Goal: Task Accomplishment & Management: Manage account settings

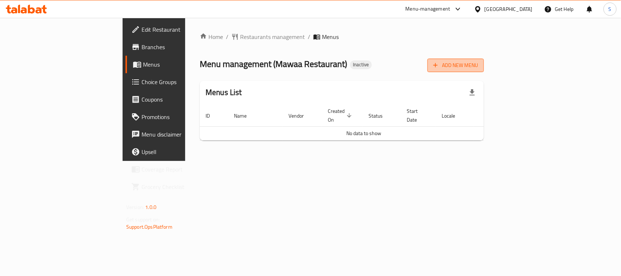
click at [478, 69] on span "Add New Menu" at bounding box center [456, 65] width 45 height 9
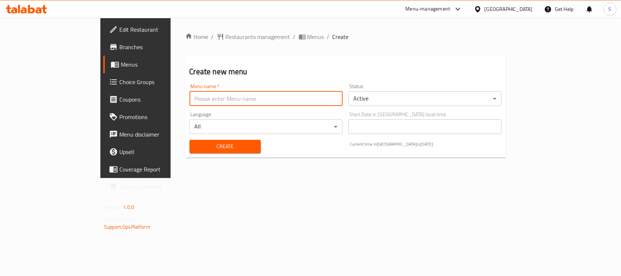
click at [283, 102] on input "text" at bounding box center [266, 98] width 153 height 15
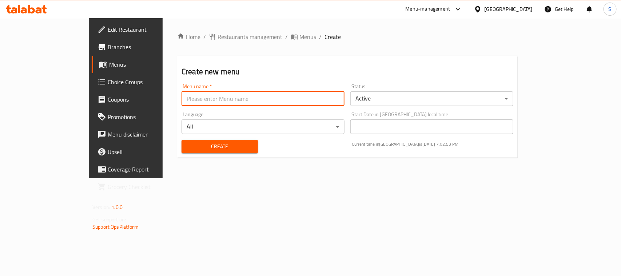
type input "New Menu"
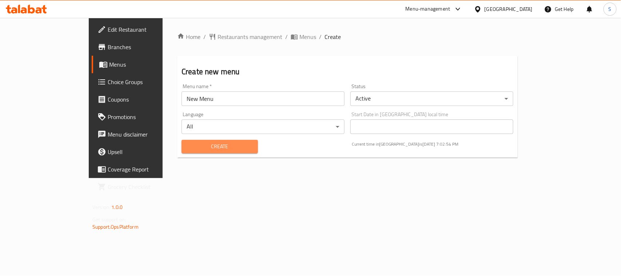
click at [187, 149] on span "Create" at bounding box center [219, 146] width 65 height 9
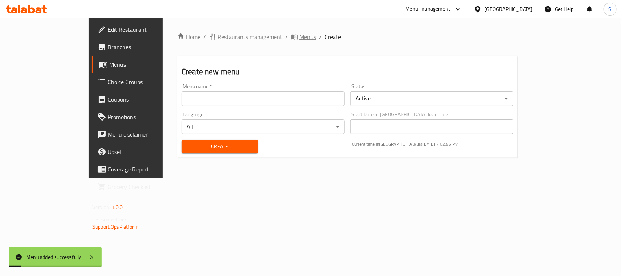
click at [291, 36] on span "breadcrumb" at bounding box center [295, 36] width 9 height 7
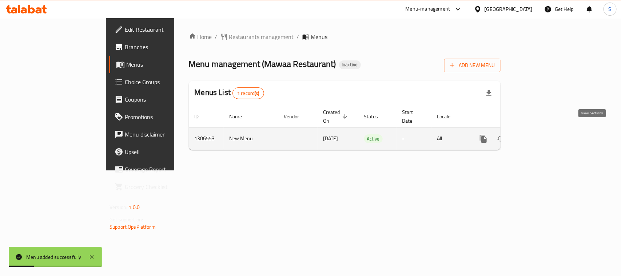
click at [541, 134] on icon "enhanced table" at bounding box center [536, 138] width 9 height 9
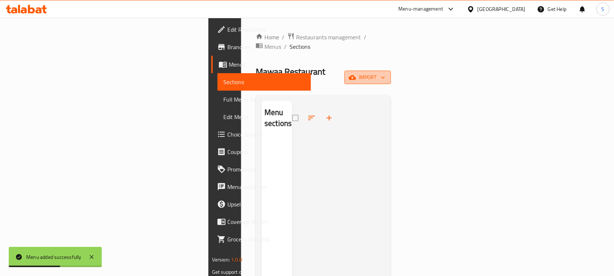
click at [386, 73] on span "import" at bounding box center [368, 77] width 35 height 9
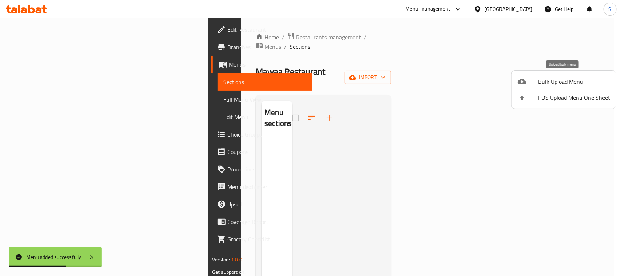
click at [553, 83] on span "Bulk Upload Menu" at bounding box center [574, 81] width 72 height 9
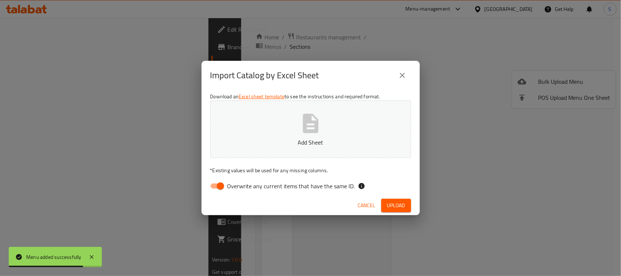
click at [219, 185] on input "Overwrite any current items that have the same ID." at bounding box center [221, 186] width 42 height 14
checkbox input "false"
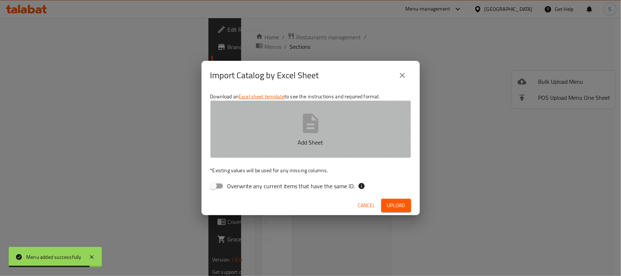
click at [297, 131] on button "Add Sheet" at bounding box center [310, 129] width 201 height 58
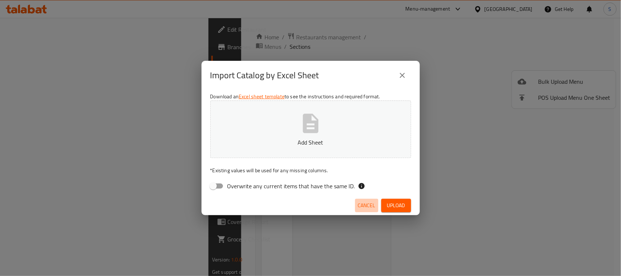
click at [374, 202] on span "Cancel" at bounding box center [366, 205] width 17 height 9
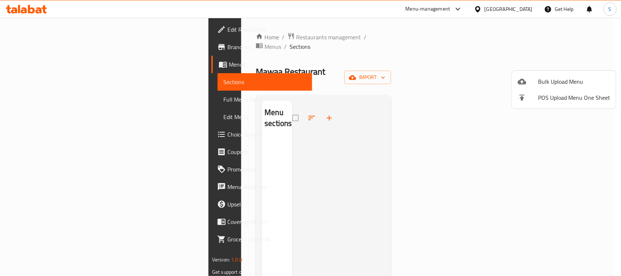
click at [312, 122] on div at bounding box center [310, 138] width 621 height 276
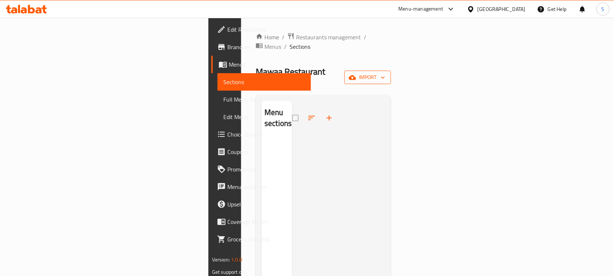
click at [386, 73] on span "import" at bounding box center [368, 77] width 35 height 9
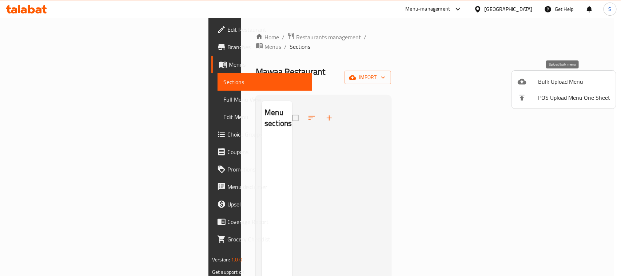
click at [579, 83] on span "Bulk Upload Menu" at bounding box center [574, 81] width 72 height 9
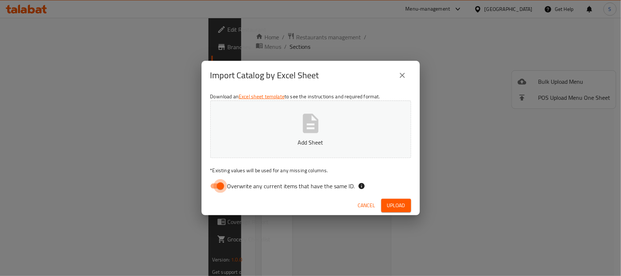
click at [220, 186] on input "Overwrite any current items that have the same ID." at bounding box center [221, 186] width 42 height 14
checkbox input "false"
click at [303, 139] on p "Add Sheet" at bounding box center [311, 142] width 178 height 9
click at [392, 206] on span "Upload" at bounding box center [396, 205] width 18 height 9
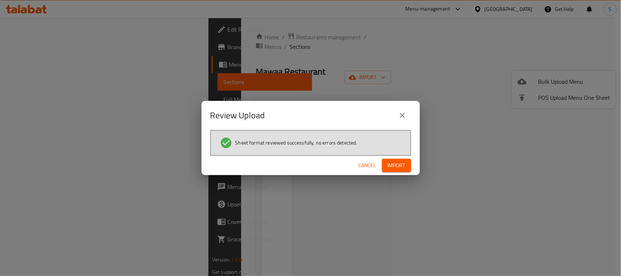
click at [401, 168] on span "Import" at bounding box center [396, 165] width 17 height 9
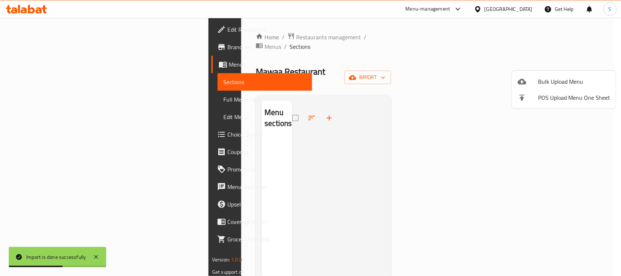
click at [339, 64] on div at bounding box center [310, 138] width 621 height 276
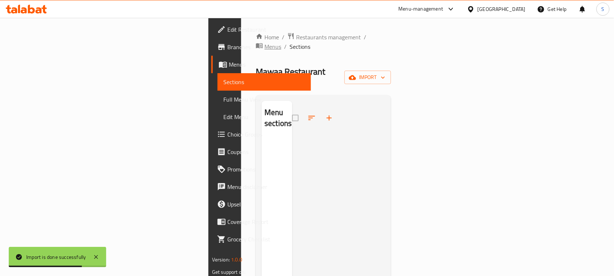
click at [265, 42] on span "Menus" at bounding box center [273, 46] width 17 height 9
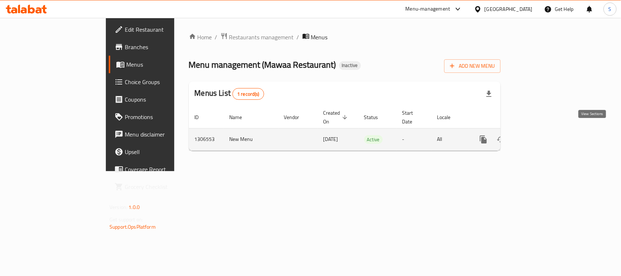
click at [541, 135] on icon "enhanced table" at bounding box center [536, 139] width 9 height 9
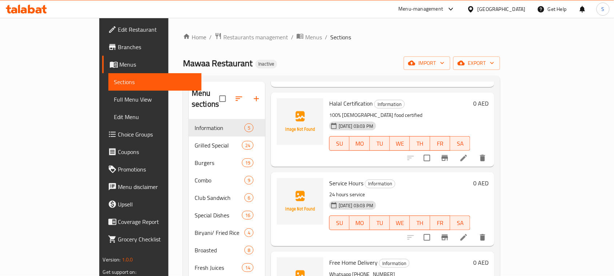
scroll to position [91, 0]
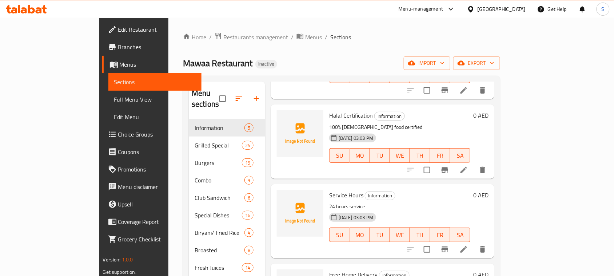
click at [208, 22] on div "Home / Restaurants management / Menus / Sections Mawaa Restaurant Inactive impo…" at bounding box center [342, 198] width 347 height 360
click at [169, 168] on div "Home / Restaurants management / Menus / Sections Mawaa Restaurant Inactive impo…" at bounding box center [342, 198] width 347 height 360
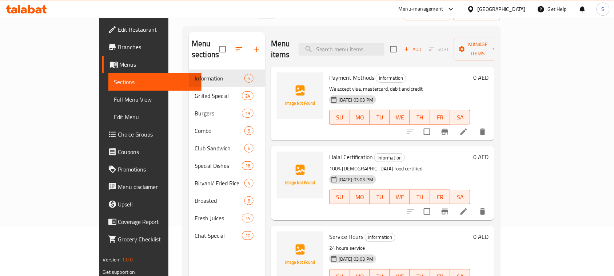
scroll to position [0, 0]
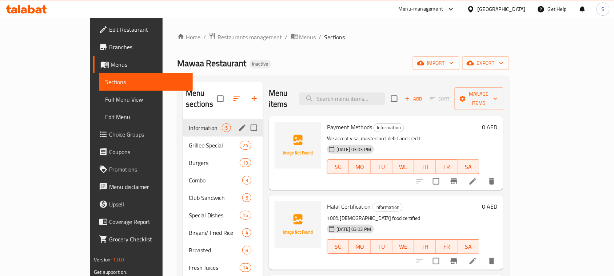
click at [246, 120] on input "Menu sections" at bounding box center [253, 127] width 15 height 15
checkbox input "true"
click at [229, 94] on icon "button" at bounding box center [233, 98] width 9 height 9
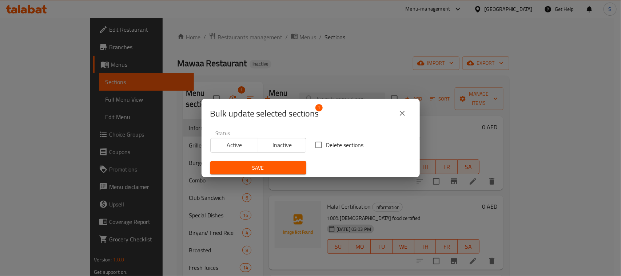
click at [318, 143] on input "Delete sections" at bounding box center [318, 144] width 15 height 15
checkbox input "true"
click at [269, 165] on span "Save" at bounding box center [258, 167] width 84 height 9
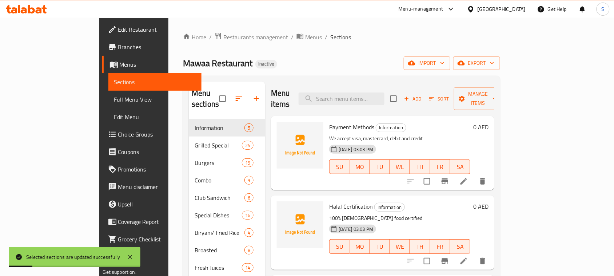
click at [261, 66] on div "Mawaa Restaurant Inactive import export" at bounding box center [341, 62] width 317 height 13
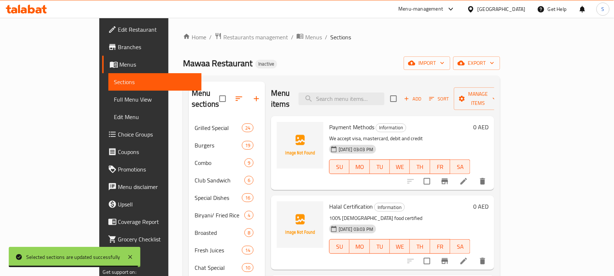
click at [169, 40] on div "Home / Restaurants management / Menus / Sections Mawaa Restaurant Inactive impo…" at bounding box center [342, 198] width 347 height 360
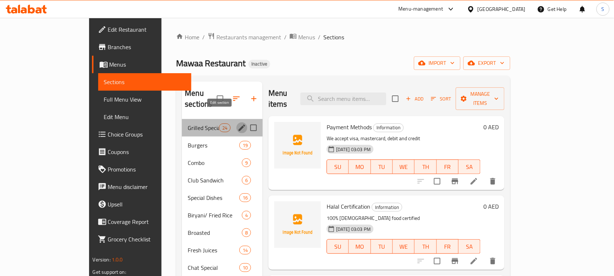
click at [238, 123] on icon "edit" at bounding box center [242, 127] width 9 height 9
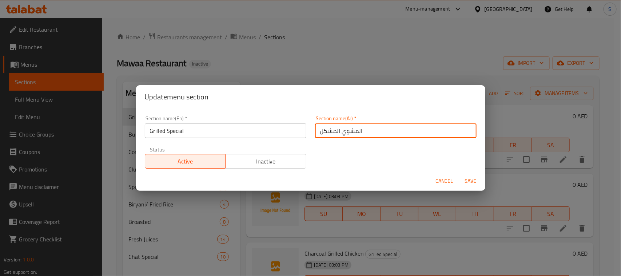
click at [355, 131] on input "المشوي المشكل" at bounding box center [396, 130] width 162 height 15
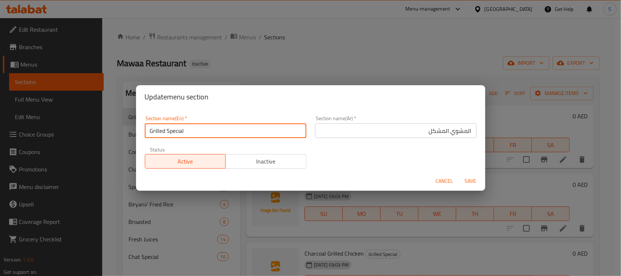
drag, startPoint x: 190, startPoint y: 127, endPoint x: 149, endPoint y: 133, distance: 41.7
click at [149, 133] on input "Grilled Special" at bounding box center [226, 130] width 162 height 15
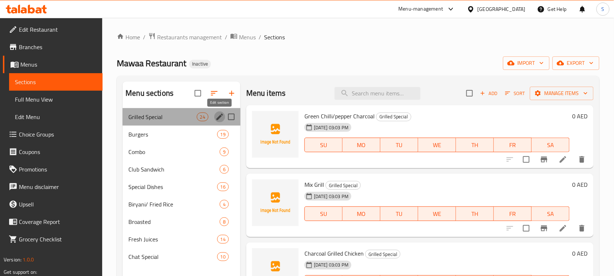
click at [221, 118] on icon "edit" at bounding box center [220, 116] width 9 height 9
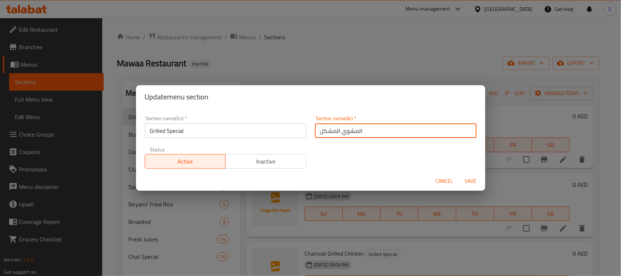
click at [330, 127] on input "المشوي المشكل" at bounding box center [396, 130] width 162 height 15
click at [388, 133] on input "المشوي المشكل" at bounding box center [396, 130] width 162 height 15
paste input "سبيشيال"
type input "المشوي السبيشيال"
click at [466, 179] on span "Save" at bounding box center [470, 181] width 17 height 9
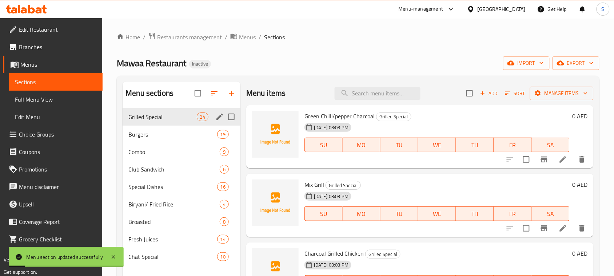
click at [240, 71] on div "Home / Restaurants management / Menus / Sections Mawaa Restaurant Inactive impo…" at bounding box center [358, 197] width 483 height 331
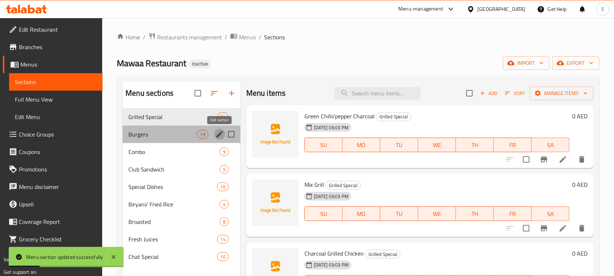
click at [217, 133] on icon "edit" at bounding box center [220, 134] width 9 height 9
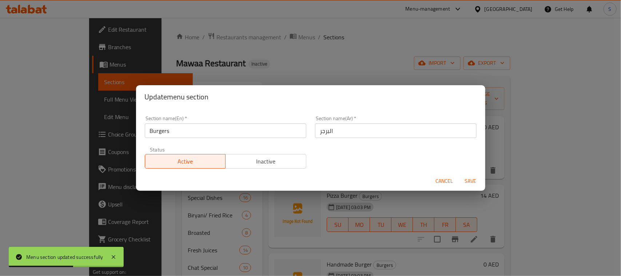
click at [448, 181] on span "Cancel" at bounding box center [444, 181] width 17 height 9
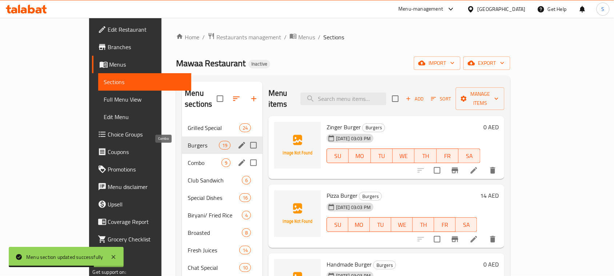
click at [189, 158] on span "Combo" at bounding box center [205, 162] width 34 height 9
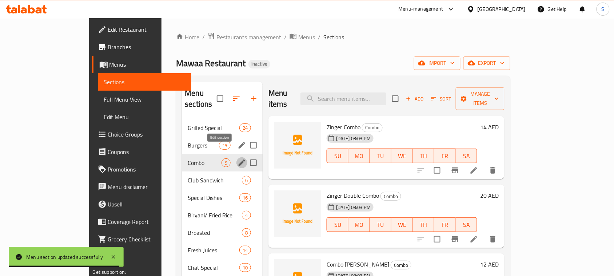
click at [238, 158] on icon "edit" at bounding box center [242, 162] width 9 height 9
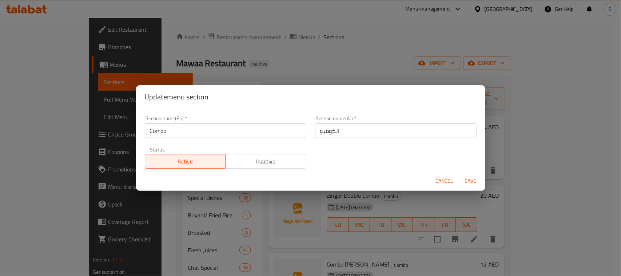
click at [439, 178] on span "Cancel" at bounding box center [444, 181] width 17 height 9
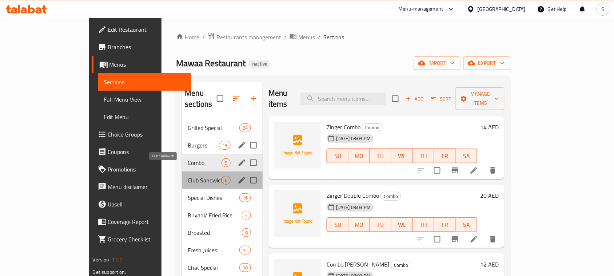
click at [188, 176] on span "Club Sandwich" at bounding box center [205, 180] width 34 height 9
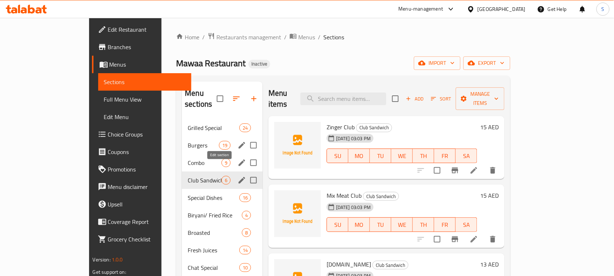
click at [239, 177] on icon "edit" at bounding box center [242, 180] width 7 height 7
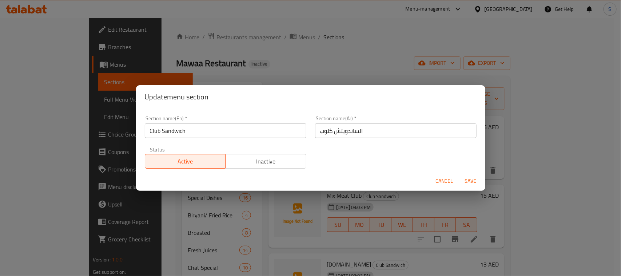
click at [365, 129] on input "الساندويتش كلوب" at bounding box center [396, 130] width 162 height 15
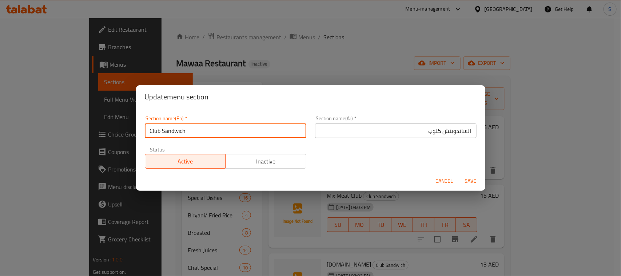
drag, startPoint x: 193, startPoint y: 136, endPoint x: 145, endPoint y: 139, distance: 48.5
click at [145, 139] on div "Section name(En)   * Club Sandwich Section name(En) *" at bounding box center [226, 126] width 170 height 31
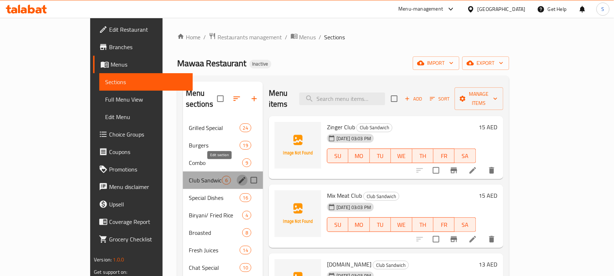
click at [239, 177] on icon "edit" at bounding box center [242, 180] width 7 height 7
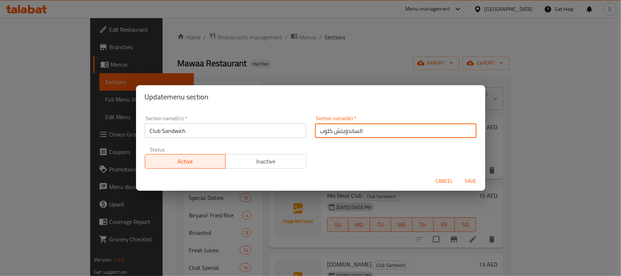
click at [343, 134] on input "الساندويتش كلوب" at bounding box center [396, 130] width 162 height 15
paste input "لوب ساندويتش"
click at [461, 132] on input "لوب ساندويتش" at bounding box center [396, 130] width 162 height 15
type input "ساندويتش الكلوب"
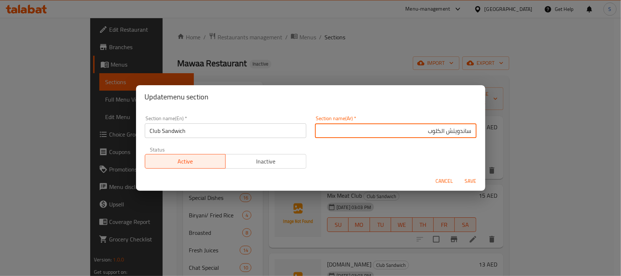
click at [459, 174] on button "Save" at bounding box center [470, 180] width 23 height 13
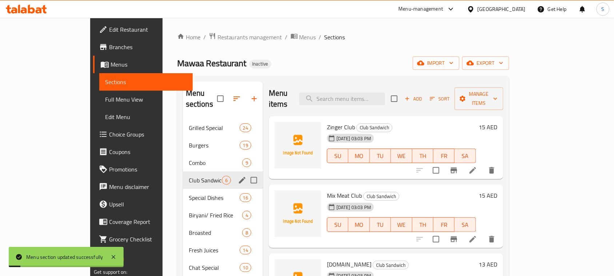
click at [299, 35] on ol "Home / Restaurants management / Menus / Sections" at bounding box center [343, 36] width 332 height 9
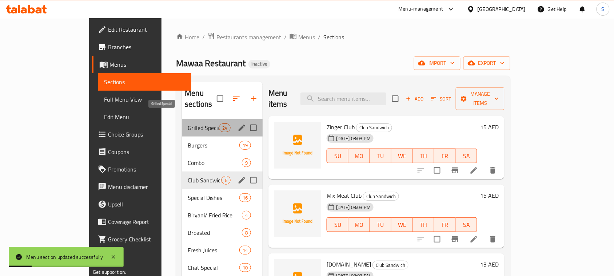
click at [188, 123] on span "Grilled Special" at bounding box center [203, 127] width 31 height 9
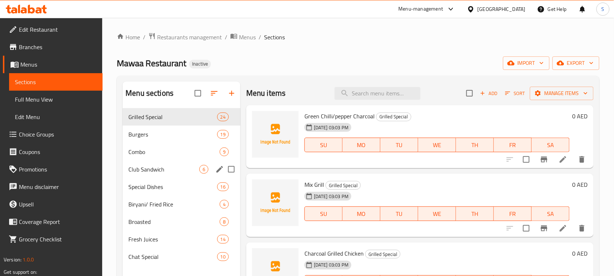
click at [230, 63] on div "Mawaa Restaurant Inactive import export" at bounding box center [358, 62] width 483 height 13
click at [372, 52] on div "Home / Restaurants management / Menus / Sections Mawaa Restaurant Inactive impo…" at bounding box center [358, 197] width 483 height 331
click at [560, 161] on icon at bounding box center [563, 159] width 7 height 7
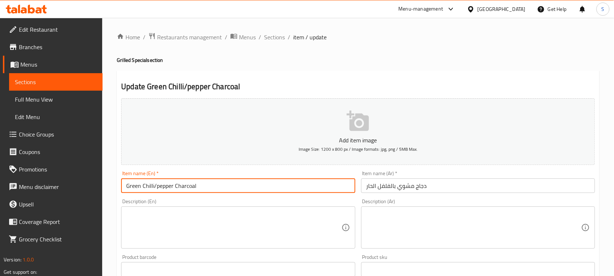
click at [252, 183] on input "Green Chilli/pepper Charcoal" at bounding box center [238, 185] width 234 height 15
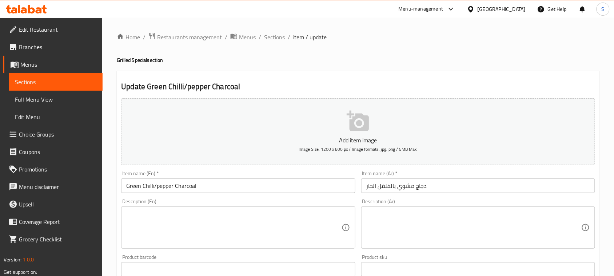
click at [111, 59] on div "Home / Restaurants management / Menus / Sections / item / update Grilled Specia…" at bounding box center [358, 266] width 512 height 497
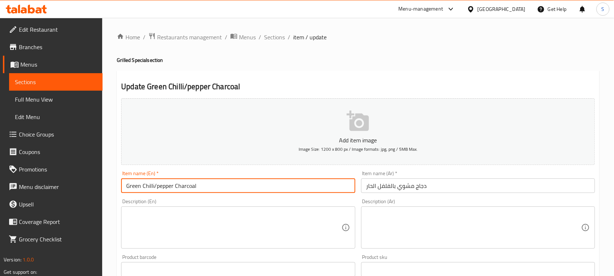
click at [179, 186] on input "Green Chilli/pepper Charcoal" at bounding box center [238, 185] width 234 height 15
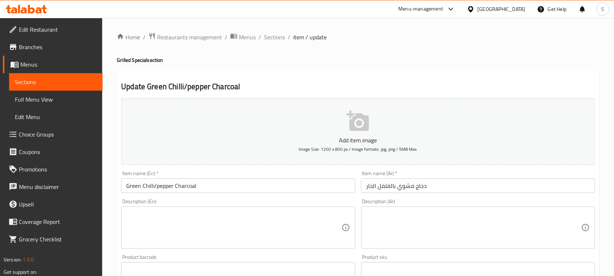
click at [109, 81] on div "Home / Restaurants management / Menus / Sections / item / update Grilled Specia…" at bounding box center [358, 266] width 512 height 497
click at [110, 137] on div "Home / Restaurants management / Menus / Sections / item / update Grilled Specia…" at bounding box center [358, 266] width 512 height 497
click at [274, 39] on span "Sections" at bounding box center [274, 37] width 21 height 9
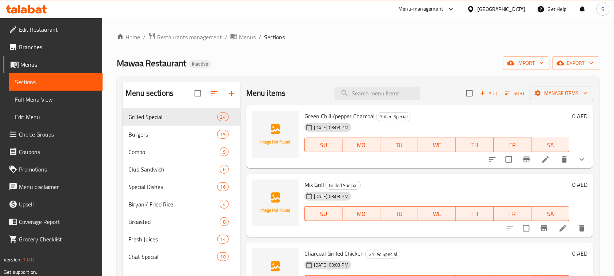
click at [341, 116] on span "Green Chilli/pepper Charcoal" at bounding box center [340, 116] width 70 height 11
click at [342, 116] on span "Green Chilli/pepper Charcoal" at bounding box center [340, 116] width 70 height 11
copy h6 "Green Chilli/pepper Charcoal"
click at [545, 90] on span "Manage items" at bounding box center [562, 93] width 52 height 9
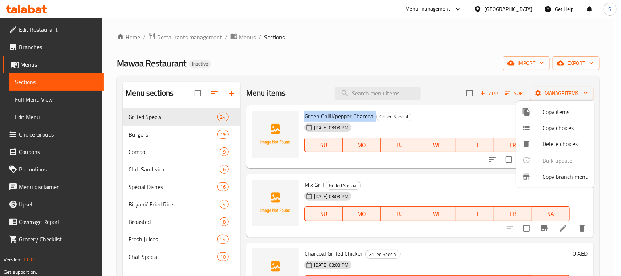
click at [559, 129] on span "Copy choices" at bounding box center [566, 127] width 46 height 9
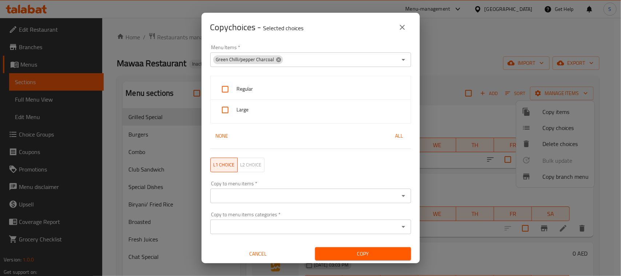
click at [276, 60] on icon at bounding box center [278, 59] width 5 height 5
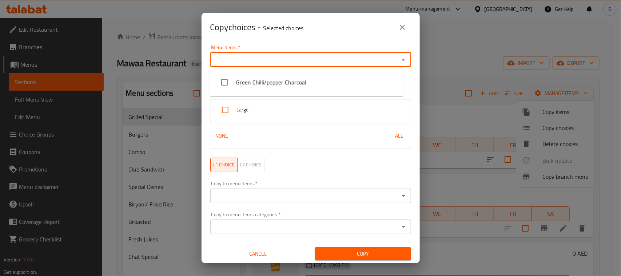
click at [275, 60] on input "Menu Items   *" at bounding box center [305, 60] width 185 height 10
paste input "Green Chilli/pepper Charcoal"
type input "Green Chilli/pepper Charcoal"
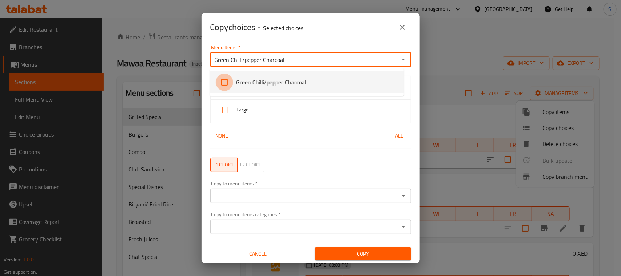
click at [221, 81] on input "checkbox" at bounding box center [224, 82] width 17 height 17
checkbox input "true"
click at [296, 37] on div "Copy choices - Selected choices 0" at bounding box center [311, 27] width 218 height 29
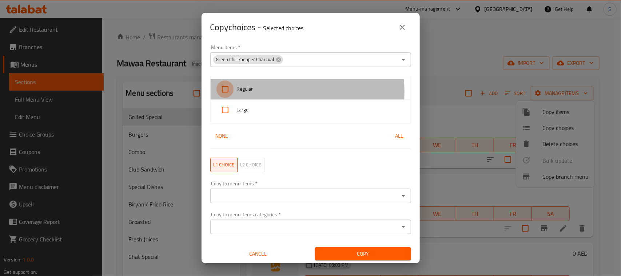
click at [232, 92] on input "checkbox" at bounding box center [225, 88] width 17 height 17
checkbox input "true"
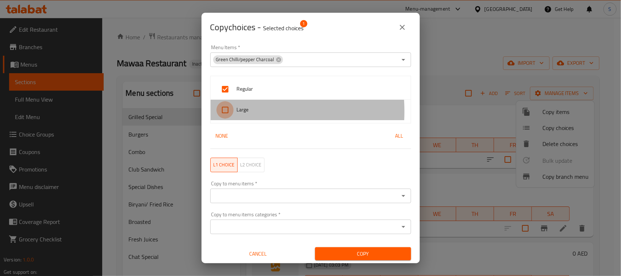
click at [226, 111] on input "checkbox" at bounding box center [225, 109] width 17 height 17
checkbox input "true"
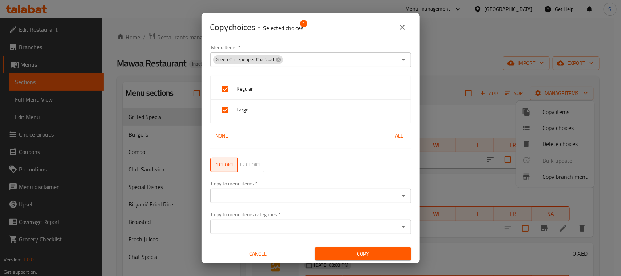
click at [283, 192] on input "Copy to menu items   *" at bounding box center [305, 196] width 185 height 10
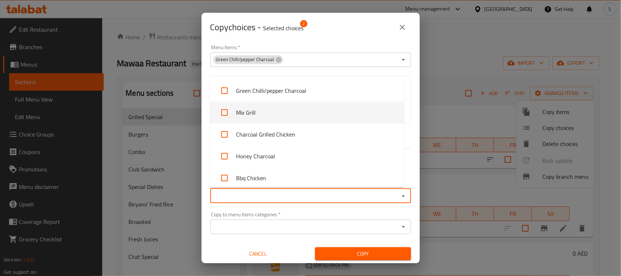
click at [255, 115] on li "Mix Grill" at bounding box center [307, 113] width 194 height 22
checkbox input "true"
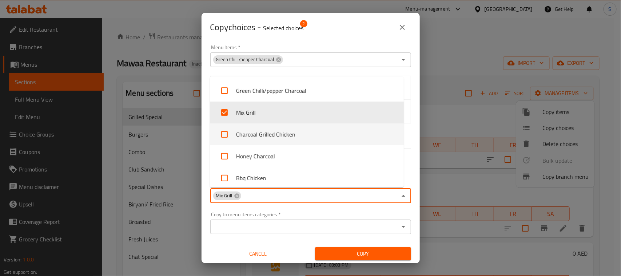
click at [250, 131] on li "Charcoal Grilled Chicken" at bounding box center [307, 134] width 194 height 22
checkbox input "true"
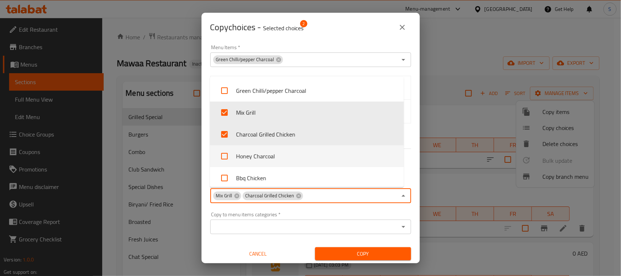
click at [255, 160] on li "Honey Charcoal" at bounding box center [307, 156] width 194 height 22
checkbox input "true"
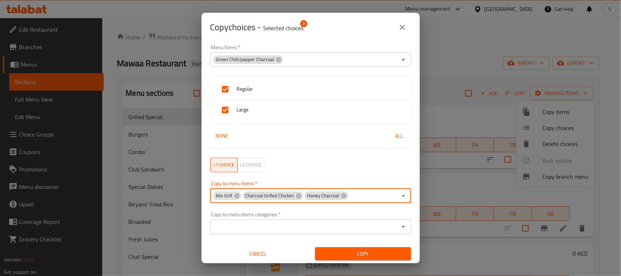
click at [353, 195] on input "Copy to menu items   *" at bounding box center [373, 196] width 48 height 10
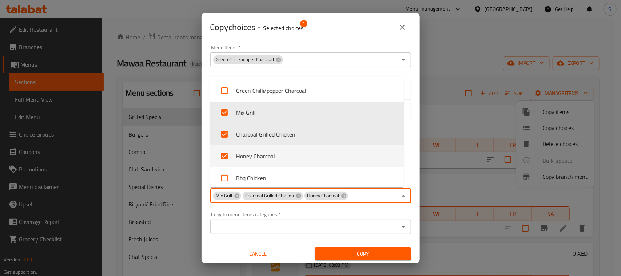
scroll to position [91, 0]
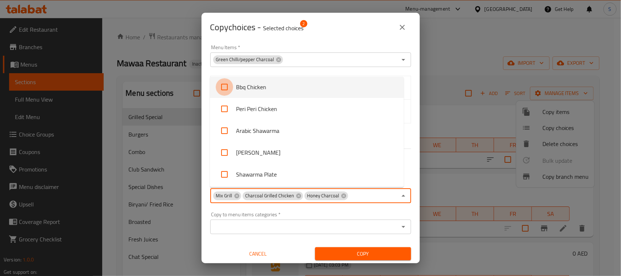
click at [228, 88] on input "checkbox" at bounding box center [224, 86] width 17 height 17
checkbox input "true"
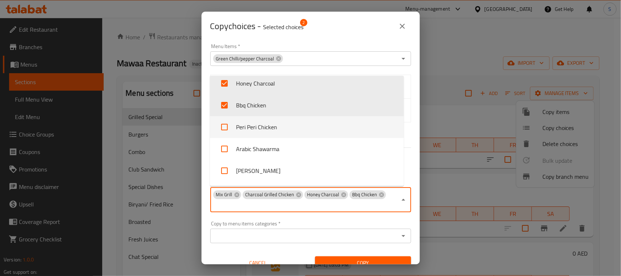
click at [228, 127] on input "checkbox" at bounding box center [224, 126] width 17 height 17
checkbox input "true"
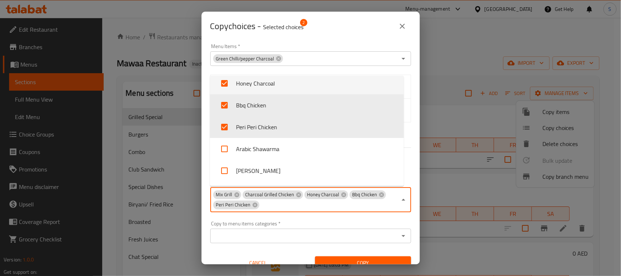
scroll to position [26, 0]
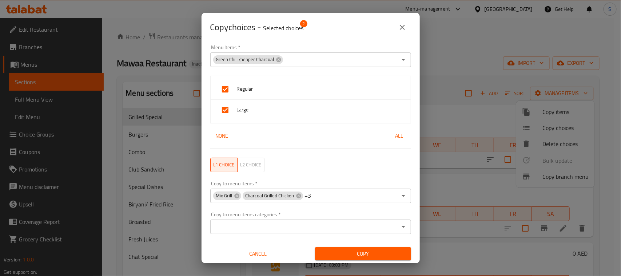
click at [251, 35] on div "Copy choices - Selected choices 2" at bounding box center [311, 27] width 218 height 29
click at [348, 253] on span "Copy" at bounding box center [363, 253] width 84 height 9
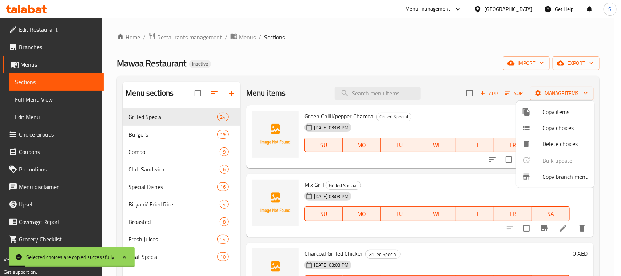
click at [329, 68] on div at bounding box center [310, 138] width 621 height 276
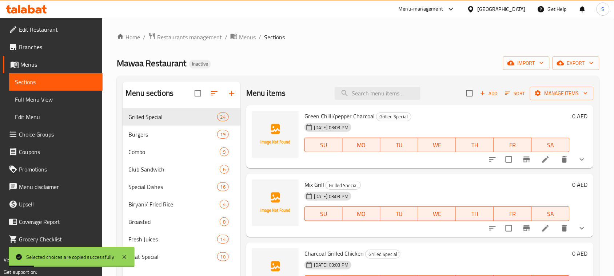
click at [244, 37] on span "Menus" at bounding box center [247, 37] width 17 height 9
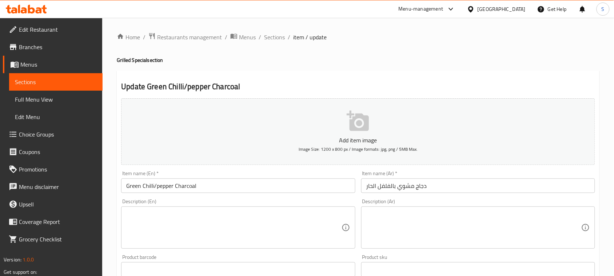
click at [430, 45] on div "Home / Restaurants management / Menus / Sections / item / update Grilled Specia…" at bounding box center [358, 265] width 483 height 467
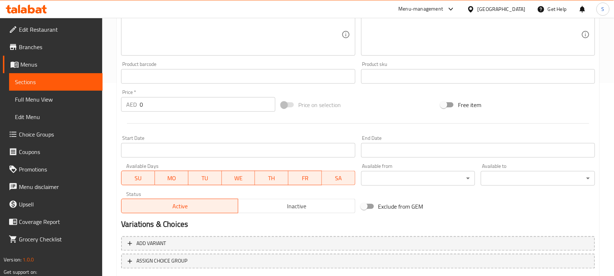
scroll to position [228, 0]
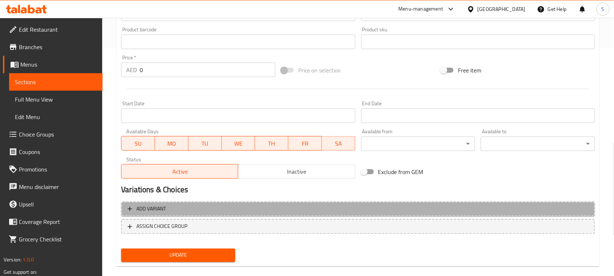
click at [515, 212] on span "Add variant" at bounding box center [358, 209] width 461 height 9
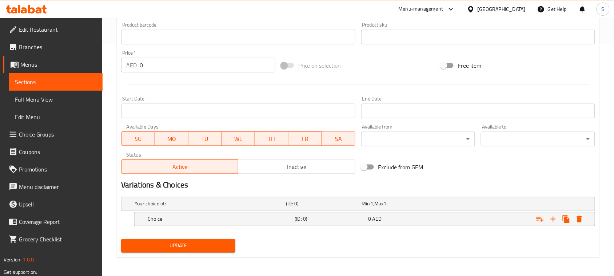
scroll to position [233, 0]
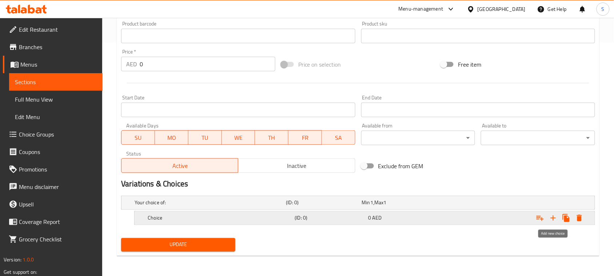
click at [554, 221] on icon "Expand" at bounding box center [553, 218] width 9 height 9
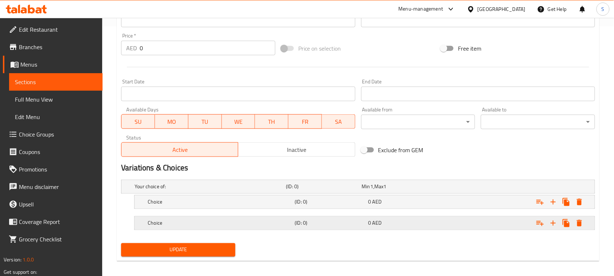
scroll to position [255, 0]
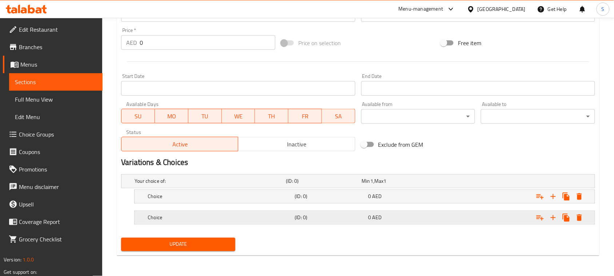
click at [500, 183] on div "Expand" at bounding box center [511, 181] width 151 height 3
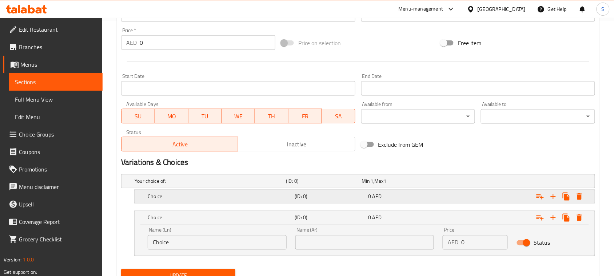
click at [498, 183] on div "Expand" at bounding box center [511, 181] width 151 height 3
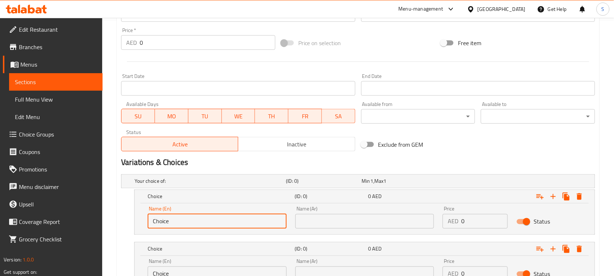
drag, startPoint x: 212, startPoint y: 225, endPoint x: 93, endPoint y: 208, distance: 119.5
click at [93, 208] on div "Edit Restaurant Branches Menus Sections Full Menu View Edit Menu Choice Groups …" at bounding box center [307, 51] width 614 height 576
paste input "Regular"
type input "Regular"
click at [341, 223] on input "text" at bounding box center [365, 221] width 139 height 15
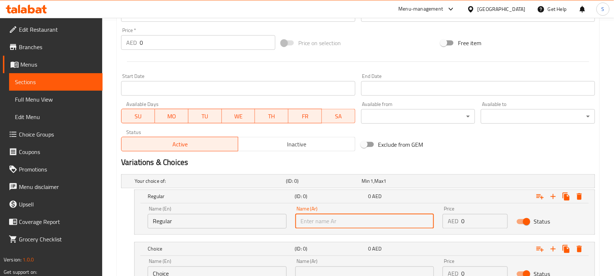
paste input "عادي"
type input "عادي"
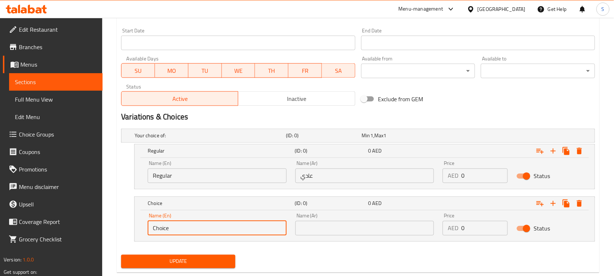
drag, startPoint x: 158, startPoint y: 222, endPoint x: 146, endPoint y: 221, distance: 12.8
click at [146, 221] on div "Name (En) Choice Name (En)" at bounding box center [217, 224] width 148 height 31
paste input "Larg"
type input "Large"
click at [345, 223] on input "text" at bounding box center [365, 228] width 139 height 15
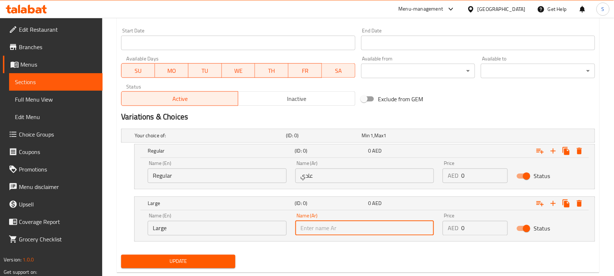
paste input "كبير"
type input "كبير"
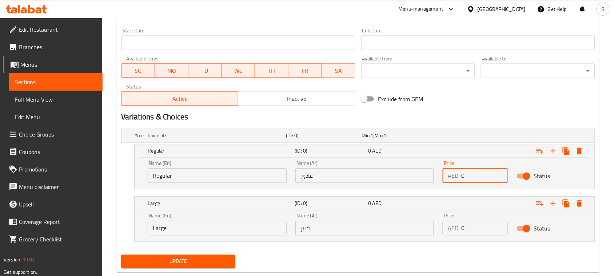
drag, startPoint x: 466, startPoint y: 176, endPoint x: 452, endPoint y: 176, distance: 14.2
click at [452, 176] on div "AED 0 Price" at bounding box center [475, 176] width 65 height 15
type input "22"
drag, startPoint x: 473, startPoint y: 232, endPoint x: 457, endPoint y: 230, distance: 16.4
click at [457, 230] on div "AED 0 Price" at bounding box center [475, 228] width 65 height 15
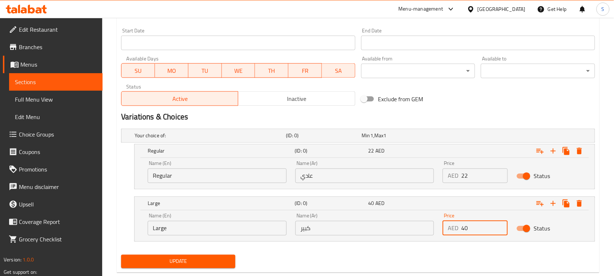
type input "40"
click at [218, 259] on span "Update" at bounding box center [178, 261] width 103 height 9
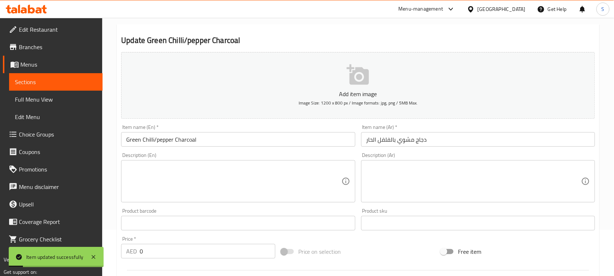
scroll to position [0, 0]
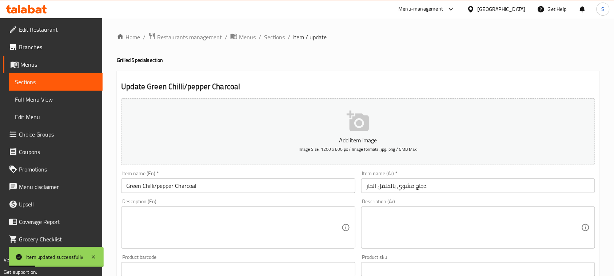
click at [275, 189] on input "Green Chilli/pepper Charcoal" at bounding box center [238, 185] width 234 height 15
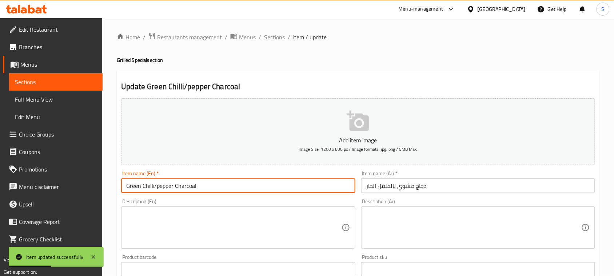
click at [419, 184] on input "دجاج مشوي بالفلفل الحار" at bounding box center [478, 185] width 234 height 15
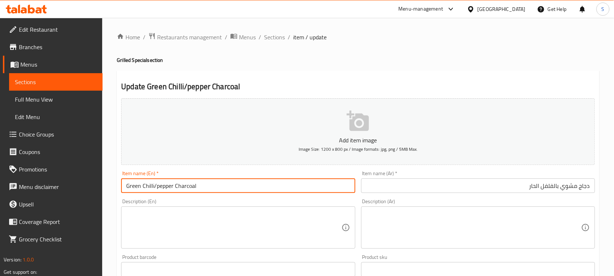
drag, startPoint x: 174, startPoint y: 185, endPoint x: 126, endPoint y: 187, distance: 47.4
click at [126, 187] on input "Green Chilli/pepper Charcoal" at bounding box center [238, 185] width 234 height 15
click at [41, 99] on span "Full Menu View" at bounding box center [56, 99] width 82 height 9
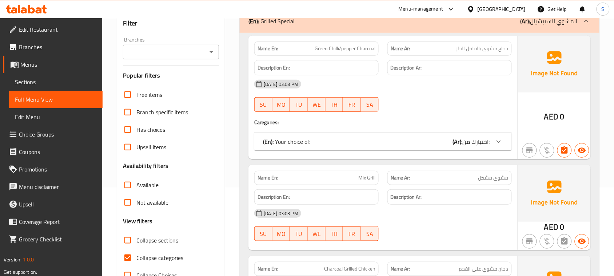
scroll to position [137, 0]
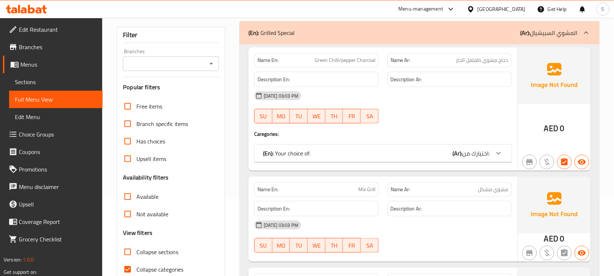
scroll to position [46, 0]
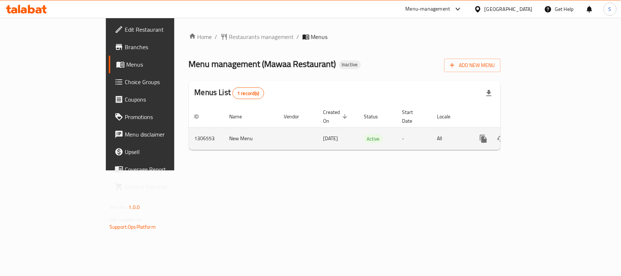
click at [540, 135] on icon "enhanced table" at bounding box center [536, 138] width 7 height 7
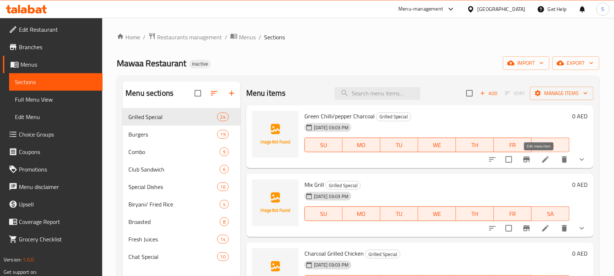
click at [542, 164] on icon at bounding box center [546, 159] width 9 height 9
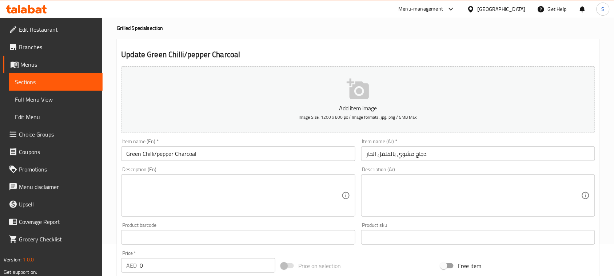
scroll to position [46, 0]
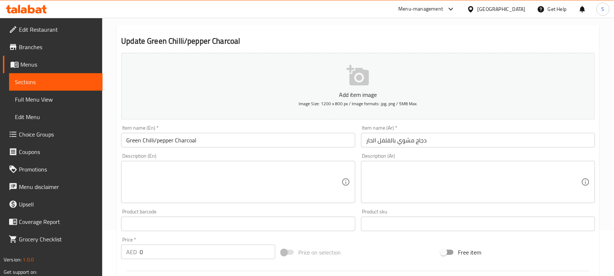
click at [201, 141] on input "Green Chilli/pepper Charcoal" at bounding box center [238, 140] width 234 height 15
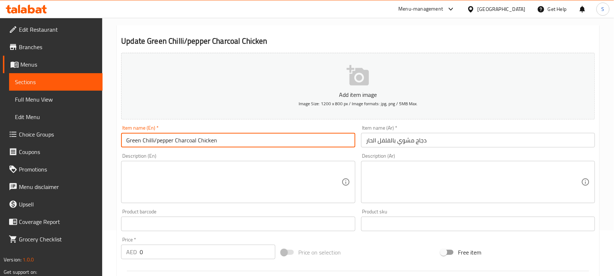
type input "Green Chilli/pepper Charcoal Chicken"
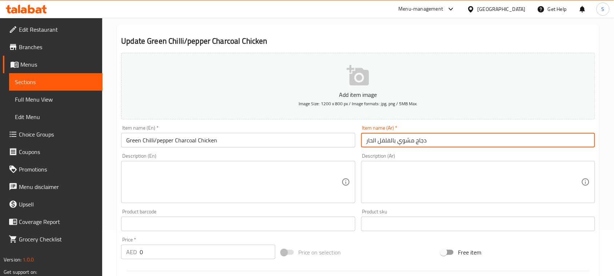
click at [447, 143] on input "دجاج مشوي بالفلفل الحار" at bounding box center [478, 140] width 234 height 15
drag, startPoint x: 563, startPoint y: 143, endPoint x: 609, endPoint y: 139, distance: 46.4
click at [609, 139] on div "Home / Restaurants management / Menus / Sections / item / update Grilled Specia…" at bounding box center [358, 228] width 512 height 513
paste input "حم بالفلفل الأخضر"
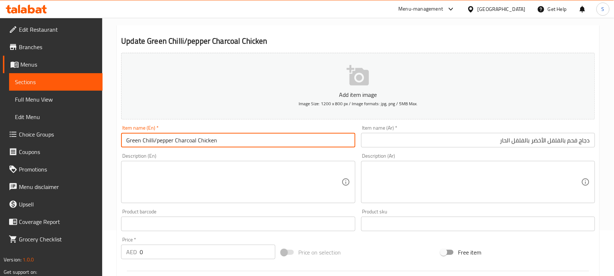
click at [151, 143] on input "Green Chilli/pepper Charcoal Chicken" at bounding box center [238, 140] width 234 height 15
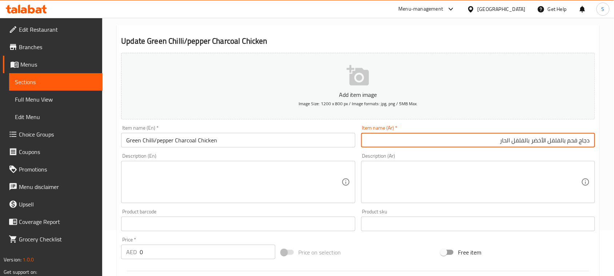
drag, startPoint x: 529, startPoint y: 139, endPoint x: 531, endPoint y: 159, distance: 20.5
click at [530, 141] on input "دجاج فحم بالفلفل الأخضر بالفلفل الحار" at bounding box center [478, 140] width 234 height 15
click at [525, 141] on input "دجاج فحم بالفلفل الأخضر /الفلفل الحار" at bounding box center [478, 140] width 234 height 15
click at [533, 141] on input "دجاج فحم بالفلفل الأخضر /الحار" at bounding box center [478, 140] width 234 height 15
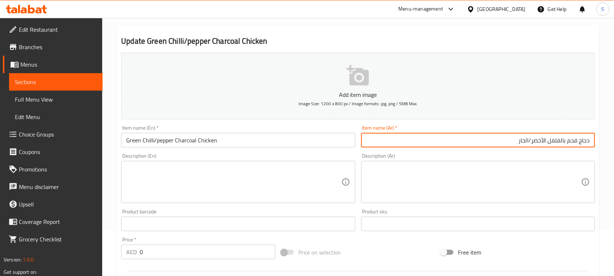
click at [430, 40] on h2 "Update Green Chilli/pepper Charcoal Chicken" at bounding box center [358, 41] width 474 height 11
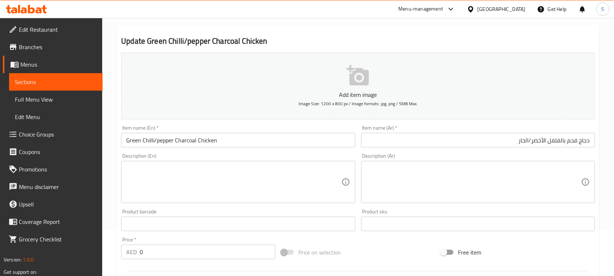
click at [578, 140] on input "دجاج فحم بالفلفل الأخضر/الحار" at bounding box center [478, 140] width 234 height 15
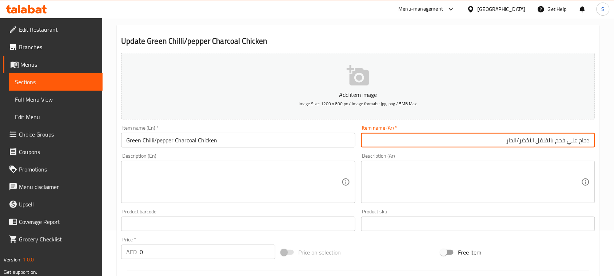
type input "دجاج علي فحم بالفلفل الأخضر/الحار"
click at [222, 174] on textarea at bounding box center [233, 182] width 215 height 35
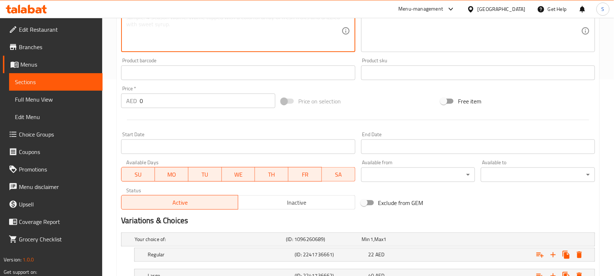
scroll to position [255, 0]
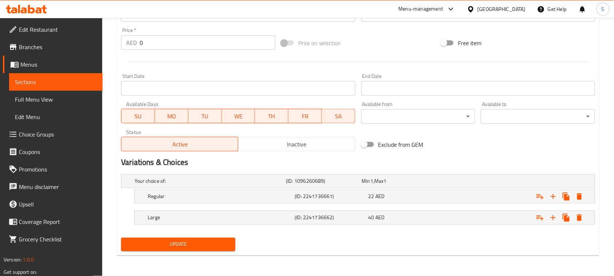
click at [193, 248] on span "Update" at bounding box center [178, 244] width 103 height 9
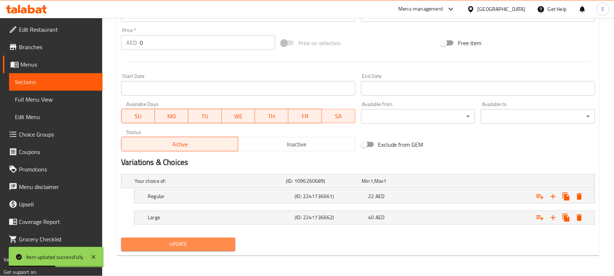
click at [173, 246] on span "Update" at bounding box center [178, 244] width 103 height 9
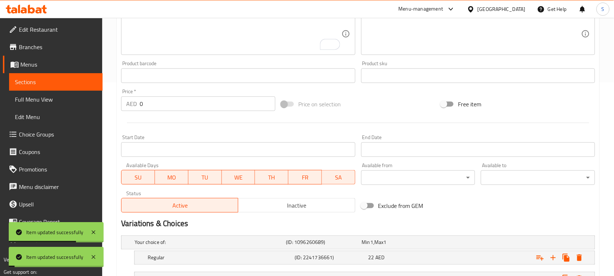
scroll to position [164, 0]
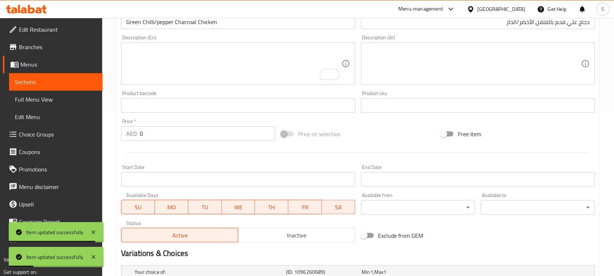
click at [36, 137] on span "Choice Groups" at bounding box center [58, 134] width 78 height 9
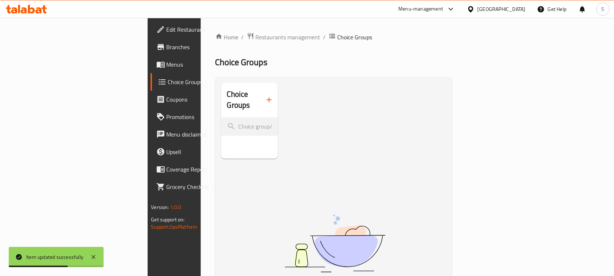
click at [267, 97] on icon "button" at bounding box center [269, 99] width 5 height 5
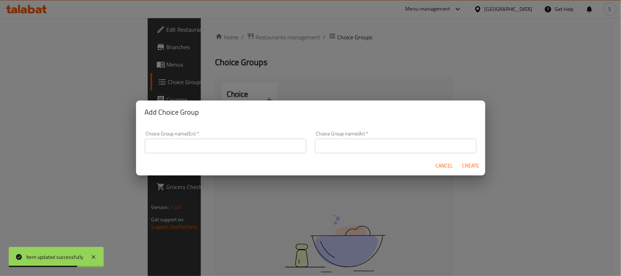
click at [280, 139] on input "text" at bounding box center [226, 146] width 162 height 15
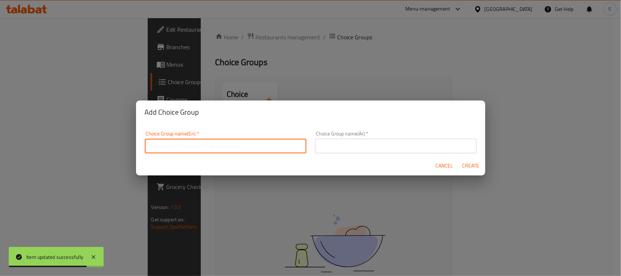
type input "Your Choice Of:"
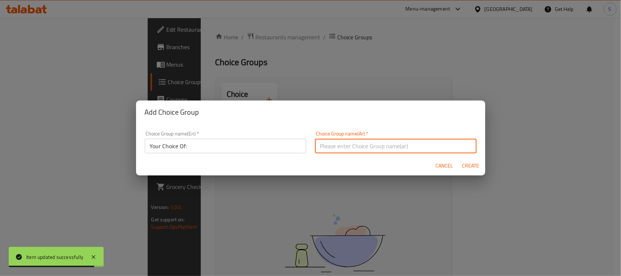
drag, startPoint x: 339, startPoint y: 150, endPoint x: 343, endPoint y: 151, distance: 5.1
click at [339, 150] on input "text" at bounding box center [396, 146] width 162 height 15
type input "إختيارك من:"
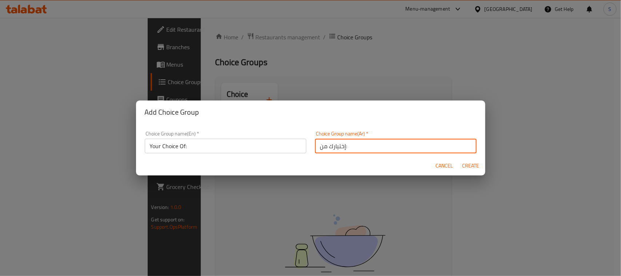
click at [462, 169] on span "Create" at bounding box center [470, 165] width 17 height 9
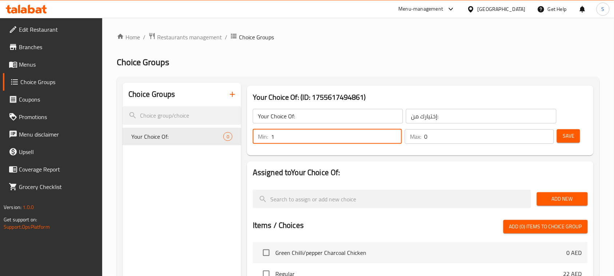
type input "1"
click at [394, 133] on input "1" at bounding box center [336, 136] width 131 height 15
type input "1"
click at [547, 134] on input "1" at bounding box center [489, 136] width 130 height 15
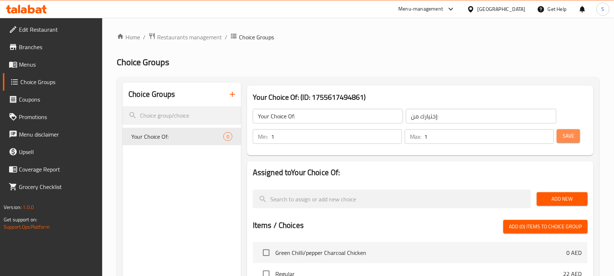
click at [567, 136] on span "Save" at bounding box center [569, 135] width 12 height 9
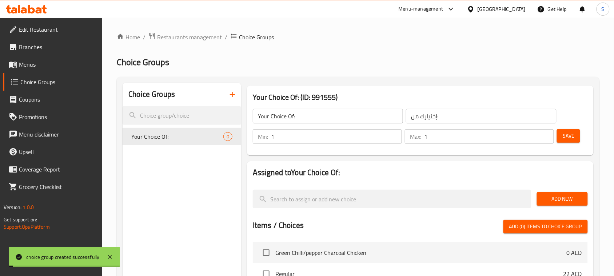
click at [550, 196] on span "Add New" at bounding box center [562, 198] width 39 height 9
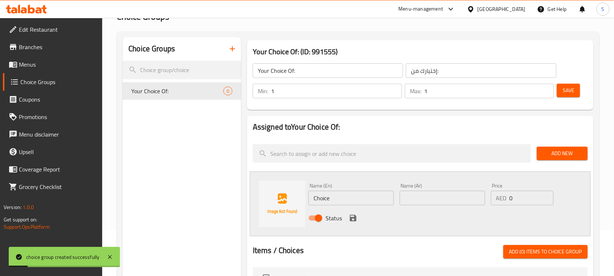
scroll to position [91, 0]
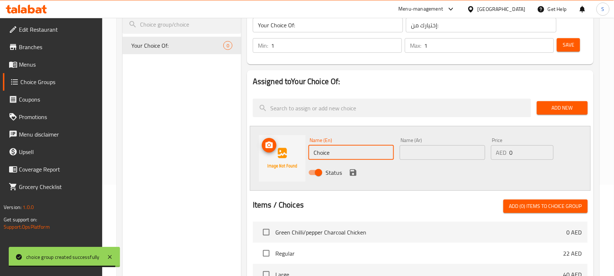
drag, startPoint x: 357, startPoint y: 155, endPoint x: 297, endPoint y: 143, distance: 61.3
click at [297, 143] on div "Name (En) Choice Name (En) Name (Ar) Name (Ar) Price AED 0 Price Status" at bounding box center [420, 158] width 341 height 65
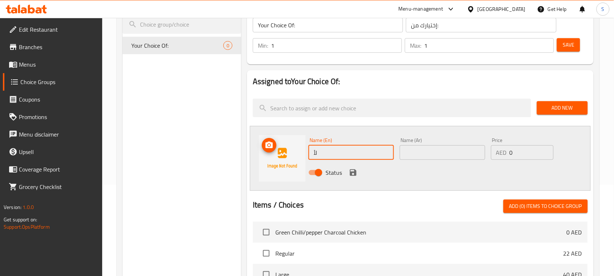
type input "ل"
drag, startPoint x: 330, startPoint y: 151, endPoint x: 344, endPoint y: 152, distance: 13.9
click at [344, 152] on input "Green Chilli/pepper Charcoal" at bounding box center [352, 152] width 86 height 15
click at [357, 150] on input "Green Pepper Charcoal" at bounding box center [352, 152] width 86 height 15
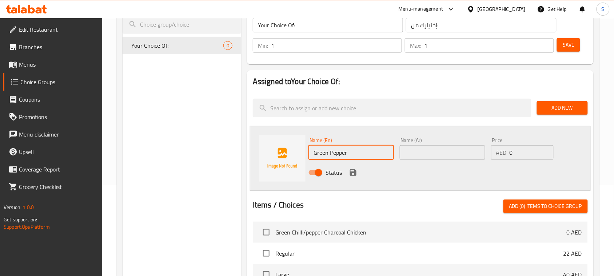
type input "Green Pepper"
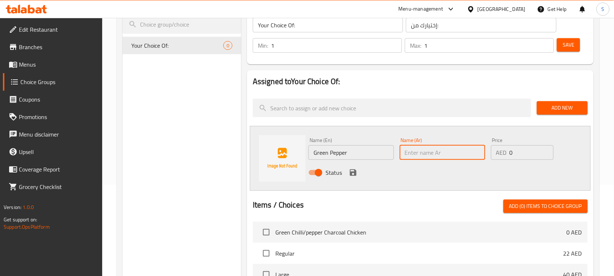
click at [436, 155] on input "text" at bounding box center [443, 152] width 86 height 15
type input "t"
type input "فلفل أخضر"
click at [352, 174] on icon "save" at bounding box center [353, 172] width 9 height 9
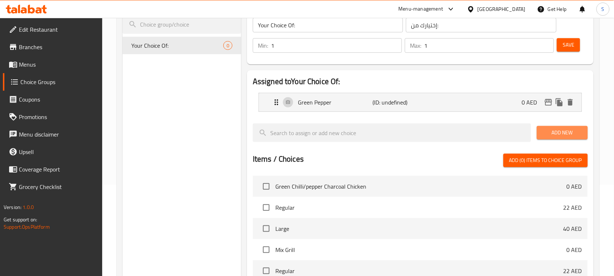
click at [548, 135] on span "Add New" at bounding box center [562, 132] width 39 height 9
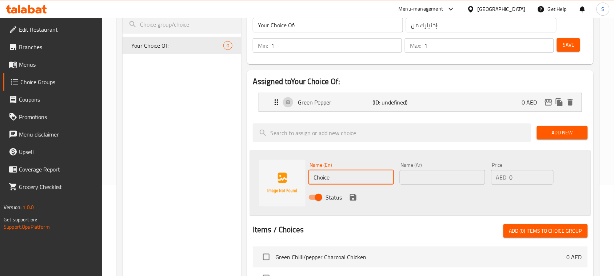
drag, startPoint x: 350, startPoint y: 177, endPoint x: 309, endPoint y: 175, distance: 40.8
click at [309, 175] on input "Choice" at bounding box center [352, 177] width 86 height 15
type input "}"
type input "chili Pepper"
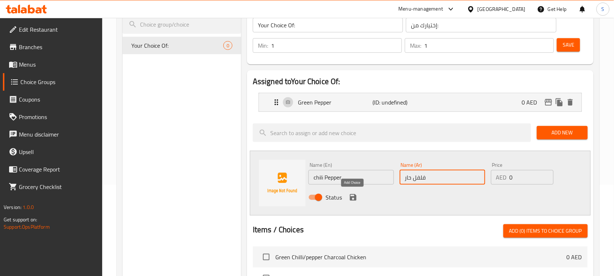
type input "فلفل حار"
click at [353, 195] on icon "save" at bounding box center [353, 197] width 9 height 9
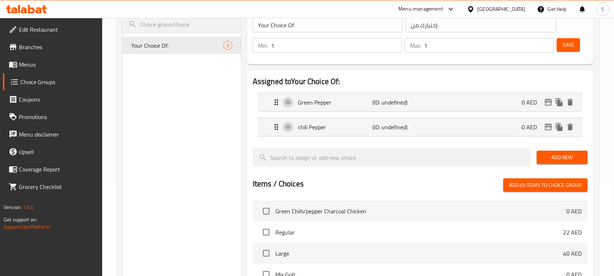
click at [565, 48] on span "Save" at bounding box center [569, 44] width 12 height 9
click at [47, 64] on span "Menus" at bounding box center [58, 64] width 78 height 9
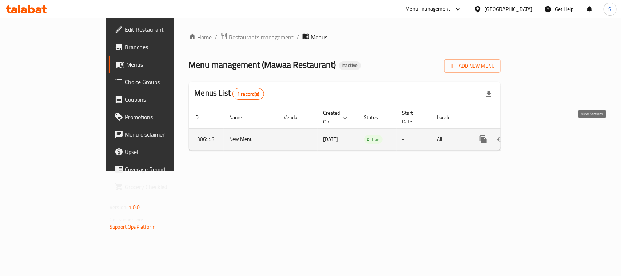
click at [541, 135] on icon "enhanced table" at bounding box center [536, 139] width 9 height 9
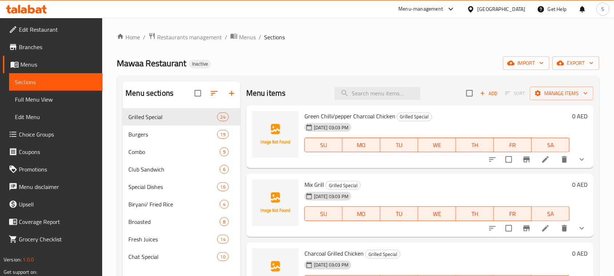
click at [53, 104] on link "Full Menu View" at bounding box center [56, 99] width 94 height 17
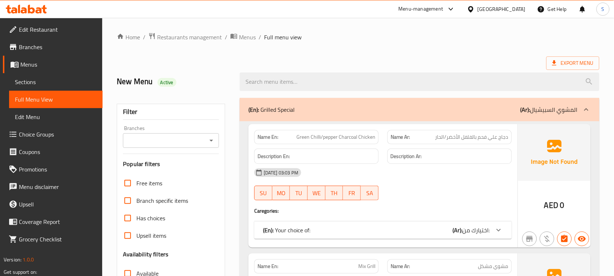
scroll to position [137, 0]
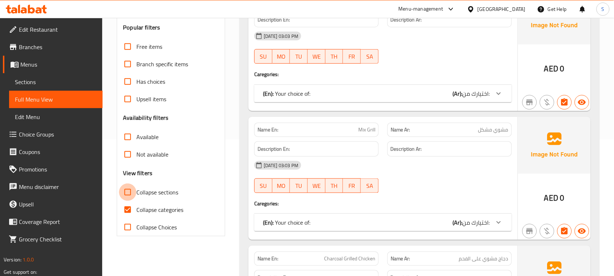
click at [127, 195] on input "Collapse sections" at bounding box center [127, 191] width 17 height 17
checkbox input "true"
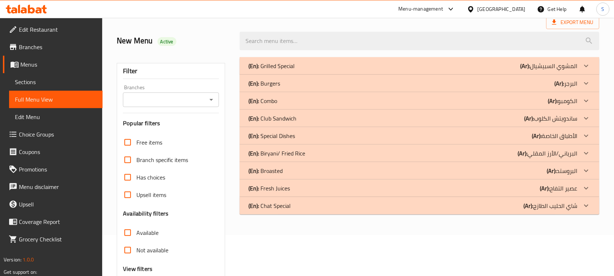
scroll to position [0, 0]
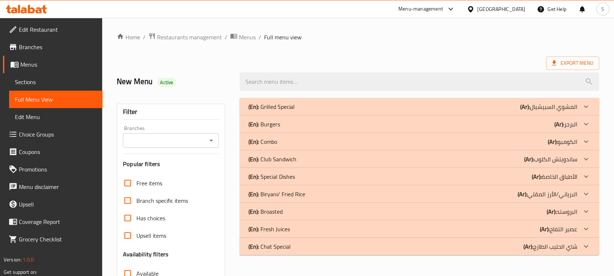
click at [299, 106] on div "(En): Grilled Special (Ar): المشوي السبيشيال" at bounding box center [413, 106] width 329 height 9
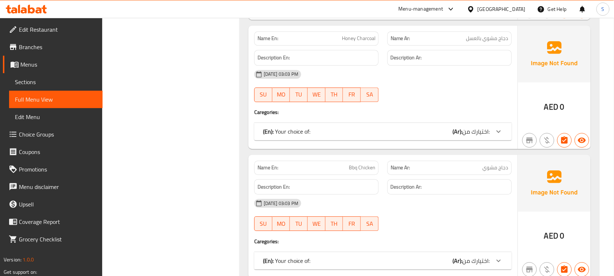
scroll to position [501, 0]
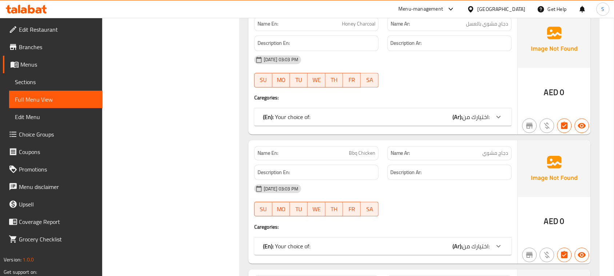
click at [343, 25] on span "Honey Charcoal" at bounding box center [358, 24] width 33 height 8
copy span "Honey Charcoal"
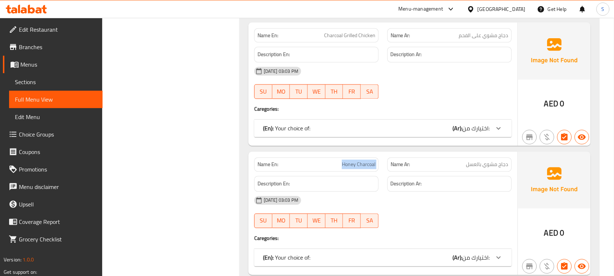
scroll to position [319, 0]
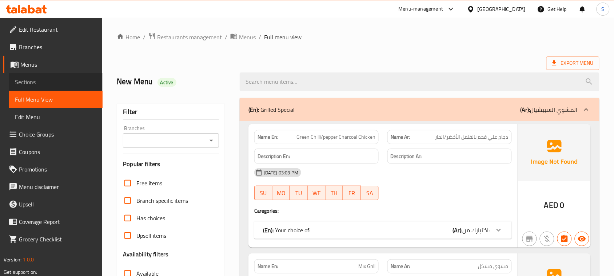
click at [36, 80] on span "Sections" at bounding box center [56, 82] width 82 height 9
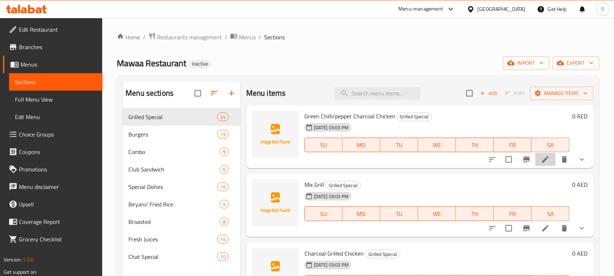
click at [542, 161] on icon at bounding box center [546, 159] width 9 height 9
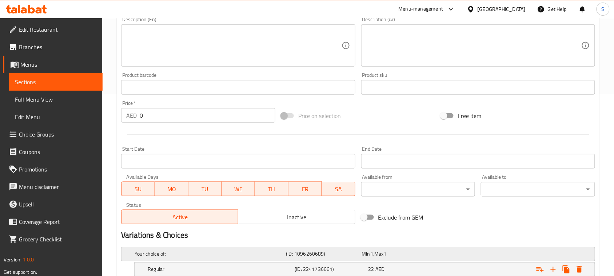
scroll to position [255, 0]
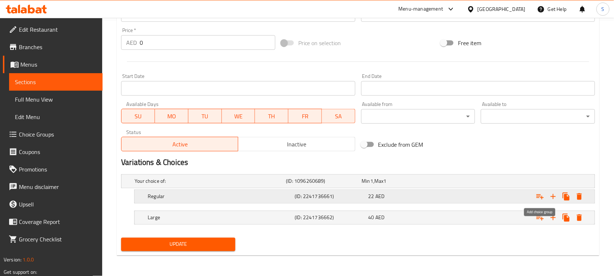
click at [541, 198] on icon "Expand" at bounding box center [540, 196] width 7 height 5
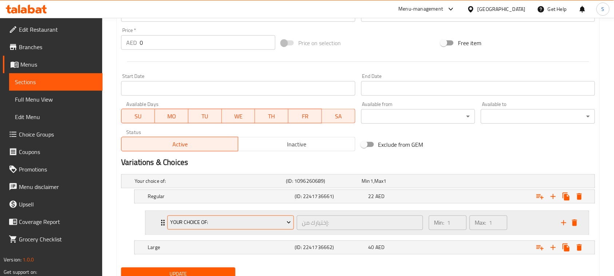
click at [228, 217] on button "Your Choice Of:" at bounding box center [230, 223] width 127 height 15
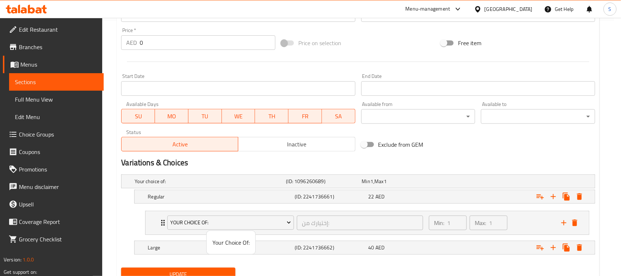
click at [228, 238] on span "Your Choice Of:" at bounding box center [231, 242] width 37 height 9
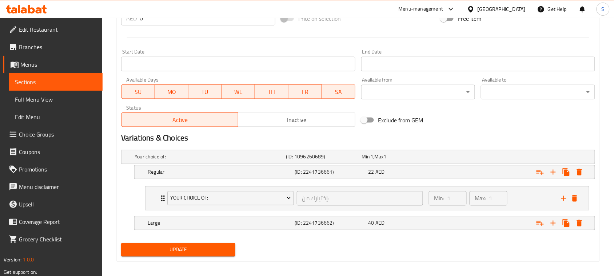
scroll to position [285, 0]
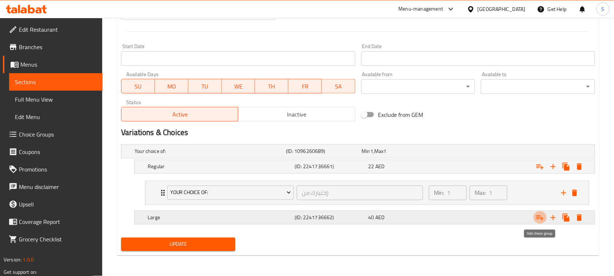
click at [541, 215] on icon "Expand" at bounding box center [540, 217] width 9 height 9
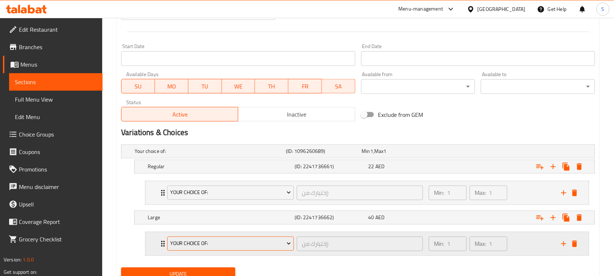
click at [274, 243] on span "Your Choice Of:" at bounding box center [230, 243] width 121 height 9
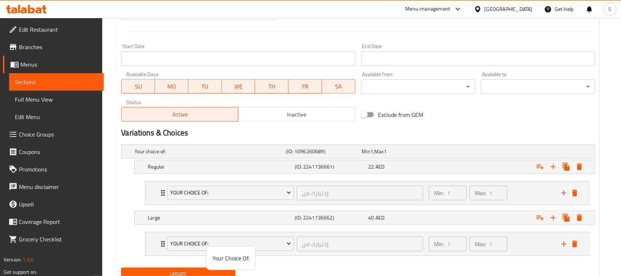
click at [230, 254] on span "Your Choice Of:" at bounding box center [231, 258] width 37 height 9
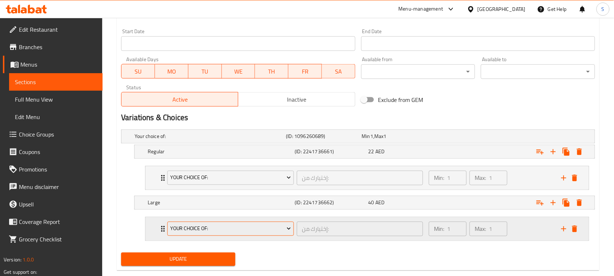
scroll to position [315, 0]
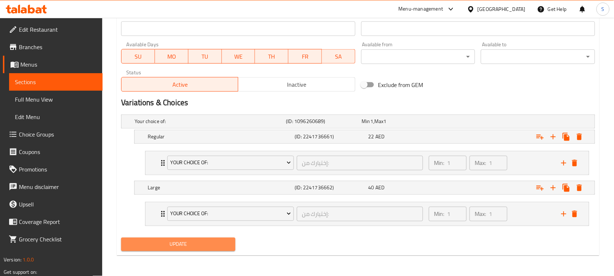
drag, startPoint x: 182, startPoint y: 242, endPoint x: 195, endPoint y: 198, distance: 46.1
click at [182, 242] on span "Update" at bounding box center [178, 244] width 103 height 9
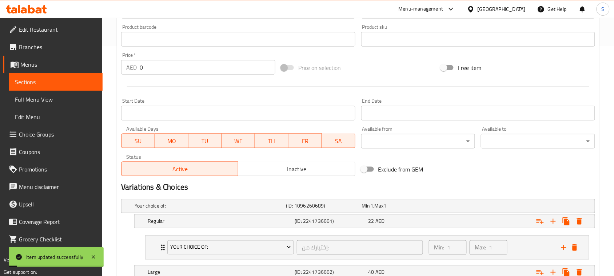
scroll to position [133, 0]
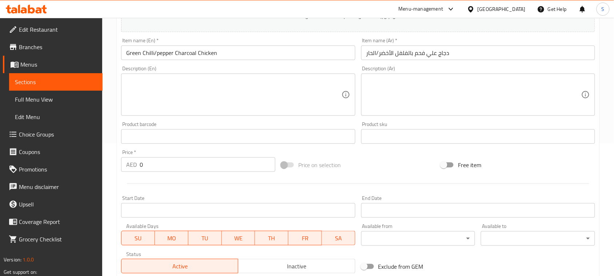
click at [112, 126] on div "Home / Restaurants management / Menus / Sections / item / update Grilled Specia…" at bounding box center [358, 171] width 512 height 573
click at [208, 52] on input "Green Chilli/pepper Charcoal Chicken" at bounding box center [238, 53] width 234 height 15
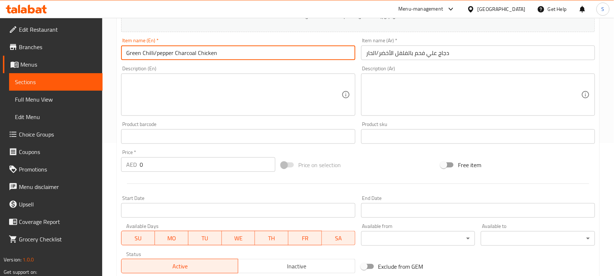
scroll to position [0, 0]
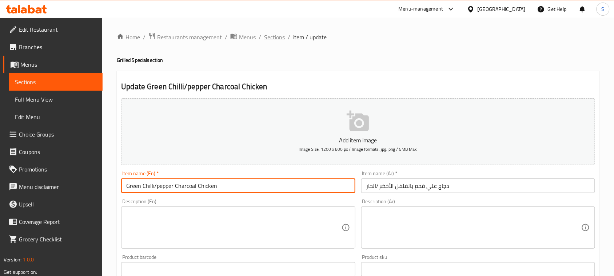
click at [279, 39] on span "Sections" at bounding box center [274, 37] width 21 height 9
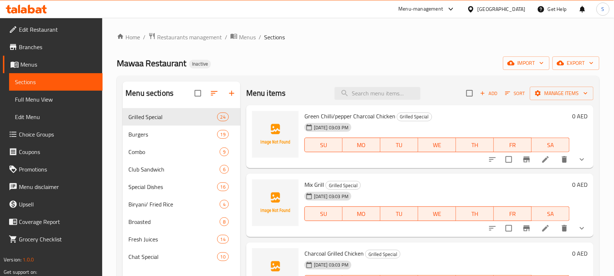
scroll to position [46, 0]
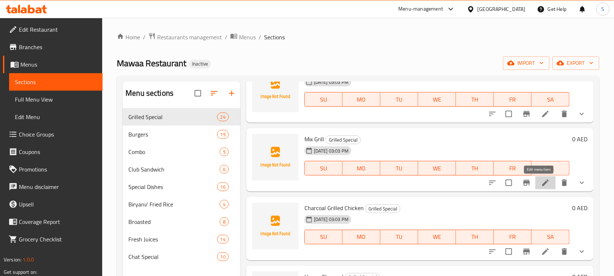
click at [542, 183] on icon at bounding box center [546, 182] width 9 height 9
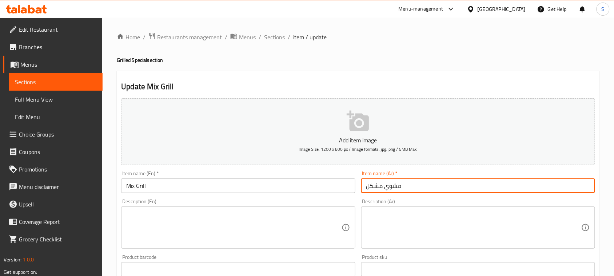
click at [385, 186] on input "مشوي مشكل" at bounding box center [478, 185] width 234 height 15
click at [563, 182] on input "مشوي مشكل" at bounding box center [478, 185] width 234 height 15
click at [591, 188] on input "مشوي مشكل" at bounding box center [478, 185] width 234 height 15
paste input "مشكل"
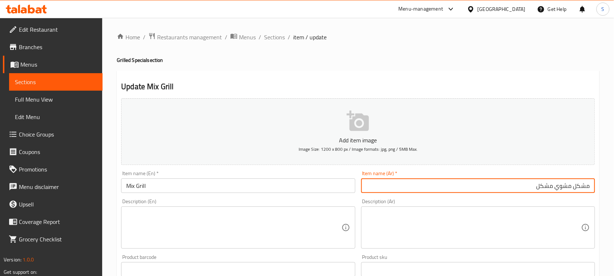
click at [550, 188] on input "مشكل مشوي مشكل" at bounding box center [478, 185] width 234 height 15
type input "مشكل مشوي"
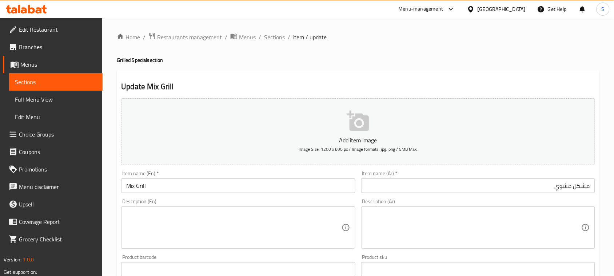
click at [470, 68] on div "Home / Restaurants management / Menus / Sections / item / update Grilled Specia…" at bounding box center [358, 274] width 483 height 484
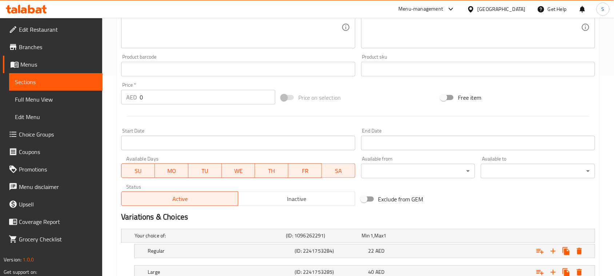
scroll to position [255, 0]
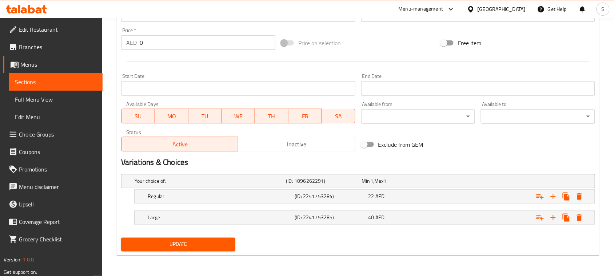
click at [192, 242] on span "Update" at bounding box center [178, 244] width 103 height 9
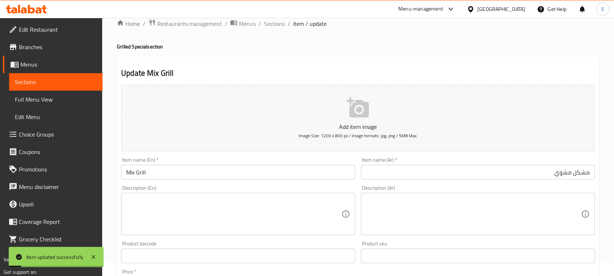
scroll to position [0, 0]
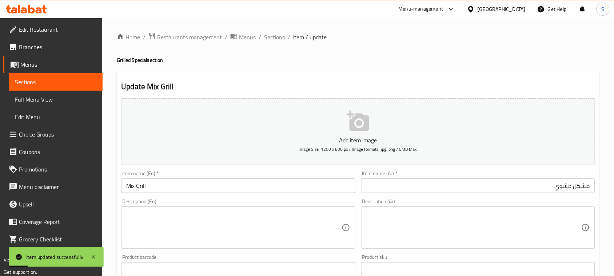
click at [281, 42] on span "Sections" at bounding box center [274, 37] width 21 height 9
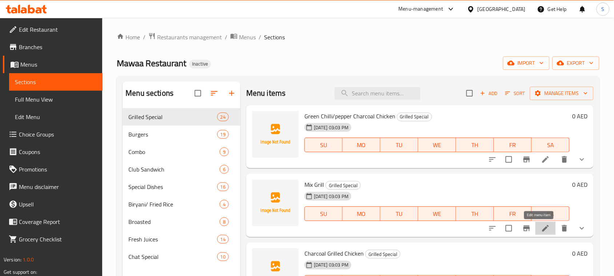
click at [542, 225] on icon at bounding box center [546, 228] width 9 height 9
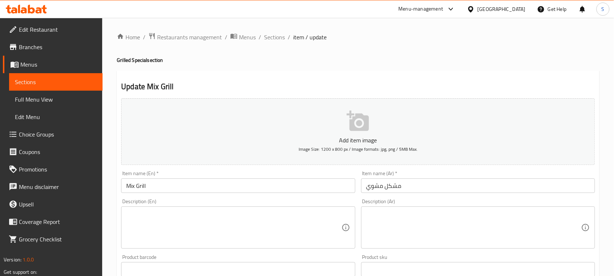
click at [415, 184] on input "مشكل مشوي" at bounding box center [478, 185] width 234 height 15
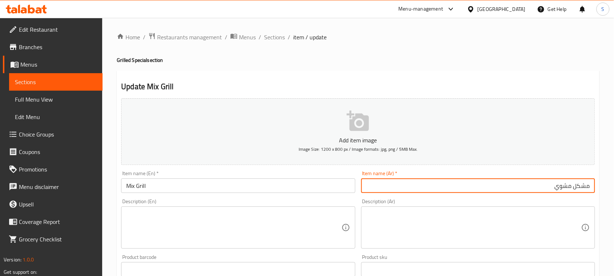
click at [585, 187] on input "مشكل مشوي" at bounding box center [478, 185] width 234 height 15
click at [541, 185] on input "مشكل مشوي" at bounding box center [478, 185] width 234 height 15
paste input "مشكل"
click at [580, 185] on input "مشكل مشوي مشكل" at bounding box center [478, 185] width 234 height 15
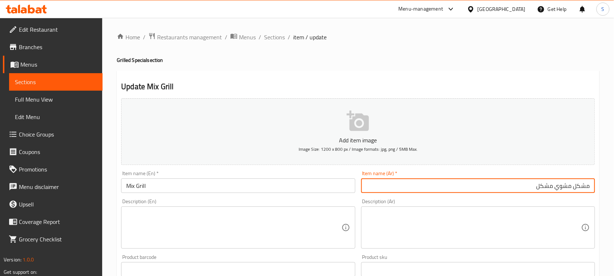
click at [580, 185] on input "مشكل مشوي مشكل" at bounding box center [478, 185] width 234 height 15
type input "مشوي مشكل"
click at [530, 213] on textarea at bounding box center [474, 227] width 215 height 35
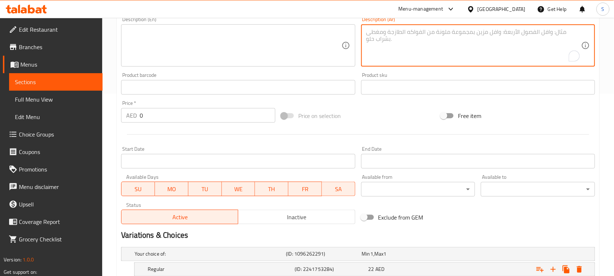
scroll to position [255, 0]
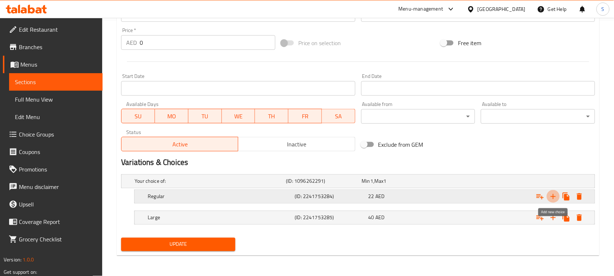
click at [554, 197] on icon "Expand" at bounding box center [553, 196] width 5 height 5
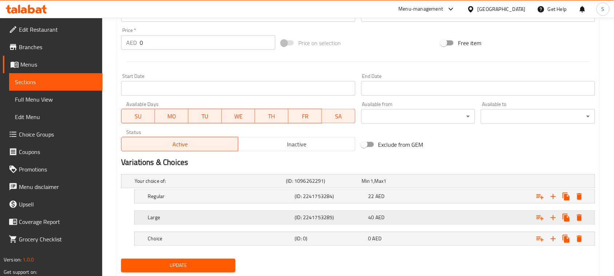
click at [391, 185] on div "40 AED" at bounding box center [398, 181] width 73 height 7
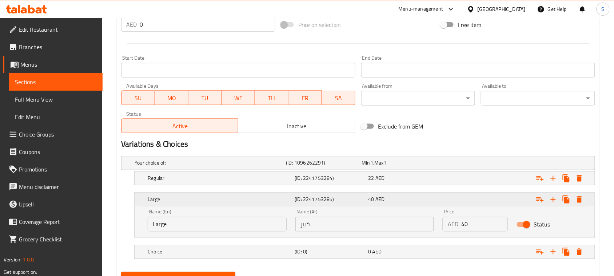
scroll to position [307, 0]
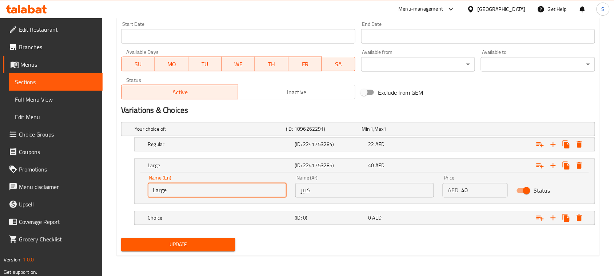
drag, startPoint x: 237, startPoint y: 194, endPoint x: 149, endPoint y: 189, distance: 88.3
click at [149, 189] on input "Large" at bounding box center [217, 190] width 139 height 15
click at [257, 133] on h5 "Choice" at bounding box center [209, 129] width 149 height 7
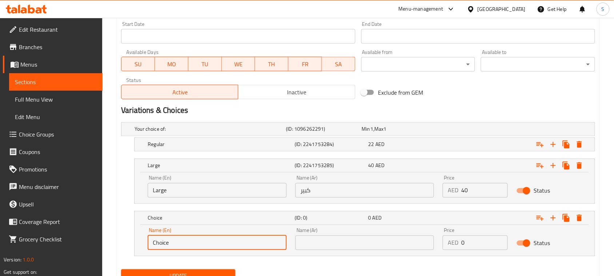
drag, startPoint x: 198, startPoint y: 245, endPoint x: 152, endPoint y: 242, distance: 45.9
click at [152, 242] on input "Choice" at bounding box center [217, 243] width 139 height 15
paste input "Larg"
type input "Large"
click at [305, 192] on input "كبير" at bounding box center [365, 190] width 139 height 15
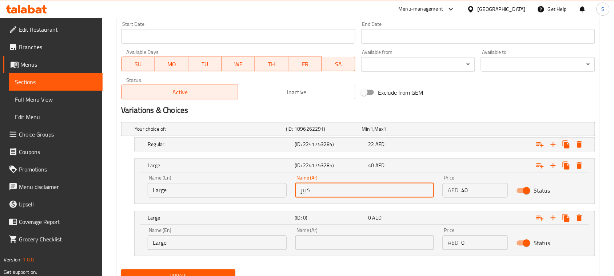
click at [305, 192] on input "كبير" at bounding box center [365, 190] width 139 height 15
click at [317, 238] on input "text" at bounding box center [365, 243] width 139 height 15
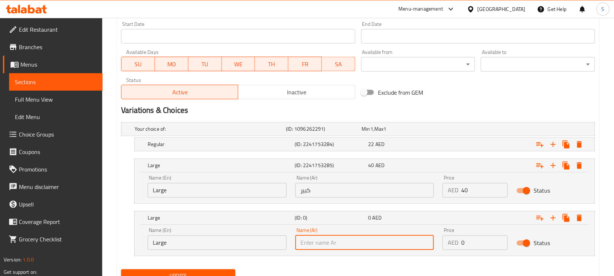
paste input "كبير"
type input "كبير"
click at [435, 133] on div "22 AED" at bounding box center [398, 129] width 73 height 7
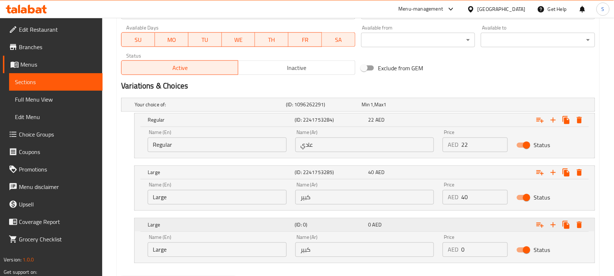
scroll to position [352, 0]
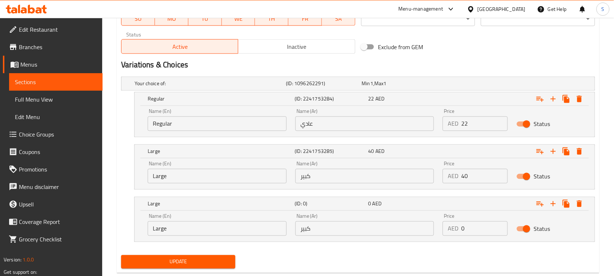
drag, startPoint x: 224, startPoint y: 184, endPoint x: 191, endPoint y: 179, distance: 32.7
click at [191, 179] on div "Name (En) Large Name (En)" at bounding box center [217, 172] width 148 height 31
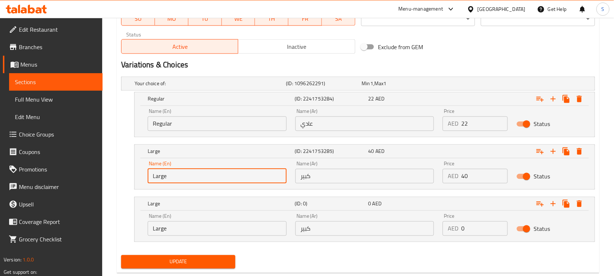
drag, startPoint x: 191, startPoint y: 179, endPoint x: 135, endPoint y: 175, distance: 56.3
click at [135, 175] on div "Name (En) Large Name (En) Name (Ar) كبير Name (Ar) Price AED 40 Price Status" at bounding box center [365, 173] width 461 height 31
type input "’"
type input "Medium"
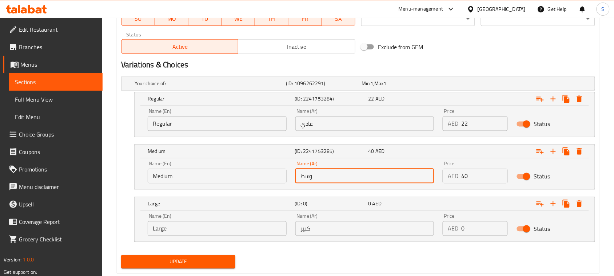
type input "وسط"
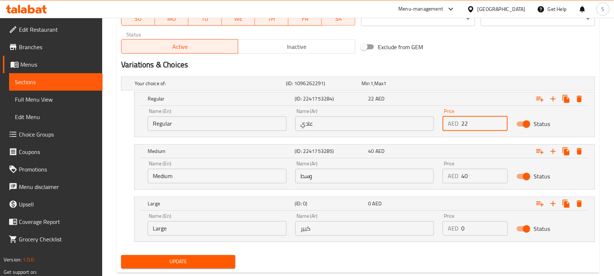
drag, startPoint x: 471, startPoint y: 122, endPoint x: 461, endPoint y: 122, distance: 10.6
click at [461, 122] on div "AED 22 Price" at bounding box center [475, 123] width 65 height 15
type input "38"
click at [468, 175] on input "40" at bounding box center [485, 176] width 47 height 15
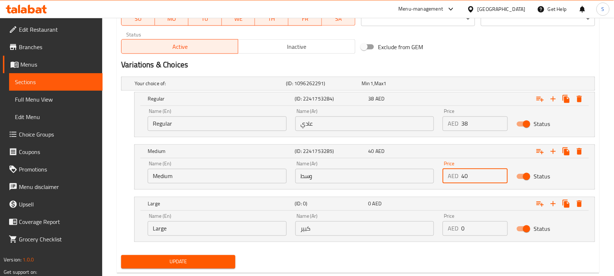
drag, startPoint x: 471, startPoint y: 175, endPoint x: 458, endPoint y: 177, distance: 13.6
click at [458, 177] on div "AED 40 Price" at bounding box center [475, 176] width 65 height 15
type input "75"
drag, startPoint x: 471, startPoint y: 228, endPoint x: 463, endPoint y: 230, distance: 8.9
click at [463, 230] on input "0" at bounding box center [485, 228] width 47 height 15
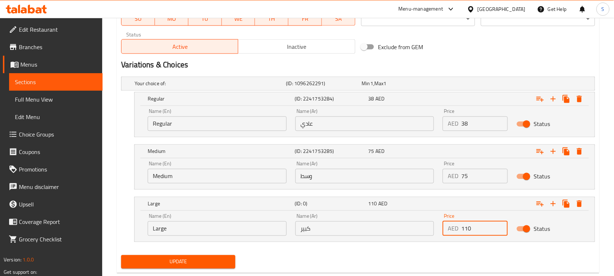
type input "110"
click at [217, 261] on span "Update" at bounding box center [178, 261] width 103 height 9
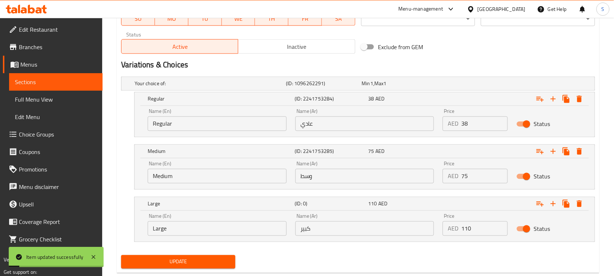
click at [227, 267] on button "Update" at bounding box center [178, 261] width 114 height 13
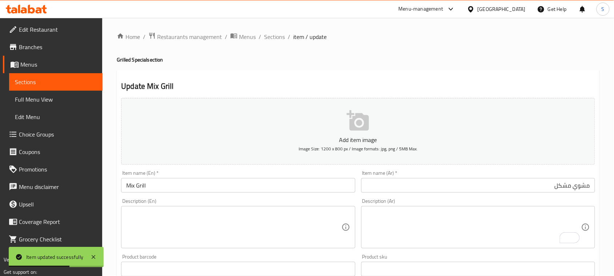
scroll to position [0, 0]
click at [274, 39] on span "Sections" at bounding box center [274, 37] width 21 height 9
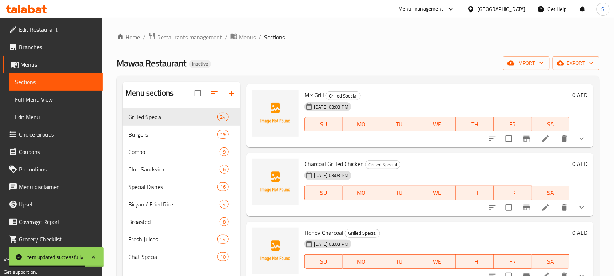
scroll to position [91, 0]
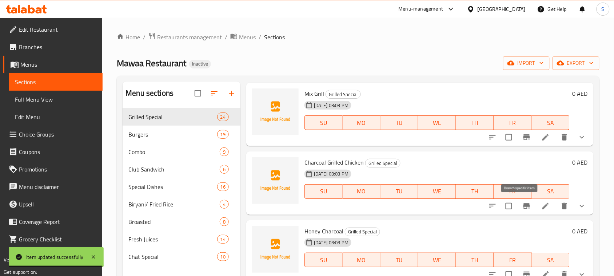
click at [542, 207] on icon at bounding box center [546, 206] width 9 height 9
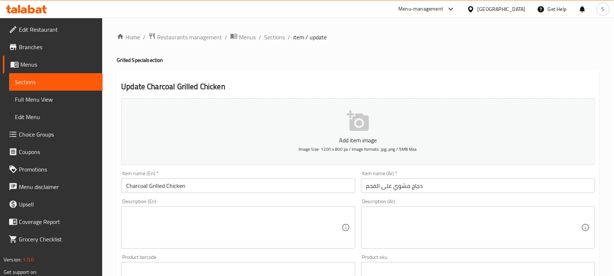
click at [403, 186] on input "دجاج مشوي على الفحم" at bounding box center [478, 185] width 234 height 15
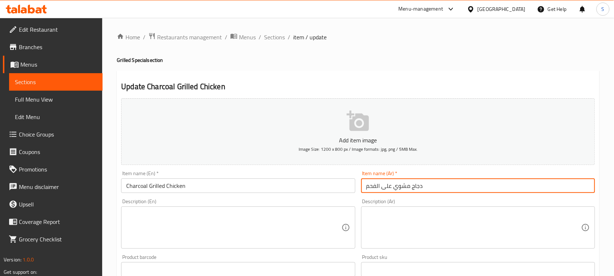
click at [403, 186] on input "دجاج مشوي على الفحم" at bounding box center [478, 185] width 234 height 15
type input "دجاج على الفحم"
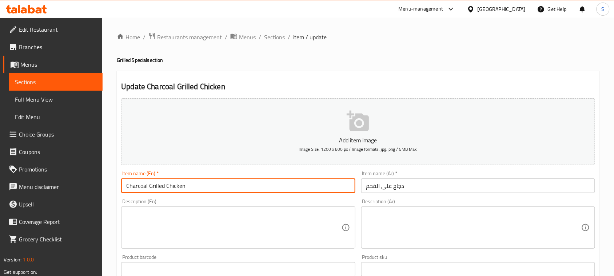
click at [158, 189] on input "Charcoal Grilled Chicken" at bounding box center [238, 185] width 234 height 15
type input "Charcoal Chicken"
click at [163, 212] on textarea at bounding box center [233, 227] width 215 height 35
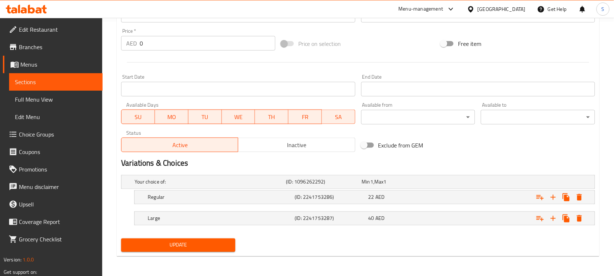
scroll to position [255, 0]
click at [179, 246] on span "Update" at bounding box center [178, 244] width 103 height 9
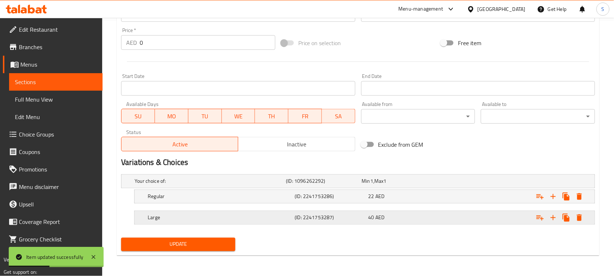
click at [434, 185] on div "40 AED" at bounding box center [398, 181] width 73 height 7
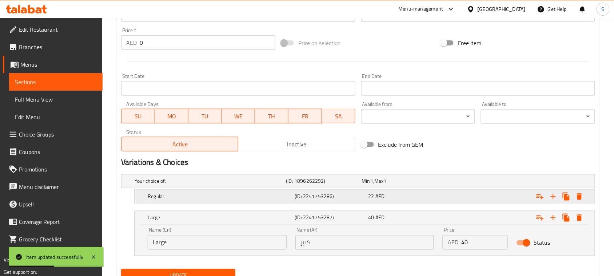
click at [446, 183] on div "Expand" at bounding box center [511, 181] width 151 height 3
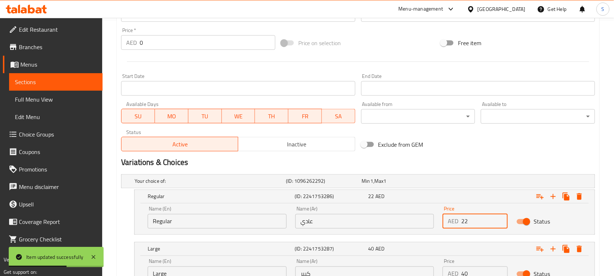
click at [469, 222] on input "22" at bounding box center [485, 221] width 47 height 15
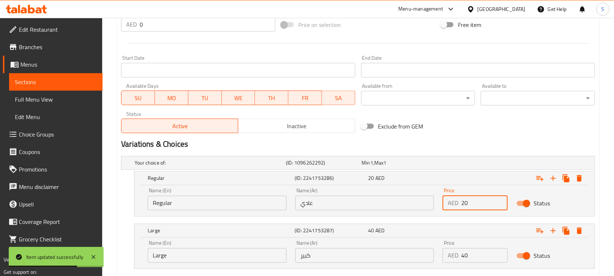
scroll to position [300, 0]
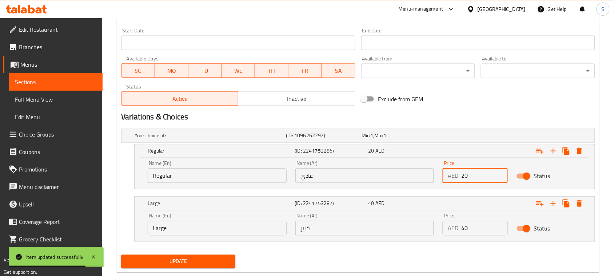
type input "20"
click at [468, 226] on input "40" at bounding box center [485, 228] width 47 height 15
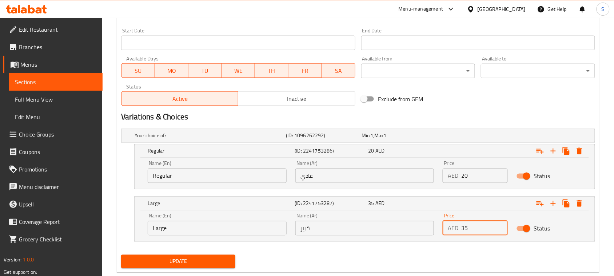
type input "35"
click at [228, 257] on span "Update" at bounding box center [178, 261] width 103 height 9
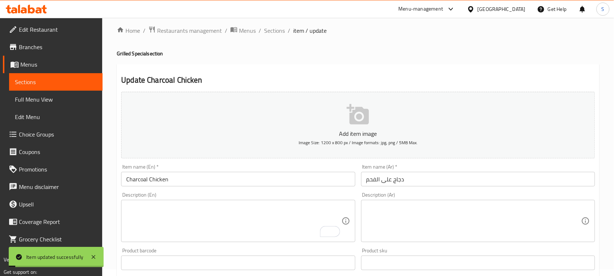
scroll to position [0, 0]
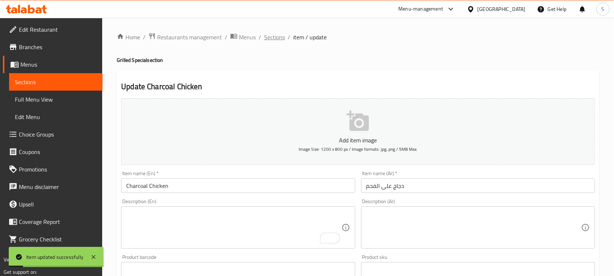
click at [277, 39] on span "Sections" at bounding box center [274, 37] width 21 height 9
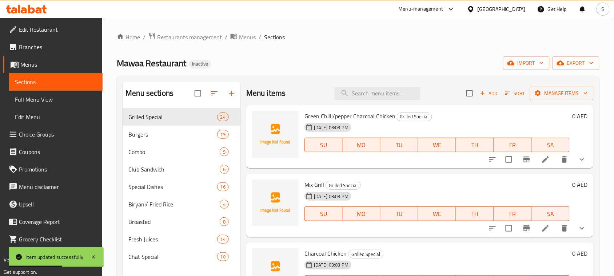
scroll to position [182, 0]
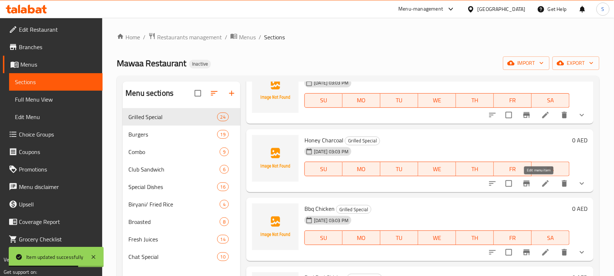
click at [542, 183] on icon at bounding box center [546, 183] width 9 height 9
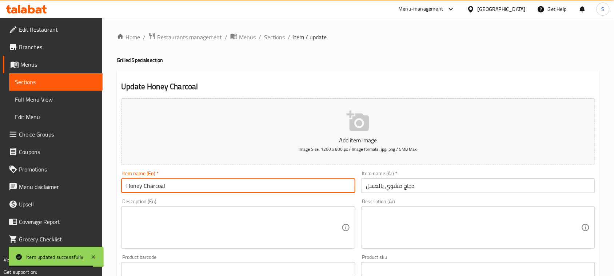
click at [205, 188] on input "Honey Charcoal" at bounding box center [238, 185] width 234 height 15
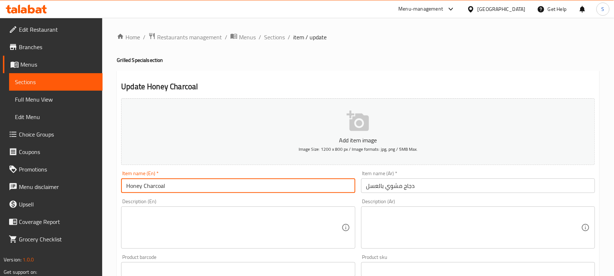
click at [159, 191] on input "Honey Charcoal" at bounding box center [238, 185] width 234 height 15
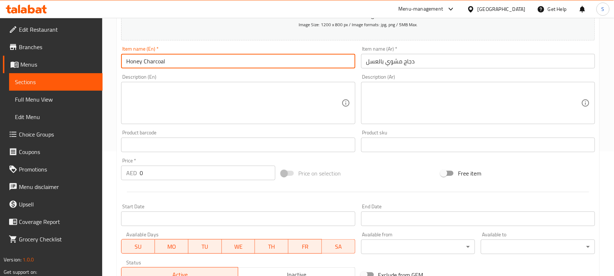
scroll to position [137, 0]
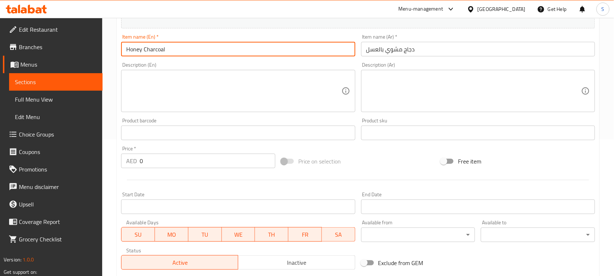
click at [287, 86] on textarea at bounding box center [233, 91] width 215 height 35
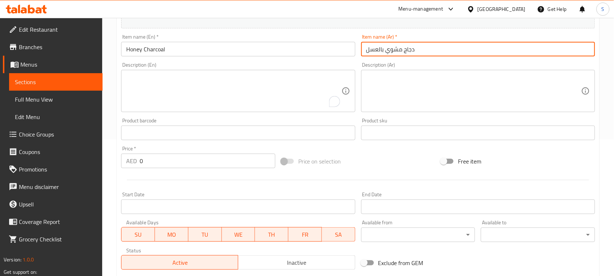
click at [379, 52] on input "دجاج مشوي بالعسل" at bounding box center [478, 49] width 234 height 15
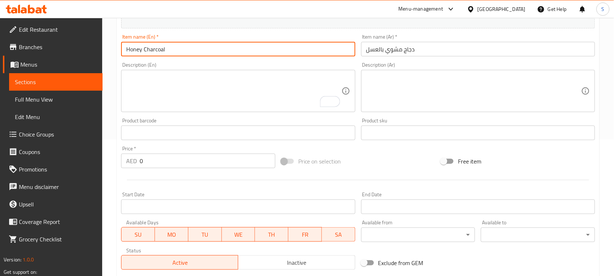
click at [184, 48] on input "Honey Charcoal" at bounding box center [238, 49] width 234 height 15
click at [149, 44] on input "Honey Charcoal" at bounding box center [238, 49] width 234 height 15
paste input "Chicken"
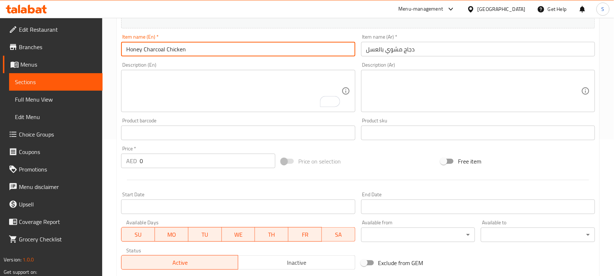
type input "Honey Charcoal Chicken"
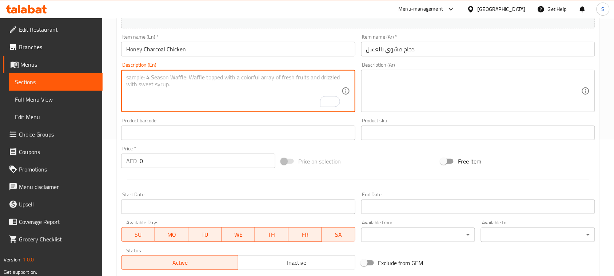
click at [177, 83] on textarea "To enrich screen reader interactions, please activate Accessibility in Grammarl…" at bounding box center [233, 91] width 215 height 35
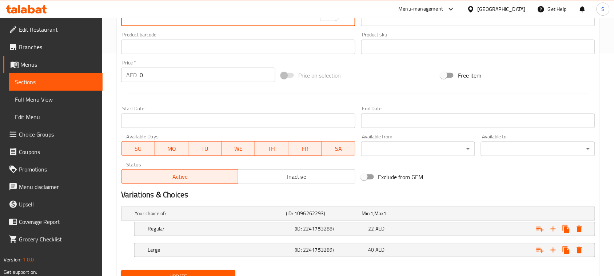
scroll to position [255, 0]
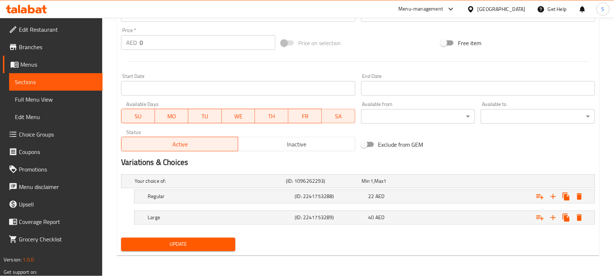
click at [180, 248] on span "Update" at bounding box center [178, 244] width 103 height 9
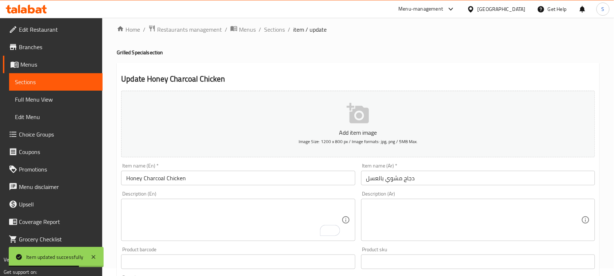
scroll to position [0, 0]
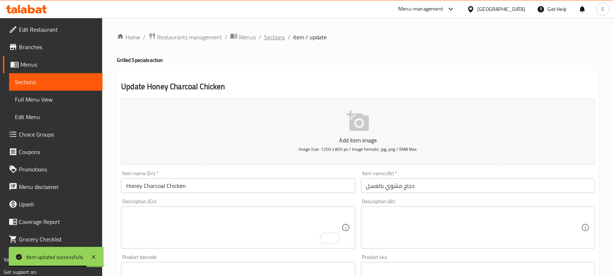
click at [275, 42] on span "Sections" at bounding box center [274, 37] width 21 height 9
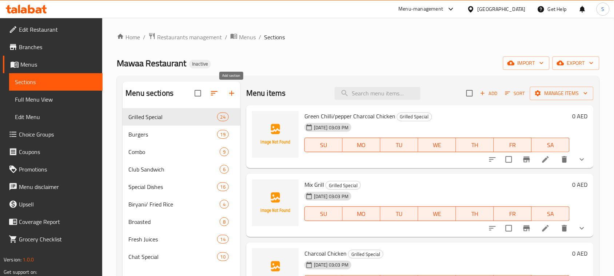
click at [231, 91] on icon "button" at bounding box center [232, 93] width 9 height 9
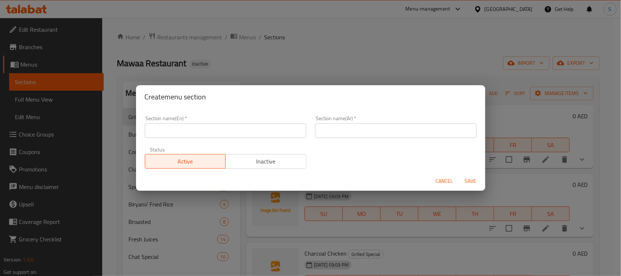
click at [255, 130] on input "text" at bounding box center [226, 130] width 162 height 15
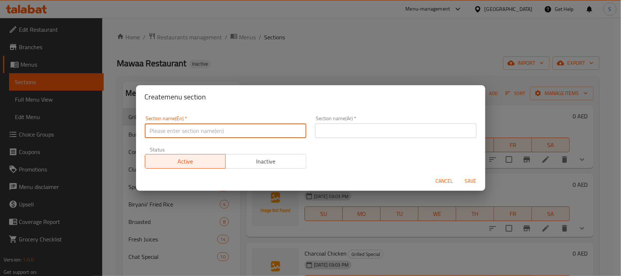
click at [439, 179] on button "Cancel" at bounding box center [444, 180] width 23 height 13
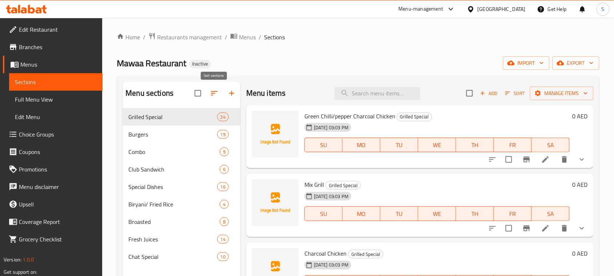
click at [218, 93] on icon "button" at bounding box center [214, 93] width 9 height 9
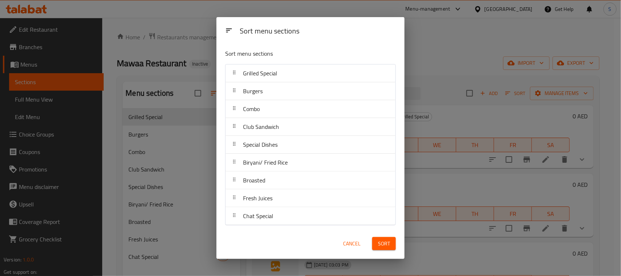
click at [344, 240] on span "Cancel" at bounding box center [351, 243] width 17 height 9
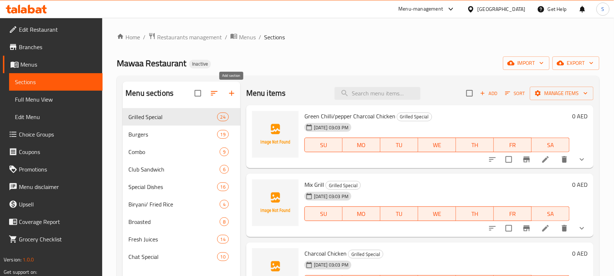
click at [228, 95] on icon "button" at bounding box center [232, 93] width 9 height 9
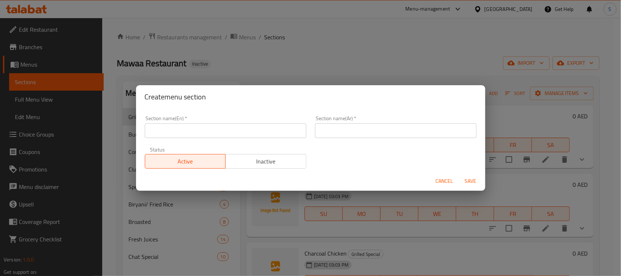
click at [214, 126] on input "text" at bounding box center [226, 130] width 162 height 15
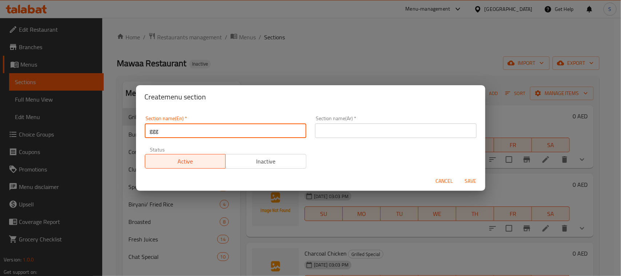
type input "ggg"
click at [350, 133] on input "text" at bounding box center [396, 130] width 162 height 15
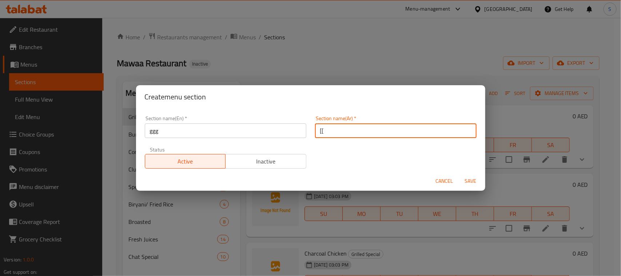
type input "["
type input "ججج"
click at [474, 182] on span "Save" at bounding box center [470, 181] width 17 height 9
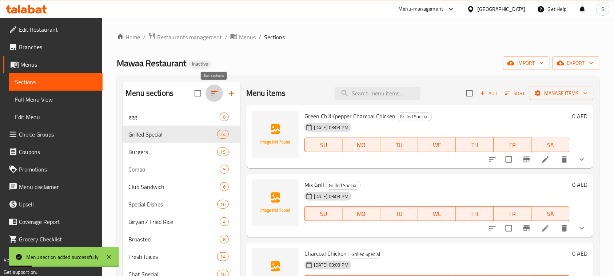
click at [217, 93] on icon "button" at bounding box center [214, 93] width 9 height 9
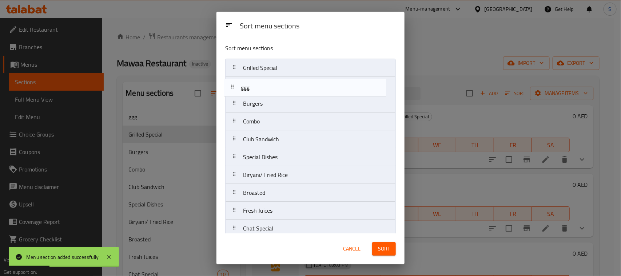
drag, startPoint x: 246, startPoint y: 68, endPoint x: 244, endPoint y: 90, distance: 21.6
click at [244, 90] on nav "ggg Grilled Special Burgers Combo Club Sandwich Special Dishes Biryani/ Fried R…" at bounding box center [310, 148] width 171 height 179
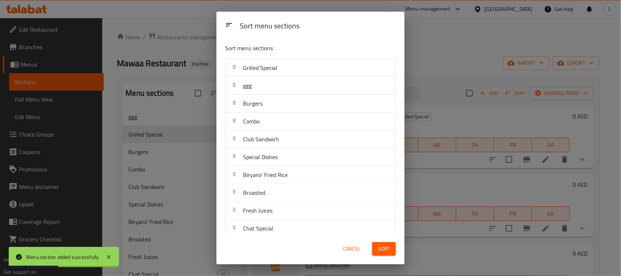
click at [385, 248] on span "Sort" at bounding box center [384, 248] width 12 height 9
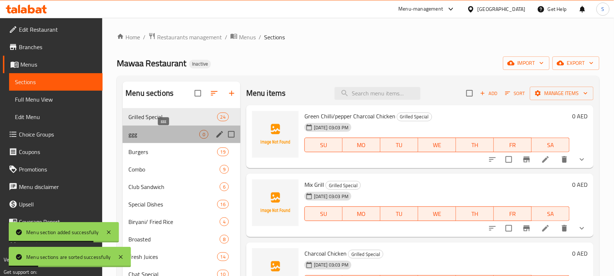
click at [192, 135] on span "ggg" at bounding box center [164, 134] width 71 height 9
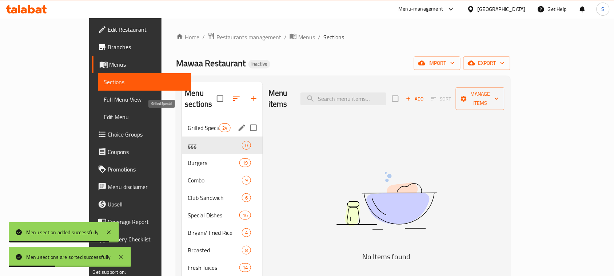
click at [193, 123] on span "Grilled Special" at bounding box center [203, 127] width 31 height 9
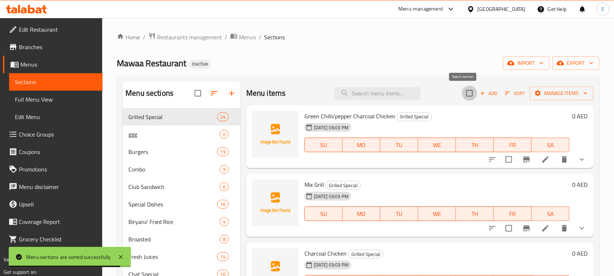
click at [468, 92] on input "checkbox" at bounding box center [469, 93] width 15 height 15
checkbox input "true"
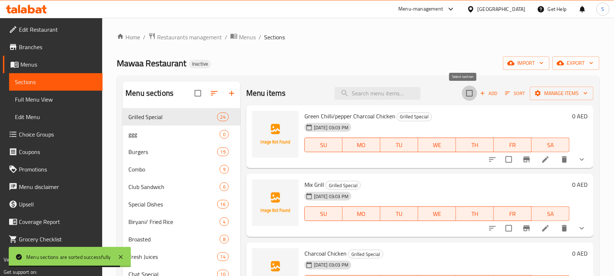
checkbox input "true"
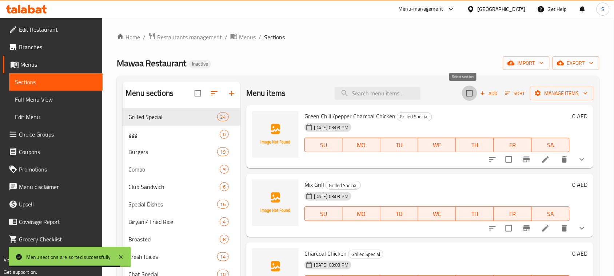
checkbox input "true"
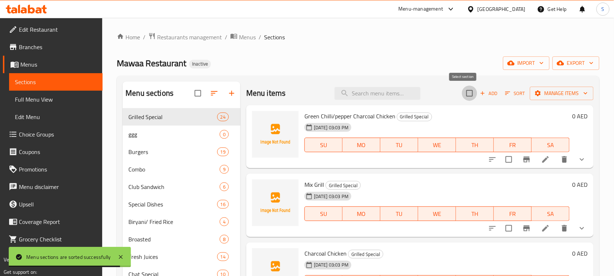
checkbox input "true"
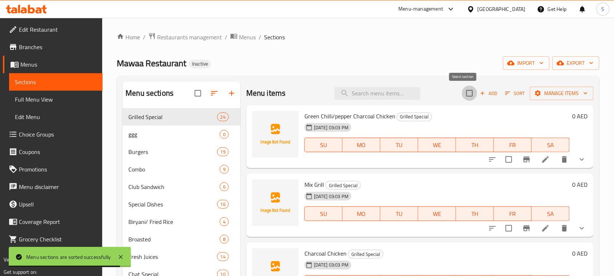
checkbox input "true"
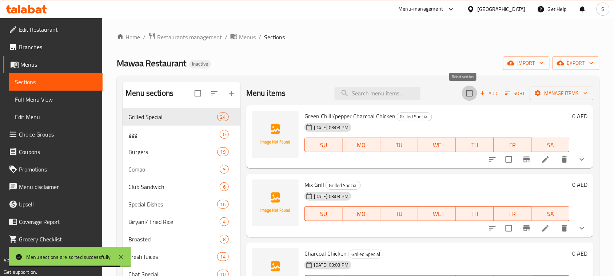
checkbox input "true"
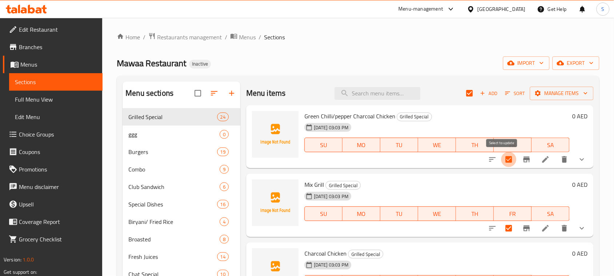
click at [502, 158] on input "checkbox" at bounding box center [509, 159] width 15 height 15
checkbox input "false"
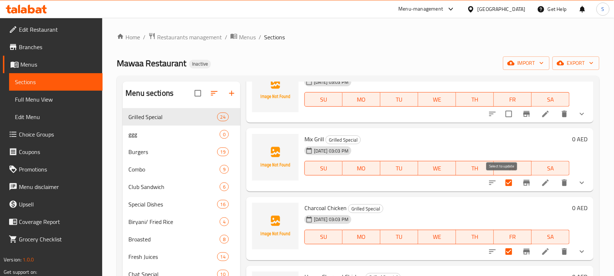
click at [502, 181] on input "checkbox" at bounding box center [509, 182] width 15 height 15
checkbox input "false"
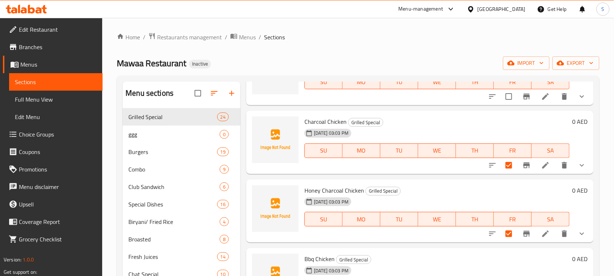
scroll to position [137, 0]
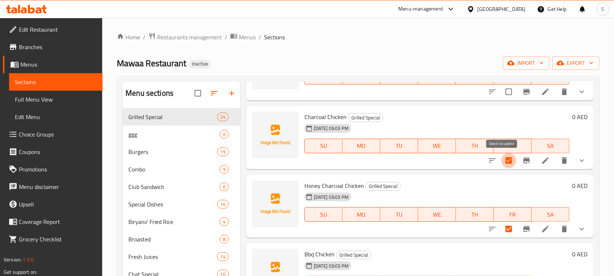
click at [502, 157] on input "checkbox" at bounding box center [509, 160] width 15 height 15
checkbox input "false"
click at [504, 232] on input "checkbox" at bounding box center [509, 228] width 15 height 15
checkbox input "false"
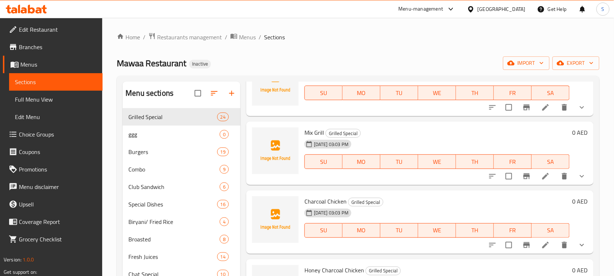
scroll to position [0, 0]
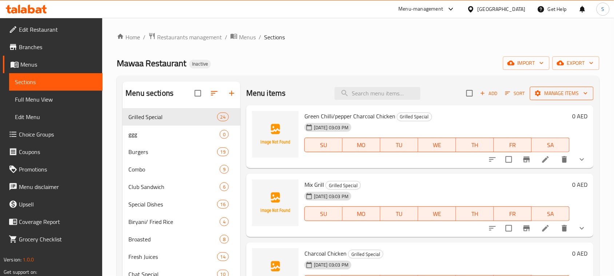
click at [556, 90] on span "Manage items" at bounding box center [562, 93] width 52 height 9
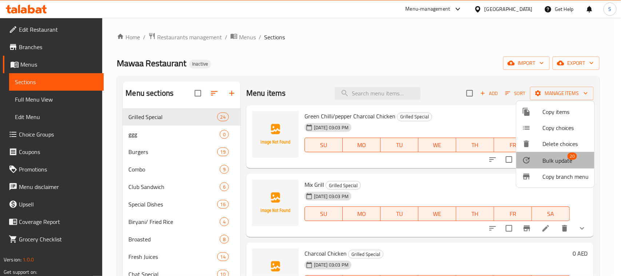
click at [562, 159] on span "Bulk update" at bounding box center [558, 160] width 30 height 9
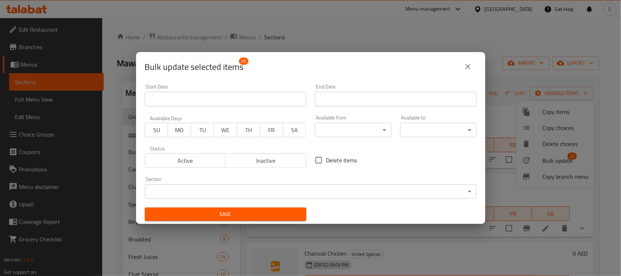
click at [244, 189] on body "​ Menu-management United Arab Emirates Get Help S Edit Restaurant Branches Menu…" at bounding box center [310, 147] width 621 height 258
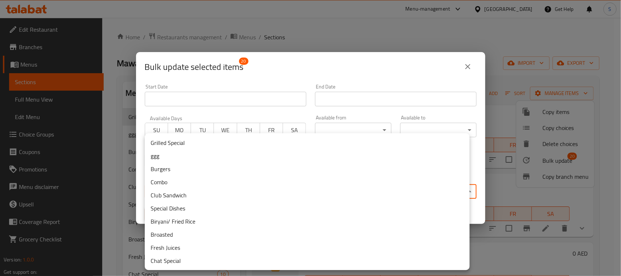
click at [197, 150] on li "ggg" at bounding box center [307, 155] width 325 height 13
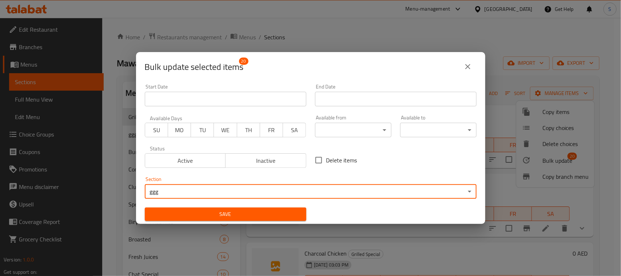
click at [220, 213] on span "Save" at bounding box center [226, 214] width 150 height 9
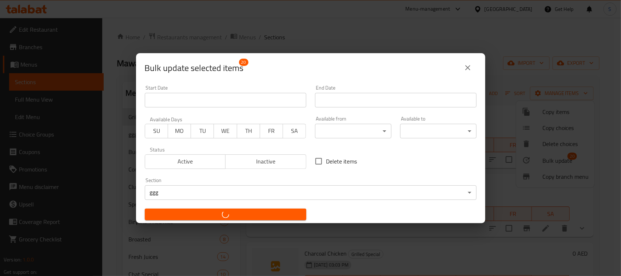
checkbox input "false"
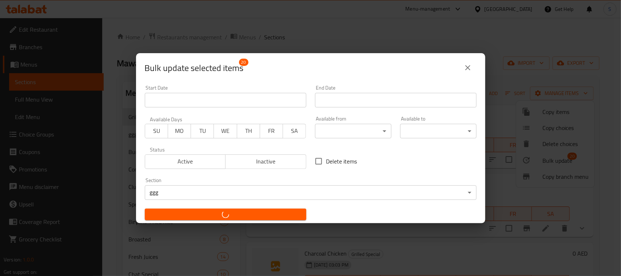
checkbox input "false"
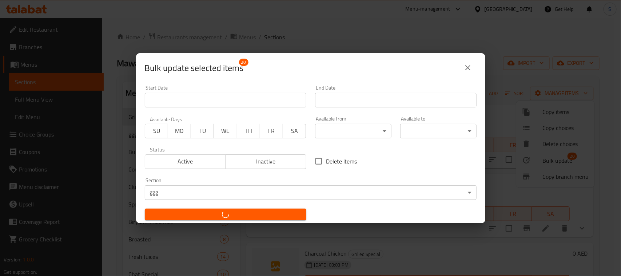
checkbox input "false"
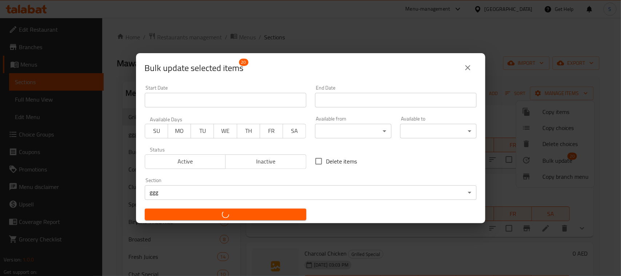
checkbox input "false"
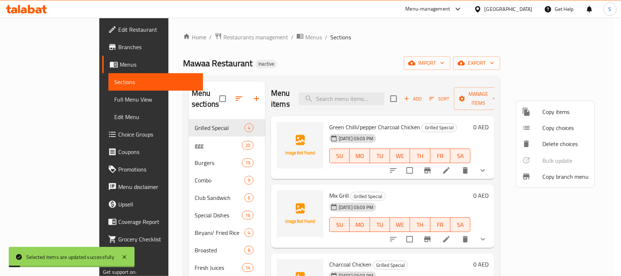
click at [315, 49] on div at bounding box center [310, 138] width 621 height 276
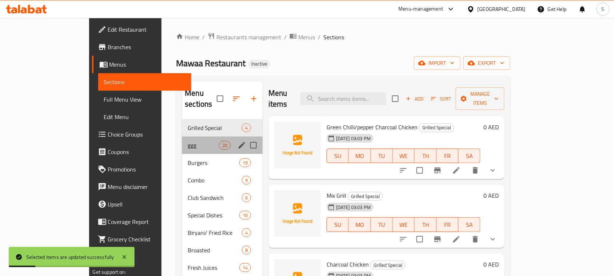
click at [190, 137] on div "ggg 20" at bounding box center [222, 145] width 81 height 17
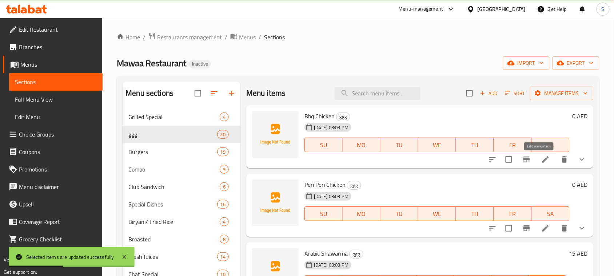
click at [542, 162] on icon at bounding box center [546, 159] width 9 height 9
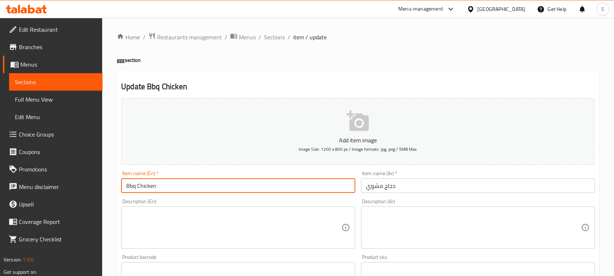
click at [135, 187] on input "Bbq Chicken" at bounding box center [238, 185] width 234 height 15
drag, startPoint x: 137, startPoint y: 184, endPoint x: 125, endPoint y: 184, distance: 12.0
click at [125, 184] on input "BBQ Chicken" at bounding box center [238, 185] width 234 height 15
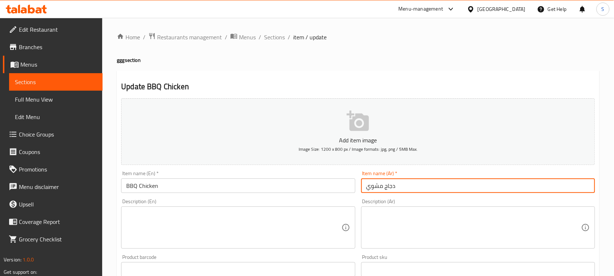
click at [379, 181] on input "دجاج مشوي" at bounding box center [478, 185] width 234 height 15
click at [139, 187] on input "BBQ Chicken" at bounding box center [238, 185] width 234 height 15
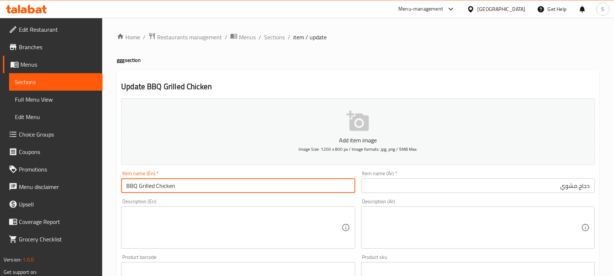
type input "BBQ Grilled Chicken"
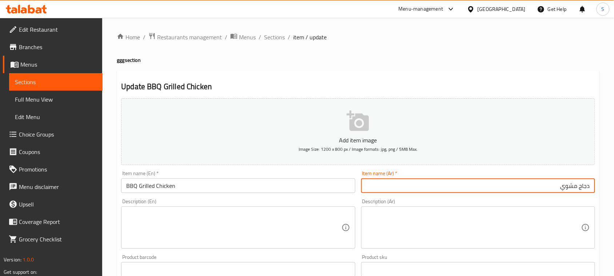
click at [510, 183] on input "دجاج مشوي" at bounding box center [478, 185] width 234 height 15
paste input "باربيكيو"
click at [559, 186] on input "دجاج مشوي باربيكيو" at bounding box center [478, 185] width 234 height 15
type input "دجاج مشوي بالباربيكيو"
click at [408, 56] on h4 "ggg section" at bounding box center [358, 59] width 483 height 7
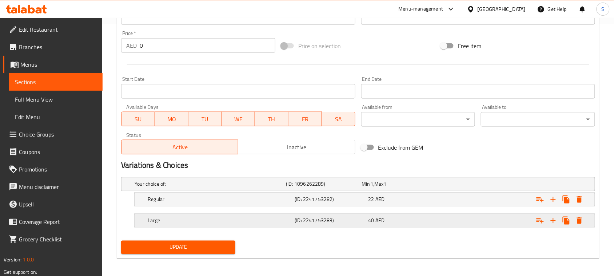
scroll to position [255, 0]
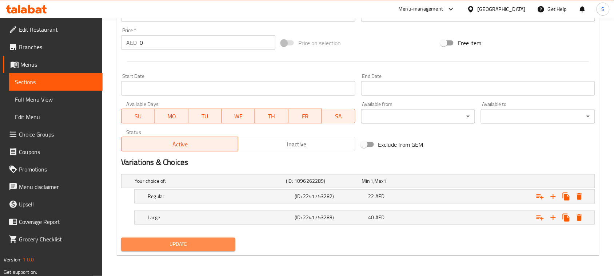
click at [208, 248] on span "Update" at bounding box center [178, 244] width 103 height 9
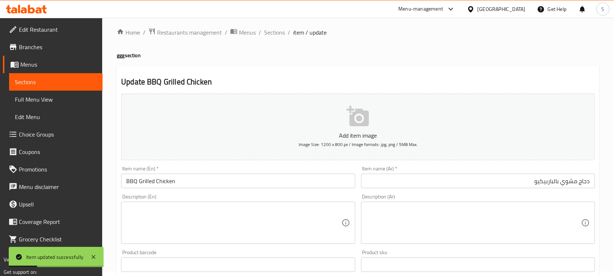
scroll to position [0, 0]
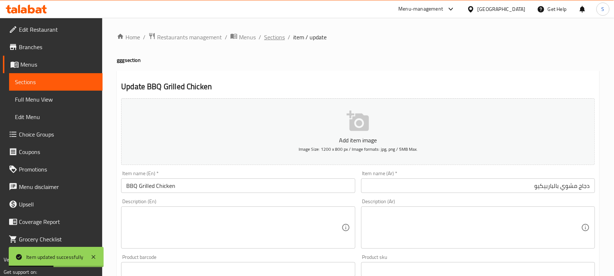
click at [274, 40] on span "Sections" at bounding box center [274, 37] width 21 height 9
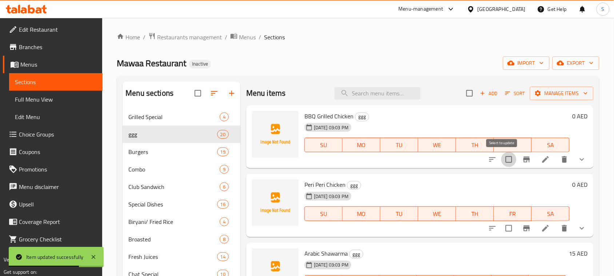
click at [503, 162] on input "checkbox" at bounding box center [509, 159] width 15 height 15
click at [539, 99] on button "Manage items" at bounding box center [562, 93] width 64 height 13
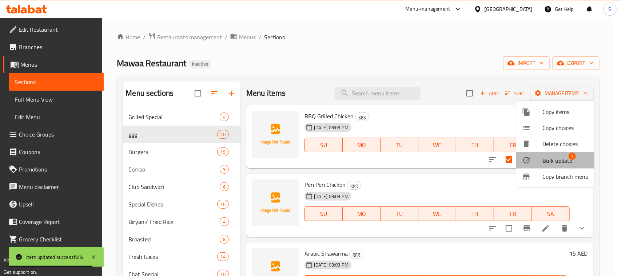
click at [536, 161] on div at bounding box center [532, 160] width 20 height 9
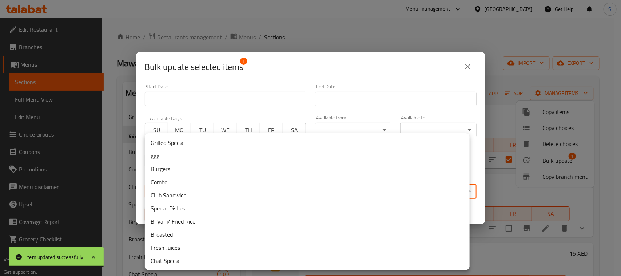
click at [300, 188] on body "Item updated successfully ​ Menu-management United Arab Emirates Get Help S Edi…" at bounding box center [310, 147] width 621 height 258
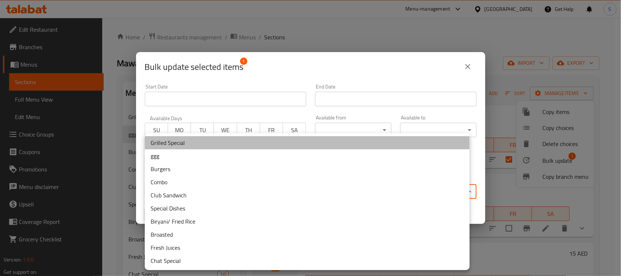
click at [181, 144] on li "Grilled Special" at bounding box center [307, 142] width 325 height 13
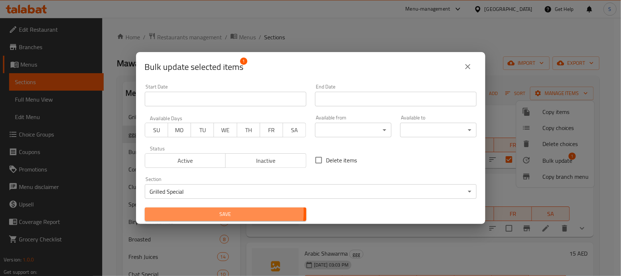
click at [215, 212] on span "Save" at bounding box center [226, 214] width 150 height 9
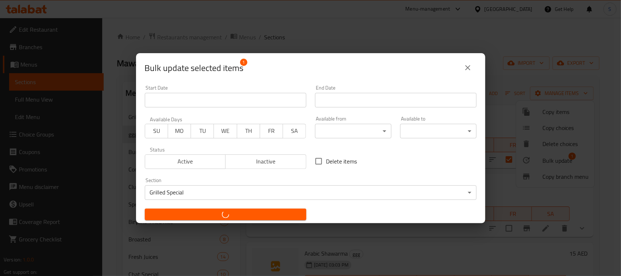
checkbox input "false"
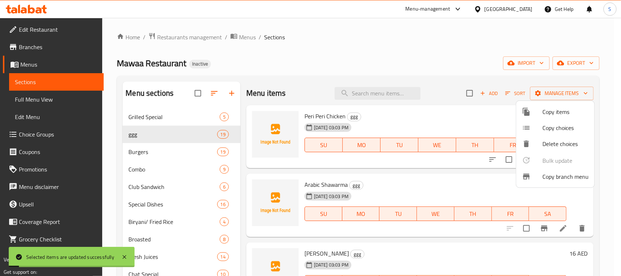
click at [404, 58] on div at bounding box center [310, 138] width 621 height 276
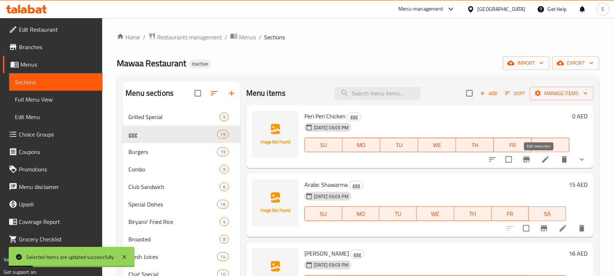
click at [542, 163] on icon at bounding box center [546, 159] width 9 height 9
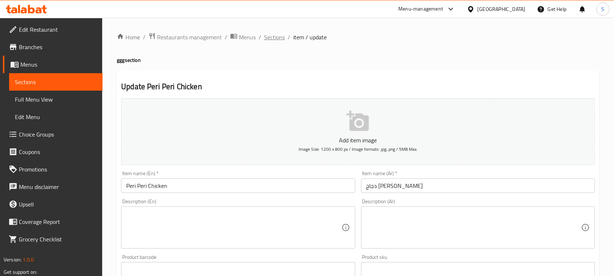
click at [276, 37] on span "Sections" at bounding box center [274, 37] width 21 height 9
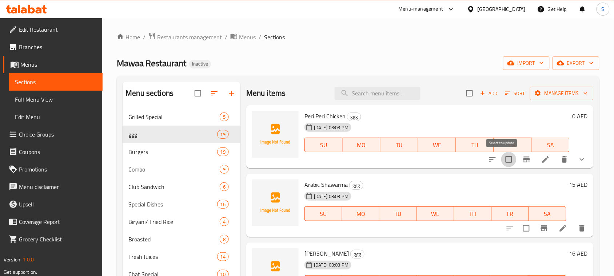
click at [502, 157] on input "checkbox" at bounding box center [509, 159] width 15 height 15
click at [550, 98] on button "Manage items" at bounding box center [562, 93] width 64 height 13
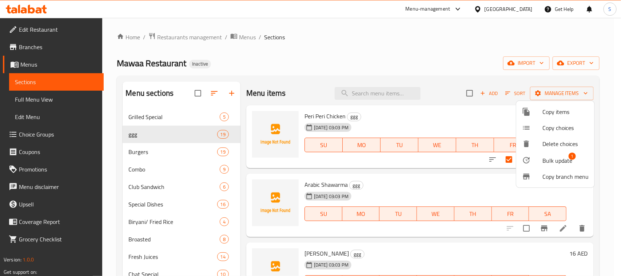
click at [549, 160] on span "Bulk update" at bounding box center [558, 160] width 30 height 9
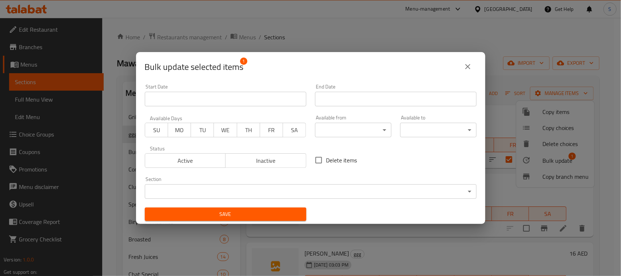
click at [292, 195] on body "​ Menu-management United Arab Emirates Get Help S Edit Restaurant Branches Menu…" at bounding box center [310, 147] width 621 height 258
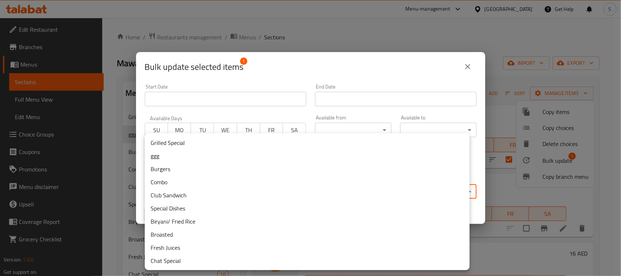
click at [186, 140] on li "Grilled Special" at bounding box center [307, 142] width 325 height 13
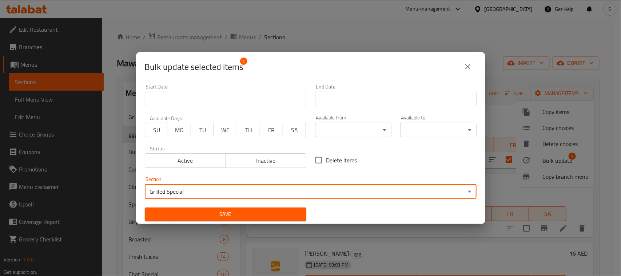
click at [195, 209] on button "Save" at bounding box center [226, 214] width 162 height 13
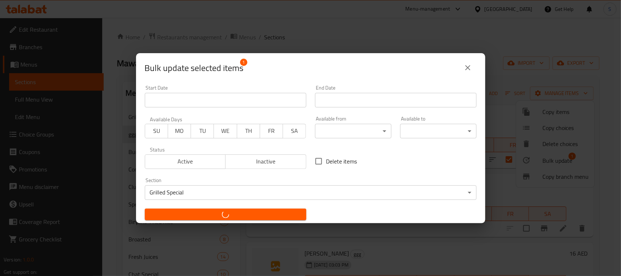
checkbox input "false"
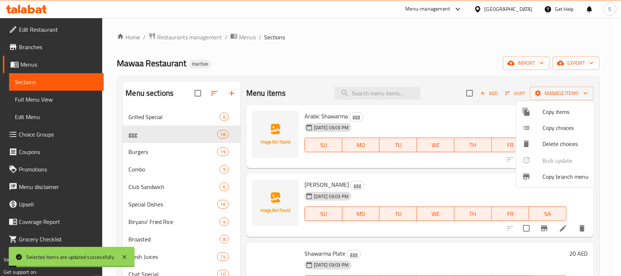
click at [392, 45] on div at bounding box center [310, 138] width 621 height 276
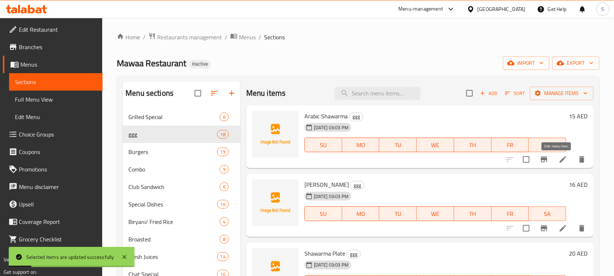
click at [560, 161] on icon at bounding box center [563, 159] width 7 height 7
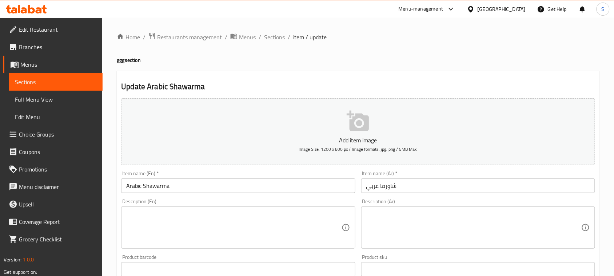
click at [368, 187] on input "شاورما عربي" at bounding box center [478, 185] width 234 height 15
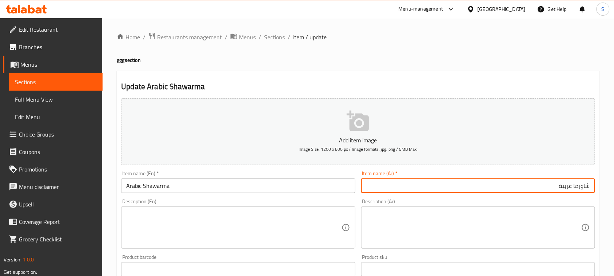
type input "شاورما عربية"
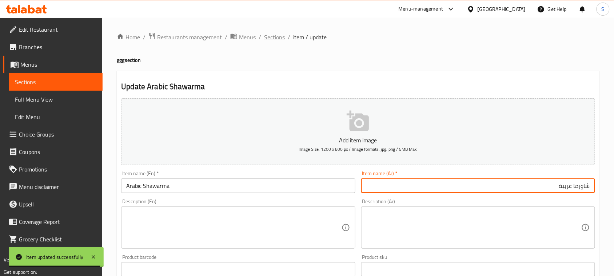
click at [282, 36] on span "Sections" at bounding box center [274, 37] width 21 height 9
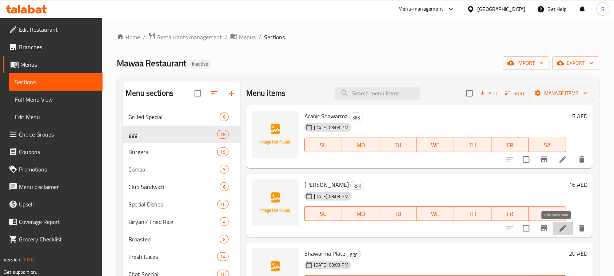
click at [559, 228] on icon at bounding box center [563, 228] width 9 height 9
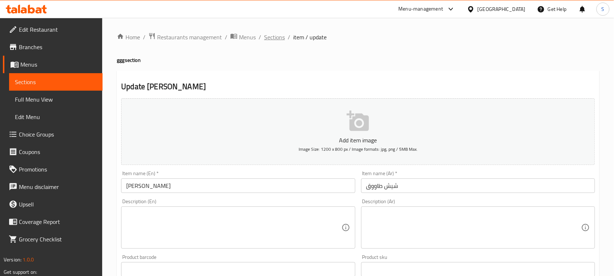
click at [271, 39] on span "Sections" at bounding box center [274, 37] width 21 height 9
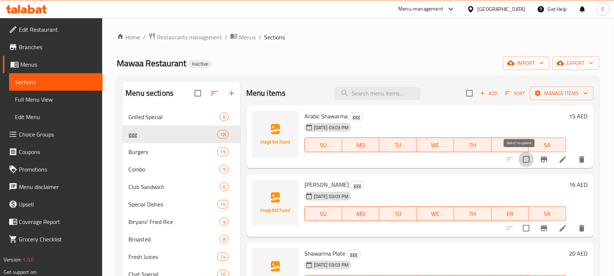
click at [519, 160] on input "checkbox" at bounding box center [526, 159] width 15 height 15
checkbox input "true"
click at [520, 225] on input "checkbox" at bounding box center [526, 228] width 15 height 15
checkbox input "true"
click at [552, 95] on span "Manage items" at bounding box center [562, 93] width 52 height 9
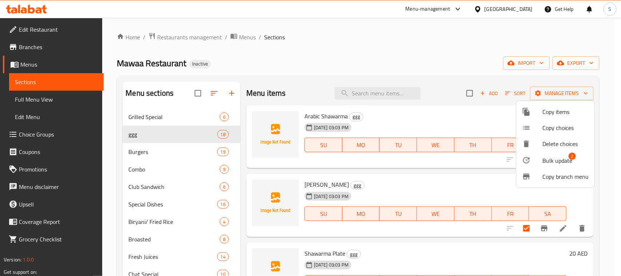
click at [553, 161] on span "Bulk update" at bounding box center [558, 160] width 30 height 9
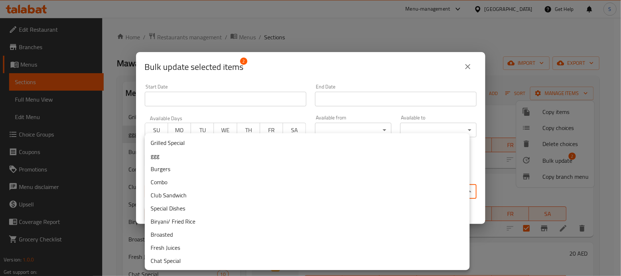
click at [272, 186] on body "​ Menu-management United Arab Emirates Get Help S Edit Restaurant Branches Menu…" at bounding box center [310, 147] width 621 height 258
click at [173, 145] on li "Grilled Special" at bounding box center [307, 142] width 325 height 13
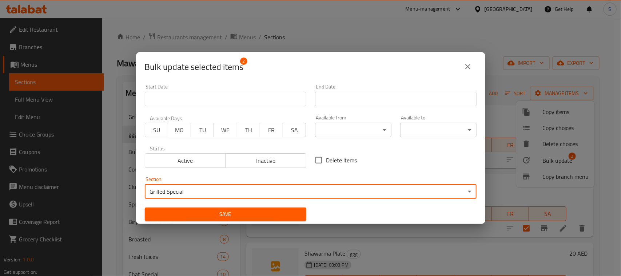
click at [198, 212] on span "Save" at bounding box center [226, 214] width 150 height 9
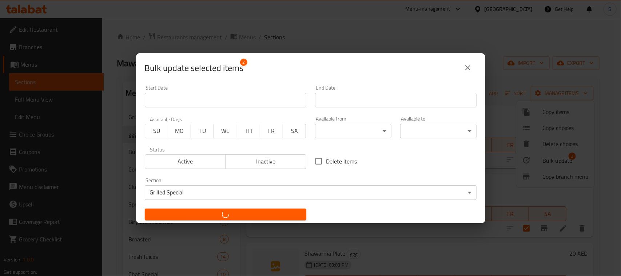
checkbox input "false"
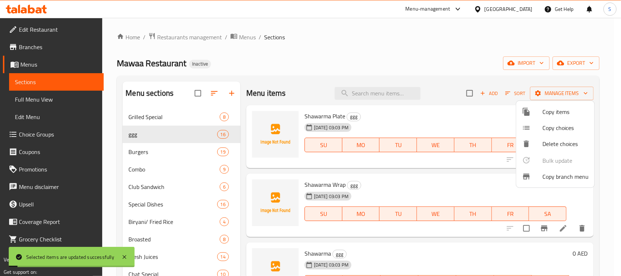
click at [327, 32] on div at bounding box center [310, 138] width 621 height 276
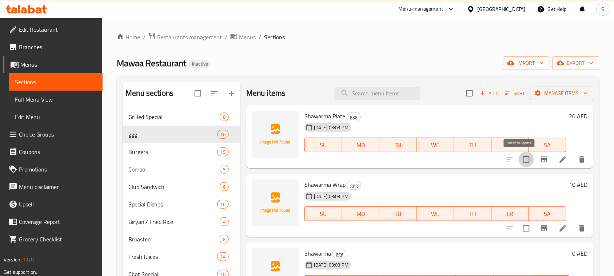
click at [522, 159] on input "checkbox" at bounding box center [526, 159] width 15 height 15
checkbox input "true"
click at [519, 226] on input "checkbox" at bounding box center [526, 228] width 15 height 15
checkbox input "true"
click at [558, 92] on span "Manage items" at bounding box center [562, 93] width 52 height 9
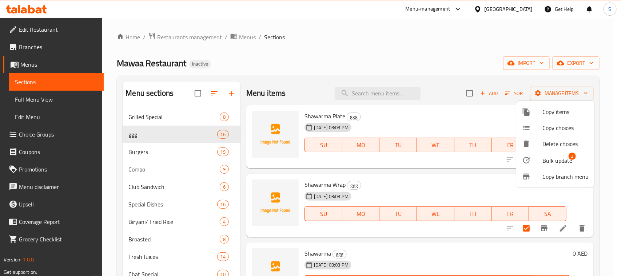
click at [552, 157] on span "Bulk update" at bounding box center [558, 160] width 30 height 9
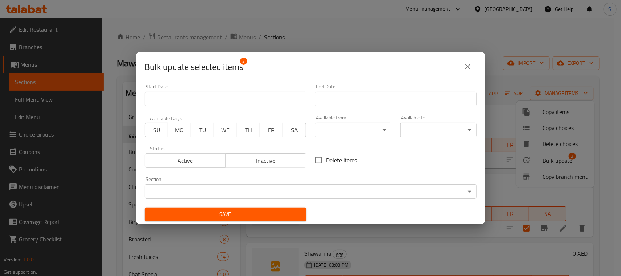
click at [237, 183] on div "Section ​ ​" at bounding box center [311, 188] width 332 height 22
click at [237, 185] on body "​ Menu-management United Arab Emirates Get Help S Edit Restaurant Branches Menu…" at bounding box center [310, 147] width 621 height 258
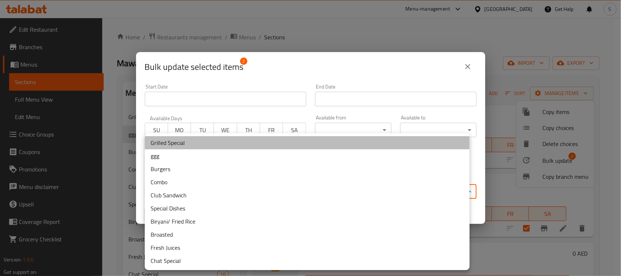
click at [181, 141] on li "Grilled Special" at bounding box center [307, 142] width 325 height 13
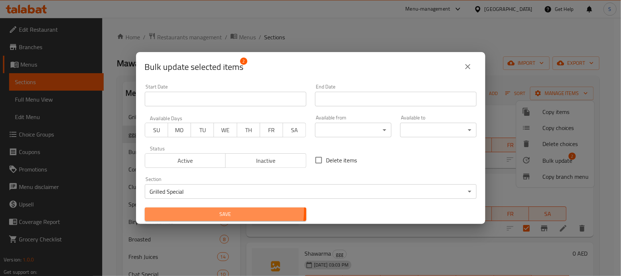
click at [206, 209] on button "Save" at bounding box center [226, 214] width 162 height 13
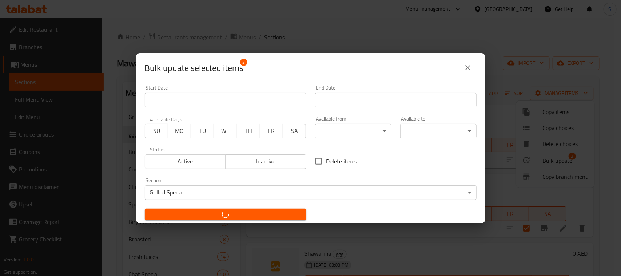
checkbox input "false"
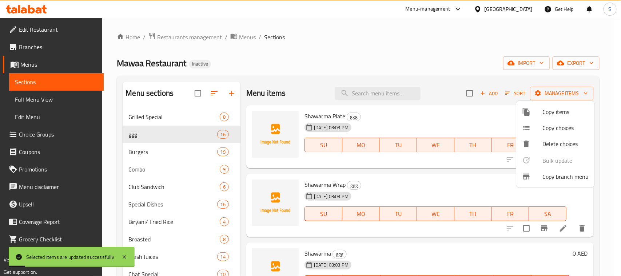
click at [313, 52] on div at bounding box center [310, 138] width 621 height 276
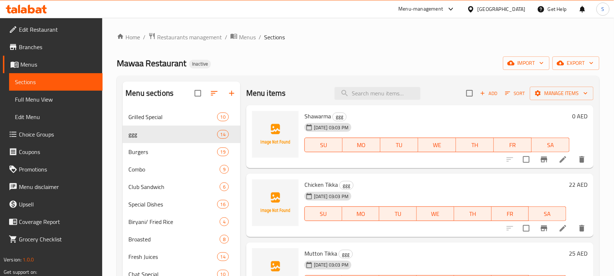
click at [246, 59] on div "Mawaa Restaurant Inactive import export" at bounding box center [358, 62] width 483 height 13
click at [245, 39] on span "Menus" at bounding box center [247, 37] width 17 height 9
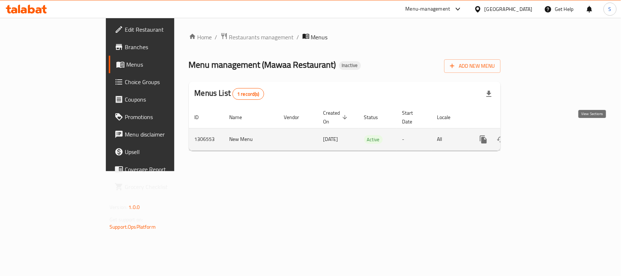
click at [541, 135] on icon "enhanced table" at bounding box center [536, 139] width 9 height 9
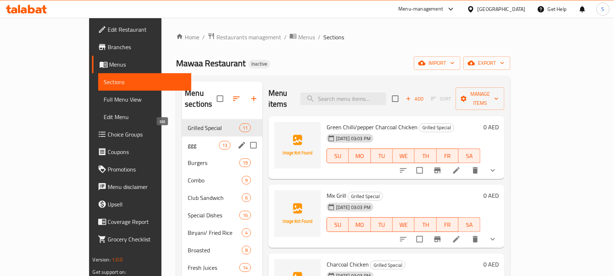
click at [188, 141] on span "ggg" at bounding box center [203, 145] width 31 height 9
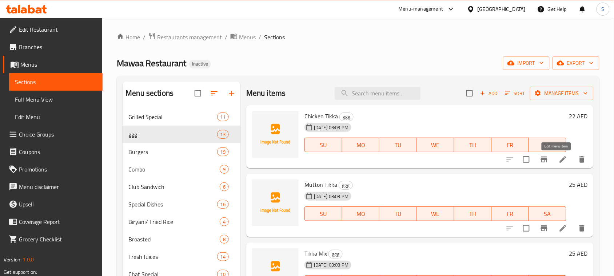
click at [560, 159] on icon at bounding box center [563, 159] width 7 height 7
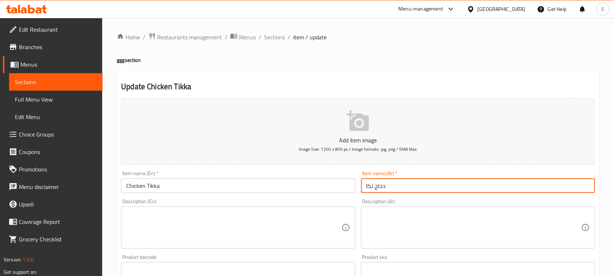
click at [371, 188] on input "دجاج تكا" at bounding box center [478, 185] width 234 height 15
type input "دجاج تيكا"
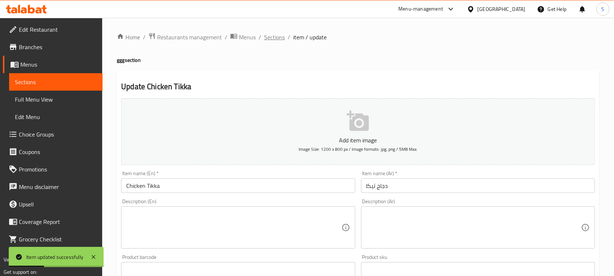
click at [275, 40] on span "Sections" at bounding box center [274, 37] width 21 height 9
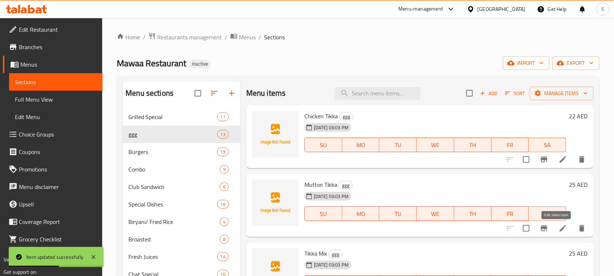
click at [559, 228] on icon at bounding box center [563, 228] width 9 height 9
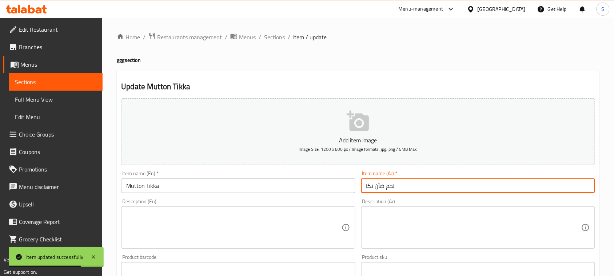
click at [372, 186] on input "لحم ضأن تكا" at bounding box center [478, 185] width 234 height 15
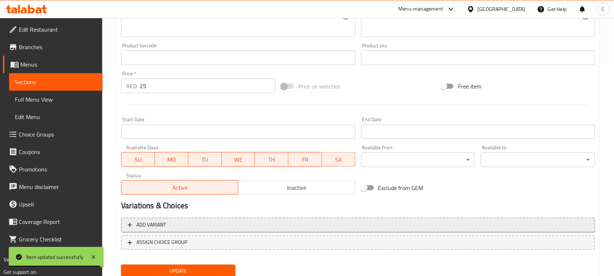
scroll to position [237, 0]
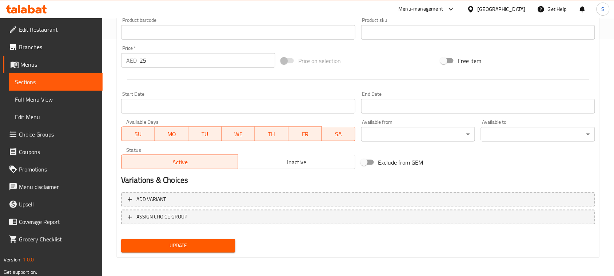
type input "لحم ضأن تيكا"
click at [195, 246] on span "Update" at bounding box center [178, 245] width 103 height 9
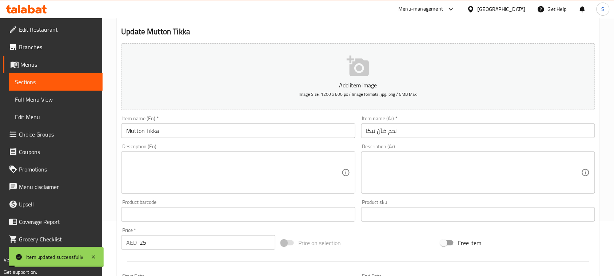
scroll to position [0, 0]
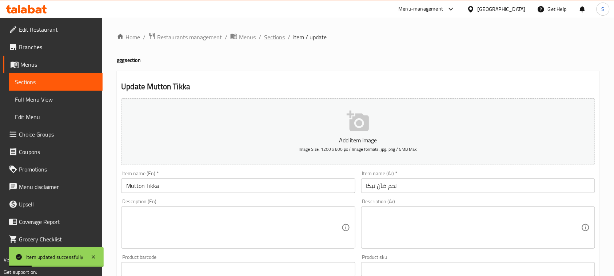
click at [265, 36] on span "Sections" at bounding box center [274, 37] width 21 height 9
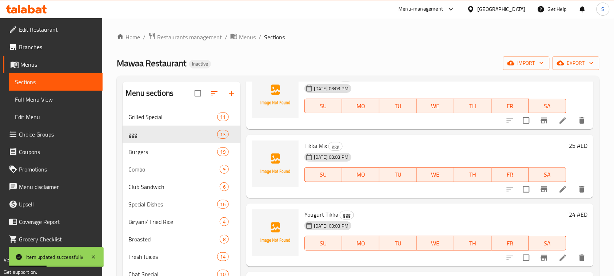
scroll to position [137, 0]
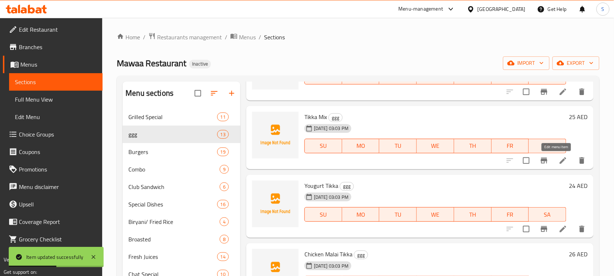
click at [559, 159] on icon at bounding box center [563, 160] width 9 height 9
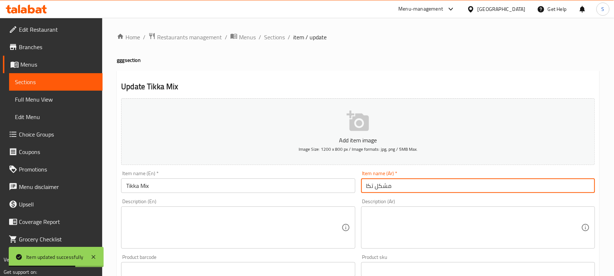
click at [372, 186] on input "مشكل تكا" at bounding box center [478, 185] width 234 height 15
type input "مشكل تيكا"
click at [269, 35] on span "Sections" at bounding box center [274, 37] width 21 height 9
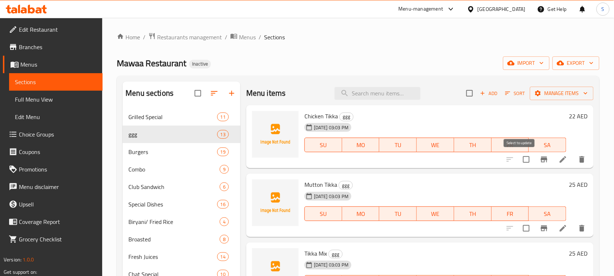
click at [519, 161] on input "checkbox" at bounding box center [526, 159] width 15 height 15
checkbox input "true"
click at [523, 226] on input "checkbox" at bounding box center [526, 228] width 15 height 15
checkbox input "true"
click at [567, 98] on button "Manage items" at bounding box center [562, 93] width 64 height 13
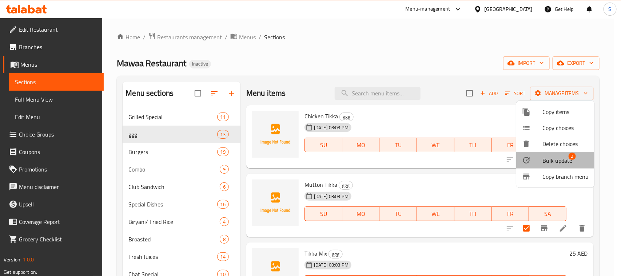
click at [556, 158] on span "Bulk update" at bounding box center [558, 160] width 30 height 9
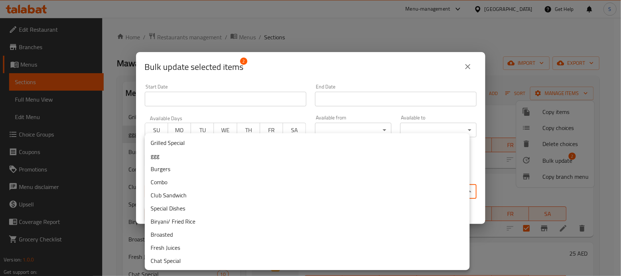
click at [284, 194] on body "​ Menu-management United Arab Emirates Get Help S Edit Restaurant Branches Menu…" at bounding box center [310, 147] width 621 height 258
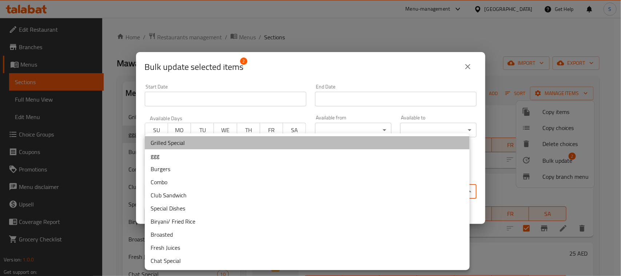
click at [222, 146] on li "Grilled Special" at bounding box center [307, 142] width 325 height 13
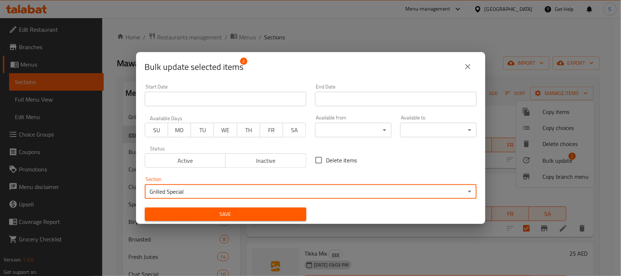
click at [221, 212] on span "Save" at bounding box center [226, 214] width 150 height 9
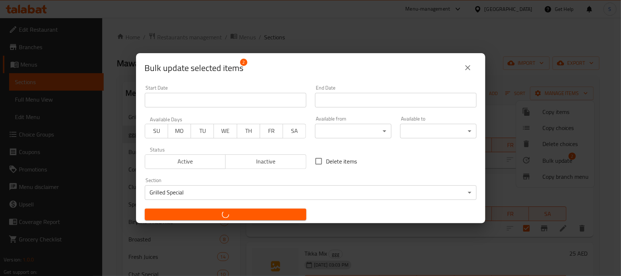
checkbox input "false"
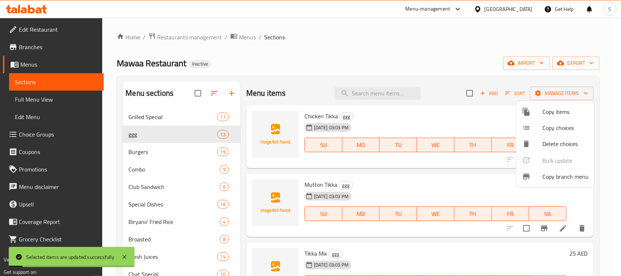
click at [408, 54] on div at bounding box center [310, 138] width 621 height 276
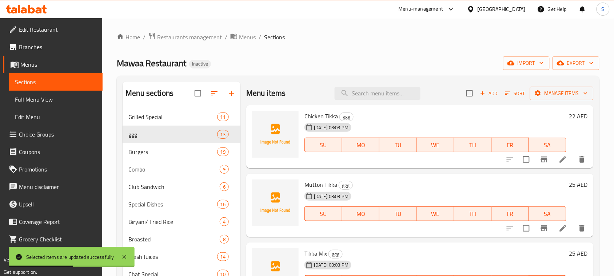
click at [283, 48] on div "Home / Restaurants management / Menus / Sections Mawaa Restaurant Inactive impo…" at bounding box center [358, 197] width 483 height 331
click at [250, 38] on span "Menus" at bounding box center [247, 37] width 17 height 9
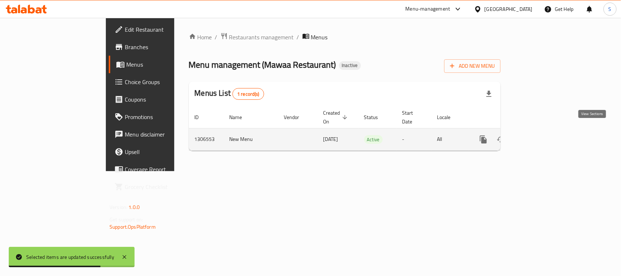
click at [541, 135] on icon "enhanced table" at bounding box center [536, 139] width 9 height 9
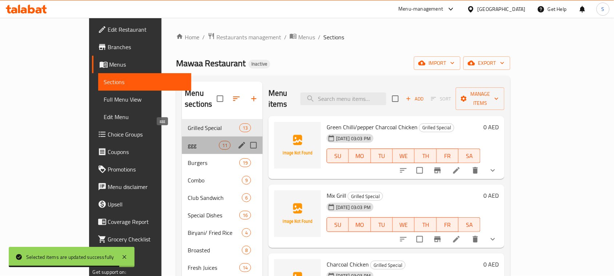
click at [188, 141] on span "ggg" at bounding box center [203, 145] width 31 height 9
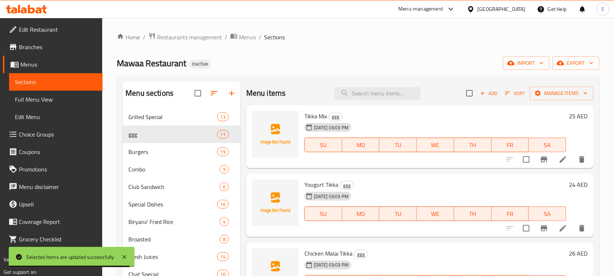
click at [385, 56] on div "Home / Restaurants management / Menus / Sections Mawaa Restaurant Inactive impo…" at bounding box center [358, 197] width 483 height 331
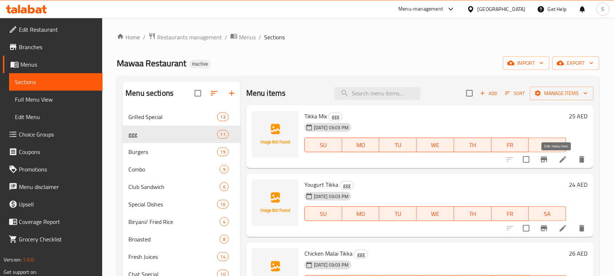
click at [559, 161] on icon at bounding box center [563, 159] width 9 height 9
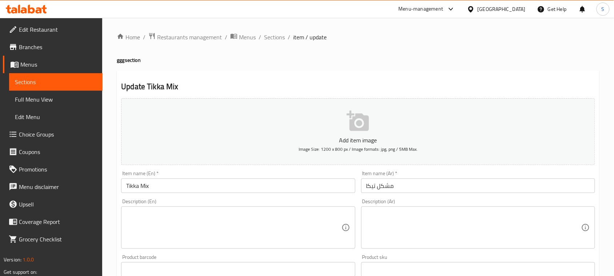
click at [394, 184] on input "مشكل تيكا" at bounding box center [478, 185] width 234 height 15
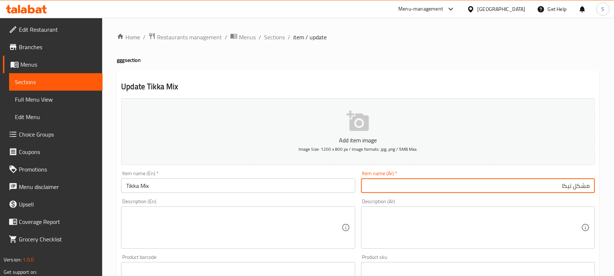
click at [580, 185] on input "مشكل تيكا" at bounding box center [478, 185] width 234 height 15
paste input "مشكل"
type input "تيكا مشكل"
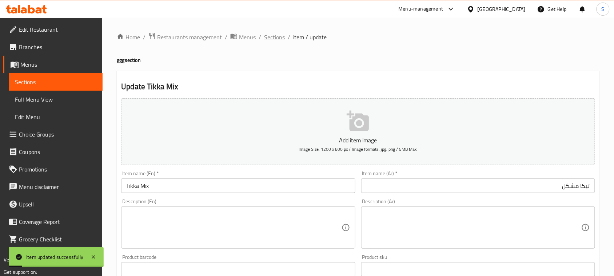
click at [275, 38] on span "Sections" at bounding box center [274, 37] width 21 height 9
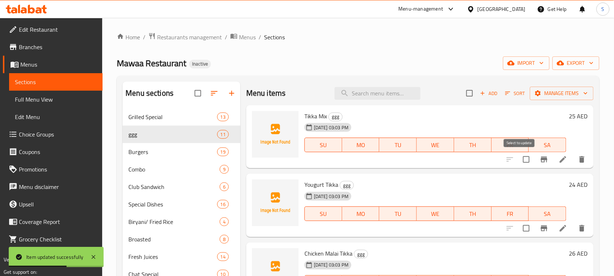
click at [521, 159] on input "checkbox" at bounding box center [526, 159] width 15 height 15
click at [544, 95] on span "Manage items" at bounding box center [562, 93] width 52 height 9
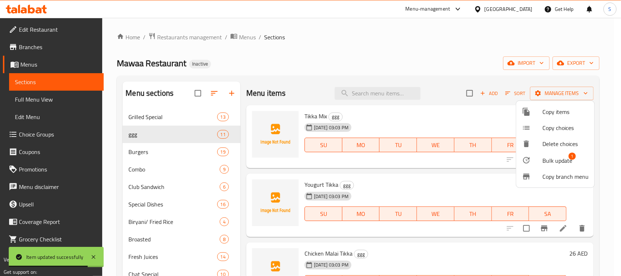
click at [540, 158] on div at bounding box center [532, 160] width 20 height 9
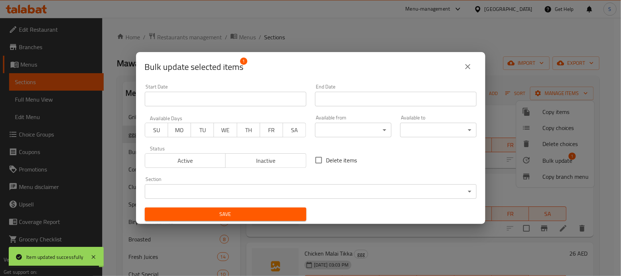
click at [284, 188] on body "Item updated successfully ​ Menu-management United Arab Emirates Get Help S Edi…" at bounding box center [310, 147] width 621 height 258
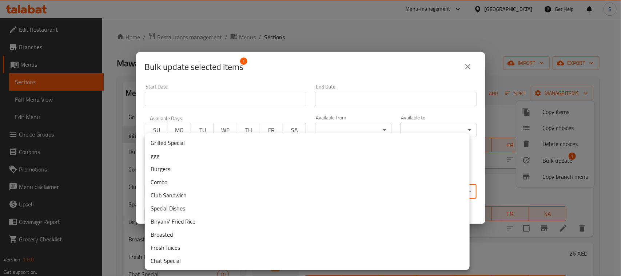
click at [219, 145] on li "Grilled Special" at bounding box center [307, 142] width 325 height 13
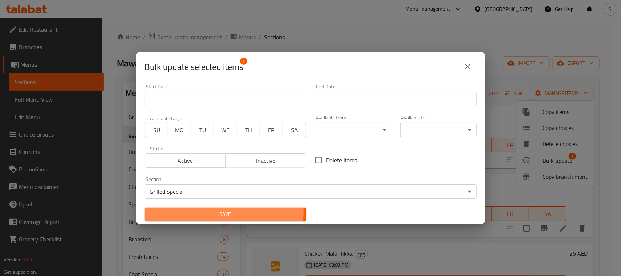
click at [215, 211] on span "Save" at bounding box center [226, 214] width 150 height 9
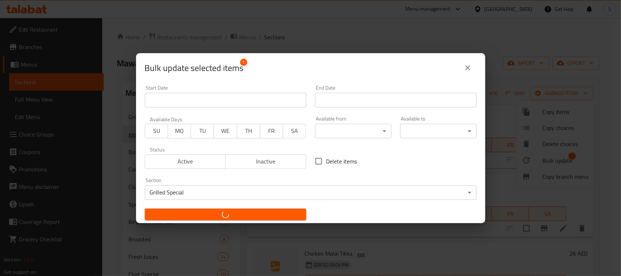
checkbox input "false"
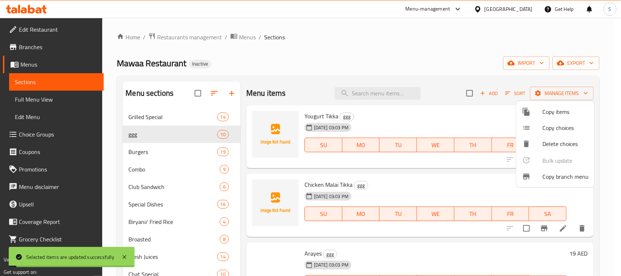
click at [336, 50] on div at bounding box center [310, 138] width 621 height 276
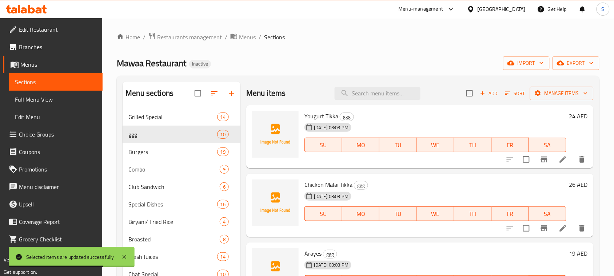
drag, startPoint x: 313, startPoint y: 62, endPoint x: 363, endPoint y: 28, distance: 60.0
click at [313, 62] on div "Mawaa Restaurant Inactive import export" at bounding box center [358, 62] width 483 height 13
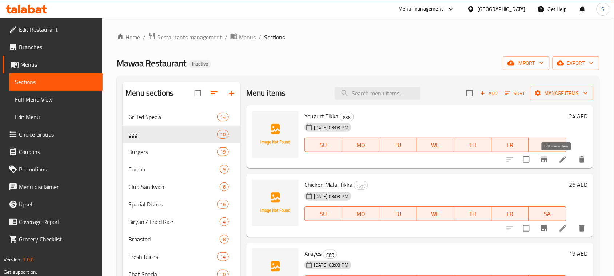
click at [559, 161] on icon at bounding box center [563, 159] width 9 height 9
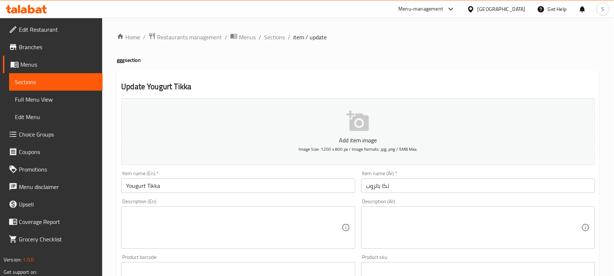
click at [387, 187] on input "تكا بالروب" at bounding box center [478, 185] width 234 height 15
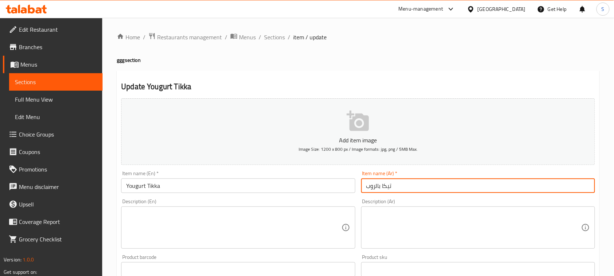
type input "تيكا بالروب"
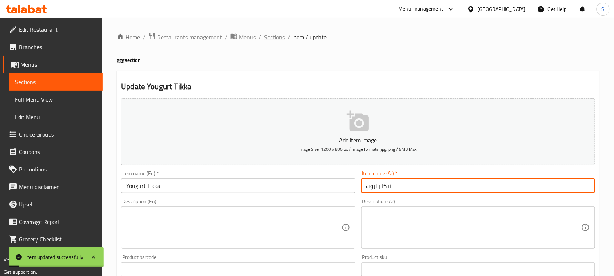
click at [277, 40] on span "Sections" at bounding box center [274, 37] width 21 height 9
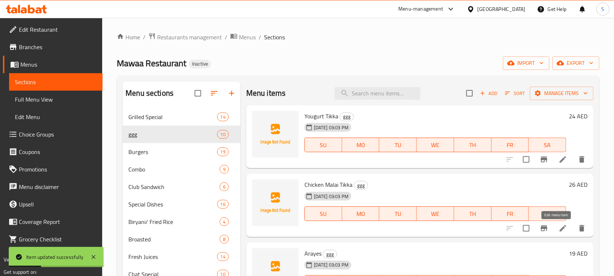
click at [559, 228] on icon at bounding box center [563, 228] width 9 height 9
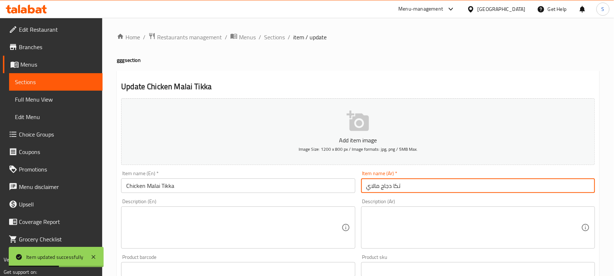
click at [399, 186] on input "تكا دجاج مالاي" at bounding box center [478, 185] width 234 height 15
click at [383, 186] on input "تيكا دجاج مالاي" at bounding box center [478, 185] width 234 height 15
click at [396, 186] on input "تيكا دجاج مالاي" at bounding box center [478, 185] width 234 height 15
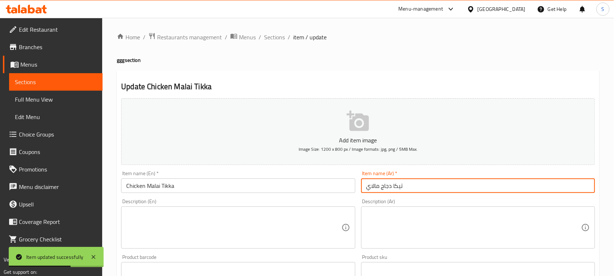
click at [396, 186] on input "تيكا دجاج مالاي" at bounding box center [478, 185] width 234 height 15
click at [366, 186] on input "تيكا دجاج مالاي" at bounding box center [478, 185] width 234 height 15
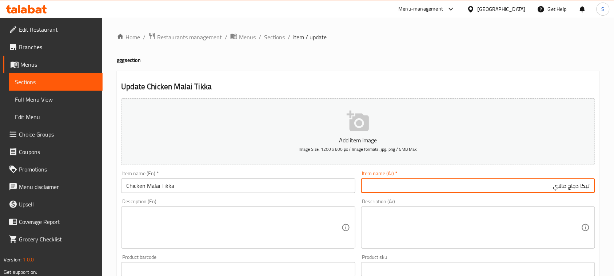
click at [504, 186] on input "تيكا دجاج مالاي" at bounding box center [478, 185] width 234 height 15
paste input "تيكا"
click at [583, 185] on input "تيكا دجاج مالاي تيكا" at bounding box center [478, 185] width 234 height 15
type input "دجاج مالاي تيكا"
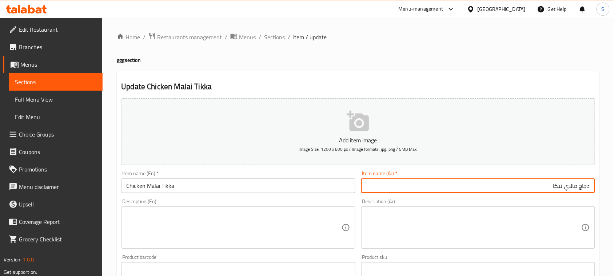
click at [277, 35] on span "Sections" at bounding box center [274, 37] width 21 height 9
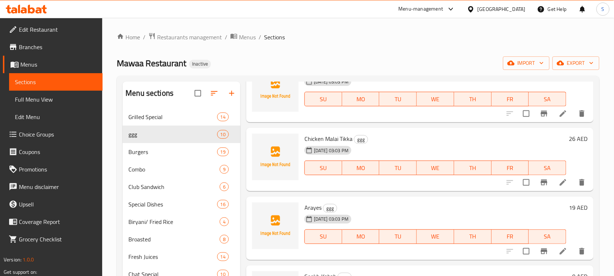
scroll to position [91, 0]
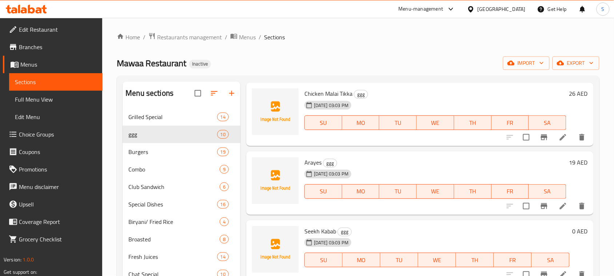
click at [311, 60] on div "Mawaa Restaurant Inactive import export" at bounding box center [358, 62] width 483 height 13
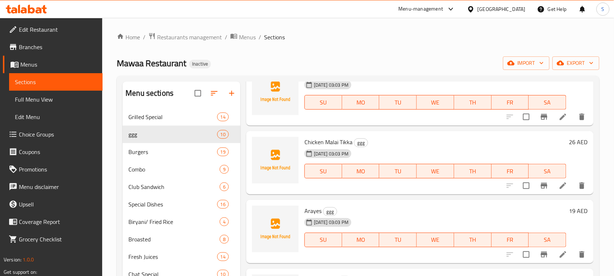
scroll to position [0, 0]
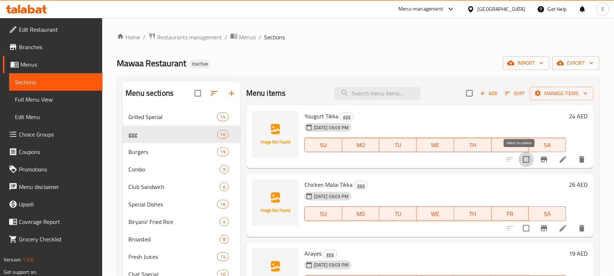
click at [521, 161] on input "checkbox" at bounding box center [526, 159] width 15 height 15
checkbox input "true"
click at [519, 226] on input "checkbox" at bounding box center [526, 228] width 15 height 15
checkbox input "true"
click at [558, 96] on span "Manage items" at bounding box center [562, 93] width 52 height 9
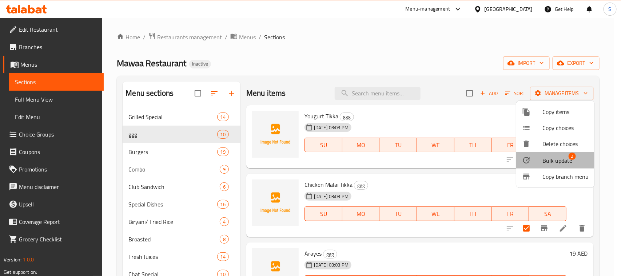
click at [553, 157] on span "Bulk update" at bounding box center [558, 160] width 30 height 9
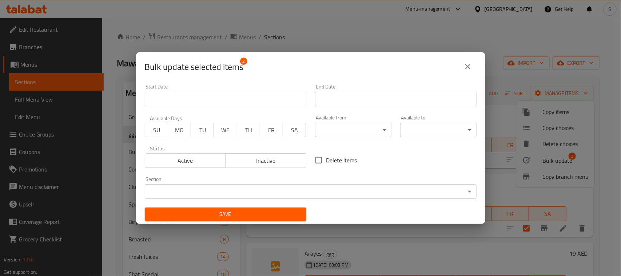
click at [279, 190] on body "​ Menu-management United Arab Emirates Get Help S Edit Restaurant Branches Menu…" at bounding box center [310, 147] width 621 height 258
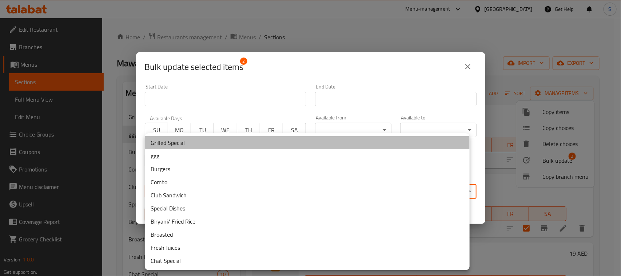
click at [198, 141] on li "Grilled Special" at bounding box center [307, 142] width 325 height 13
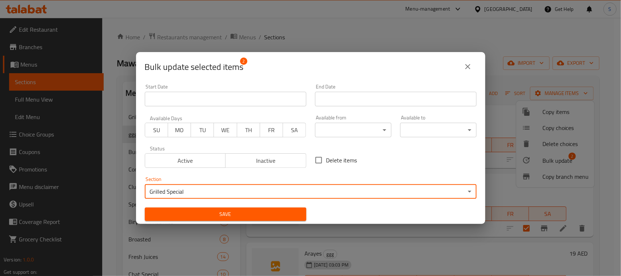
click at [232, 215] on span "Save" at bounding box center [226, 214] width 150 height 9
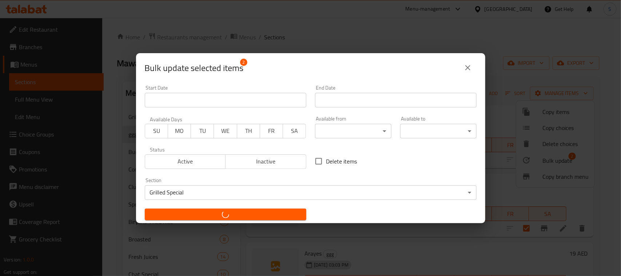
checkbox input "false"
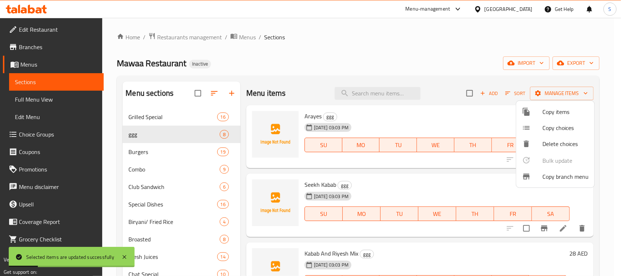
click at [384, 40] on div at bounding box center [310, 138] width 621 height 276
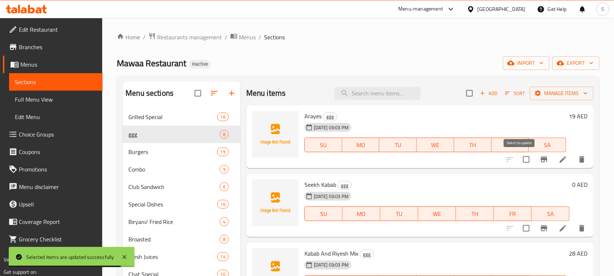
click at [519, 157] on input "checkbox" at bounding box center [526, 159] width 15 height 15
click at [553, 90] on span "Manage items" at bounding box center [562, 93] width 52 height 9
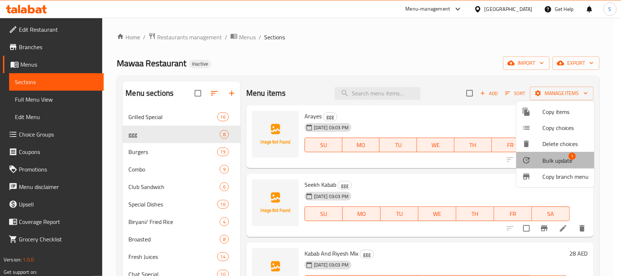
click at [557, 157] on span "Bulk update" at bounding box center [558, 160] width 30 height 9
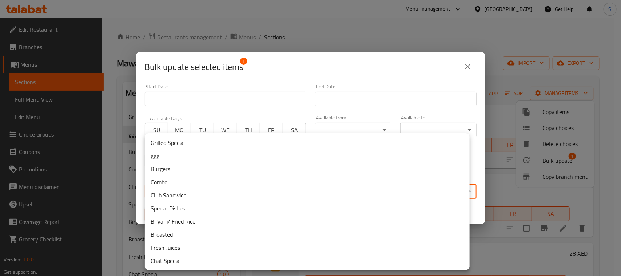
click at [325, 190] on body "​ Menu-management United Arab Emirates Get Help S Edit Restaurant Branches Menu…" at bounding box center [310, 147] width 621 height 258
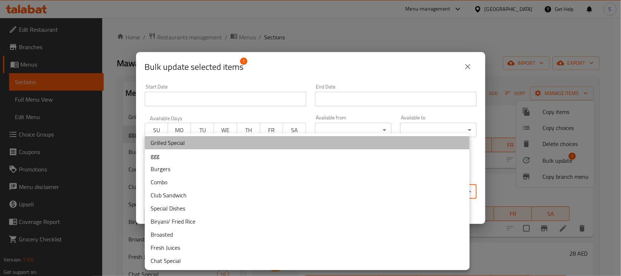
click at [234, 142] on li "Grilled Special" at bounding box center [307, 142] width 325 height 13
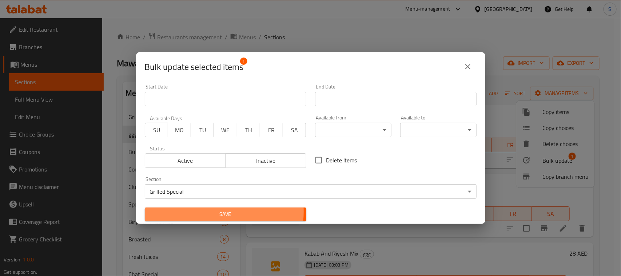
click at [208, 212] on span "Save" at bounding box center [226, 214] width 150 height 9
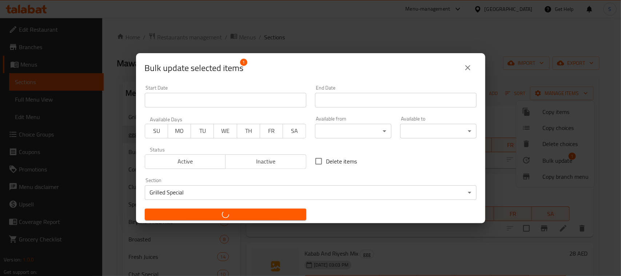
checkbox input "false"
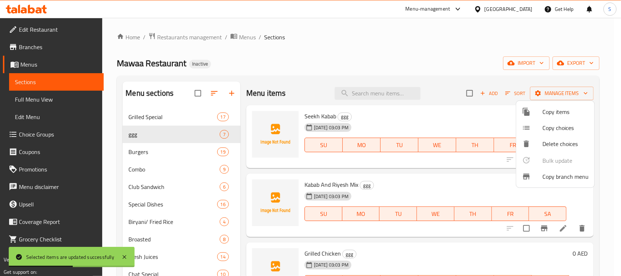
click at [410, 57] on div at bounding box center [310, 138] width 621 height 276
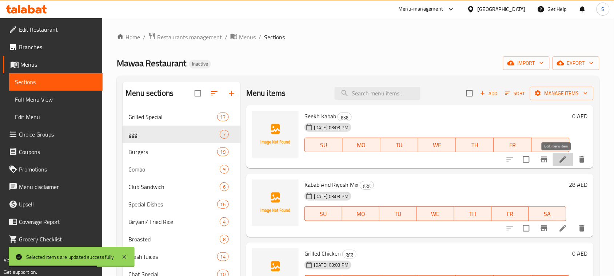
click at [559, 156] on icon at bounding box center [563, 159] width 9 height 9
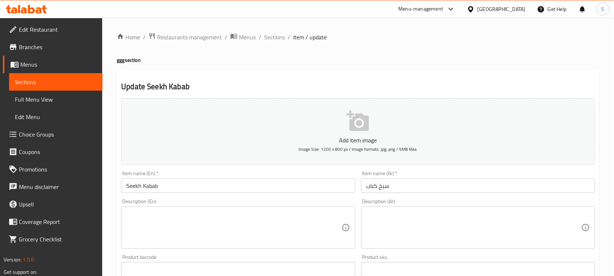
click at [115, 50] on div "Home / Restaurants management / Menus / Sections / item / update ggg section Up…" at bounding box center [358, 266] width 512 height 497
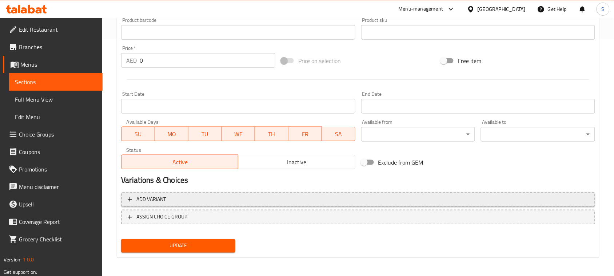
click at [550, 201] on span "Add variant" at bounding box center [358, 199] width 461 height 9
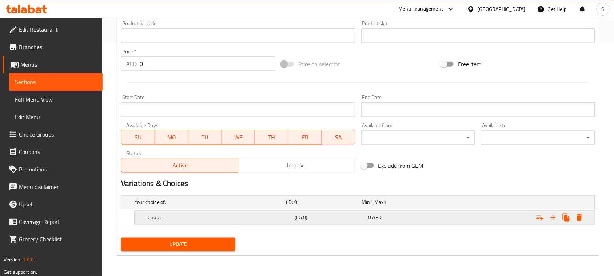
scroll to position [233, 0]
click at [552, 217] on icon "Expand" at bounding box center [553, 218] width 9 height 9
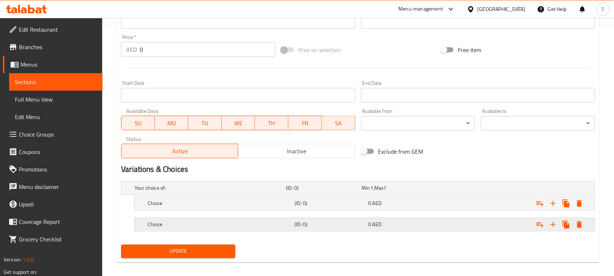
scroll to position [255, 0]
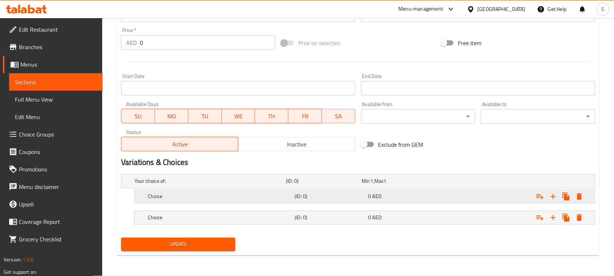
drag, startPoint x: 463, startPoint y: 219, endPoint x: 468, endPoint y: 203, distance: 16.7
click at [463, 183] on div "Expand" at bounding box center [511, 181] width 151 height 3
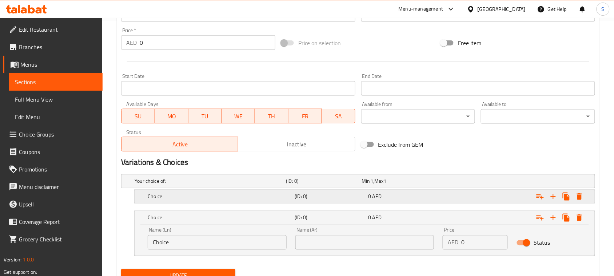
click at [468, 183] on div "Expand" at bounding box center [511, 181] width 151 height 3
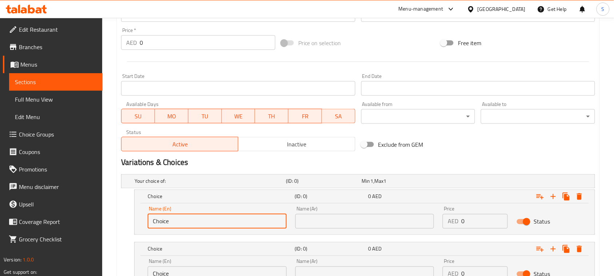
drag, startPoint x: 205, startPoint y: 223, endPoint x: 134, endPoint y: 212, distance: 71.5
click at [134, 212] on div "Choice (ID: 0) 0 AED Name (En) Choice Name (En) Name (Ar) Name (Ar) Price AED 0…" at bounding box center [364, 212] width 461 height 45
type input "ٌ"
type input "Regular"
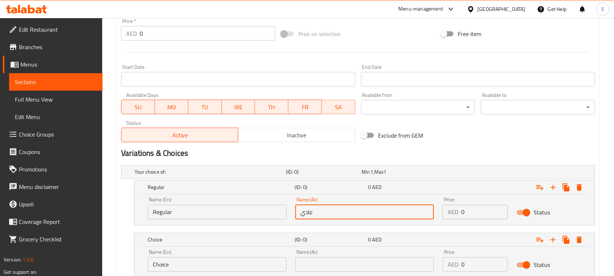
scroll to position [300, 0]
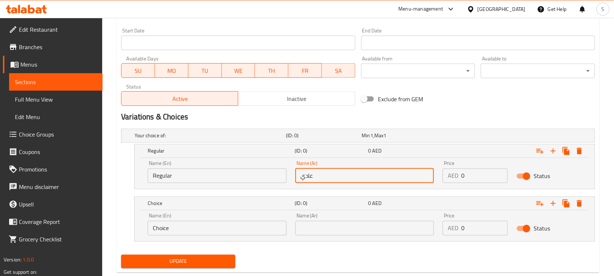
type input "عادي"
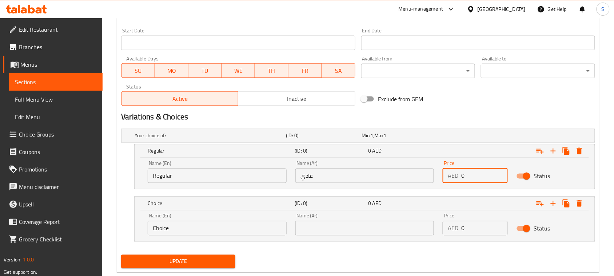
drag, startPoint x: 467, startPoint y: 176, endPoint x: 461, endPoint y: 176, distance: 6.2
click at [461, 176] on div "AED 0 Price" at bounding box center [475, 176] width 65 height 15
type input "22"
drag, startPoint x: 470, startPoint y: 226, endPoint x: 459, endPoint y: 228, distance: 10.7
click at [459, 228] on div "AED 0 Price" at bounding box center [475, 228] width 65 height 15
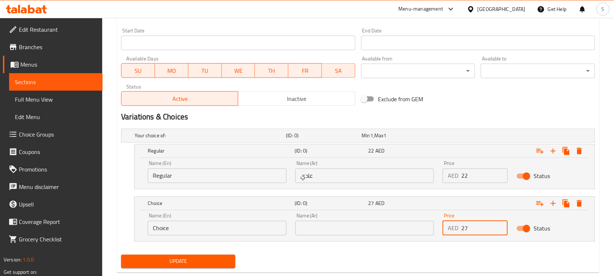
type input "27"
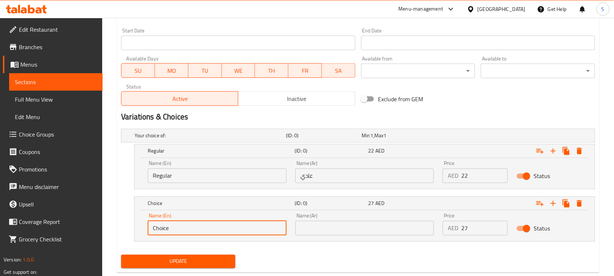
drag, startPoint x: 175, startPoint y: 231, endPoint x: 150, endPoint y: 228, distance: 25.7
click at [150, 228] on input "Choice" at bounding box center [217, 228] width 139 height 15
type input "/"
type input "Large"
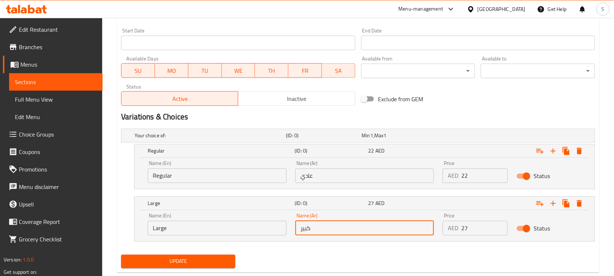
type input "كبير"
click at [121, 255] on button "Update" at bounding box center [178, 261] width 114 height 13
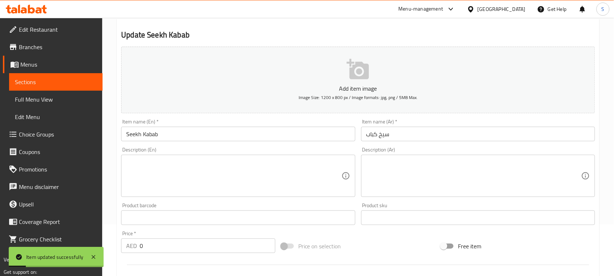
scroll to position [0, 0]
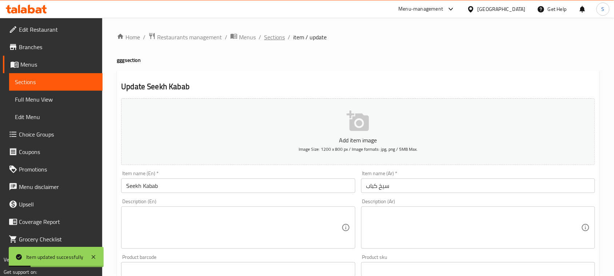
click at [275, 39] on span "Sections" at bounding box center [274, 37] width 21 height 9
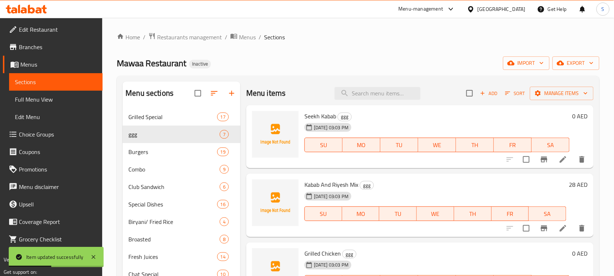
click at [393, 60] on div "Mawaa Restaurant Inactive import export" at bounding box center [358, 62] width 483 height 13
click at [559, 226] on icon at bounding box center [563, 228] width 9 height 9
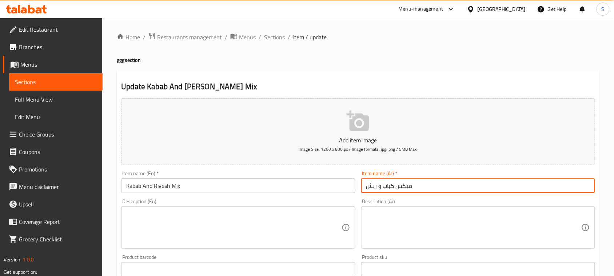
click at [412, 188] on input "ميكس كباب و ريش" at bounding box center [478, 185] width 234 height 15
click at [582, 186] on input "ميكس كباب و ريش ميكس" at bounding box center [478, 185] width 234 height 15
type input "كباب و ريش ميكس"
click at [150, 190] on input "Kabab And Riyesh Mix" at bounding box center [238, 185] width 234 height 15
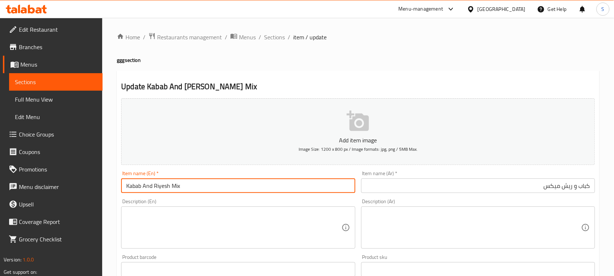
click at [149, 191] on input "Kabab And Riyesh Mix" at bounding box center [238, 185] width 234 height 15
click at [148, 189] on input "Kabab And Riyesh Mix" at bounding box center [238, 185] width 234 height 15
type input "Kabab And Riyesh Mix"
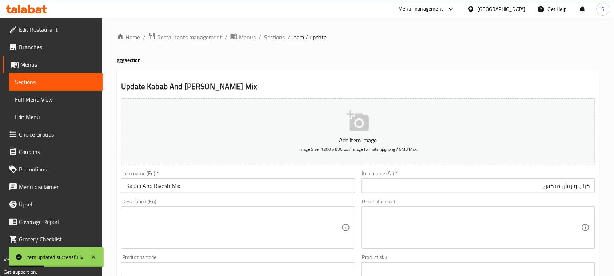
click at [261, 35] on ol "Home / Restaurants management / Menus / Sections / item / update" at bounding box center [358, 36] width 483 height 9
click at [262, 35] on ol "Home / Restaurants management / Menus / Sections / item / update" at bounding box center [358, 36] width 483 height 9
click at [264, 39] on span "Sections" at bounding box center [274, 37] width 21 height 9
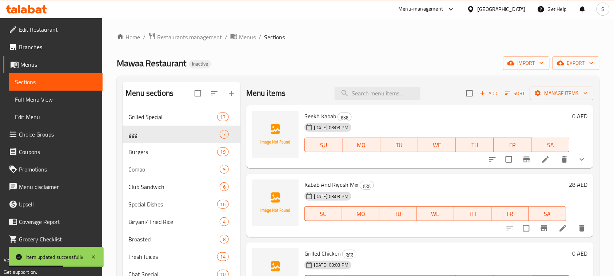
click at [383, 64] on div "Mawaa Restaurant Inactive import export" at bounding box center [358, 62] width 483 height 13
click at [502, 162] on input "checkbox" at bounding box center [509, 159] width 15 height 15
checkbox input "true"
click at [521, 228] on input "checkbox" at bounding box center [526, 228] width 15 height 15
checkbox input "true"
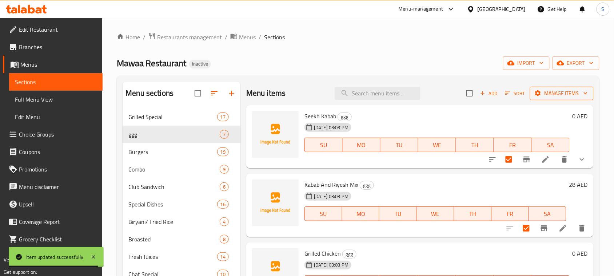
click at [552, 98] on button "Manage items" at bounding box center [562, 93] width 64 height 13
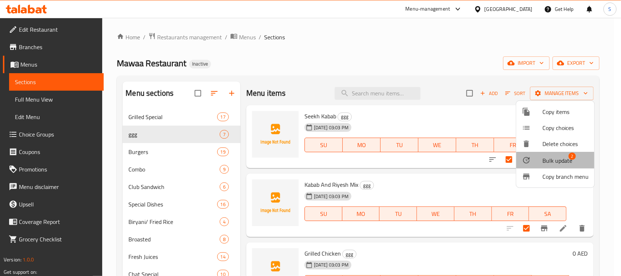
click at [553, 165] on span "Bulk update" at bounding box center [558, 160] width 30 height 9
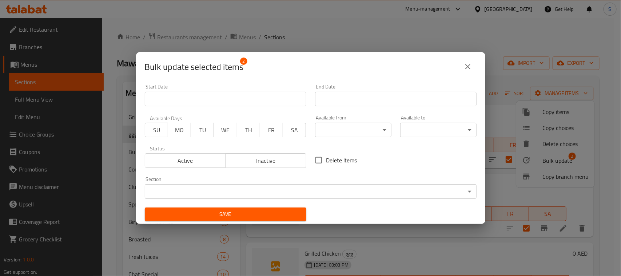
click at [281, 189] on body "​ Menu-management United Arab Emirates Get Help S Edit Restaurant Branches Menu…" at bounding box center [310, 147] width 621 height 258
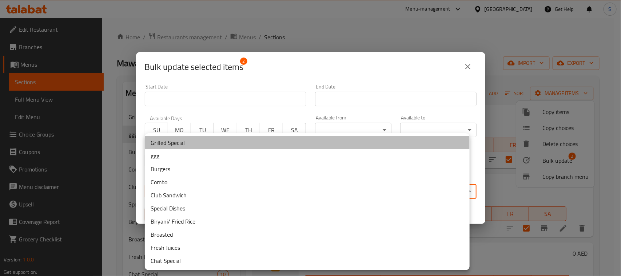
click at [217, 146] on li "Grilled Special" at bounding box center [307, 142] width 325 height 13
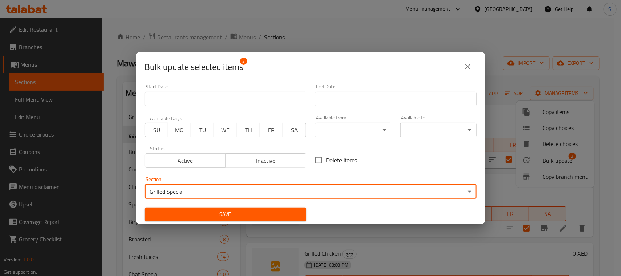
click at [206, 210] on span "Save" at bounding box center [226, 214] width 150 height 9
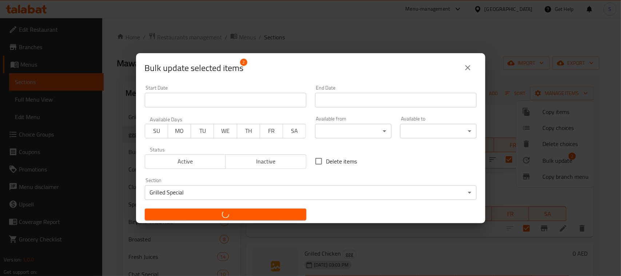
checkbox input "false"
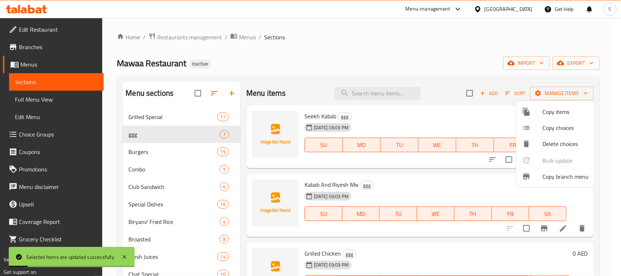
click at [343, 61] on div at bounding box center [310, 138] width 621 height 276
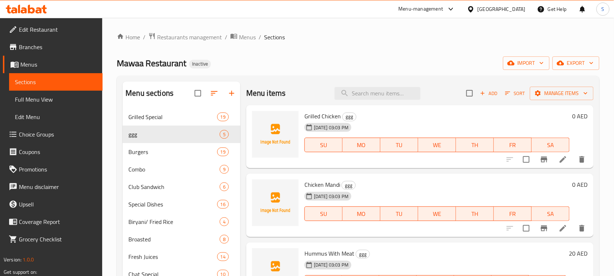
click at [415, 68] on div "Mawaa Restaurant Inactive import export" at bounding box center [358, 62] width 483 height 13
click at [559, 162] on icon at bounding box center [563, 159] width 9 height 9
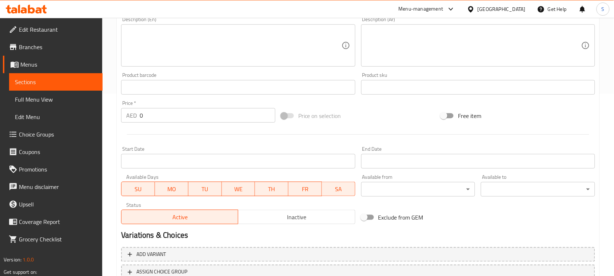
scroll to position [237, 0]
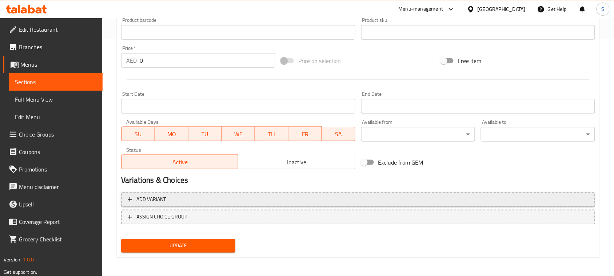
click at [521, 199] on span "Add variant" at bounding box center [358, 199] width 461 height 9
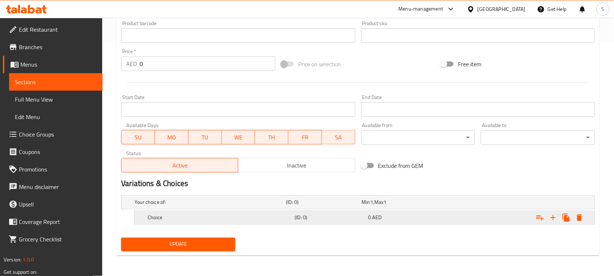
scroll to position [233, 0]
click at [555, 219] on icon "Expand" at bounding box center [553, 218] width 9 height 9
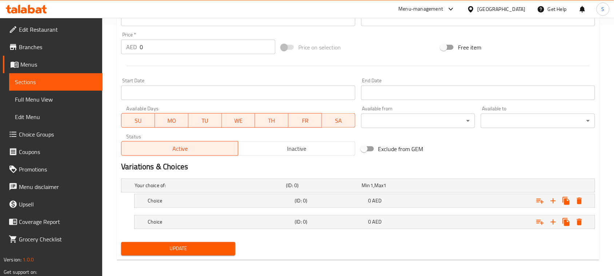
scroll to position [255, 0]
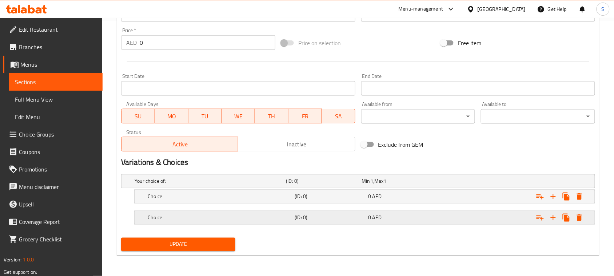
click at [495, 183] on div "Expand" at bounding box center [511, 181] width 151 height 3
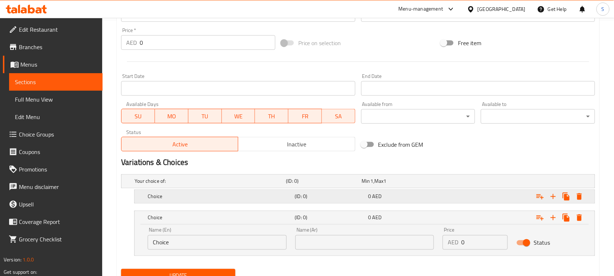
click at [485, 183] on div "Expand" at bounding box center [511, 181] width 151 height 3
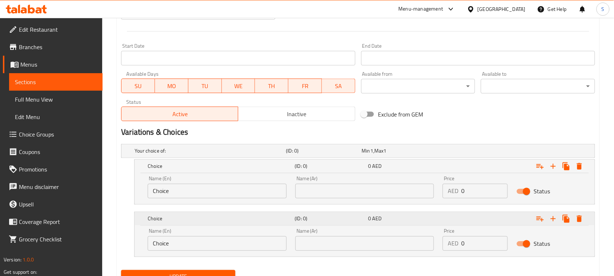
scroll to position [300, 0]
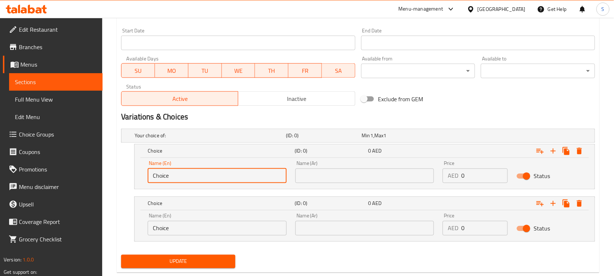
drag, startPoint x: 191, startPoint y: 179, endPoint x: 105, endPoint y: 164, distance: 87.6
click at [105, 164] on div "Home / Restaurants management / Menus / Sections / item / update ggg section Up…" at bounding box center [358, 6] width 512 height 576
type input "Half Chicken"
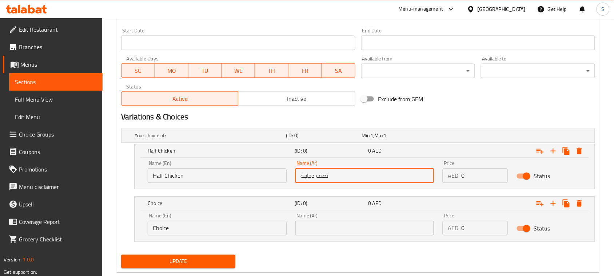
type input "نصف دجاجة"
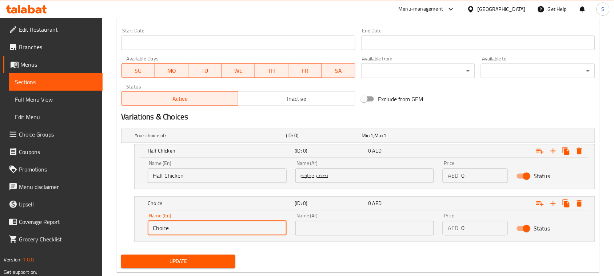
drag, startPoint x: 191, startPoint y: 230, endPoint x: 120, endPoint y: 224, distance: 71.6
click at [120, 224] on div "Your choice of: (ID: 0) Min 1 , Max 1 Name (En) Your choice of: Name (En) Name …" at bounding box center [358, 189] width 480 height 126
type input "ً"
type input "Whole Chicken"
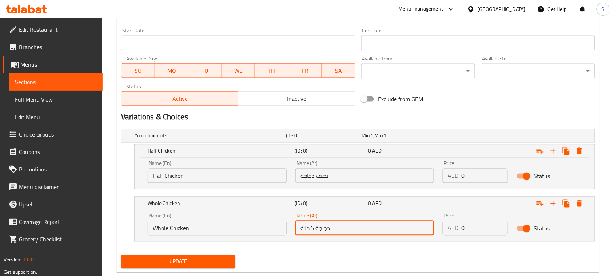
type input "دجاجة كاملة"
drag, startPoint x: 458, startPoint y: 178, endPoint x: 463, endPoint y: 178, distance: 4.7
click at [462, 178] on div "AED 0 Price" at bounding box center [475, 176] width 65 height 15
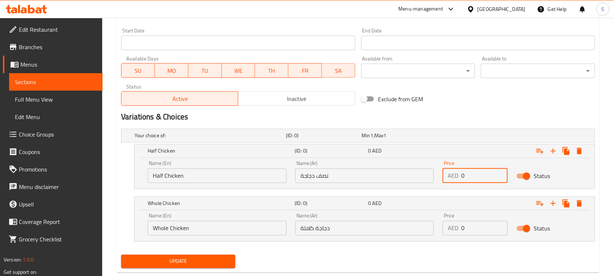
click at [465, 177] on input "0" at bounding box center [485, 176] width 47 height 15
type input "15"
drag, startPoint x: 460, startPoint y: 226, endPoint x: 465, endPoint y: 226, distance: 5.1
click at [465, 226] on div "AED 0 Price" at bounding box center [475, 228] width 65 height 15
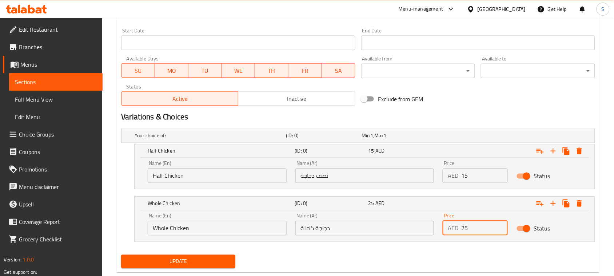
type input "25"
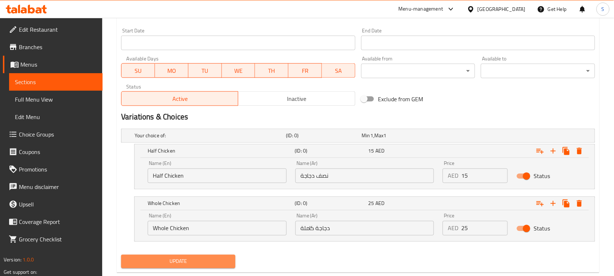
click at [202, 257] on button "Update" at bounding box center [178, 261] width 114 height 13
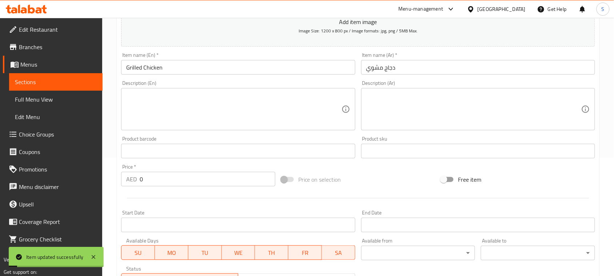
scroll to position [0, 0]
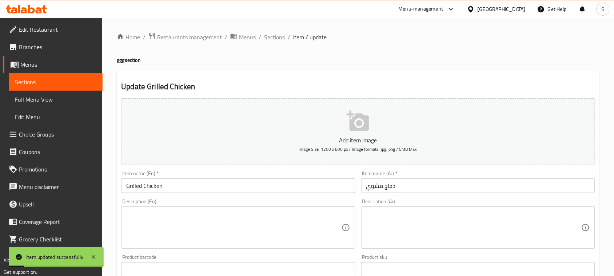
click at [277, 34] on span "Sections" at bounding box center [274, 37] width 21 height 9
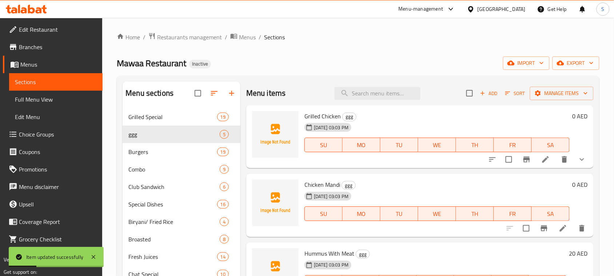
click at [362, 75] on div "Home / Restaurants management / Menus / Sections Mawaa Restaurant Inactive impo…" at bounding box center [358, 197] width 483 height 331
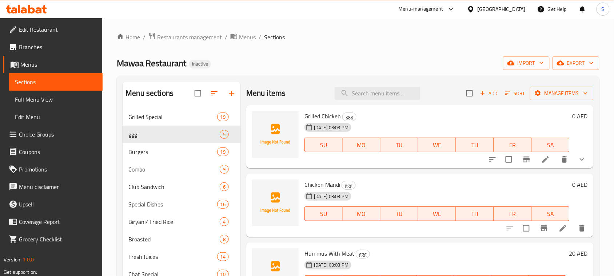
drag, startPoint x: 330, startPoint y: 42, endPoint x: 355, endPoint y: 38, distance: 25.4
click at [330, 42] on ol "Home / Restaurants management / Menus / Sections" at bounding box center [358, 36] width 483 height 9
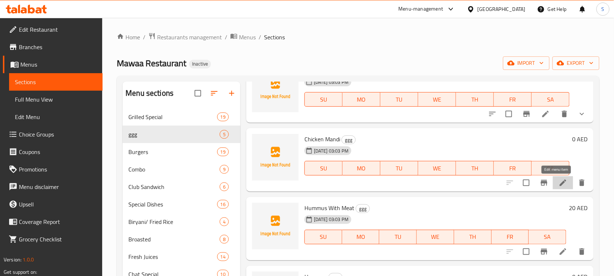
click at [559, 182] on icon at bounding box center [563, 182] width 9 height 9
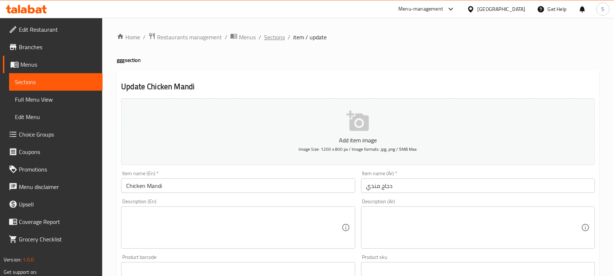
click at [277, 39] on span "Sections" at bounding box center [274, 37] width 21 height 9
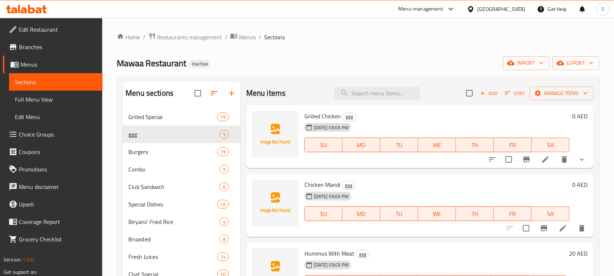
click at [331, 119] on span "Grilled Chicken" at bounding box center [323, 116] width 36 height 11
copy h6 "Grilled Chicken"
click at [547, 87] on button "Manage items" at bounding box center [562, 93] width 64 height 13
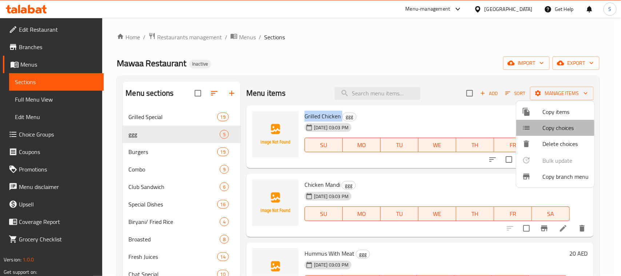
click at [549, 128] on span "Copy choices" at bounding box center [566, 127] width 46 height 9
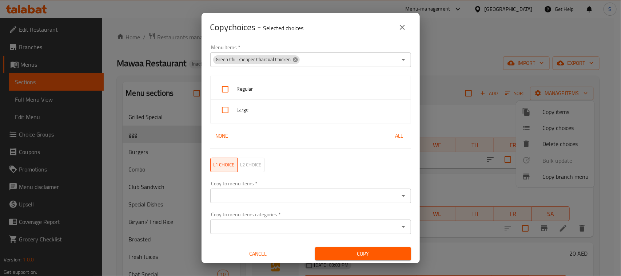
click at [293, 59] on icon at bounding box center [295, 59] width 5 height 5
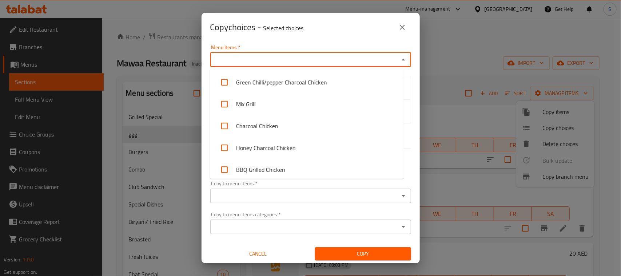
click at [292, 59] on input "Menu Items   *" at bounding box center [305, 60] width 185 height 10
paste input "Grilled Chicken"
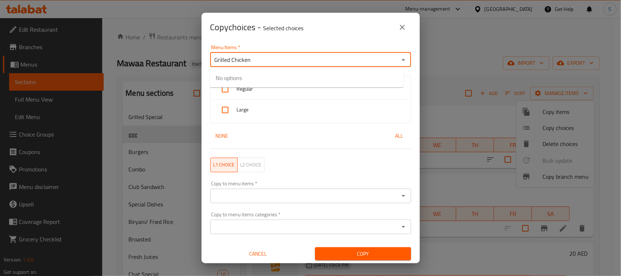
type input "Grilled Chicken"
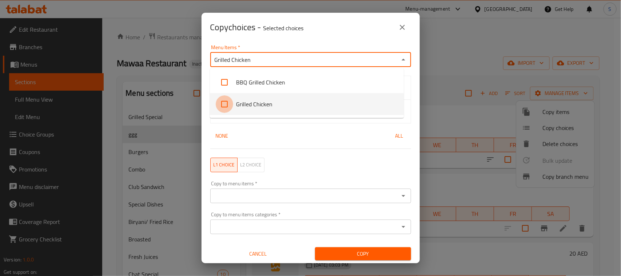
click at [230, 103] on input "checkbox" at bounding box center [224, 103] width 17 height 17
checkbox input "false"
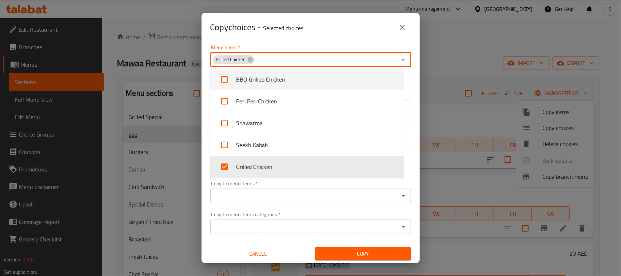
click at [275, 43] on div "Menu Items   * Grilled Chicken Menu Items *" at bounding box center [311, 55] width 210 height 31
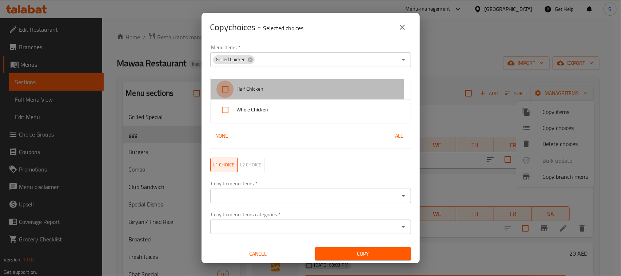
click at [231, 89] on input "checkbox" at bounding box center [225, 88] width 17 height 17
checkbox input "true"
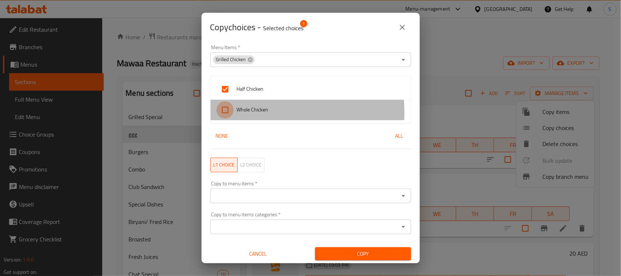
click at [231, 113] on input "checkbox" at bounding box center [225, 109] width 17 height 17
checkbox input "true"
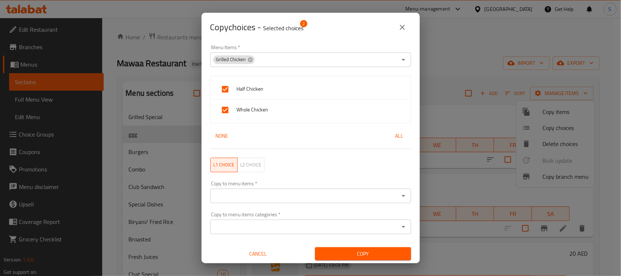
click at [249, 195] on input "Copy to menu items   *" at bounding box center [305, 196] width 185 height 10
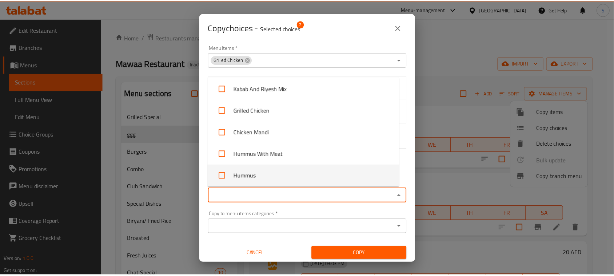
scroll to position [410, 0]
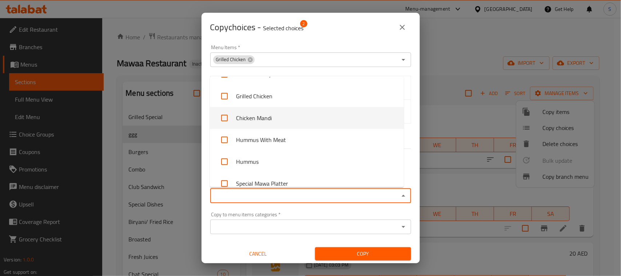
click at [227, 116] on input "checkbox" at bounding box center [224, 117] width 17 height 17
checkbox input "true"
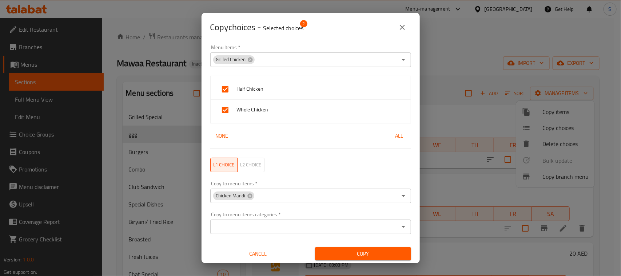
click at [317, 31] on div "Copy choices - Selected choices 2" at bounding box center [310, 27] width 201 height 17
click at [339, 256] on span "Copy" at bounding box center [363, 253] width 84 height 9
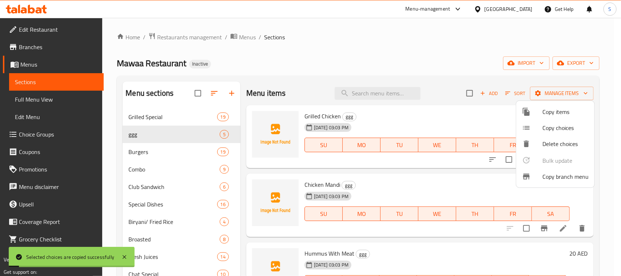
click at [349, 60] on div at bounding box center [310, 138] width 621 height 276
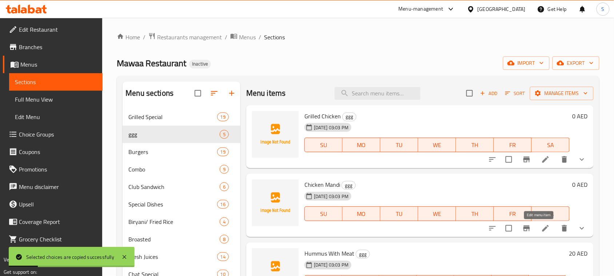
click at [542, 229] on icon at bounding box center [546, 228] width 9 height 9
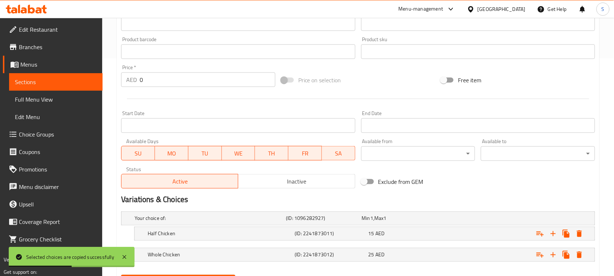
scroll to position [255, 0]
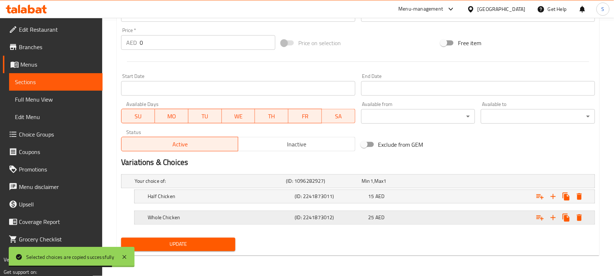
click at [426, 185] on div "25 AED" at bounding box center [398, 181] width 73 height 7
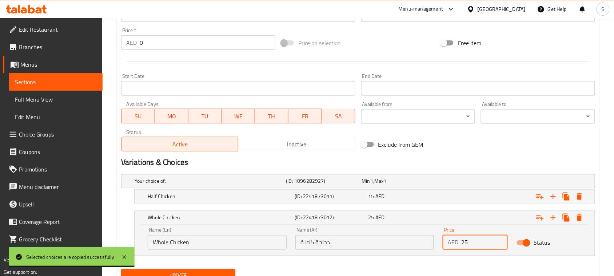
click at [463, 243] on input "25" at bounding box center [485, 242] width 47 height 15
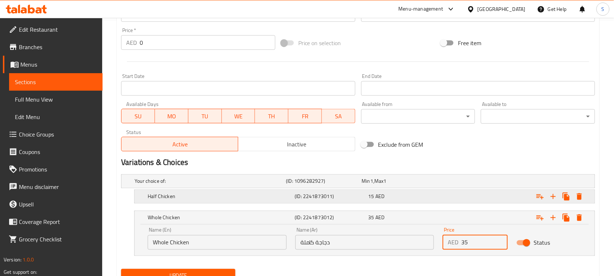
type input "35"
click at [476, 183] on div "Expand" at bounding box center [511, 181] width 151 height 3
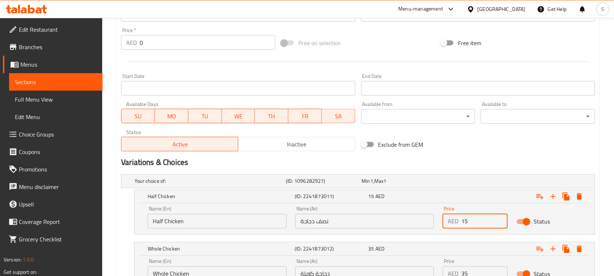
click at [466, 219] on input "15" at bounding box center [485, 221] width 47 height 15
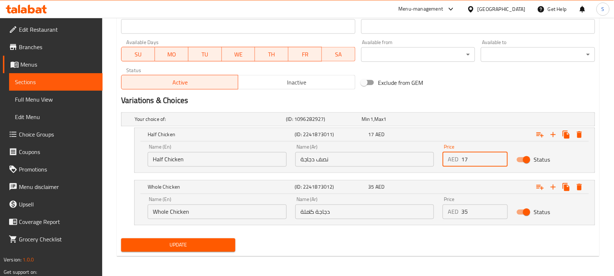
scroll to position [317, 0]
type input "17"
click at [170, 241] on span "Update" at bounding box center [178, 244] width 103 height 9
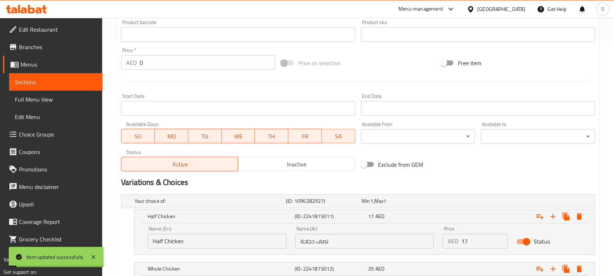
scroll to position [135, 0]
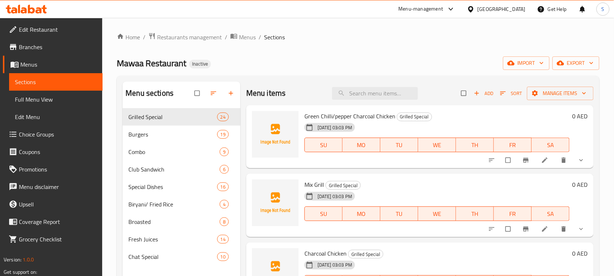
click at [184, 25] on div "Home / Restaurants management / Menus / Sections Mawaa Restaurant Inactive impo…" at bounding box center [358, 198] width 512 height 360
click at [168, 136] on span "Burgers" at bounding box center [163, 134] width 68 height 9
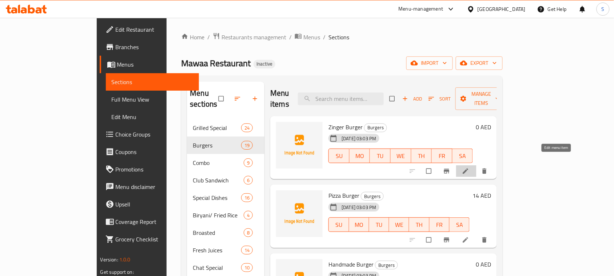
click at [470, 167] on icon at bounding box center [465, 170] width 7 height 7
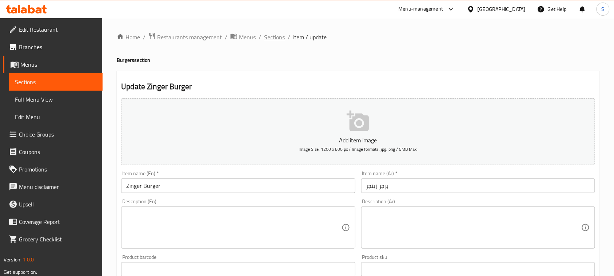
click at [275, 39] on span "Sections" at bounding box center [274, 37] width 21 height 9
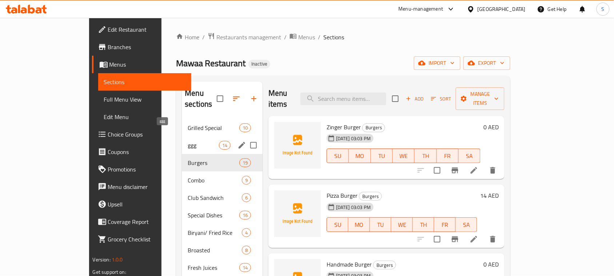
click at [188, 141] on span "ggg" at bounding box center [203, 145] width 31 height 9
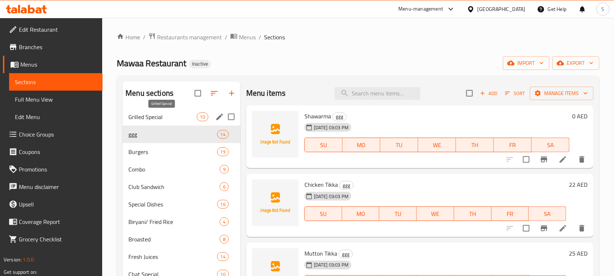
click at [182, 117] on span "Grilled Special" at bounding box center [163, 116] width 68 height 9
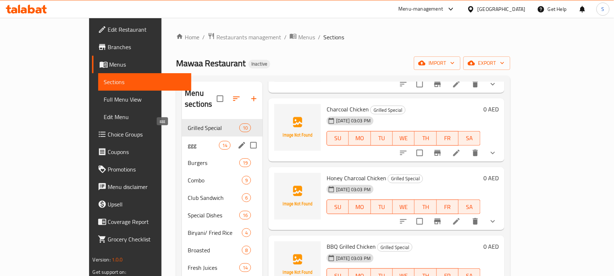
click at [188, 141] on span "ggg" at bounding box center [203, 145] width 31 height 9
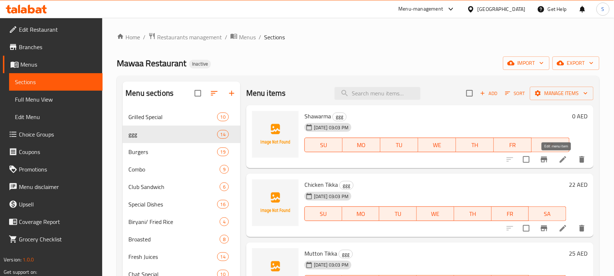
click at [559, 159] on icon at bounding box center [563, 159] width 9 height 9
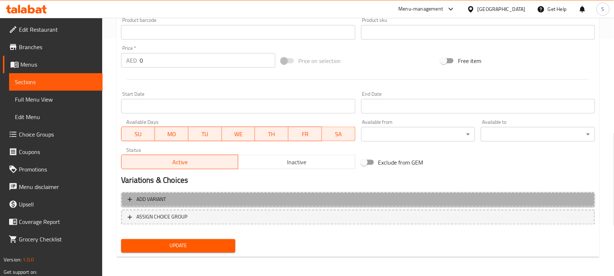
click at [521, 198] on span "Add variant" at bounding box center [358, 199] width 461 height 9
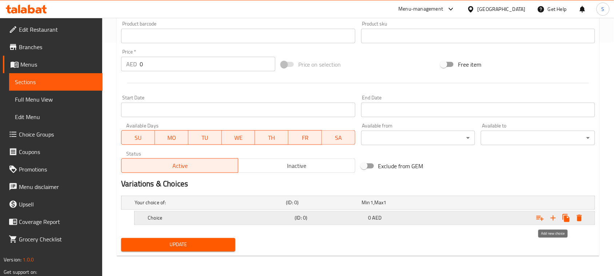
click at [558, 216] on icon "Expand" at bounding box center [553, 218] width 9 height 9
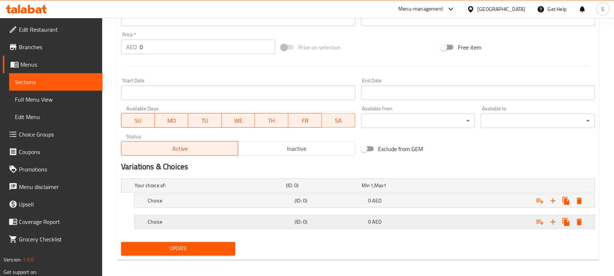
scroll to position [255, 0]
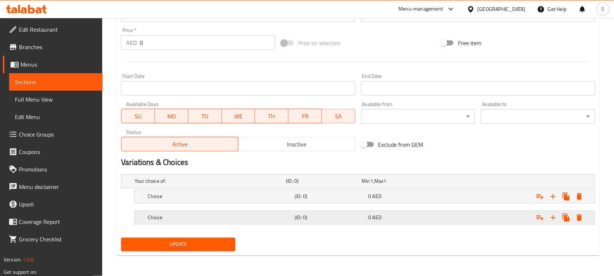
click at [441, 183] on div "Expand" at bounding box center [511, 181] width 151 height 3
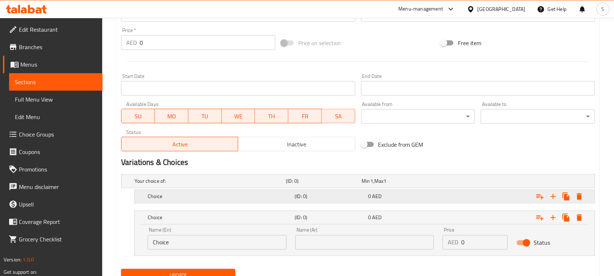
click at [453, 183] on div "Expand" at bounding box center [511, 181] width 151 height 3
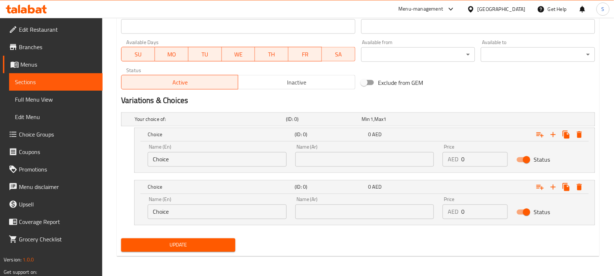
scroll to position [317, 0]
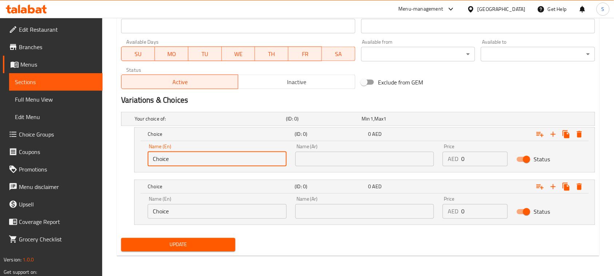
drag, startPoint x: 209, startPoint y: 154, endPoint x: 108, endPoint y: 148, distance: 100.3
type input "ٍ"
type input "Small"
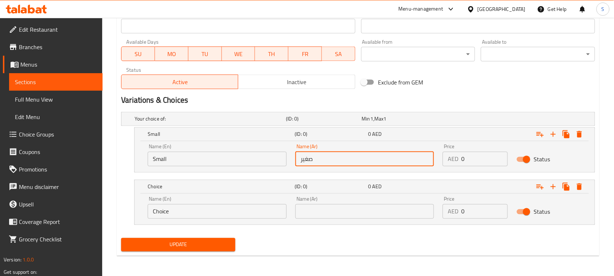
type input "صغير"
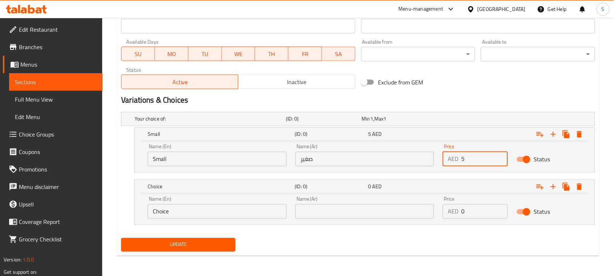
type input "5"
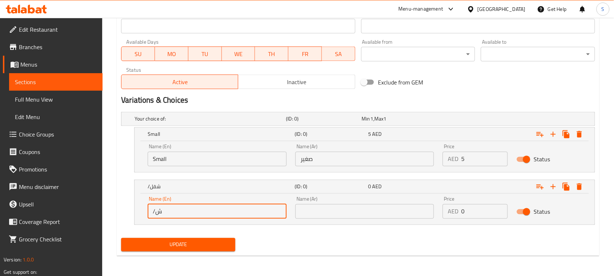
type input "/"
type input "Large"
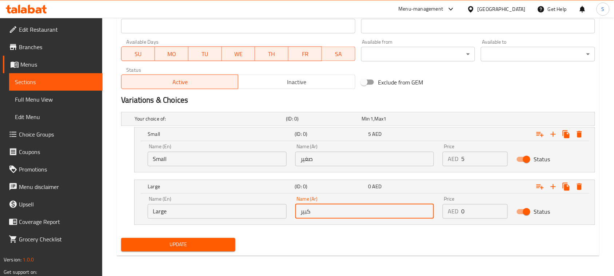
type input "كبير"
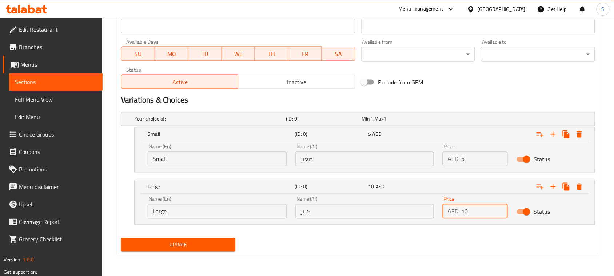
type input "10"
click at [121, 238] on button "Update" at bounding box center [178, 244] width 114 height 13
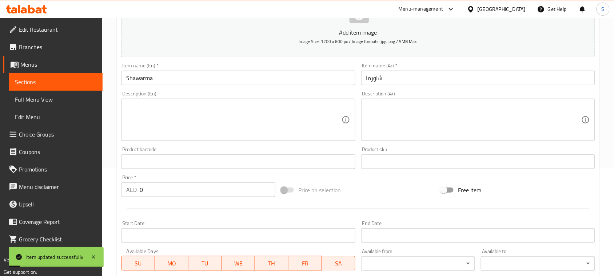
scroll to position [90, 0]
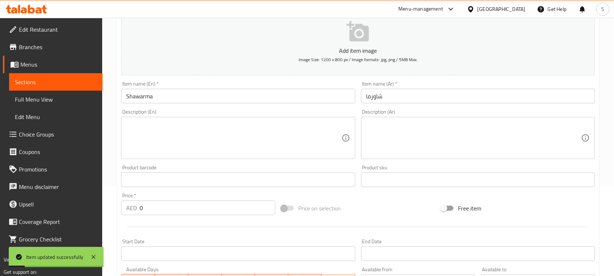
click at [145, 100] on input "Shawarma" at bounding box center [238, 96] width 234 height 15
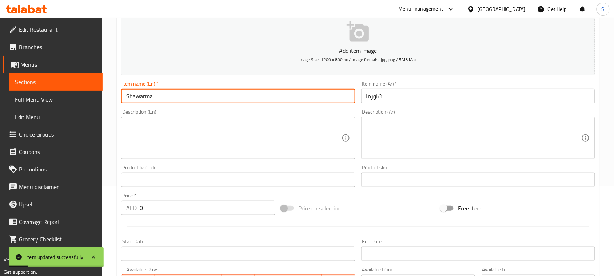
click at [145, 100] on input "Shawarma" at bounding box center [238, 96] width 234 height 15
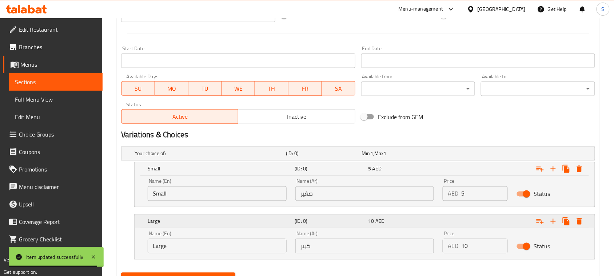
scroll to position [317, 0]
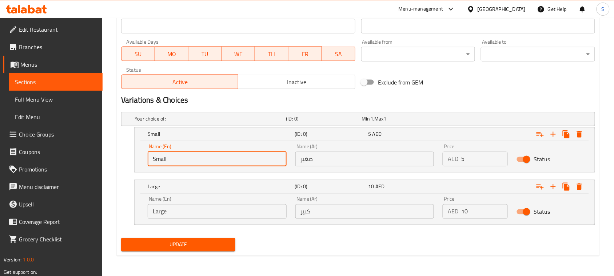
drag, startPoint x: 213, startPoint y: 161, endPoint x: 145, endPoint y: 157, distance: 68.9
click at [145, 157] on div "Name (En) Small Name (En)" at bounding box center [217, 155] width 148 height 31
type input "Regular"
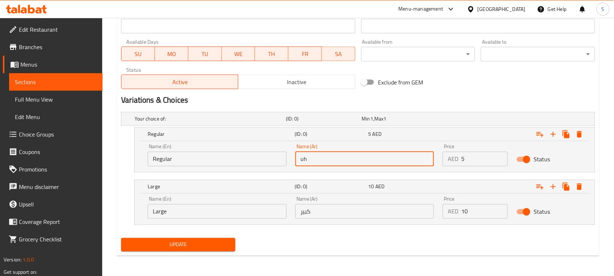
type input "u"
type input "عادي"
click at [170, 241] on span "Update" at bounding box center [178, 244] width 103 height 9
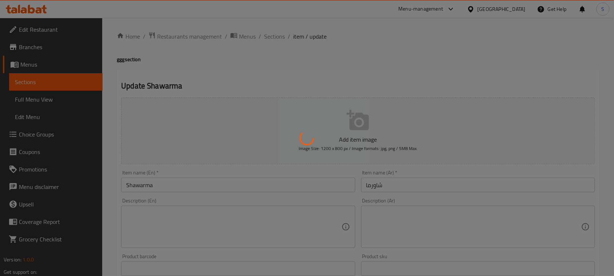
scroll to position [0, 0]
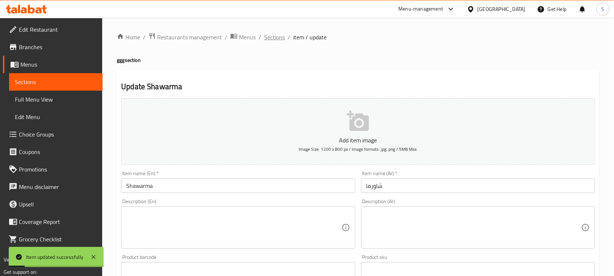
click at [273, 40] on span "Sections" at bounding box center [274, 37] width 21 height 9
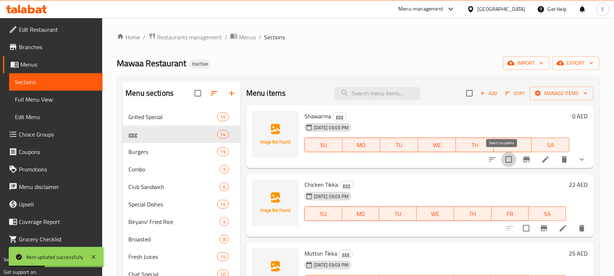
click at [503, 161] on input "checkbox" at bounding box center [509, 159] width 15 height 15
click at [543, 95] on span "Manage items" at bounding box center [562, 93] width 52 height 9
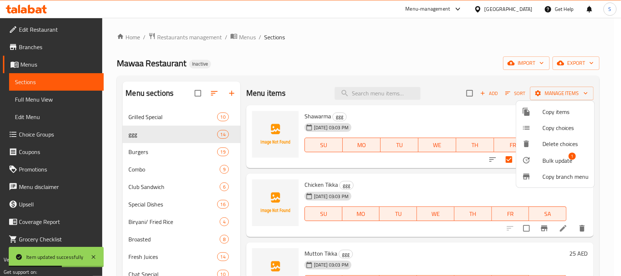
click at [547, 158] on span "Bulk update" at bounding box center [558, 160] width 30 height 9
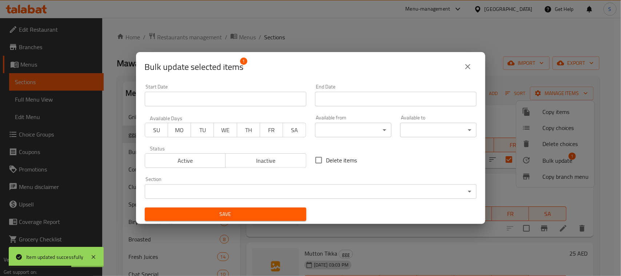
click at [313, 191] on body "Item updated successfully ​ Menu-management [GEOGRAPHIC_DATA] Get Help S Edit R…" at bounding box center [310, 147] width 621 height 258
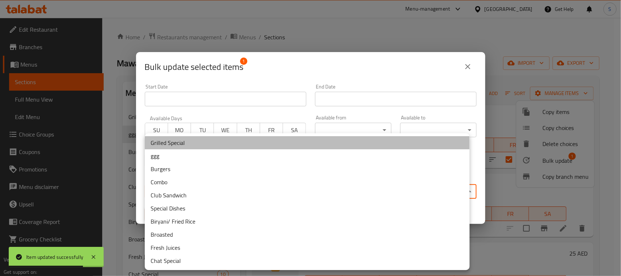
click at [155, 136] on li "Grilled Special" at bounding box center [307, 142] width 325 height 13
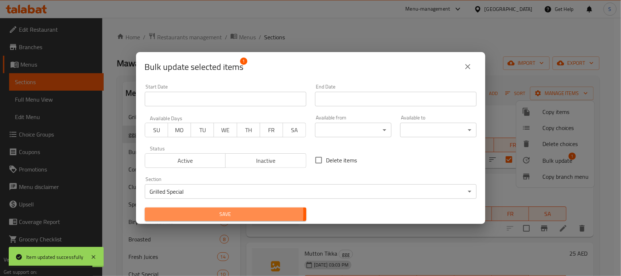
click at [189, 213] on span "Save" at bounding box center [226, 214] width 150 height 9
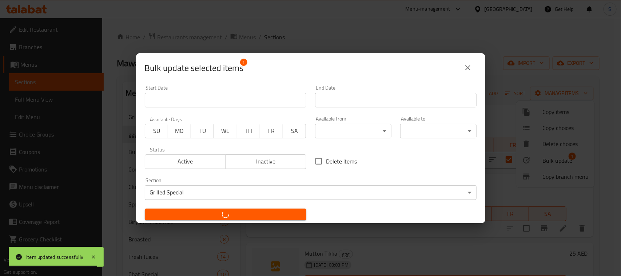
checkbox input "false"
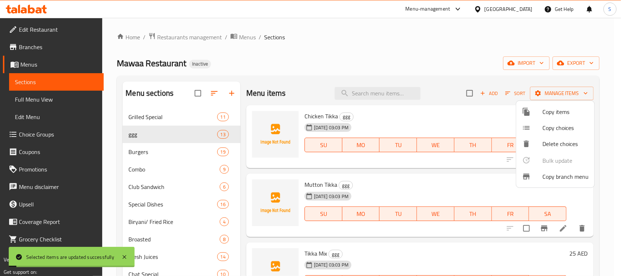
click at [359, 44] on div at bounding box center [310, 138] width 621 height 276
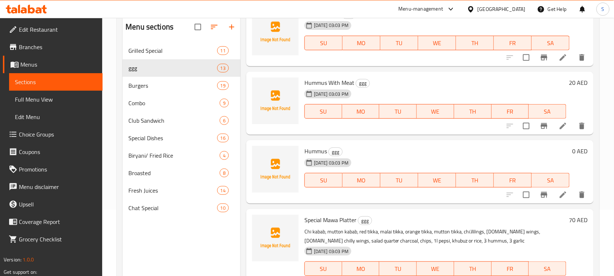
scroll to position [102, 0]
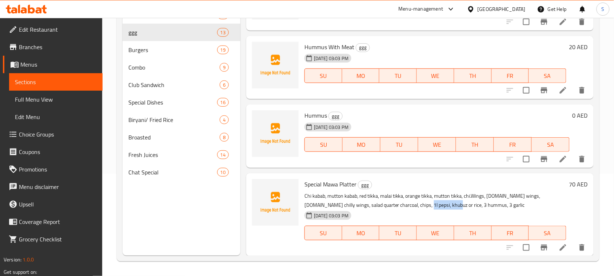
drag, startPoint x: 402, startPoint y: 205, endPoint x: 432, endPoint y: 203, distance: 29.5
click at [432, 203] on p "Chi kabab, mutton kabab, red tikka, malai tikka, orange tikka, mutton tikka, ch…" at bounding box center [436, 200] width 262 height 18
copy p "khubuz or rice"
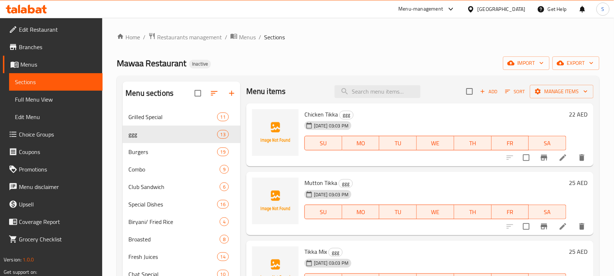
scroll to position [0, 0]
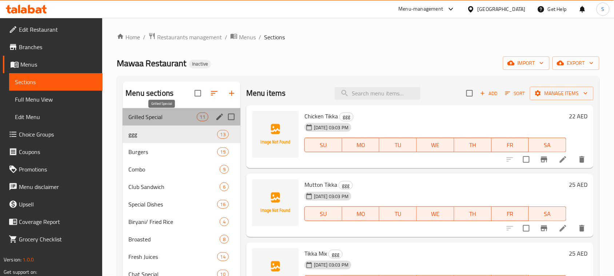
click at [172, 119] on span "Grilled Special" at bounding box center [163, 116] width 68 height 9
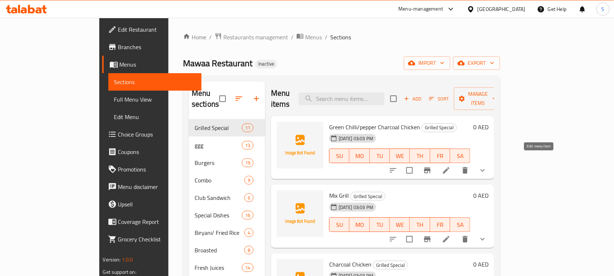
click at [450, 167] on icon at bounding box center [446, 170] width 7 height 7
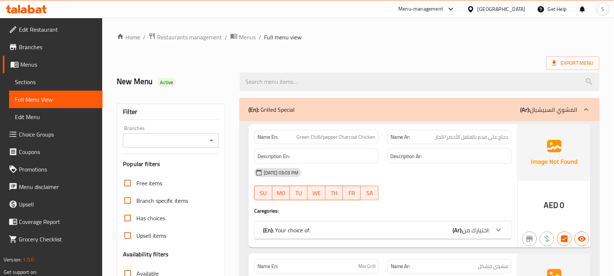
click at [288, 113] on p "(En): Grilled Special" at bounding box center [272, 109] width 46 height 9
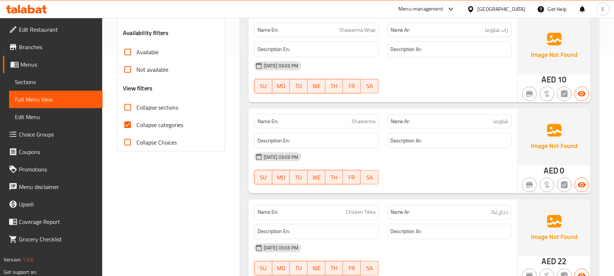
scroll to position [228, 0]
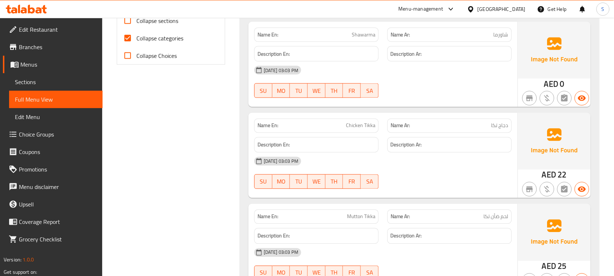
scroll to position [364, 0]
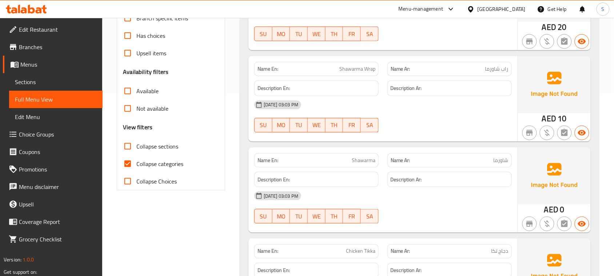
scroll to position [182, 0]
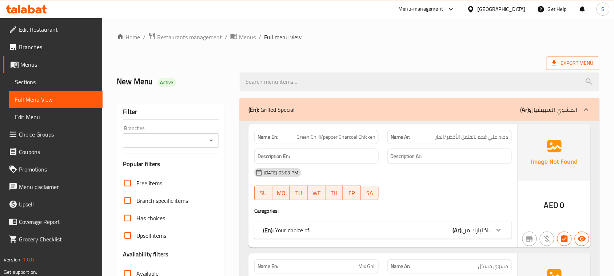
click at [384, 117] on div "(En): Grilled Special (Ar): المشوي السبيشيال" at bounding box center [420, 109] width 360 height 23
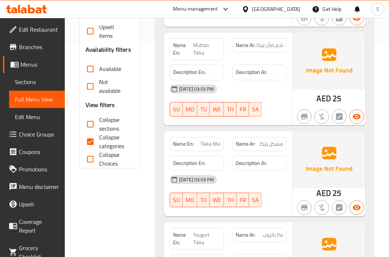
scroll to position [228, 0]
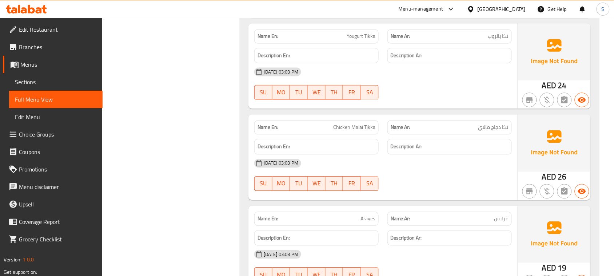
scroll to position [410, 0]
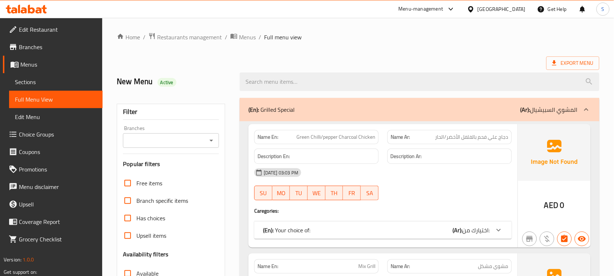
click at [352, 110] on div "(En): Grilled Special (Ar): المشوي السبيشيال" at bounding box center [413, 109] width 329 height 9
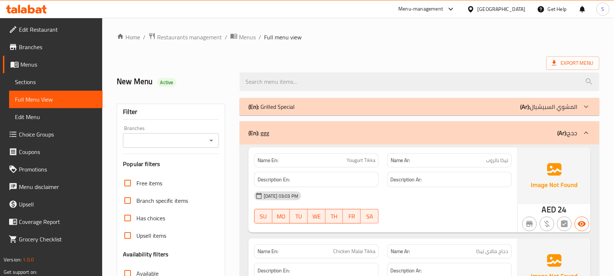
scroll to position [46, 0]
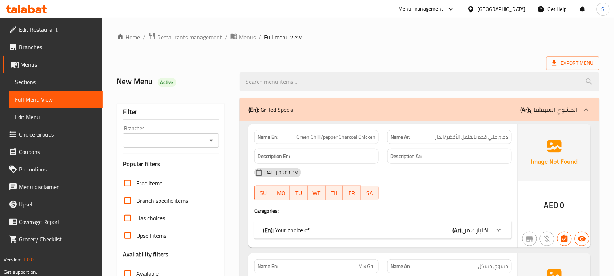
click at [402, 102] on div "(En): Grilled Special (Ar): المشوي السبيشيال" at bounding box center [420, 109] width 360 height 23
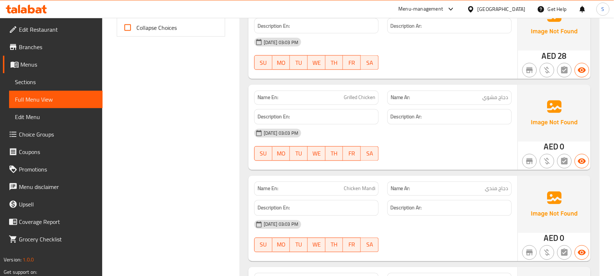
scroll to position [364, 0]
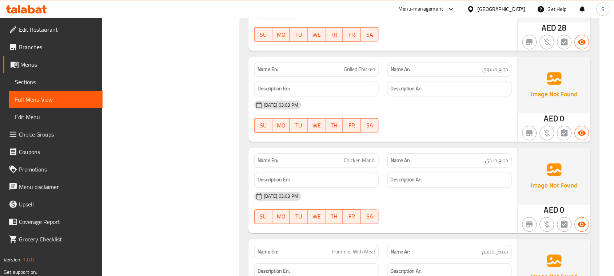
click at [249, 216] on div "Name En: Chicken Mandi Name Ar: دجاج مندي Description En: Description Ar: 19-08…" at bounding box center [383, 190] width 269 height 85
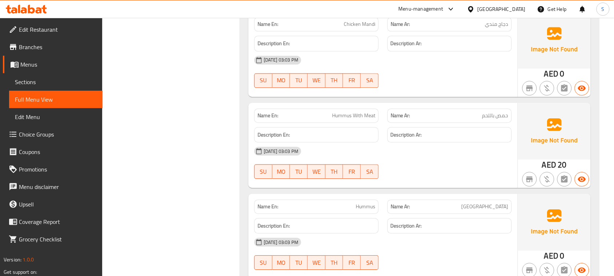
scroll to position [546, 0]
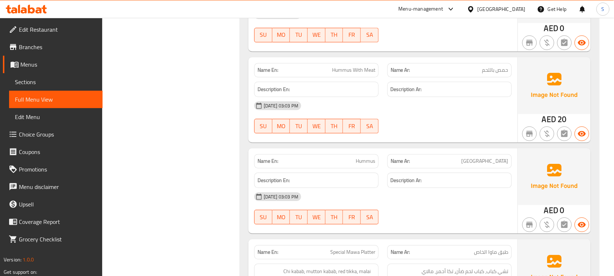
click div "Filter Branches Branches Popular filters Free items Branch specific items Has c…"
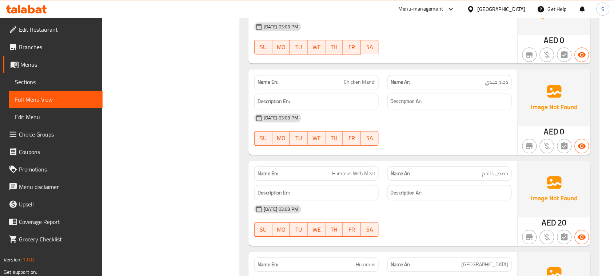
scroll to position [364, 0]
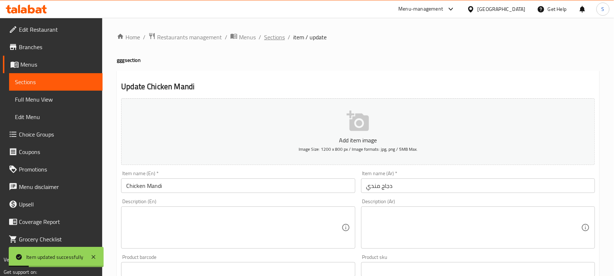
click at [269, 41] on span "Sections" at bounding box center [274, 37] width 21 height 9
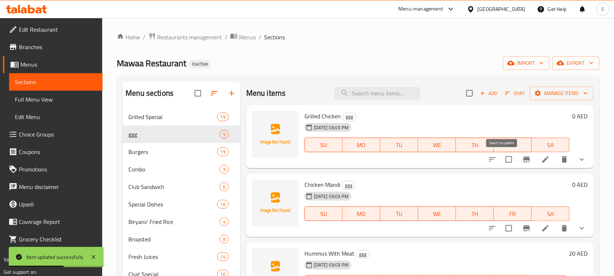
click at [502, 161] on input "checkbox" at bounding box center [509, 159] width 15 height 15
checkbox input "true"
click at [503, 226] on input "checkbox" at bounding box center [509, 228] width 15 height 15
checkbox input "true"
click at [543, 98] on button "Manage items" at bounding box center [562, 93] width 64 height 13
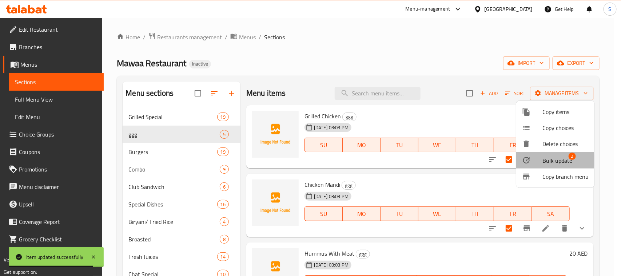
click at [549, 160] on span "Bulk update" at bounding box center [558, 160] width 30 height 9
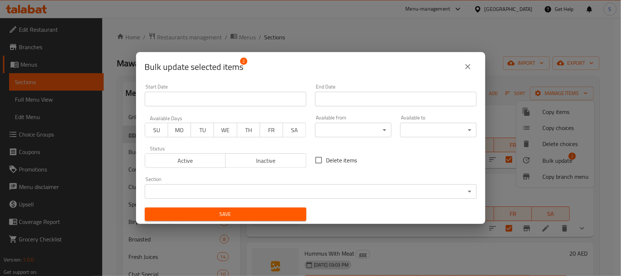
click at [237, 187] on body "Item updated successfully ​ Menu-management United Arab Emirates Get Help S Edi…" at bounding box center [310, 147] width 621 height 258
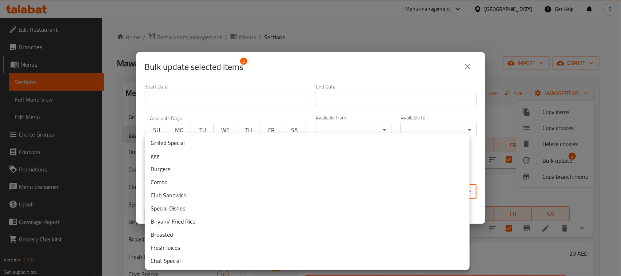
click at [205, 138] on li "Grilled Special" at bounding box center [307, 142] width 325 height 13
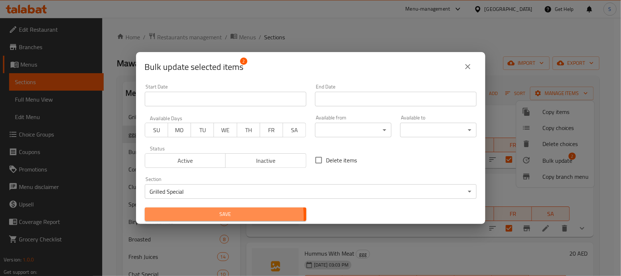
click at [208, 217] on span "Save" at bounding box center [226, 214] width 150 height 9
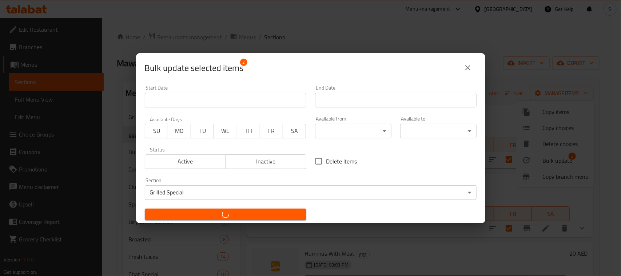
checkbox input "false"
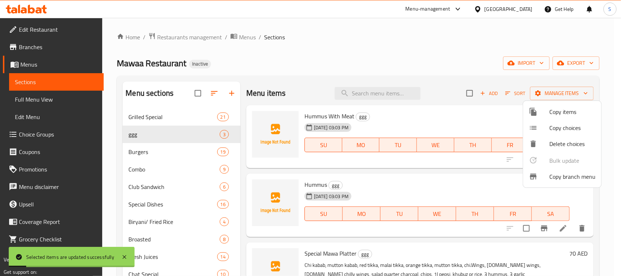
click at [296, 39] on div at bounding box center [310, 138] width 621 height 276
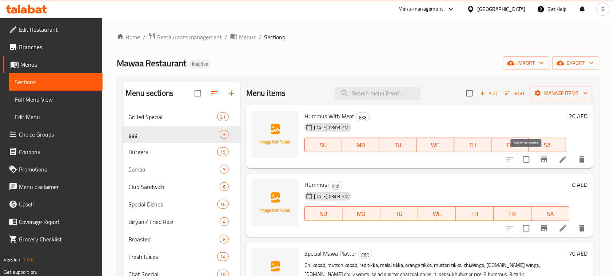
click at [527, 156] on input "checkbox" at bounding box center [526, 159] width 15 height 15
checkbox input "true"
drag, startPoint x: 523, startPoint y: 233, endPoint x: 529, endPoint y: 230, distance: 5.9
click at [524, 232] on input "checkbox" at bounding box center [526, 228] width 15 height 15
checkbox input "true"
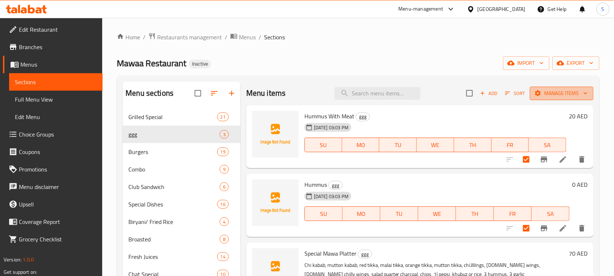
click at [557, 89] on span "Manage items" at bounding box center [562, 93] width 52 height 9
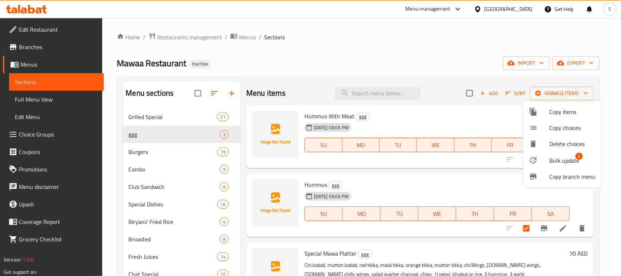
click at [564, 158] on span "Bulk update" at bounding box center [565, 160] width 30 height 9
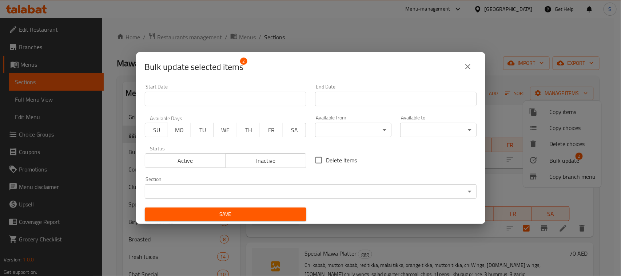
click at [270, 197] on body "​ Menu-management United Arab Emirates Get Help S Edit Restaurant Branches Menu…" at bounding box center [310, 147] width 621 height 258
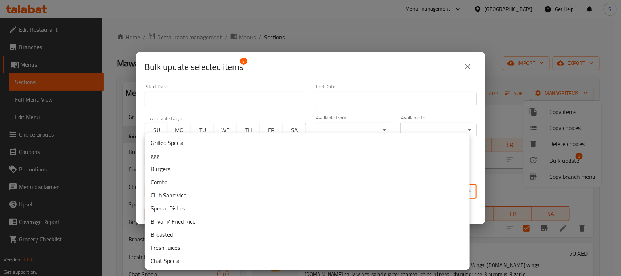
click at [199, 143] on li "Grilled Special" at bounding box center [307, 142] width 325 height 13
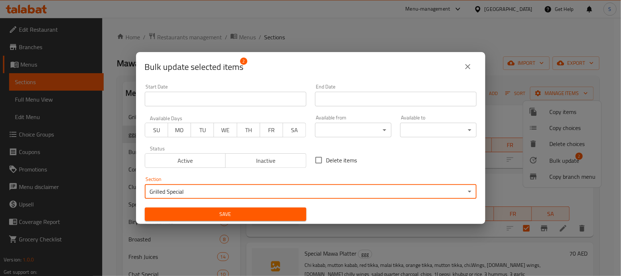
click at [209, 213] on span "Save" at bounding box center [226, 214] width 150 height 9
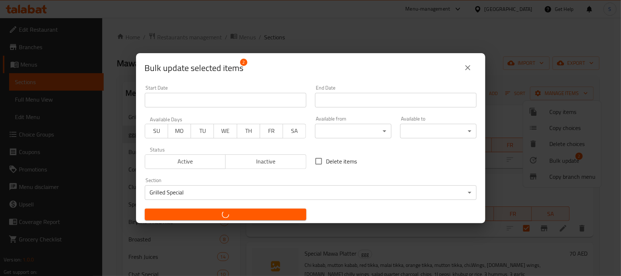
checkbox input "false"
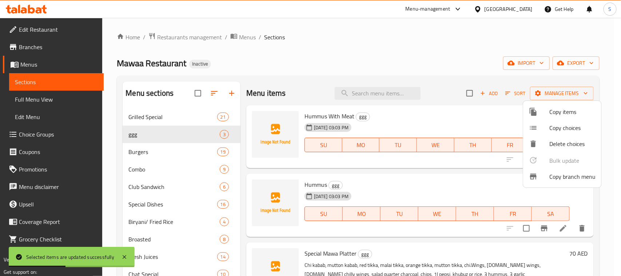
click at [321, 75] on div at bounding box center [310, 138] width 621 height 276
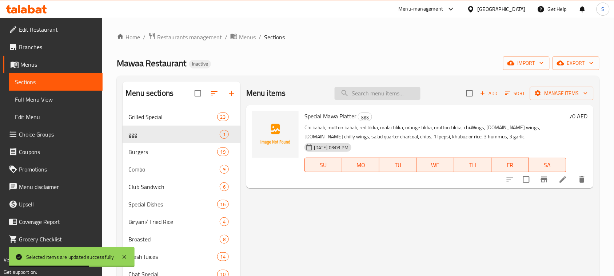
click at [363, 93] on input "search" at bounding box center [378, 93] width 86 height 13
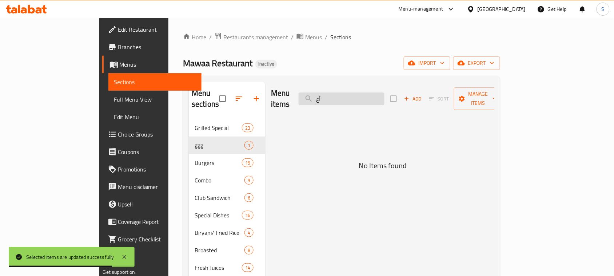
type input "أ"
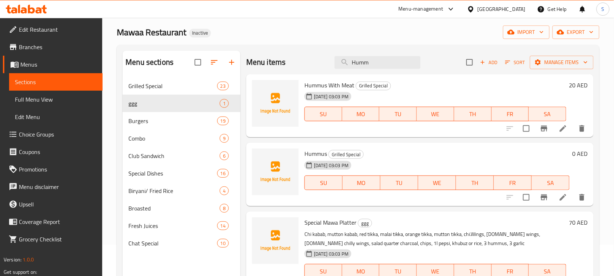
scroll to position [46, 0]
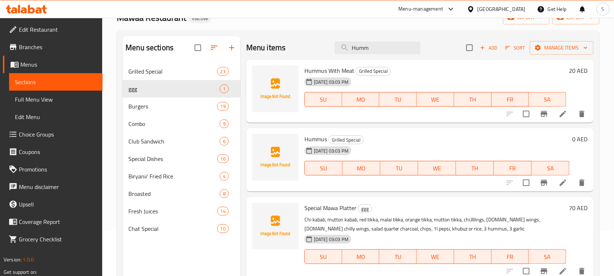
type input "Humm"
click at [565, 182] on icon at bounding box center [563, 182] width 7 height 7
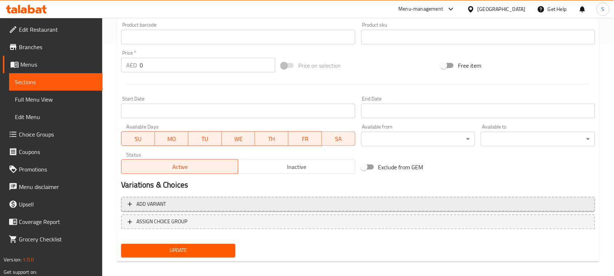
scroll to position [237, 0]
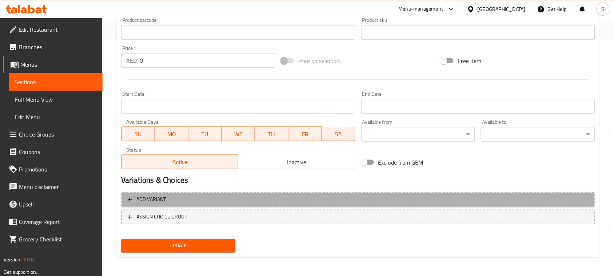
click at [471, 198] on span "Add variant" at bounding box center [358, 199] width 461 height 9
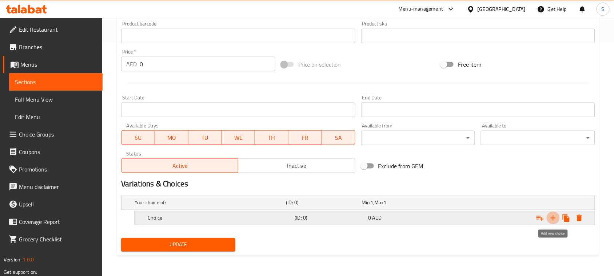
click at [552, 217] on icon "Expand" at bounding box center [553, 218] width 9 height 9
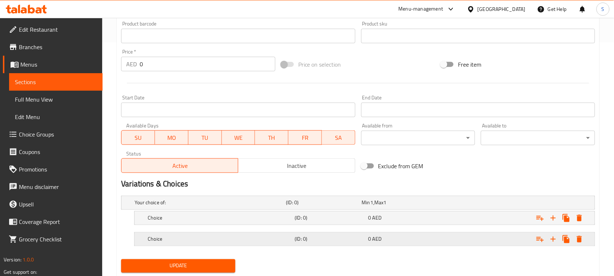
drag, startPoint x: 406, startPoint y: 241, endPoint x: 410, endPoint y: 237, distance: 5.4
click at [407, 206] on div "0 AED" at bounding box center [398, 202] width 73 height 7
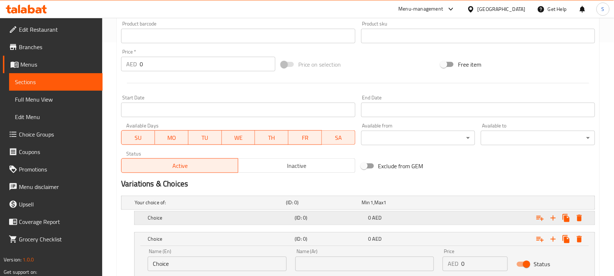
click at [415, 206] on div "0 AED" at bounding box center [398, 202] width 73 height 7
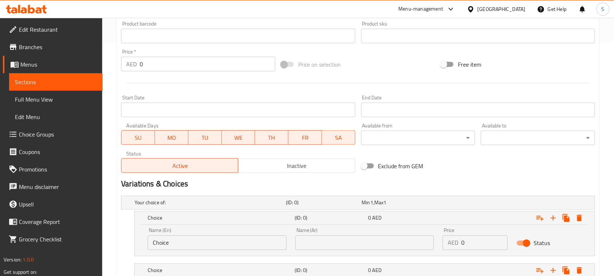
scroll to position [317, 0]
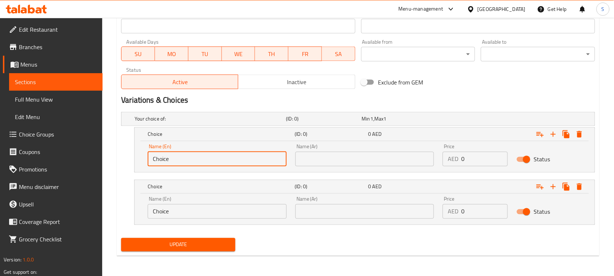
drag, startPoint x: 150, startPoint y: 150, endPoint x: 128, endPoint y: 152, distance: 22.0
click at [128, 152] on div "Choice (ID: 0) 0 AED Name (En) Choice Name (En) Name (Ar) Name (Ar) Price AED 0…" at bounding box center [358, 149] width 474 height 45
type input "Regular"
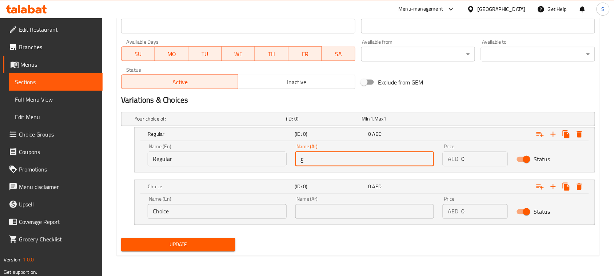
type input "عادي"
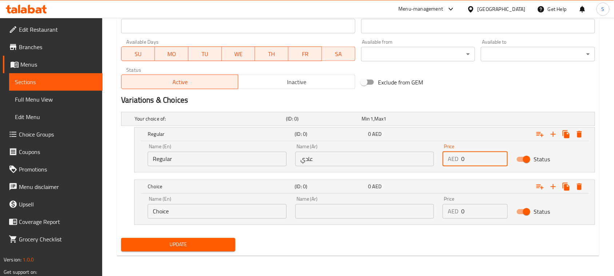
click at [462, 161] on input "0" at bounding box center [485, 159] width 47 height 15
type input "6"
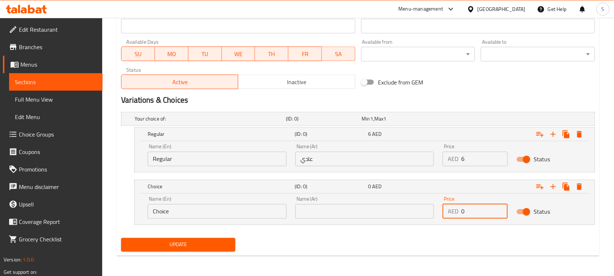
click at [462, 213] on input "0" at bounding box center [485, 211] width 47 height 15
type input "10"
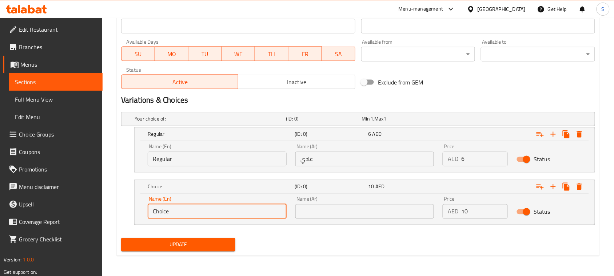
drag, startPoint x: 228, startPoint y: 210, endPoint x: 110, endPoint y: 209, distance: 117.9
type input "/"
type input "Large"
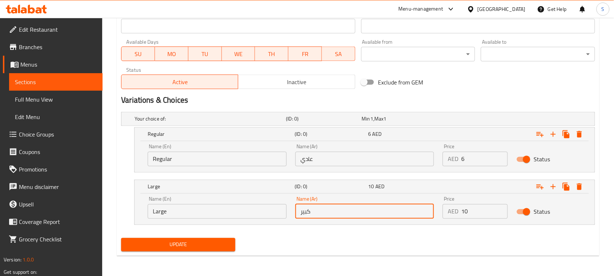
type input "كبير"
drag, startPoint x: 154, startPoint y: 244, endPoint x: 172, endPoint y: 233, distance: 20.9
click at [155, 244] on span "Update" at bounding box center [178, 244] width 103 height 9
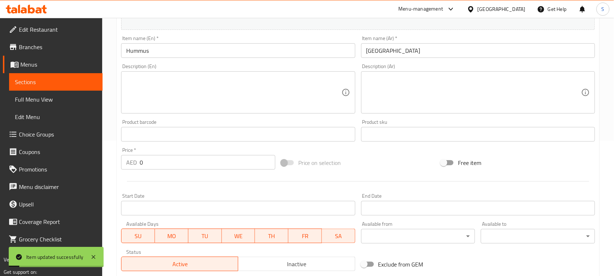
scroll to position [0, 0]
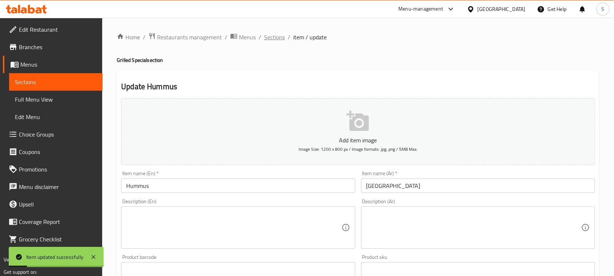
click at [266, 41] on span "Sections" at bounding box center [274, 37] width 21 height 9
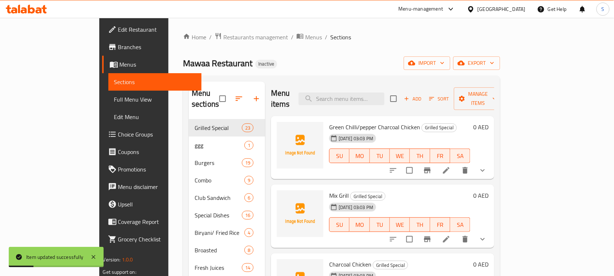
click at [312, 61] on div "Mawaa Restaurant Inactive import export" at bounding box center [341, 62] width 317 height 13
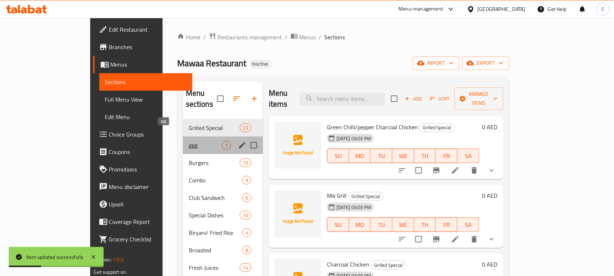
click at [189, 141] on span "ggg" at bounding box center [205, 145] width 33 height 9
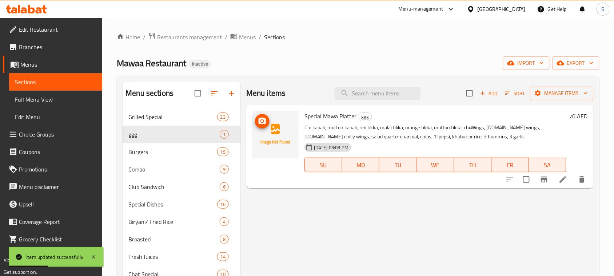
click at [329, 57] on div "Mawaa Restaurant Inactive import export" at bounding box center [358, 62] width 483 height 13
click at [561, 181] on icon at bounding box center [563, 179] width 7 height 7
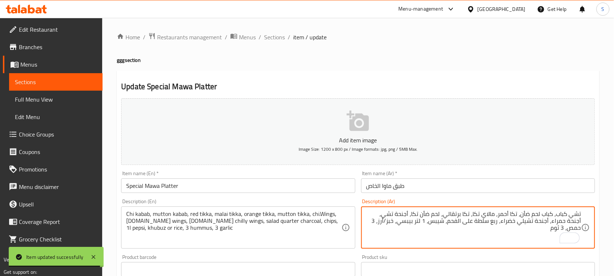
click at [343, 64] on div "Home / Restaurants management / Menus / Sections / item / update ggg section Up…" at bounding box center [358, 265] width 483 height 467
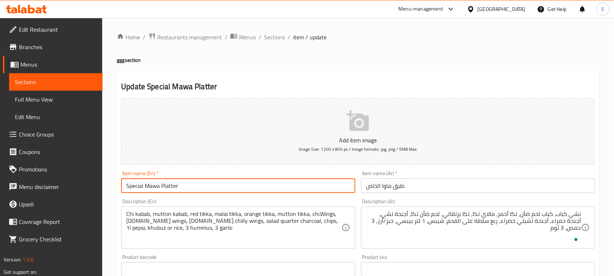
click at [212, 189] on input "Special Mawa Platter" at bounding box center [238, 185] width 234 height 15
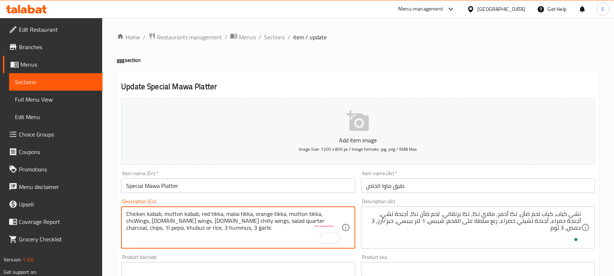
type textarea "Chicken kabab, mutton kabab, red tikka, malai tikka, orange tikka, mutton tikka…"
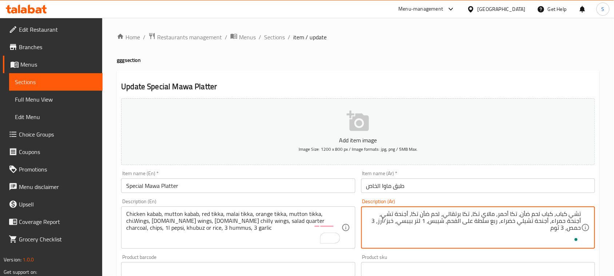
click at [580, 215] on textarea "تشي كباب، كباب لحم ضأن، تكا أحمر، مالاي تكا، تكا برتقالي، لحم ضأن تكا، أجنحة تش…" at bounding box center [474, 227] width 215 height 35
type textarea "كباب دجاج، كباب لحم ضأن، تكا أحمر، مالاي تكا، تكا برتقالي، لحم ضأن تكا، أجنحة ت…"
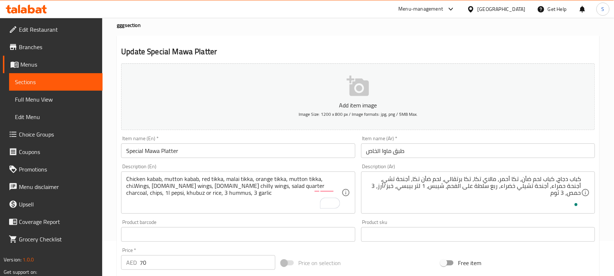
scroll to position [46, 0]
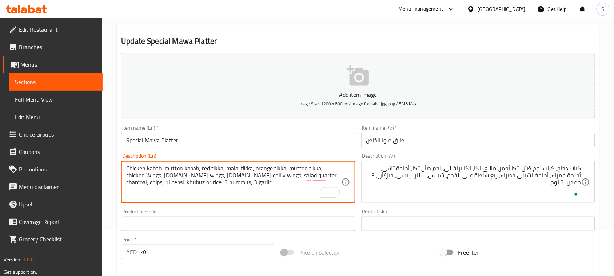
click at [325, 164] on div "Chicken kabab, mutton kabab, red tikka, malai tikka, orange tikka, mutton tikka…" at bounding box center [238, 182] width 234 height 42
click at [325, 165] on textarea "Chicken kabab, mutton kabab, red tikka, malai tikka, orange tikka, mutton tikka…" at bounding box center [233, 182] width 215 height 35
click at [153, 175] on textarea "Chicken kabab, mutton kabab, red tikka, malai tikka, orange tikka, mutton tikka…" at bounding box center [233, 182] width 215 height 35
paste textarea "chicken"
drag, startPoint x: 201, startPoint y: 175, endPoint x: 194, endPoint y: 174, distance: 7.0
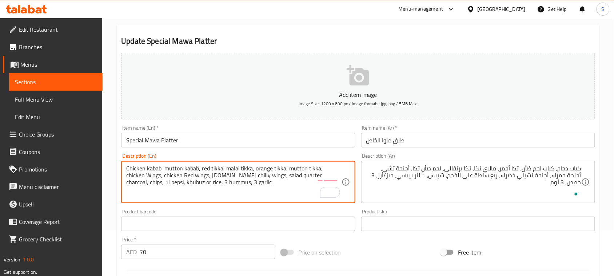
click at [194, 174] on textarea "Chicken kabab, mutton kabab, red tikka, malai tikka, orange tikka, mutton tikka…" at bounding box center [233, 182] width 215 height 35
paste textarea "chicken"
click at [271, 173] on textarea "Chicken kabab, mutton kabab, red tikka, malai tikka, orange tikka, mutton tikka…" at bounding box center [233, 182] width 215 height 35
click at [271, 177] on textarea "Chicken kabab, mutton kabab, red tikka, malai tikka, orange tikka, mutton tikka…" at bounding box center [233, 182] width 215 height 35
click at [313, 175] on textarea "Chicken kabab, mutton kabab, red tikka, malai tikka, orange tikka, mutton tikka…" at bounding box center [233, 182] width 215 height 35
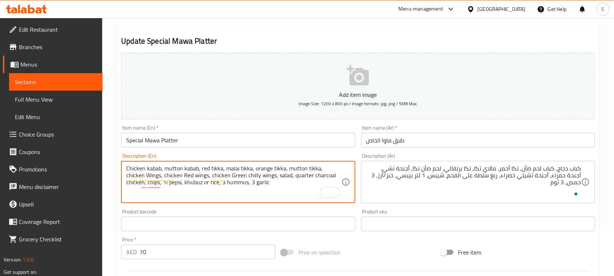
click at [240, 189] on textarea "Chicken kabab, mutton kabab, red tikka, malai tikka, orange tikka, mutton tikka…" at bounding box center [233, 182] width 215 height 35
click at [228, 182] on textarea "Chicken kabab, mutton kabab, red tikka, malai tikka, orange tikka, mutton tikka…" at bounding box center [233, 182] width 215 height 35
paste textarea "wings, chicken red wings, chicken g"
type textarea "Chicken kabab, mutton kabab, red tikka, malai tikka, orange tikka, mutton tikka…"
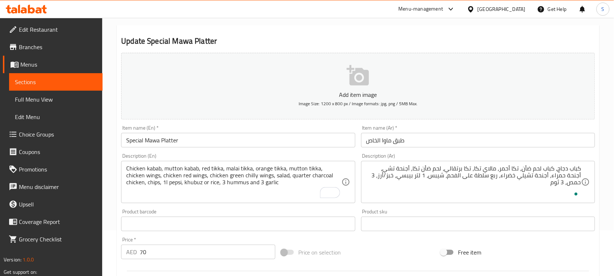
click at [263, 139] on input "Special Mawa Platter" at bounding box center [238, 140] width 234 height 15
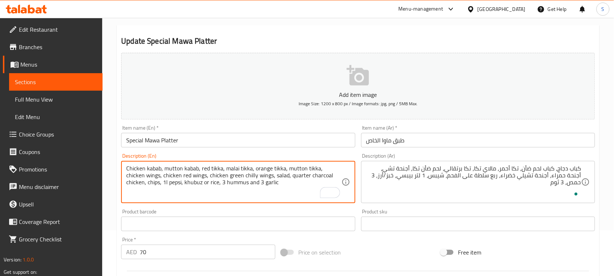
click at [232, 167] on textarea "Chicken kabab, mutton kabab, red tikka, malai tikka, orange tikka, mutton tikka…" at bounding box center [233, 182] width 215 height 35
click at [275, 173] on textarea "Chicken kabab, mutton kabab, red tikka, malai tikka, orange tikka, mutton tikka…" at bounding box center [233, 182] width 215 height 35
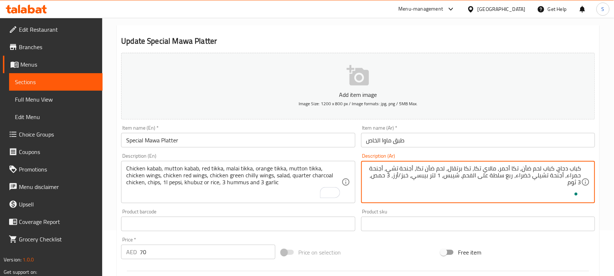
click at [424, 170] on textarea "كباب دجاج، كباب لحم ضأن، تكا أحمر، مالاي تكا، تكا برتقال، لحم ضأن تكا، أجنحة تش…" at bounding box center [474, 182] width 215 height 35
click at [448, 168] on textarea "كباب دجاج، كباب لحم ضأن، تكا أحمر، مالاي تكا، تكا برتقال، لحم ضأن تكا، أجنحة تش…" at bounding box center [474, 182] width 215 height 35
paste textarea "تكا"
click at [416, 170] on textarea "كباب دجاج، كباب لحم ضأن، تكا أحمر، مالاي تكا، تكا برتقال،تكا لحم ضأن تكا، أجنحة…" at bounding box center [474, 182] width 215 height 35
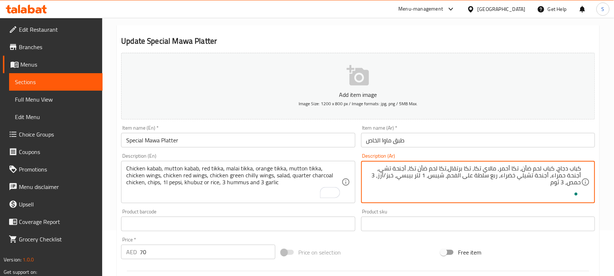
click at [416, 170] on textarea "كباب دجاج، كباب لحم ضأن، تكا أحمر، مالاي تكا، تكا برتقال،تكا لحم ضأن تكا، أجنحة…" at bounding box center [474, 182] width 215 height 35
click at [401, 170] on textarea "كباب دجاج، كباب لحم ضأن، تكا أحمر، مالاي تكا، تكا برتقال،تكا لحم ضأن، أجنحة تشي…" at bounding box center [474, 182] width 215 height 35
click at [374, 170] on textarea "كباب دجاج، كباب لحم ضأن، تكا أحمر، مالاي تكا، تكا برتقال،تكا لحم ضأن، أجنحة دجا…" at bounding box center [474, 182] width 215 height 35
click at [528, 177] on textarea "كباب دجاج، كباب لحم ضأن، تكا أحمر، مالاي تكا، تكا برتقال،تكا لحم ضأن، أجنحة دجا…" at bounding box center [474, 182] width 215 height 35
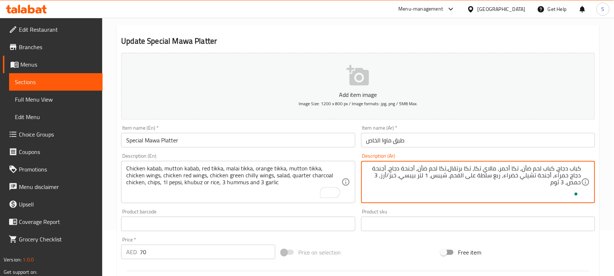
click at [528, 177] on textarea "كباب دجاج، كباب لحم ضأن، تكا أحمر، مالاي تكا، تكا برتقال،تكا لحم ضأن، أجنحة دجا…" at bounding box center [474, 182] width 215 height 35
click at [537, 173] on textarea "كباب دجاج، كباب لحم ضأن، تكا أحمر، مالاي تكا، تكا برتقال،تكا لحم ضأن، أجنحة دجا…" at bounding box center [474, 182] width 215 height 35
click at [539, 175] on textarea "كباب دجاج، كباب لحم ضأن، تكا أحمر، مالاي تكا، تكا برتقال،تكا لحم ضأن، أجنحة دجا…" at bounding box center [474, 182] width 215 height 35
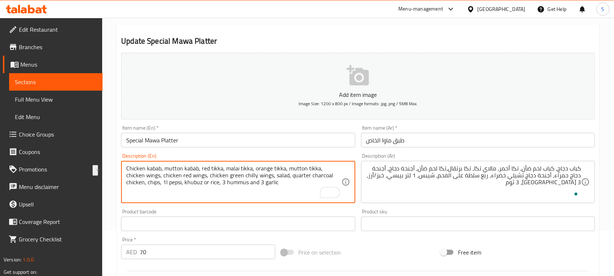
drag, startPoint x: 190, startPoint y: 174, endPoint x: 252, endPoint y: 175, distance: 61.5
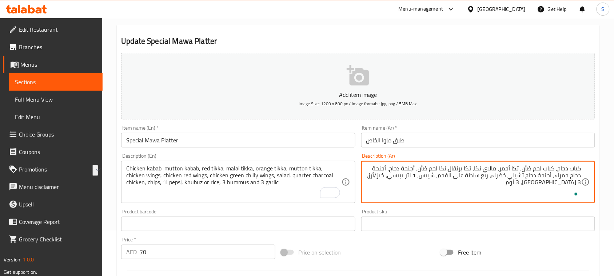
drag, startPoint x: 495, startPoint y: 174, endPoint x: 526, endPoint y: 175, distance: 31.3
click at [526, 175] on textarea "كباب دجاج، كباب لحم ضأن، تكا أحمر، مالاي تكا، تكا برتقال،تكا لحم ضأن، أجنحة دجا…" at bounding box center [474, 182] width 215 height 35
paste textarea "الفلفل الأخضر"
click at [524, 178] on textarea "كباب دجاج، كباب لحم ضأن، تكا أحمر، مالاي تكا، تكا برتقال،تكا لحم ضأن، أجنحة دجا…" at bounding box center [474, 182] width 215 height 35
click at [522, 178] on textarea "كباب دجاج، كباب لحم ضأن، تكا أحمر، مالاي تكا، تكا برتقال،تكا لحم ضأن، أجنحة دجا…" at bounding box center [474, 182] width 215 height 35
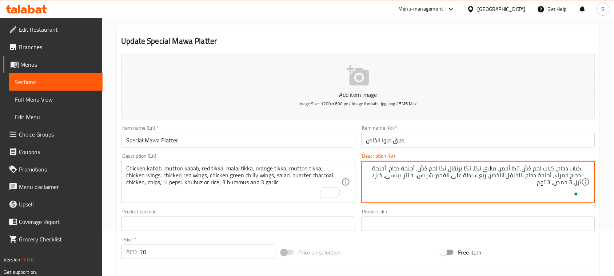
click at [492, 175] on textarea "كباب دجاج، كباب لحم ضأن، تكا أحمر، مالاي تكا، تكا برتقال،تكا لحم ضأن، أجنحة دجا…" at bounding box center [474, 182] width 215 height 35
click at [459, 175] on textarea "كباب دجاج، كباب لحم ضأن، تكا أحمر، مالاي تكا، تكا برتقال،تكا لحم ضأن، أجنحة دجا…" at bounding box center [474, 182] width 215 height 35
click at [478, 176] on textarea "كباب دجاج، كباب لحم ضأن، تكا أحمر، مالاي تكا، تكا برتقال،تكا لحم ضأن، أجنحة دجا…" at bounding box center [474, 182] width 215 height 35
click at [479, 176] on textarea "كباب دجاج، كباب لحم ضأن، تكا أحمر، مالاي تكا، تكا برتقال،تكا لحم ضأن، أجنحة دجا…" at bounding box center [474, 182] width 215 height 35
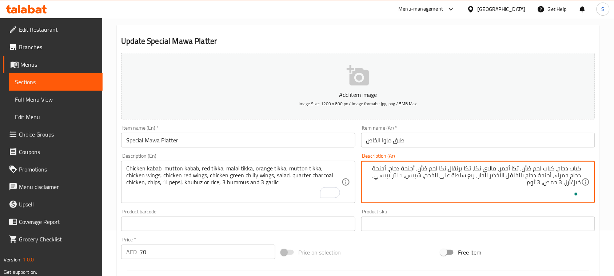
paste textarea "سلطة"
click at [442, 173] on textarea "كباب دجاج، كباب لحم ضأن، تكا أحمر، مالاي تكا، تكا برتقال،تكا لحم ضأن، أجنحة دجا…" at bounding box center [474, 182] width 215 height 35
click at [443, 175] on textarea "كباب دجاج، كباب لحم ضأن، تكا أحمر، مالاي تكا، تكا برتقال،تكا لحم ضأن، أجنحة دجا…" at bounding box center [474, 182] width 215 height 35
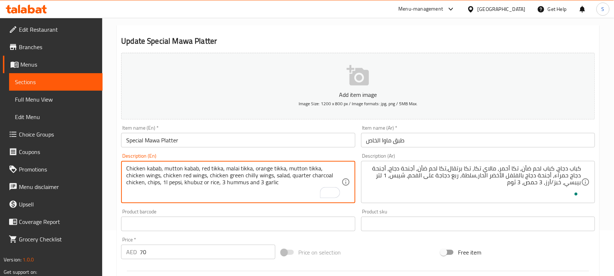
click at [129, 181] on textarea "Chicken kabab, mutton kabab, red tikka, malai tikka, orange tikka, mutton tikka…" at bounding box center [233, 182] width 215 height 35
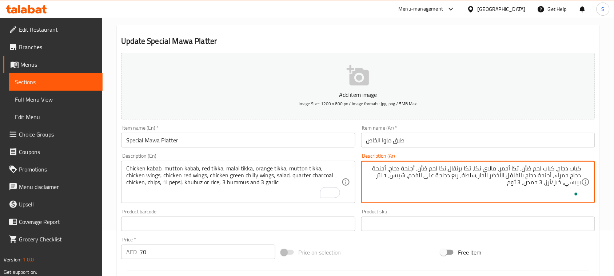
click at [400, 174] on textarea "كباب دجاج، كباب لحم ضأن، تكا أحمر، مالاي تكا، تكا برتقال،تكا لحم ضأن، أجنحة دجا…" at bounding box center [474, 182] width 215 height 35
paste textarea "قائق بطاطا"
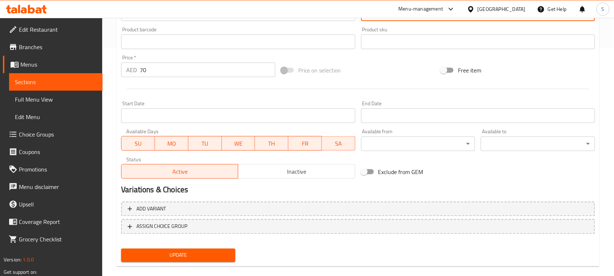
scroll to position [237, 0]
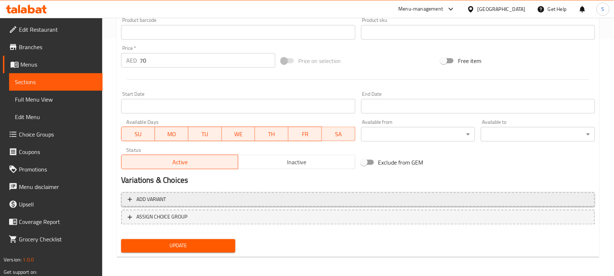
type textarea "كباب دجاج، كباب لحم ضأن، تكا أحمر، مالاي تكا، تكا برتقال،تكا لحم ضأن، أجنحة دجا…"
click at [554, 201] on span "Add variant" at bounding box center [358, 199] width 461 height 9
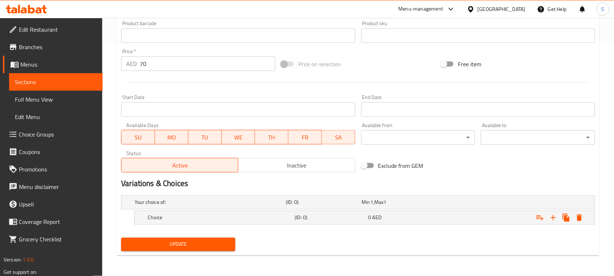
scroll to position [233, 0]
click at [583, 218] on icon "Expand" at bounding box center [580, 218] width 9 height 9
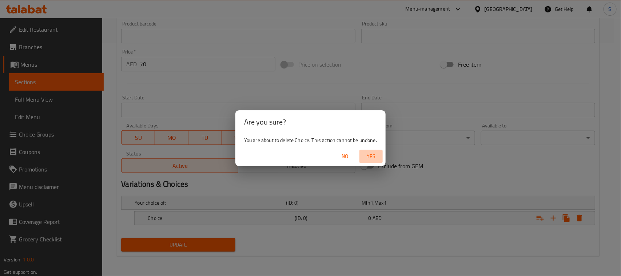
click at [369, 157] on span "Yes" at bounding box center [371, 156] width 17 height 9
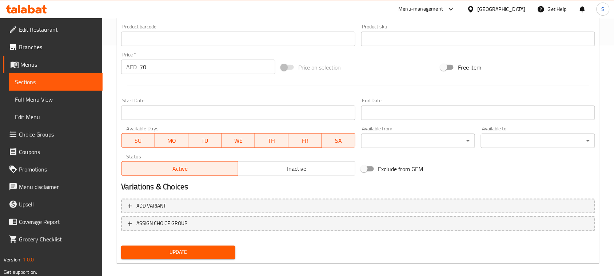
scroll to position [237, 0]
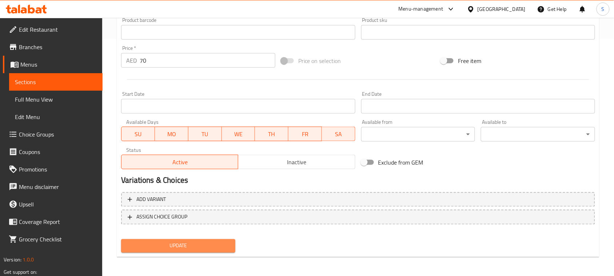
drag, startPoint x: 198, startPoint y: 248, endPoint x: 218, endPoint y: 230, distance: 27.6
click at [199, 248] on span "Update" at bounding box center [178, 245] width 103 height 9
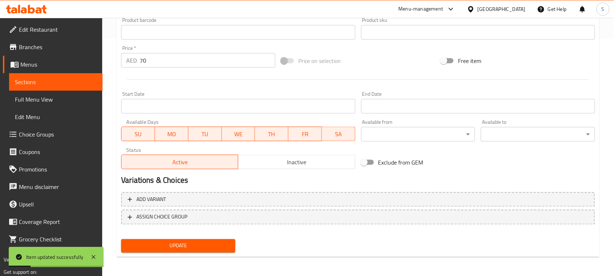
click at [213, 244] on span "Update" at bounding box center [178, 245] width 103 height 9
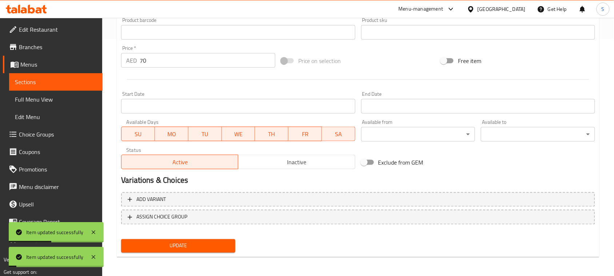
click at [39, 133] on span "Choice Groups" at bounding box center [58, 134] width 78 height 9
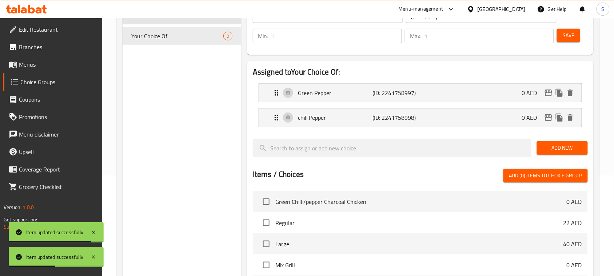
scroll to position [9, 0]
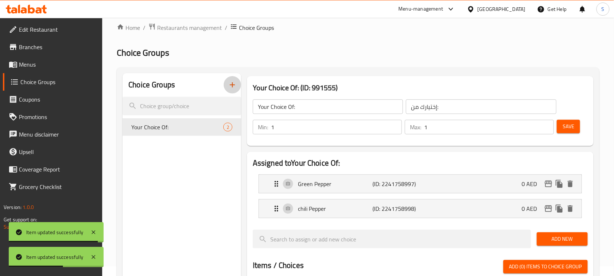
click at [233, 87] on icon "button" at bounding box center [232, 84] width 9 height 9
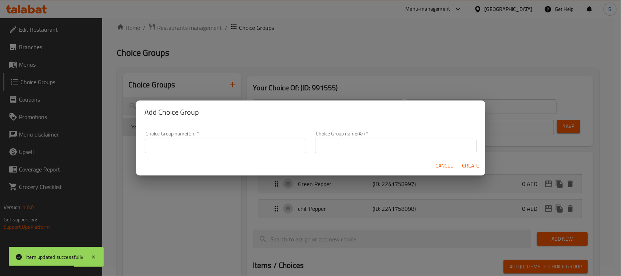
click at [293, 142] on input "text" at bounding box center [226, 146] width 162 height 15
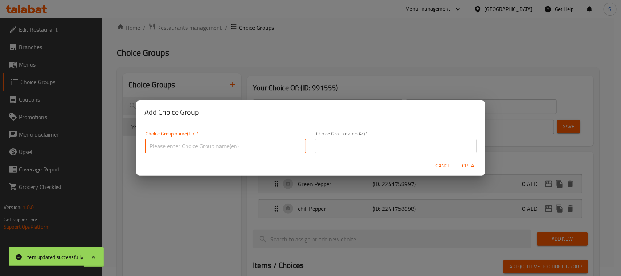
type input "Your Choice Of::"
click at [324, 144] on input "text" at bounding box center [396, 146] width 162 height 15
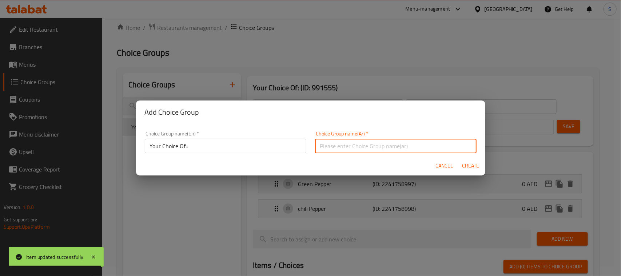
type input "إختيارك من::"
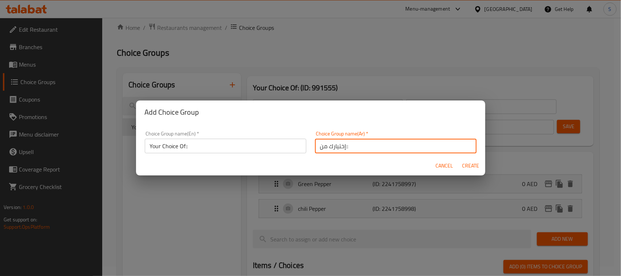
click at [473, 162] on span "Create" at bounding box center [470, 165] width 17 height 9
type input "Your Choice Of::"
type input "إختيارك من::"
type input "0"
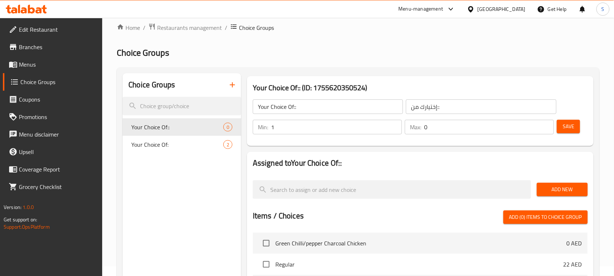
type input "1"
click at [394, 125] on input "1" at bounding box center [336, 127] width 131 height 15
type input "1"
click at [546, 123] on input "1" at bounding box center [489, 127] width 130 height 15
click at [563, 124] on span "Save" at bounding box center [569, 126] width 12 height 9
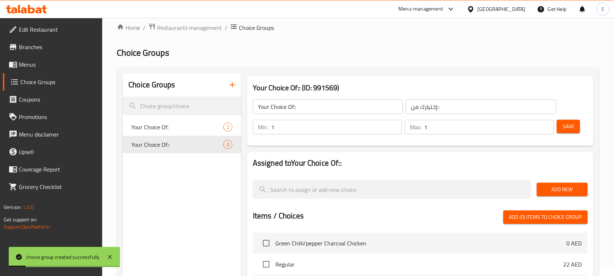
click at [545, 185] on span "Add New" at bounding box center [562, 189] width 39 height 9
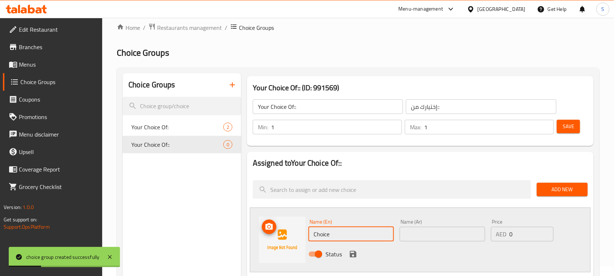
drag, startPoint x: 341, startPoint y: 233, endPoint x: 274, endPoint y: 237, distance: 67.4
click at [274, 237] on div "Name (En) Choice Name (En) Name (Ar) Name (Ar) Price AED 0 Price Status" at bounding box center [420, 240] width 341 height 65
type input "ٌ"
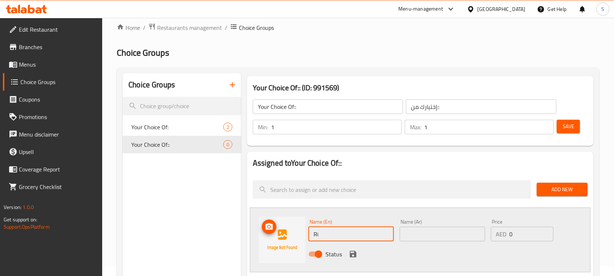
drag, startPoint x: 341, startPoint y: 232, endPoint x: 299, endPoint y: 230, distance: 42.3
click at [299, 230] on div "Name (En) Ri Name (En) Name (Ar) Name (Ar) Price AED 0 Price Status" at bounding box center [420, 240] width 341 height 65
paste input "khubuz or rice"
drag, startPoint x: 342, startPoint y: 233, endPoint x: 292, endPoint y: 232, distance: 50.6
click at [294, 232] on div "Name (En) khubuz or rice Name (En) Name (Ar) Name (Ar) Price AED 0 Price Status" at bounding box center [420, 240] width 341 height 65
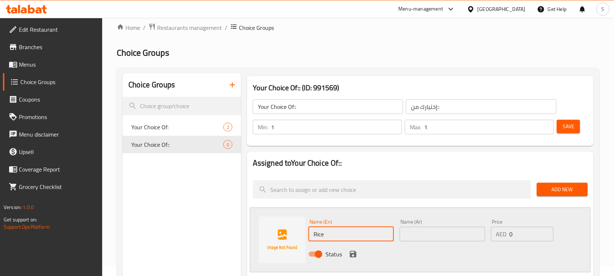
type input "Rice"
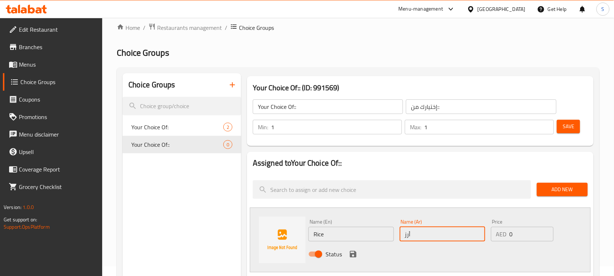
type input "أرز"
click at [349, 250] on icon "save" at bounding box center [353, 254] width 9 height 9
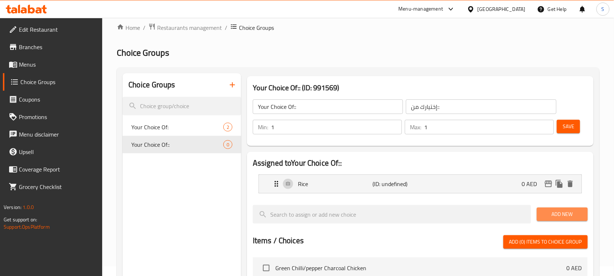
click at [560, 210] on span "Add New" at bounding box center [562, 214] width 39 height 9
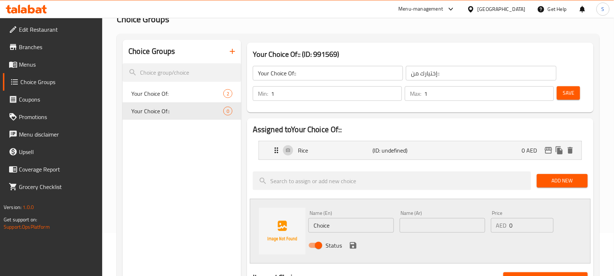
scroll to position [55, 0]
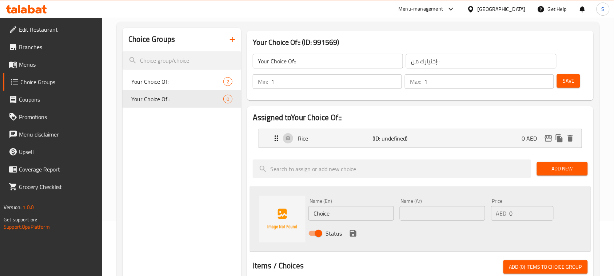
drag, startPoint x: 341, startPoint y: 257, endPoint x: 327, endPoint y: 237, distance: 24.8
click at [323, 250] on div "Assigned to Your Choice Of:: Rice (ID: undefined) 0 AED Name (En) Rice Name (En…" at bounding box center [420, 278] width 347 height 345
paste input "khubuz or r"
drag, startPoint x: 338, startPoint y: 217, endPoint x: 314, endPoint y: 214, distance: 24.2
click at [314, 214] on input "Choice" at bounding box center [352, 213] width 86 height 15
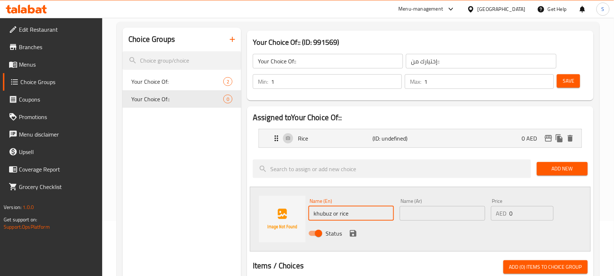
drag, startPoint x: 333, startPoint y: 214, endPoint x: 411, endPoint y: 199, distance: 79.6
click at [398, 212] on div "Name (En) khubuz or rice Name (En) Name (Ar) Name (Ar) Price AED 0 Price Status" at bounding box center [443, 219] width 274 height 48
type input "Khubuz"
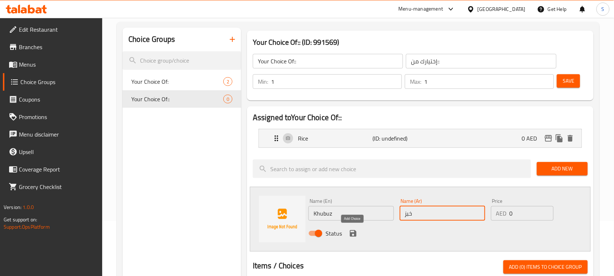
type input "خبز"
click at [355, 233] on icon "save" at bounding box center [353, 233] width 7 height 7
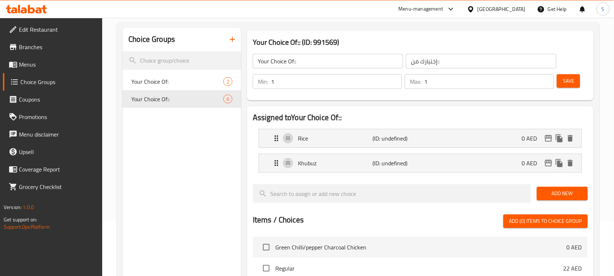
click at [576, 88] on div "Save" at bounding box center [570, 81] width 28 height 17
click at [572, 85] on span "Save" at bounding box center [569, 80] width 12 height 9
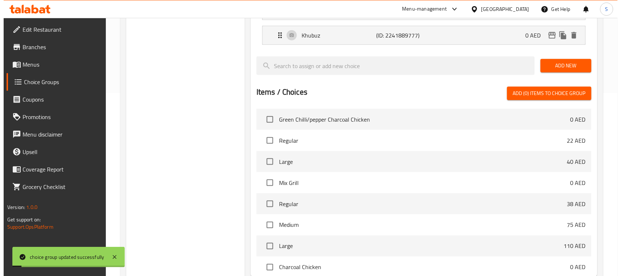
scroll to position [258, 0]
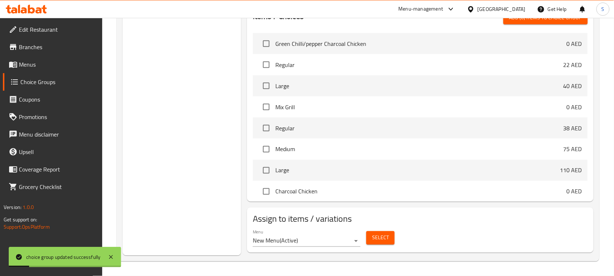
click at [380, 240] on span "Select" at bounding box center [380, 237] width 17 height 9
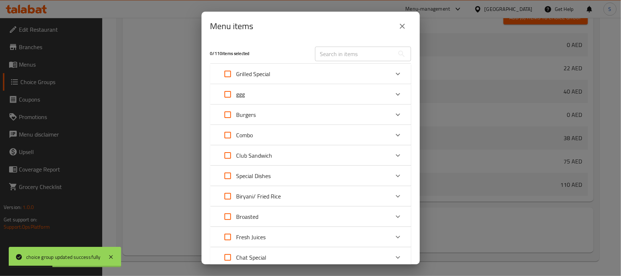
click at [293, 94] on div "ggg" at bounding box center [304, 94] width 170 height 17
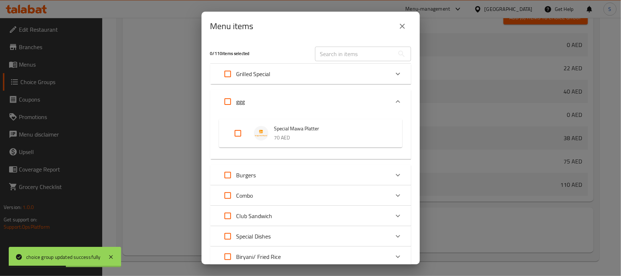
click at [241, 131] on input "Expand" at bounding box center [237, 133] width 17 height 17
checkbox input "true"
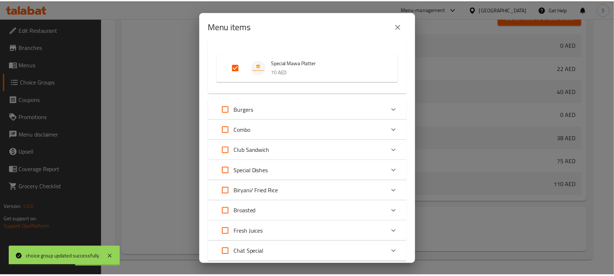
scroll to position [114, 0]
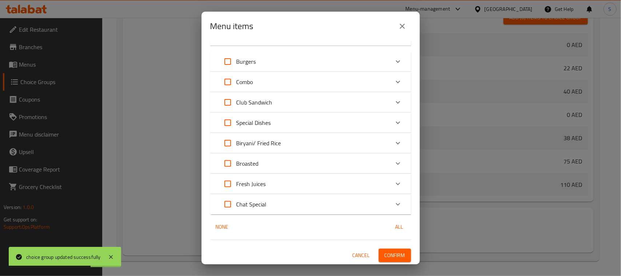
click at [385, 251] on span "Confirm" at bounding box center [395, 255] width 21 height 9
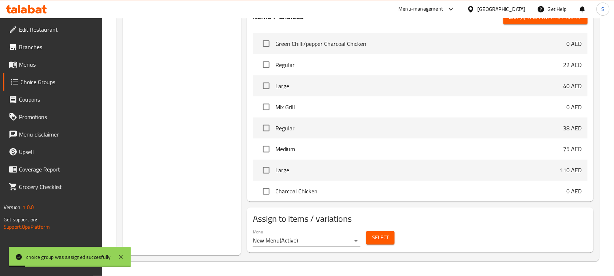
click at [203, 181] on div "Choice Groups Your Choice Of: 2 Your Choice Of:: 2" at bounding box center [182, 39] width 119 height 431
click at [36, 70] on link "Menus" at bounding box center [53, 64] width 100 height 17
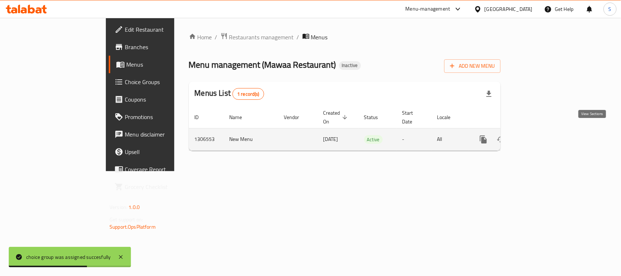
click at [541, 135] on icon "enhanced table" at bounding box center [536, 139] width 9 height 9
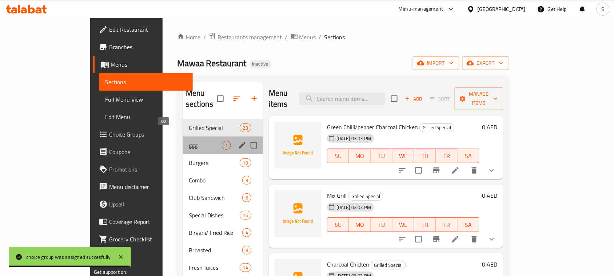
click at [189, 141] on span "ggg" at bounding box center [205, 145] width 33 height 9
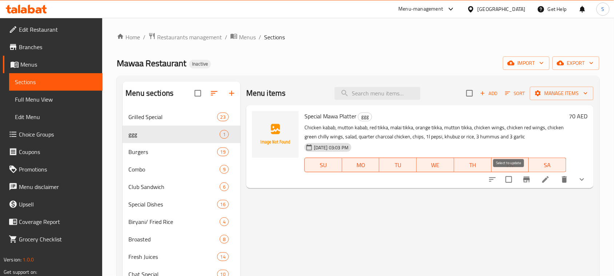
drag, startPoint x: 509, startPoint y: 184, endPoint x: 533, endPoint y: 154, distance: 38.4
click at [510, 184] on input "checkbox" at bounding box center [509, 179] width 15 height 15
checkbox input "true"
click at [554, 98] on span "Manage items" at bounding box center [562, 93] width 52 height 9
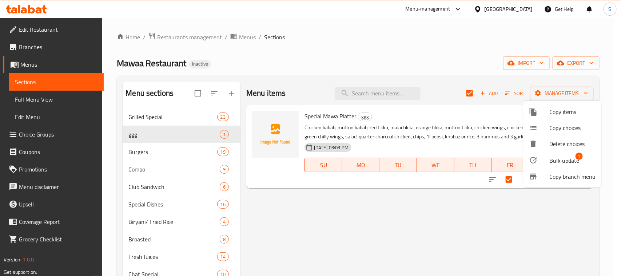
click at [548, 155] on li "Bulk update 1" at bounding box center [562, 160] width 78 height 17
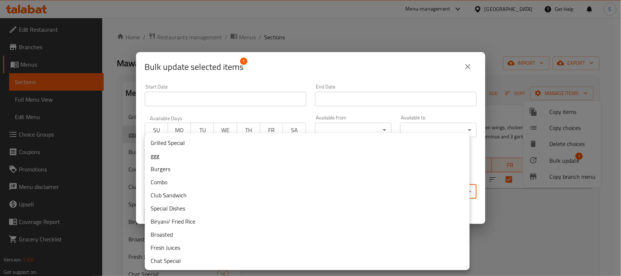
click at [226, 185] on body "​ Menu-management United Arab Emirates Get Help S Edit Restaurant Branches Menu…" at bounding box center [310, 147] width 621 height 258
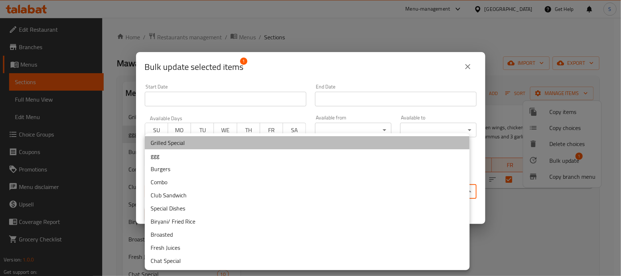
click at [186, 147] on li "Grilled Special" at bounding box center [307, 142] width 325 height 13
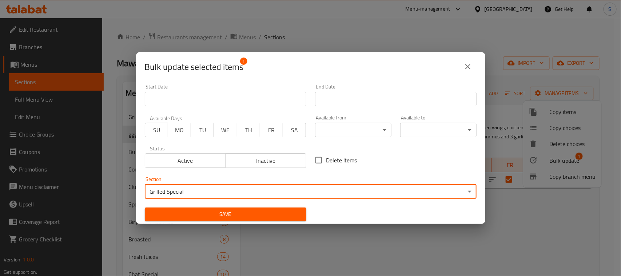
click at [213, 210] on span "Save" at bounding box center [226, 214] width 150 height 9
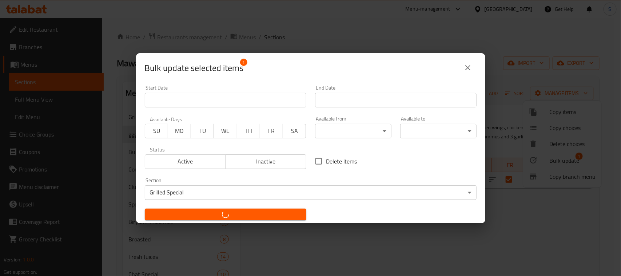
checkbox input "false"
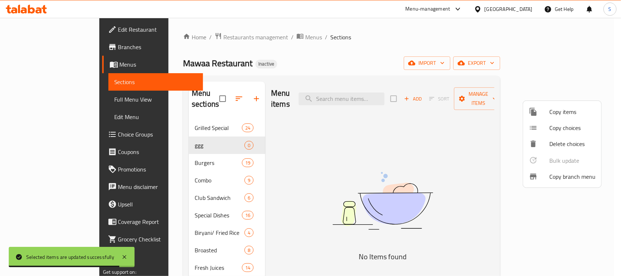
click at [357, 55] on div at bounding box center [310, 138] width 621 height 276
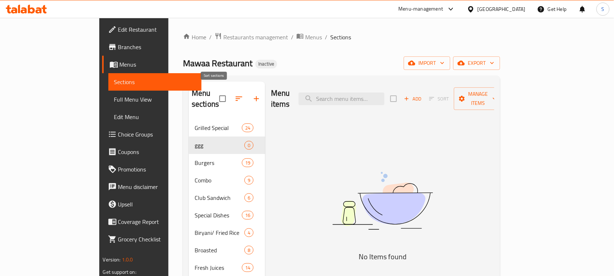
click at [235, 94] on icon "button" at bounding box center [239, 98] width 9 height 9
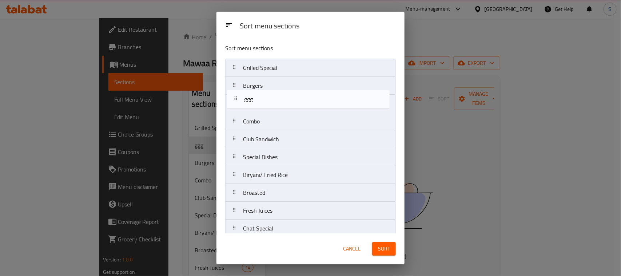
drag, startPoint x: 254, startPoint y: 91, endPoint x: 255, endPoint y: 108, distance: 17.2
click at [255, 108] on nav "Grilled Special ggg Burgers Combo Club Sandwich Special Dishes Biryani/ Fried R…" at bounding box center [310, 148] width 171 height 179
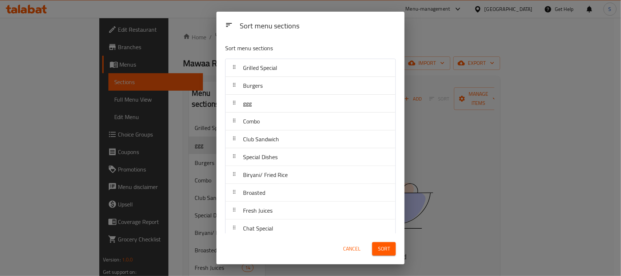
click at [266, 86] on div "Burgers" at bounding box center [311, 85] width 164 height 17
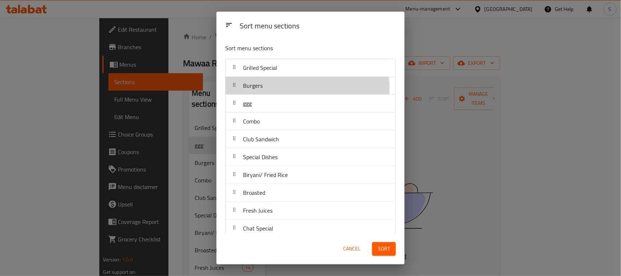
click at [288, 87] on div "Burgers" at bounding box center [311, 85] width 164 height 17
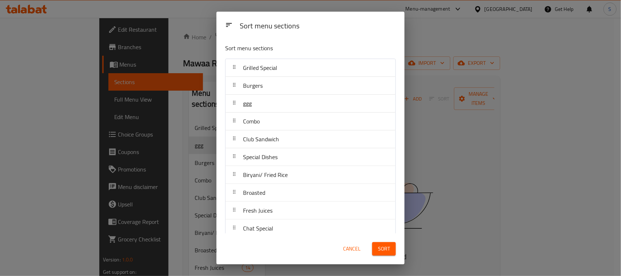
click at [379, 250] on span "Sort" at bounding box center [384, 248] width 12 height 9
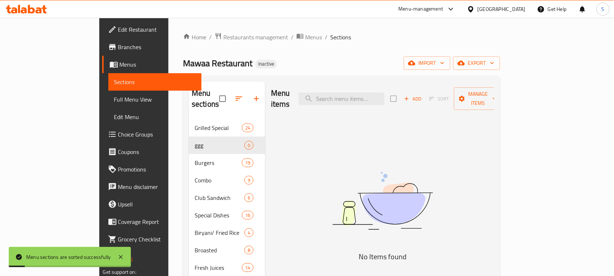
click at [316, 142] on div "Menu items Add Sort Manage items No Items found" at bounding box center [379, 220] width 229 height 276
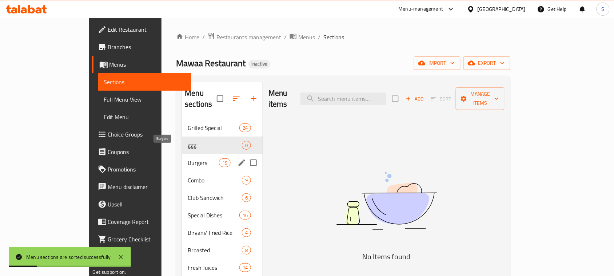
click at [188, 158] on span "Burgers" at bounding box center [203, 162] width 31 height 9
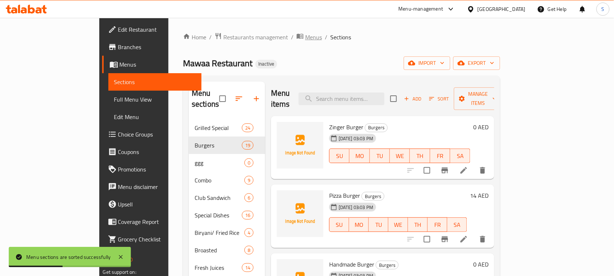
click at [305, 39] on span "Menus" at bounding box center [313, 37] width 17 height 9
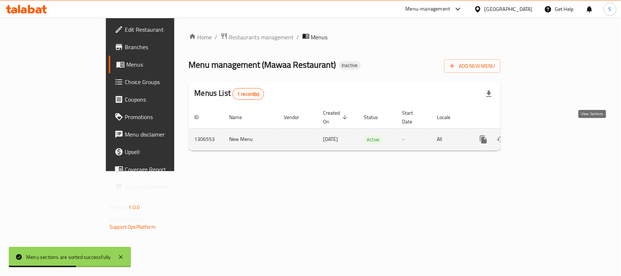
click at [541, 135] on icon "enhanced table" at bounding box center [536, 139] width 9 height 9
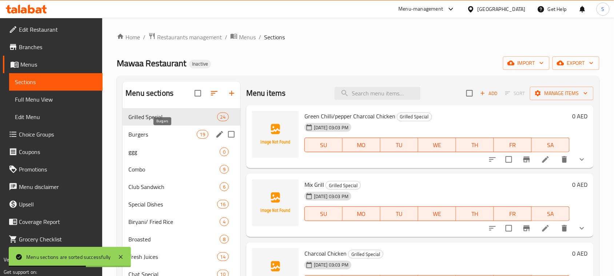
click at [183, 134] on span "Burgers" at bounding box center [163, 134] width 68 height 9
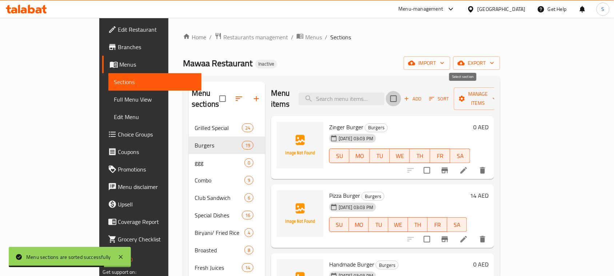
click at [402, 91] on input "checkbox" at bounding box center [393, 98] width 15 height 15
checkbox input "true"
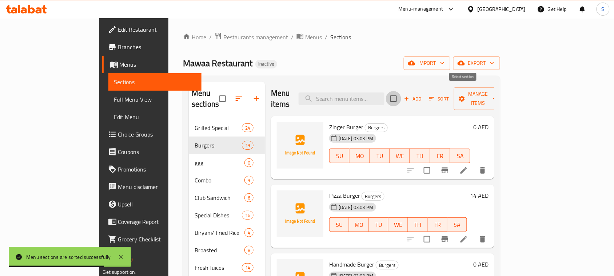
checkbox input "true"
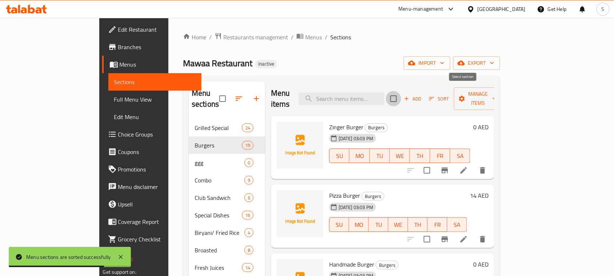
checkbox input "true"
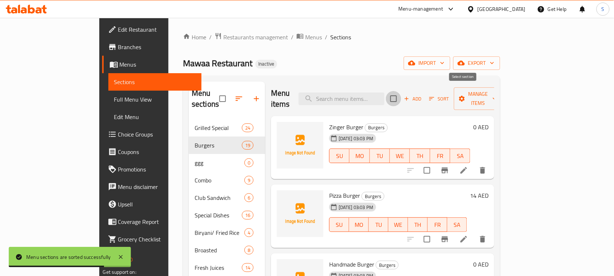
checkbox input "true"
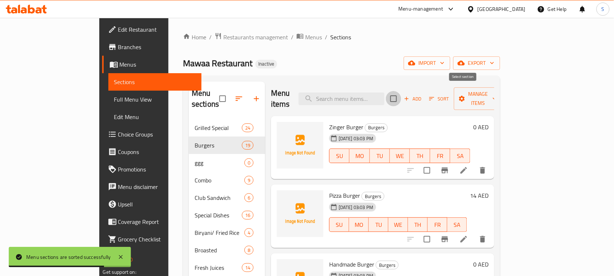
checkbox input "true"
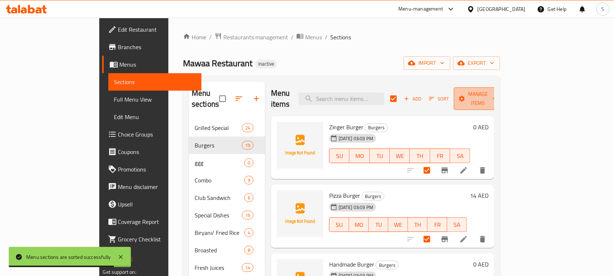
click at [497, 96] on span "Manage items" at bounding box center [478, 99] width 37 height 18
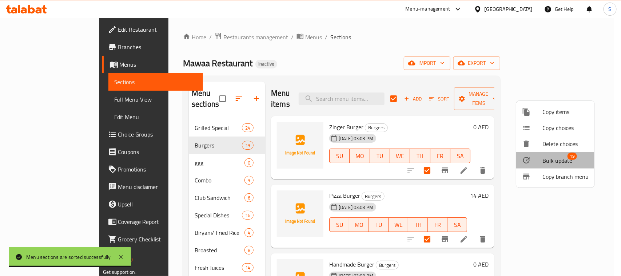
click at [561, 159] on span "Bulk update" at bounding box center [558, 160] width 30 height 9
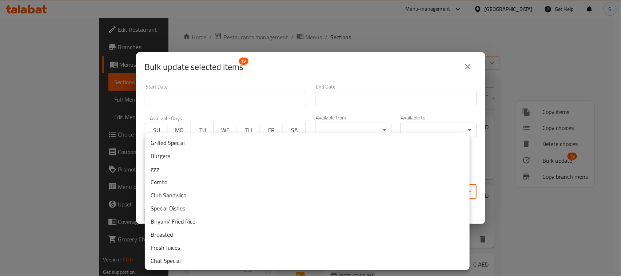
click at [344, 190] on body "​ Menu-management United Arab Emirates Get Help S Edit Restaurant Branches Menu…" at bounding box center [310, 147] width 621 height 258
click at [177, 172] on li "ggg" at bounding box center [307, 168] width 325 height 13
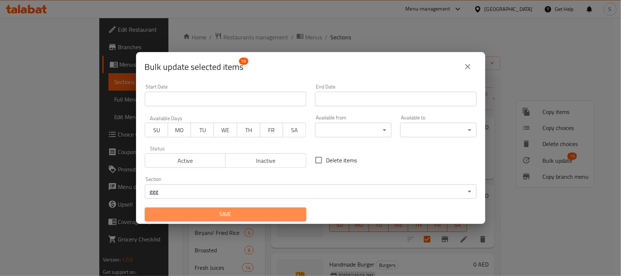
click at [272, 212] on span "Save" at bounding box center [226, 214] width 150 height 9
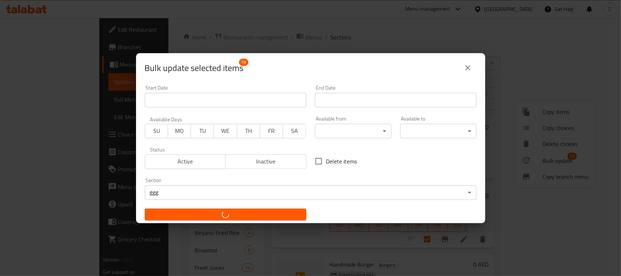
checkbox input "false"
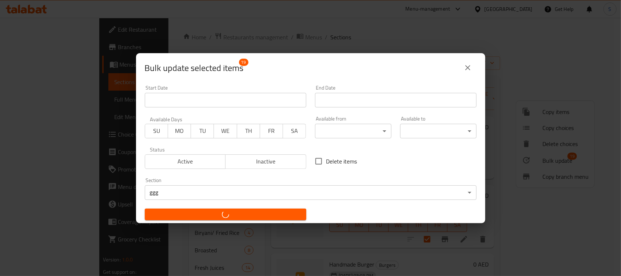
checkbox input "false"
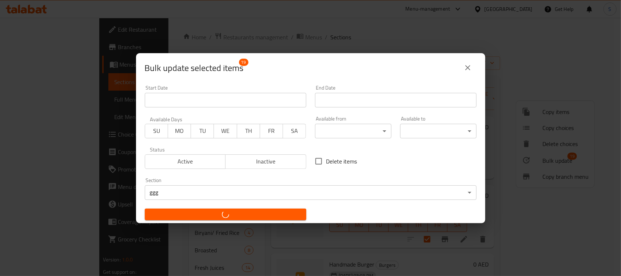
checkbox input "false"
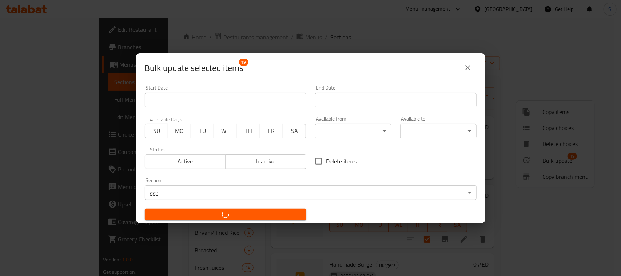
checkbox input "false"
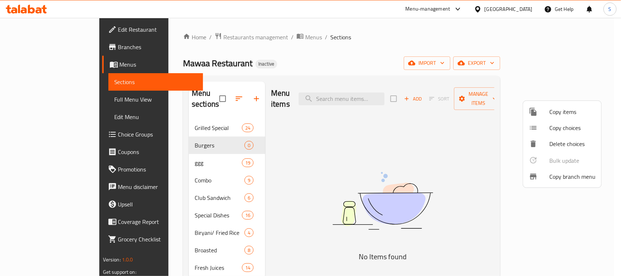
click at [111, 51] on div at bounding box center [310, 138] width 621 height 276
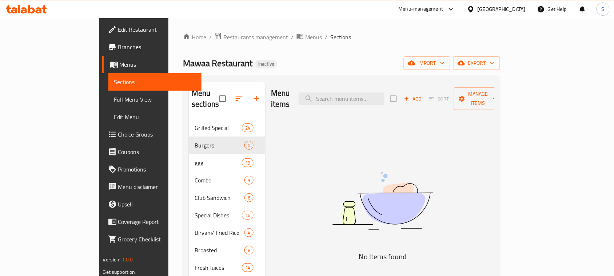
drag, startPoint x: 110, startPoint y: 40, endPoint x: 132, endPoint y: 23, distance: 28.5
click at [169, 40] on div "Home / Restaurants management / Menus / Sections Mawaa Restaurant Inactive impo…" at bounding box center [342, 198] width 347 height 360
click at [313, 69] on div "Mawaa Restaurant Inactive import export" at bounding box center [341, 62] width 317 height 13
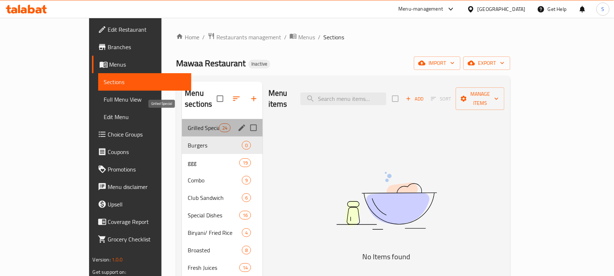
click at [188, 123] on span "Grilled Special" at bounding box center [203, 127] width 31 height 9
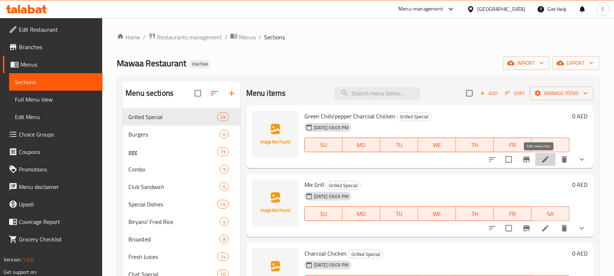
click at [542, 161] on icon at bounding box center [546, 159] width 9 height 9
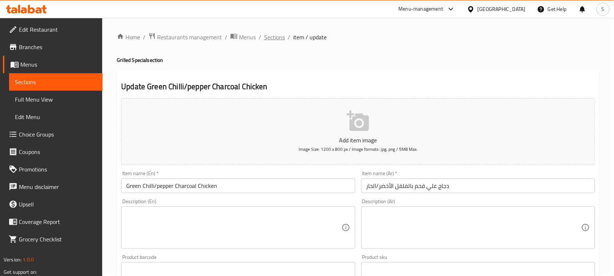
click at [276, 37] on span "Sections" at bounding box center [274, 37] width 21 height 9
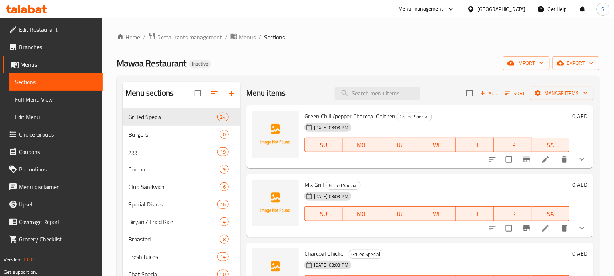
click at [331, 115] on span "Green Chilli/pepper Charcoal Chicken" at bounding box center [350, 116] width 91 height 11
copy h6 "Green Chilli/pepper Charcoal Chicken"
click at [572, 95] on span "Manage items" at bounding box center [562, 93] width 52 height 9
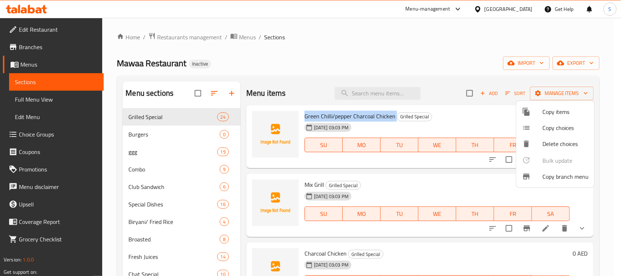
click at [554, 131] on span "Copy choices" at bounding box center [566, 127] width 46 height 9
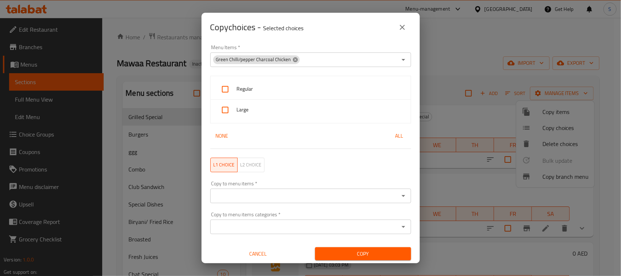
click at [293, 61] on icon at bounding box center [295, 59] width 5 height 5
click at [286, 61] on input "Menu Items   *" at bounding box center [305, 60] width 185 height 10
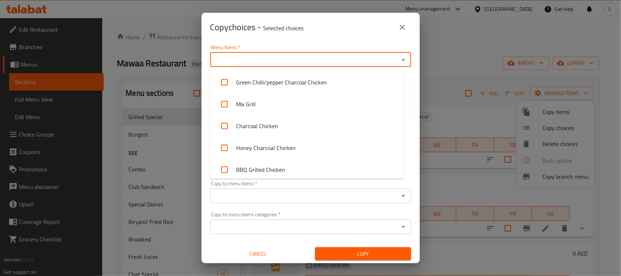
paste input "Green Chilli/pepper Charcoal Chicken"
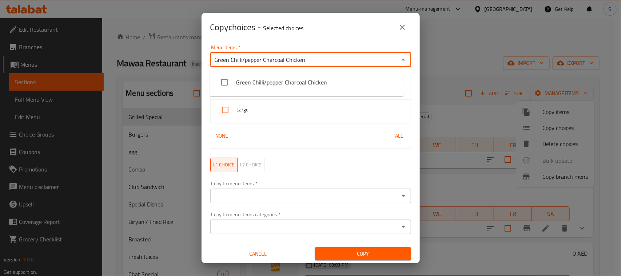
type input "Green Chilli/pepper Charcoal Chicken"
click at [295, 40] on div "Copy choices - Selected choices 0" at bounding box center [311, 27] width 218 height 29
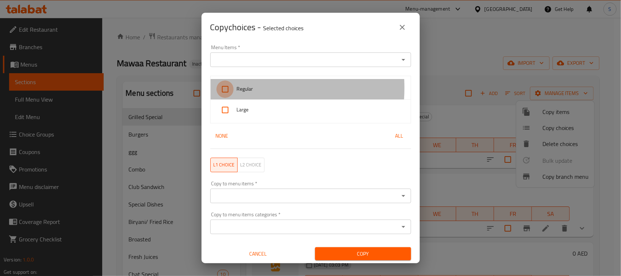
click at [233, 88] on input "checkbox" at bounding box center [225, 88] width 17 height 17
checkbox input "true"
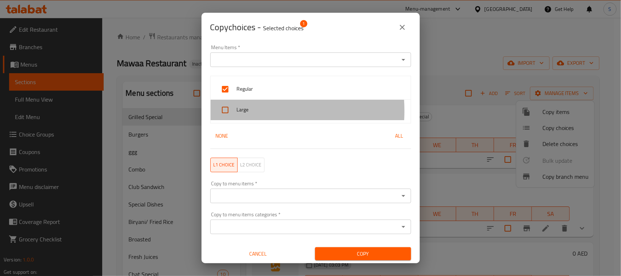
click at [235, 111] on div at bounding box center [227, 109] width 20 height 17
checkbox input "true"
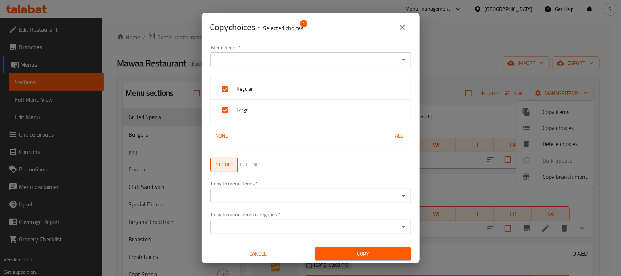
click at [281, 36] on div "Copy choices - Selected choices 2" at bounding box center [311, 27] width 218 height 29
click at [258, 197] on input "Copy to menu items   *" at bounding box center [305, 196] width 185 height 10
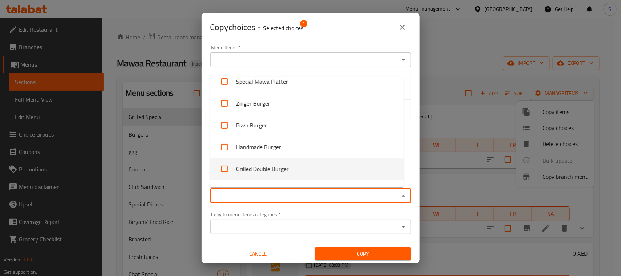
scroll to position [501, 0]
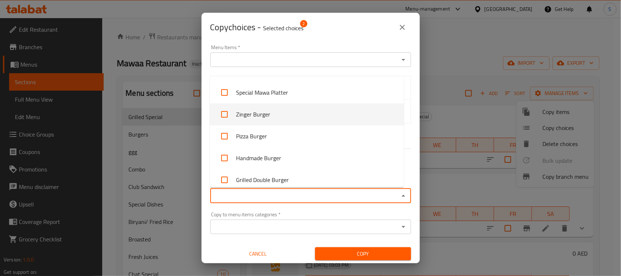
click at [225, 113] on input "checkbox" at bounding box center [224, 114] width 17 height 17
checkbox input "true"
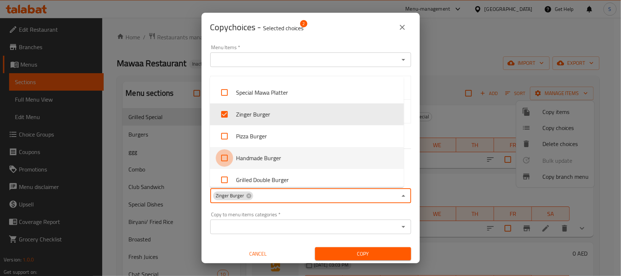
click at [230, 158] on input "checkbox" at bounding box center [224, 157] width 17 height 17
checkbox input "true"
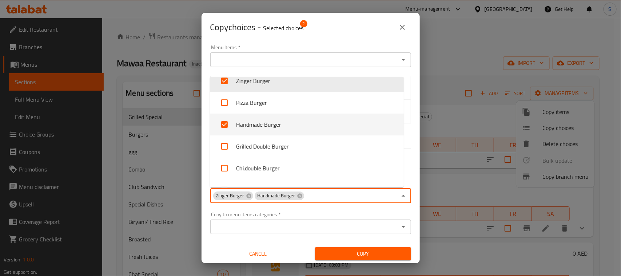
scroll to position [546, 0]
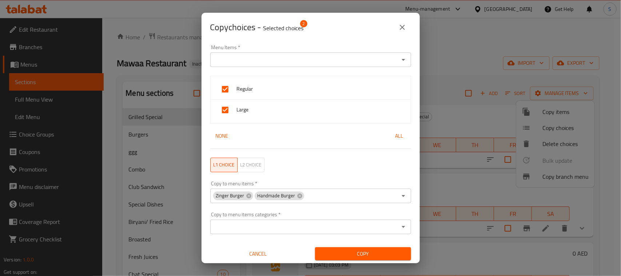
click at [321, 199] on input "Copy to menu items   *" at bounding box center [351, 196] width 92 height 10
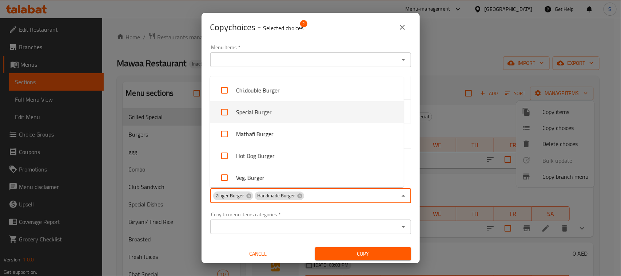
scroll to position [576, 0]
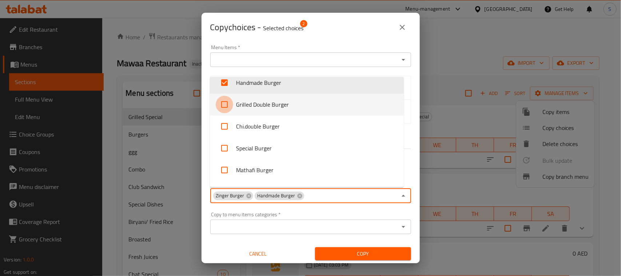
click at [226, 106] on input "checkbox" at bounding box center [224, 104] width 17 height 17
checkbox input "true"
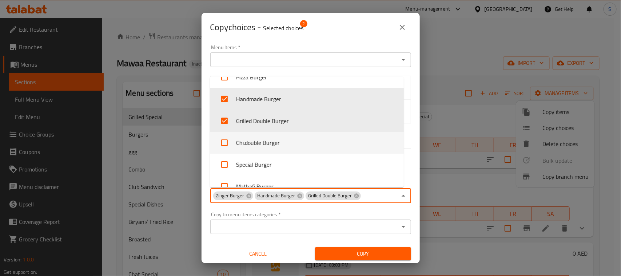
scroll to position [574, 0]
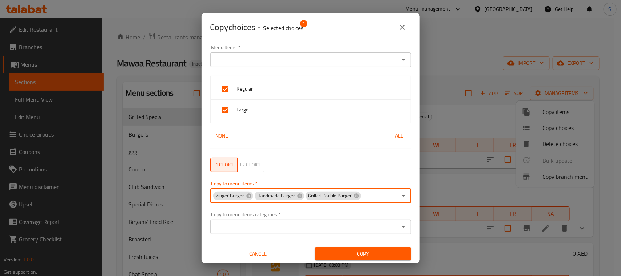
click at [325, 195] on span "Grilled Double Burger" at bounding box center [331, 195] width 50 height 7
click at [369, 198] on input "Copy to menu items   *" at bounding box center [379, 196] width 35 height 10
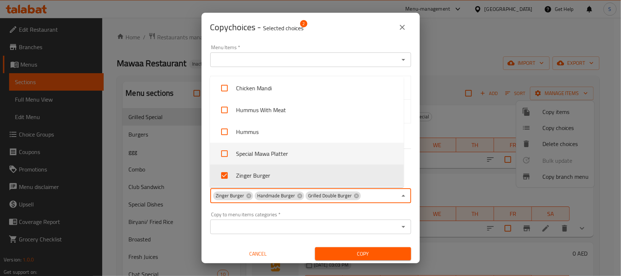
scroll to position [530, 0]
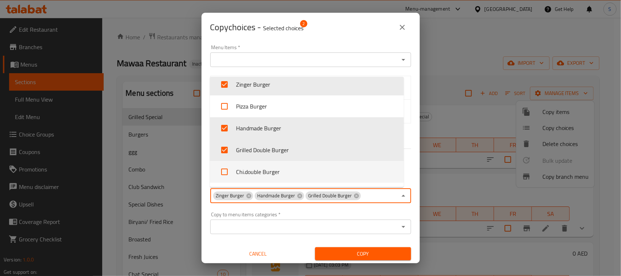
click at [251, 171] on li "Chi.double Burger" at bounding box center [307, 172] width 194 height 22
checkbox input "true"
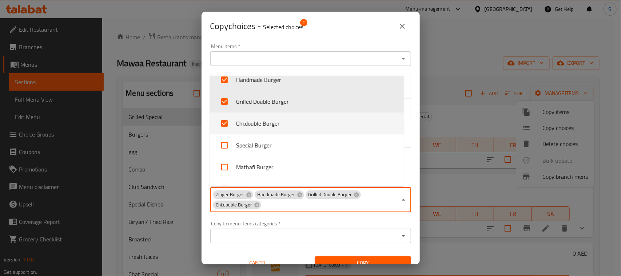
scroll to position [619, 0]
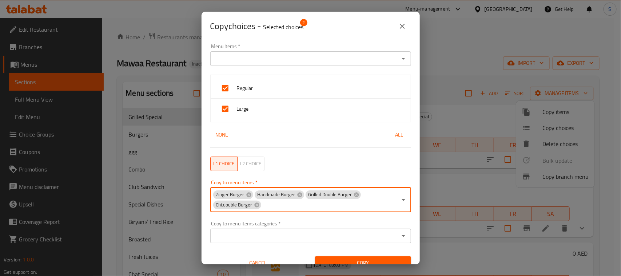
click at [340, 193] on span "Grilled Double Burger" at bounding box center [331, 194] width 50 height 7
click at [286, 210] on div "Zinger Burger Handmade Burger Grilled Double Burger Chi.double Burger Copy to m…" at bounding box center [310, 199] width 201 height 25
click at [286, 206] on input "Copy to menu items   *" at bounding box center [329, 205] width 135 height 10
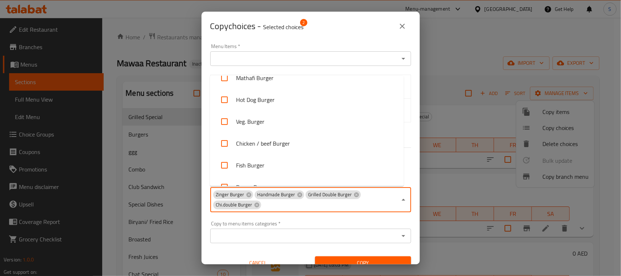
scroll to position [621, 0]
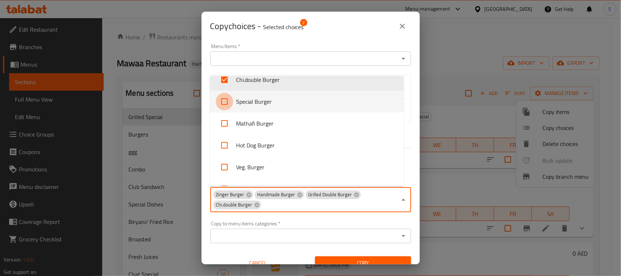
click at [227, 103] on input "checkbox" at bounding box center [224, 101] width 17 height 17
checkbox input "true"
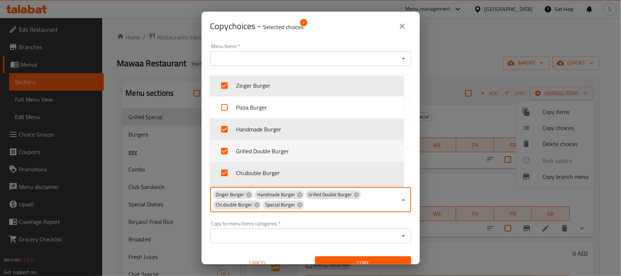
scroll to position [619, 0]
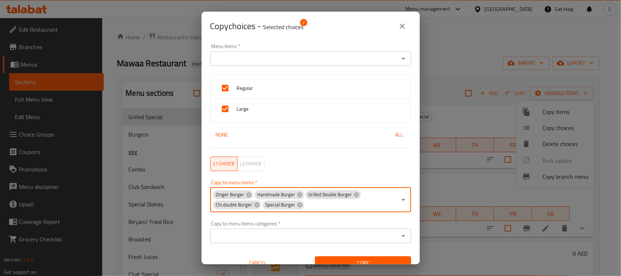
click at [312, 210] on input "Copy to menu items   *" at bounding box center [351, 205] width 92 height 10
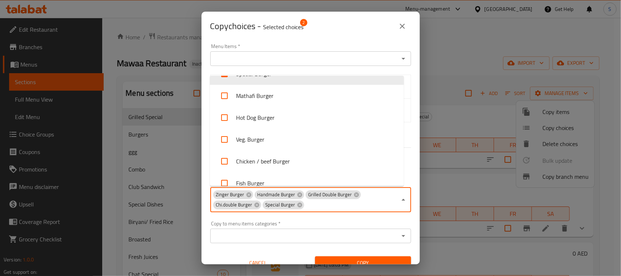
scroll to position [667, 0]
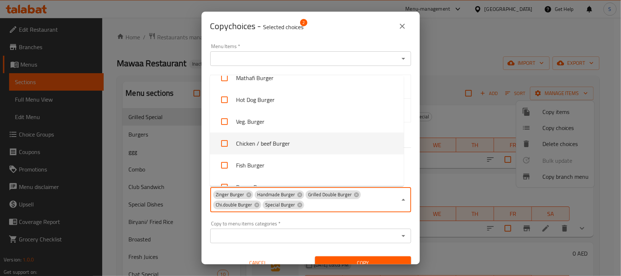
click at [226, 143] on input "checkbox" at bounding box center [224, 143] width 17 height 17
checkbox input "true"
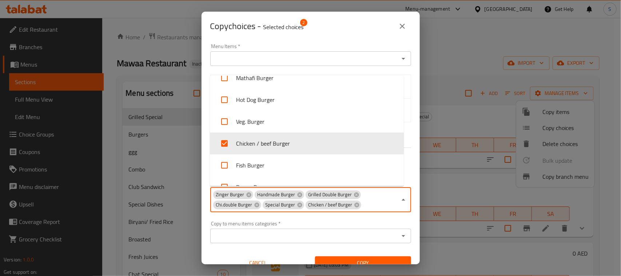
scroll to position [528, 0]
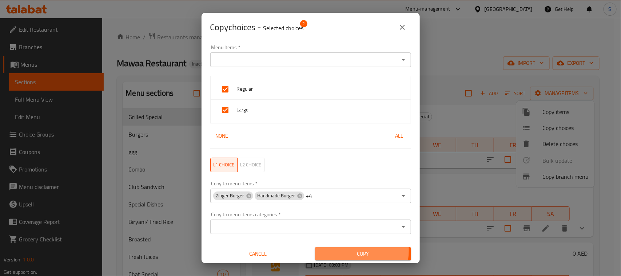
click at [337, 260] on button "Copy" at bounding box center [363, 253] width 96 height 13
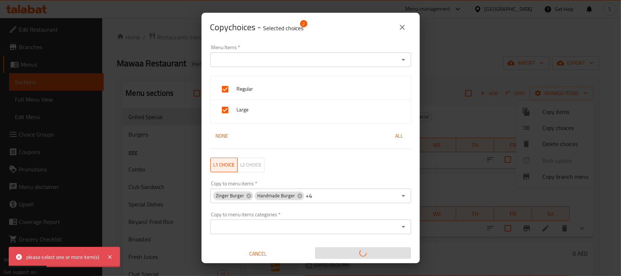
click at [253, 65] on div "Menu Items *" at bounding box center [310, 59] width 201 height 15
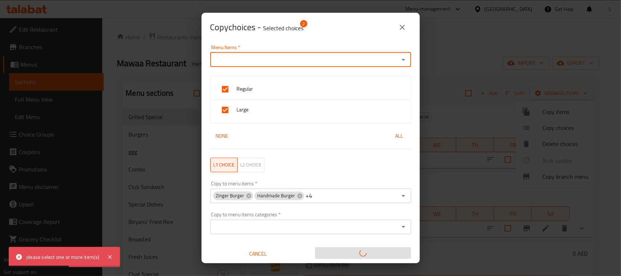
paste input "Green Chilli/pepper Charcoal Chicken"
type input "Green Chilli/pepper Charcoal Chicken"
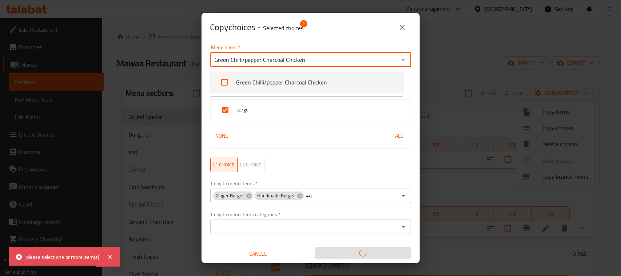
click at [228, 80] on input "checkbox" at bounding box center [224, 82] width 17 height 17
checkbox input "true"
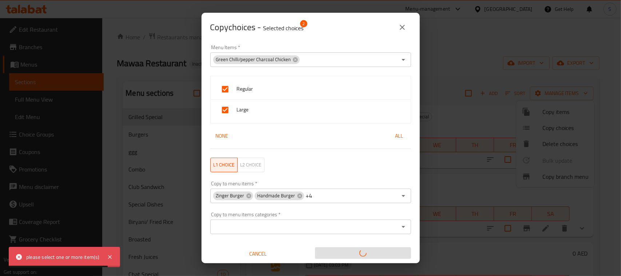
click at [304, 33] on span "Copy choices - Selected choices 2" at bounding box center [257, 27] width 94 height 16
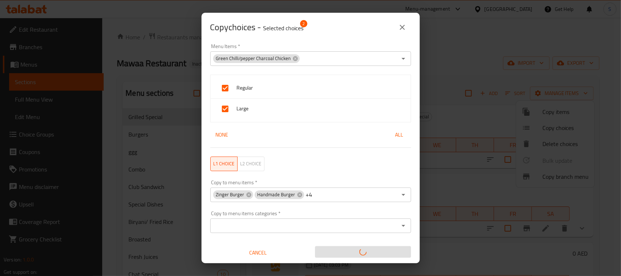
click at [399, 25] on icon "close" at bounding box center [402, 27] width 9 height 9
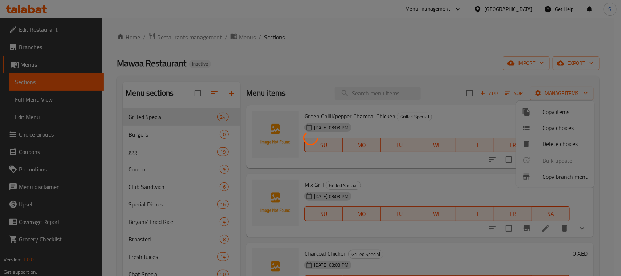
click at [400, 39] on div at bounding box center [310, 138] width 621 height 276
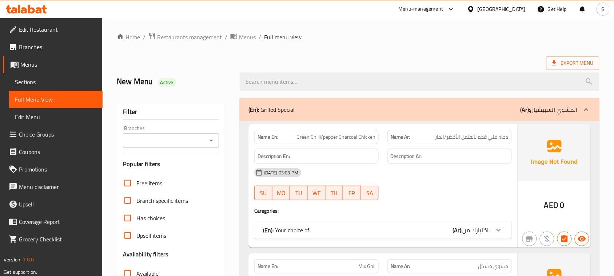
click at [334, 113] on div "(En): Grilled Special (Ar): المشوي السبيشيال" at bounding box center [413, 109] width 329 height 9
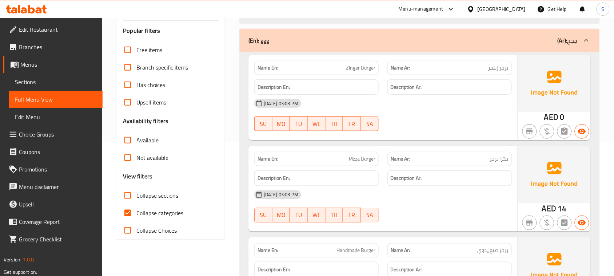
scroll to position [137, 0]
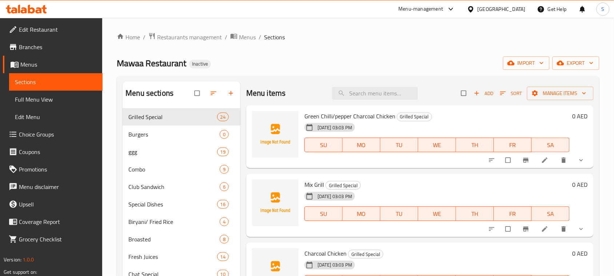
click at [114, 48] on div "Home / Restaurants management / Menus / Sections Mawaa Restaurant Inactive impo…" at bounding box center [358, 198] width 512 height 360
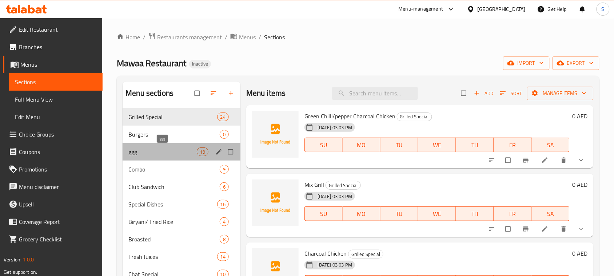
click at [185, 153] on span "ggg" at bounding box center [163, 151] width 68 height 9
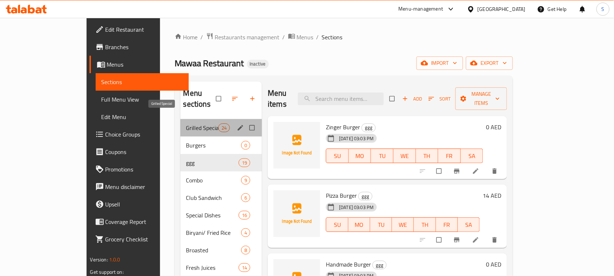
click at [191, 123] on span "Grilled Special" at bounding box center [202, 127] width 32 height 9
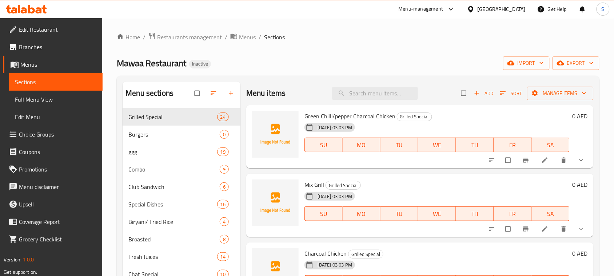
click at [326, 119] on span "Green Chilli/pepper Charcoal Chicken" at bounding box center [350, 116] width 91 height 11
copy h6 "Green Chilli/pepper Charcoal Chicken"
click at [562, 90] on span "Manage items" at bounding box center [560, 93] width 55 height 9
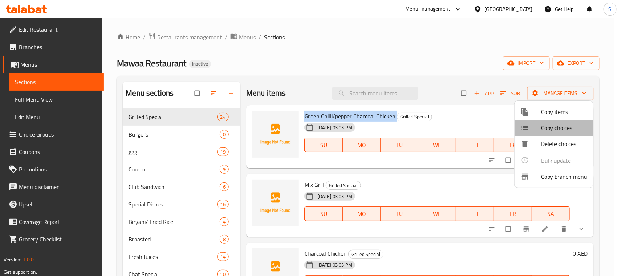
click at [556, 128] on span "Copy choices" at bounding box center [564, 127] width 46 height 9
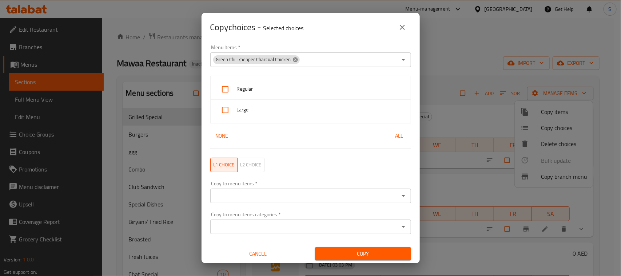
click at [293, 60] on icon at bounding box center [295, 59] width 5 height 5
click at [289, 59] on input "Menu Items   *" at bounding box center [305, 60] width 185 height 10
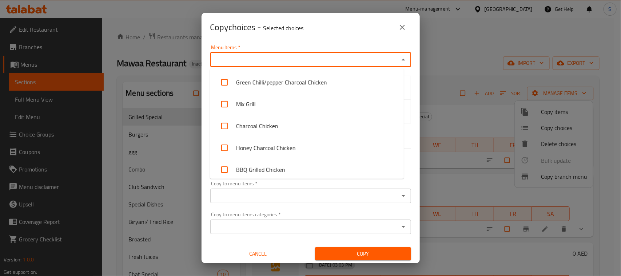
paste input "Green Chilli/pepper Charcoal Chicken"
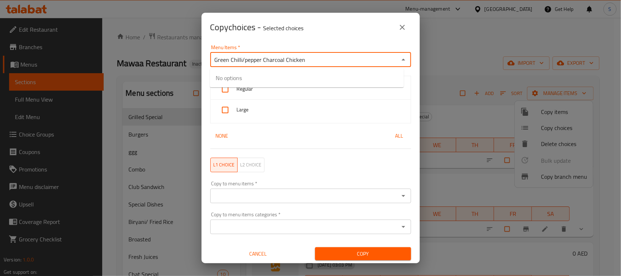
type input "Green Chilli/pepper Charcoal Chicken"
click at [233, 81] on li "Green Chilli/pepper Charcoal Chicken" at bounding box center [307, 82] width 194 height 22
checkbox input "true"
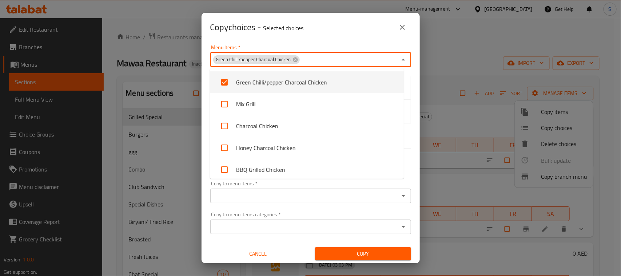
click at [311, 33] on div "Copy choices - Selected choices 0" at bounding box center [310, 27] width 201 height 17
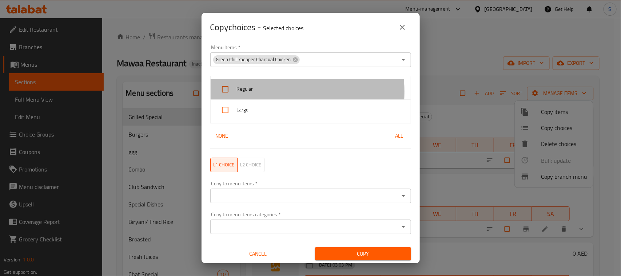
click at [236, 92] on div at bounding box center [227, 88] width 20 height 17
checkbox input "true"
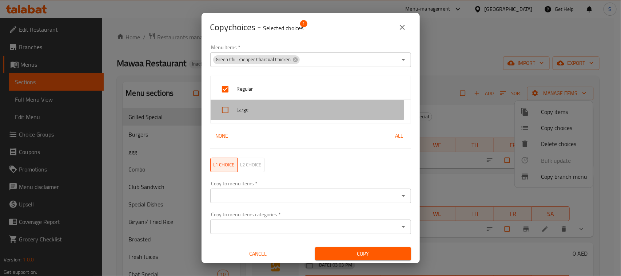
click at [239, 110] on span "Large" at bounding box center [321, 109] width 168 height 9
checkbox input "true"
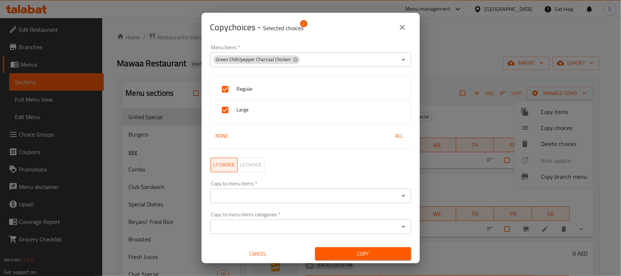
click at [242, 192] on input "Copy to menu items   *" at bounding box center [305, 196] width 185 height 10
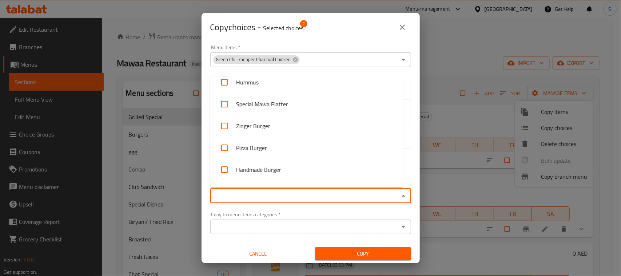
scroll to position [501, 0]
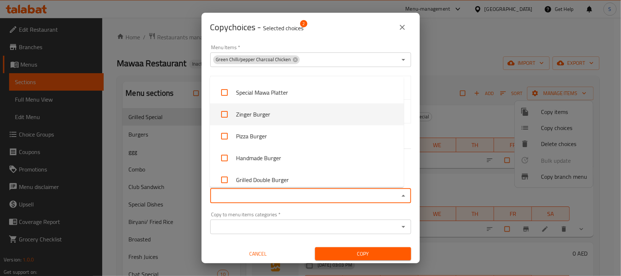
click at [250, 117] on li "Zinger Burger" at bounding box center [307, 114] width 194 height 22
checkbox input "true"
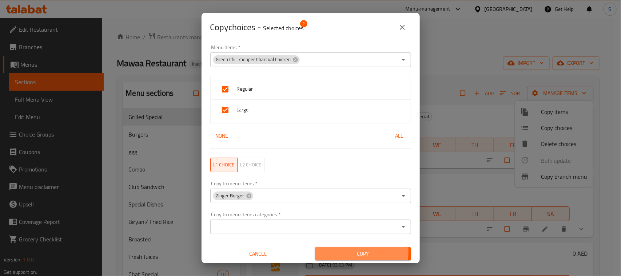
click at [332, 251] on span "Copy" at bounding box center [363, 253] width 84 height 9
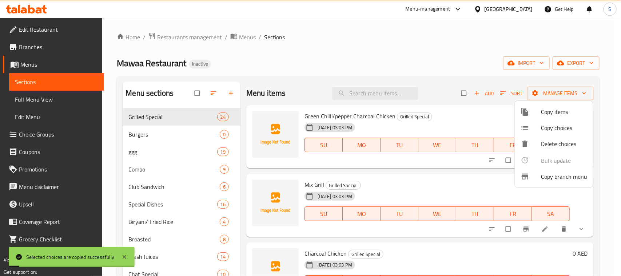
click at [437, 51] on div at bounding box center [310, 138] width 621 height 276
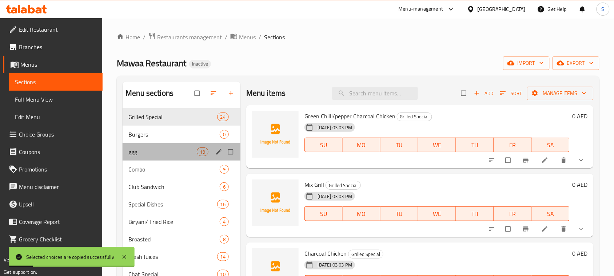
click at [142, 158] on div "ggg 19" at bounding box center [182, 151] width 118 height 17
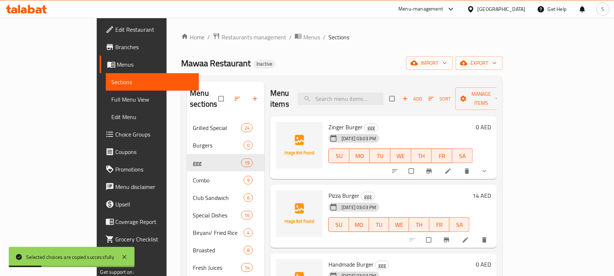
click at [452, 167] on icon at bounding box center [448, 170] width 7 height 7
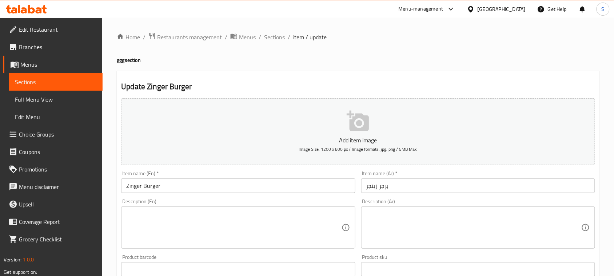
click at [112, 75] on div "Home / Restaurants management / Menus / Sections / item / update ggg section Up…" at bounding box center [358, 274] width 512 height 513
click at [268, 37] on span "Sections" at bounding box center [274, 37] width 21 height 9
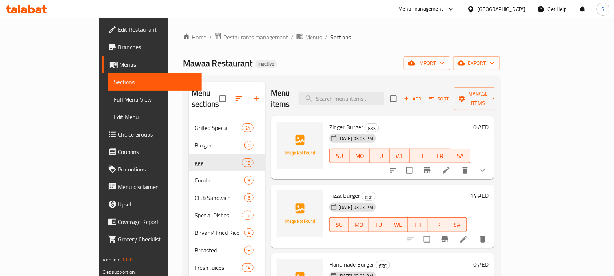
click at [305, 40] on span "Menus" at bounding box center [313, 37] width 17 height 9
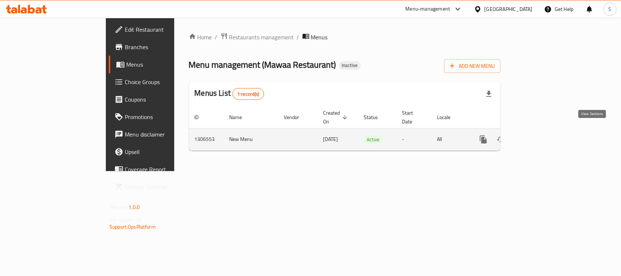
click at [541, 135] on icon "enhanced table" at bounding box center [536, 139] width 9 height 9
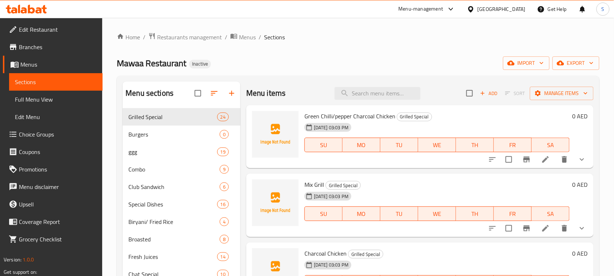
click at [421, 59] on div "Mawaa Restaurant Inactive import export" at bounding box center [358, 62] width 483 height 13
click at [563, 66] on icon "button" at bounding box center [560, 62] width 7 height 7
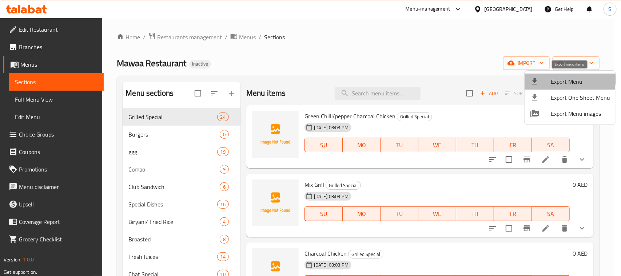
click at [563, 79] on span "Export Menu" at bounding box center [580, 81] width 59 height 9
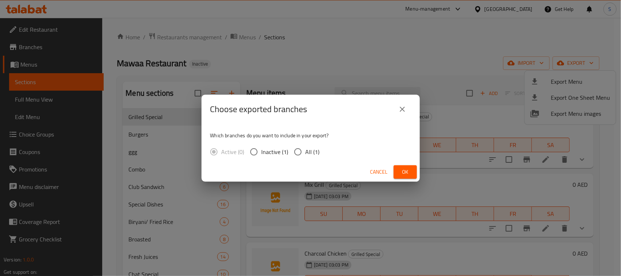
click at [300, 155] on input "All (1)" at bounding box center [298, 151] width 15 height 15
radio input "true"
click at [405, 173] on span "Ok" at bounding box center [406, 171] width 12 height 9
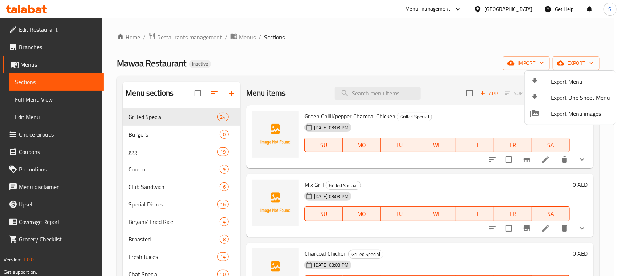
drag, startPoint x: 343, startPoint y: 75, endPoint x: 339, endPoint y: 75, distance: 3.7
click at [343, 75] on div at bounding box center [310, 138] width 621 height 276
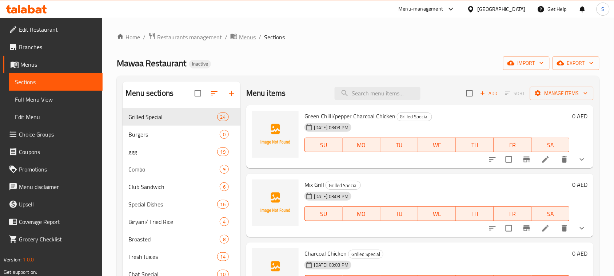
click at [244, 33] on span "Menus" at bounding box center [247, 37] width 17 height 9
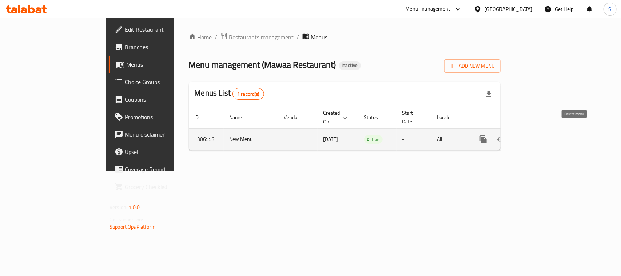
click at [521, 136] on icon "enhanced table" at bounding box center [518, 139] width 5 height 7
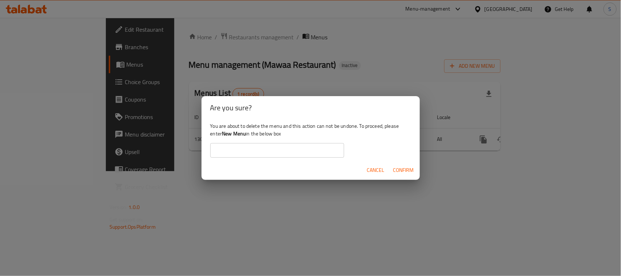
click at [290, 150] on input "text" at bounding box center [277, 150] width 134 height 15
type input "آ"
click at [398, 168] on span "Confirm" at bounding box center [404, 170] width 21 height 9
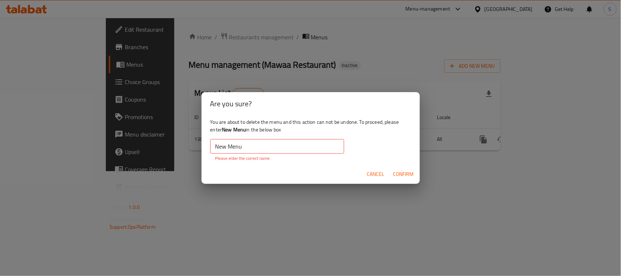
click at [299, 147] on input "New Menu" at bounding box center [277, 146] width 134 height 15
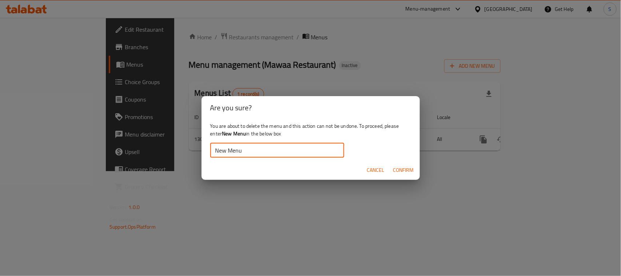
type input "New Menu"
click at [340, 134] on div "You are about to delete the menu and this action can not be undone. To proceed,…" at bounding box center [311, 139] width 218 height 41
click at [397, 170] on span "Confirm" at bounding box center [404, 170] width 21 height 9
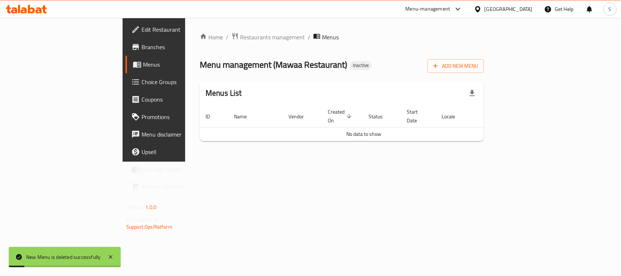
click at [329, 64] on div "Menu management ( Mawaa Restaurant ) Inactive Add New Menu" at bounding box center [342, 64] width 284 height 16
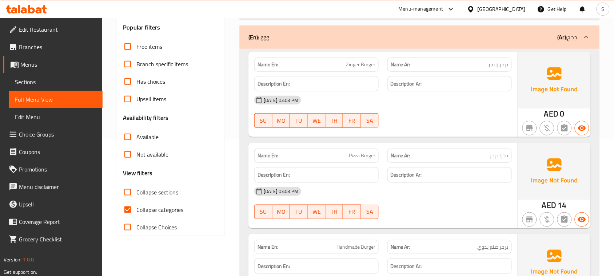
scroll to position [137, 0]
click at [37, 68] on span "Menus" at bounding box center [58, 64] width 76 height 9
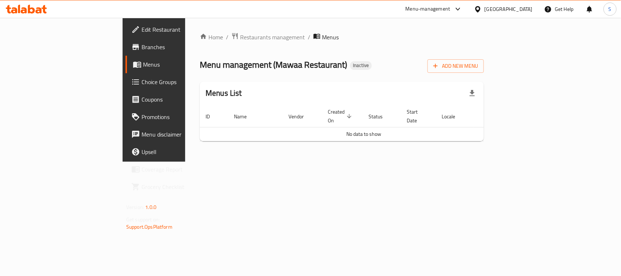
click at [361, 46] on div "Home / Restaurants management / Menus Menu management ( Mawaa Restaurant ) Inac…" at bounding box center [342, 89] width 284 height 115
click at [42, 11] on icon at bounding box center [26, 9] width 41 height 9
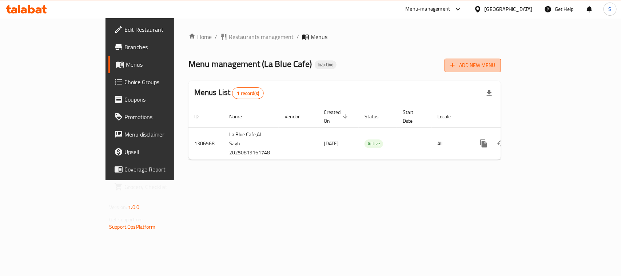
click at [495, 64] on span "Add New Menu" at bounding box center [473, 65] width 45 height 9
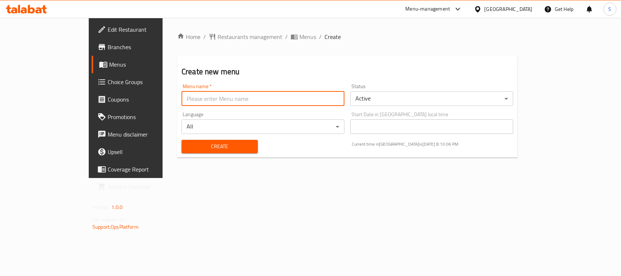
click at [312, 101] on input "text" at bounding box center [263, 98] width 163 height 15
type input "New Menu"
click at [187, 146] on span "Create" at bounding box center [219, 146] width 65 height 9
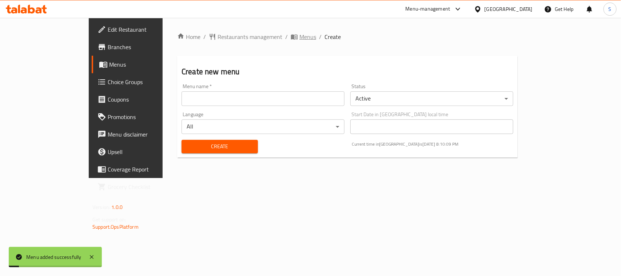
click at [300, 35] on span "Menus" at bounding box center [308, 36] width 17 height 9
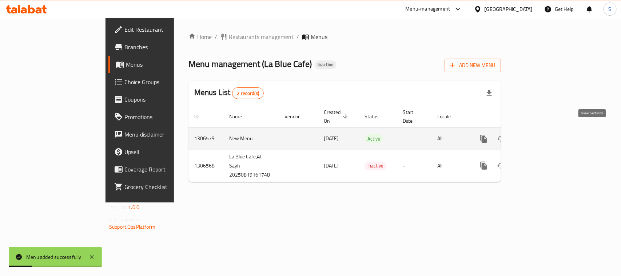
click at [541, 134] on icon "enhanced table" at bounding box center [536, 138] width 9 height 9
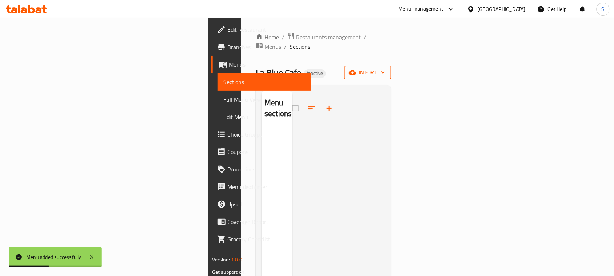
click at [356, 69] on icon "button" at bounding box center [352, 72] width 7 height 7
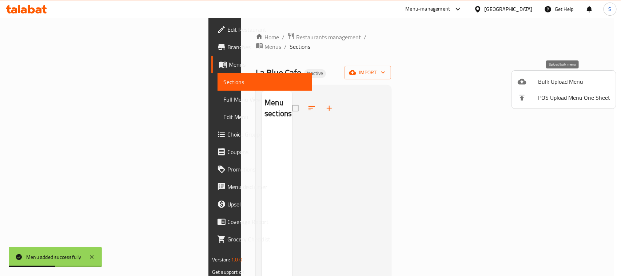
click at [542, 78] on span "Bulk Upload Menu" at bounding box center [574, 81] width 72 height 9
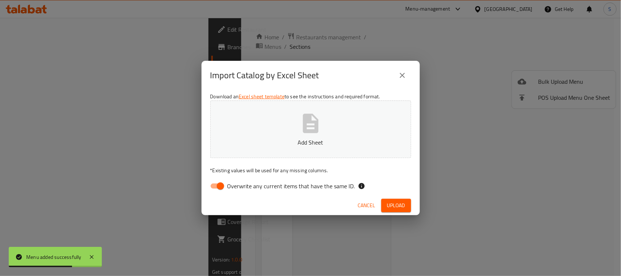
click at [220, 183] on input "Overwrite any current items that have the same ID." at bounding box center [221, 186] width 42 height 14
checkbox input "false"
click at [325, 129] on button "Add Sheet" at bounding box center [310, 129] width 201 height 58
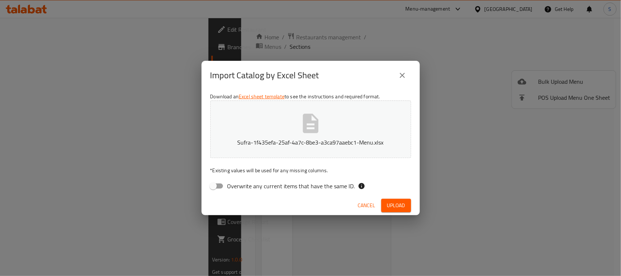
click at [407, 201] on button "Upload" at bounding box center [397, 205] width 30 height 13
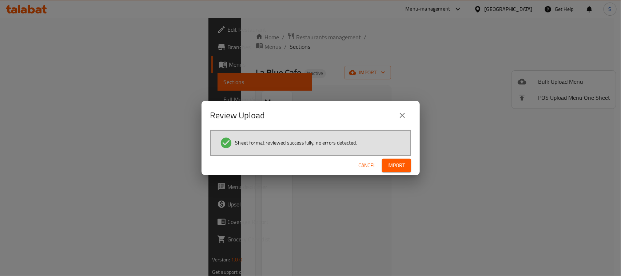
click at [409, 170] on button "Import" at bounding box center [396, 165] width 29 height 13
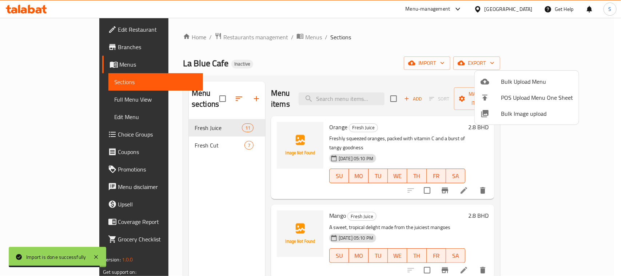
click at [324, 48] on div at bounding box center [310, 138] width 621 height 276
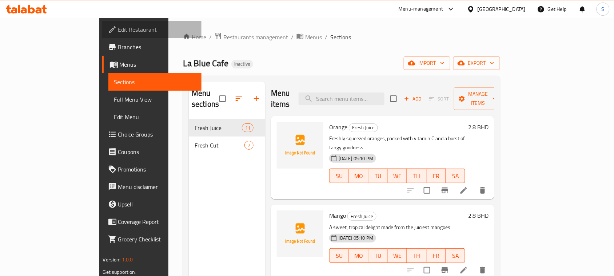
click at [118, 33] on span "Edit Restaurant" at bounding box center [157, 29] width 78 height 9
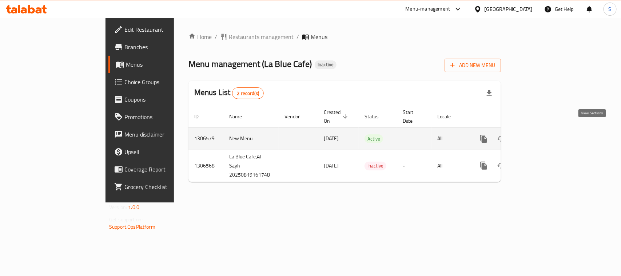
click at [541, 134] on icon "enhanced table" at bounding box center [536, 138] width 9 height 9
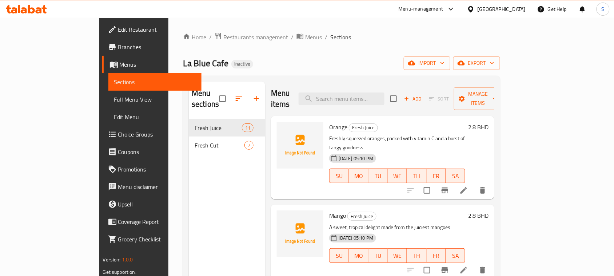
click at [114, 102] on span "Full Menu View" at bounding box center [155, 99] width 82 height 9
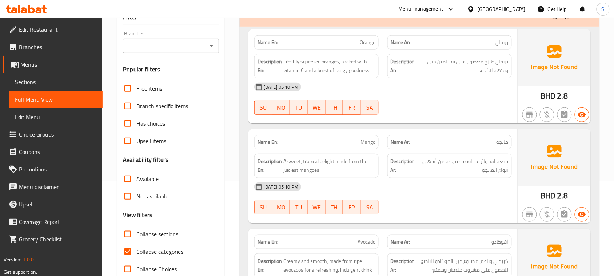
scroll to position [137, 0]
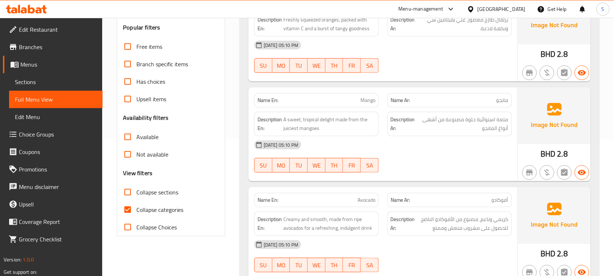
click at [130, 193] on input "Collapse sections" at bounding box center [127, 191] width 17 height 17
checkbox input "true"
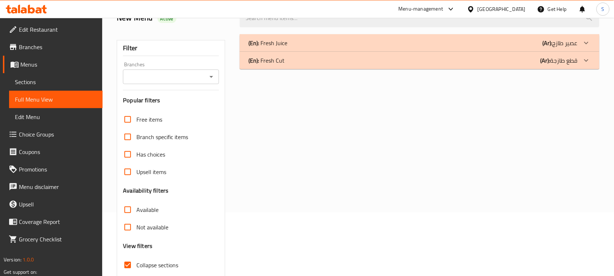
scroll to position [0, 0]
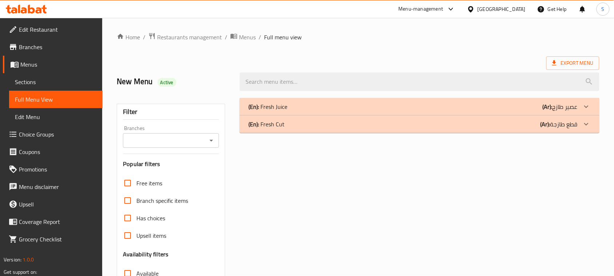
click at [315, 104] on div "(En): Fresh Juice (Ar): عصير طازج" at bounding box center [413, 106] width 329 height 9
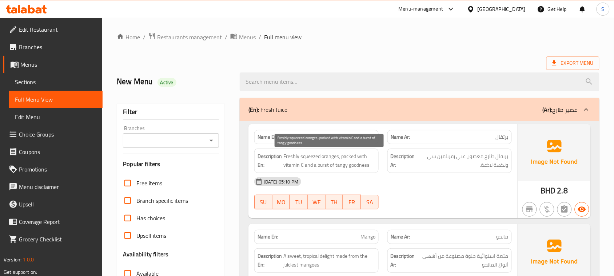
click at [340, 155] on span "Freshly squeezed oranges, packed with vitamin C and a burst of tangy goodness" at bounding box center [330, 161] width 92 height 18
copy span "Freshly squeezed oranges, packed with vitamin C and a burst of tangy goodness"
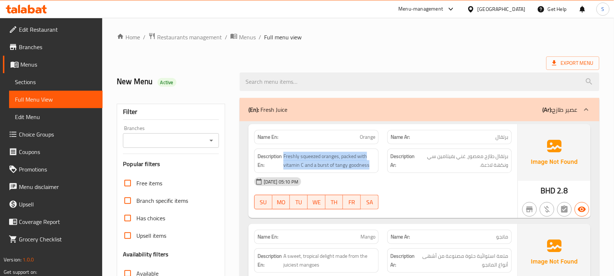
copy span "Freshly squeezed oranges, packed with vitamin C and a burst of tangy goodness"
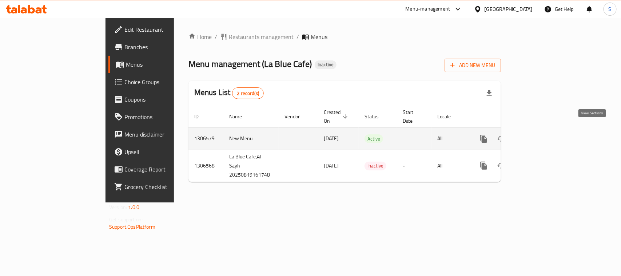
click at [541, 134] on icon "enhanced table" at bounding box center [536, 138] width 9 height 9
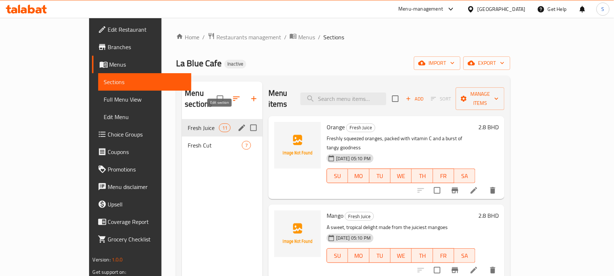
click at [239, 125] on icon "edit" at bounding box center [242, 128] width 7 height 7
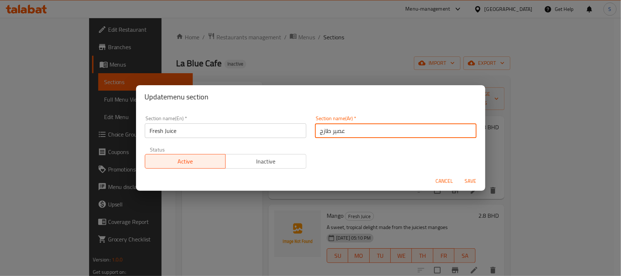
click at [330, 131] on input "عصير طازج" at bounding box center [396, 130] width 162 height 15
click at [467, 130] on input "عصير طازج" at bounding box center [396, 130] width 162 height 15
click at [448, 132] on input "العصير طازج" at bounding box center [396, 130] width 162 height 15
click at [446, 132] on input "العصير طازج" at bounding box center [396, 130] width 162 height 15
type input "العصير الطازج"
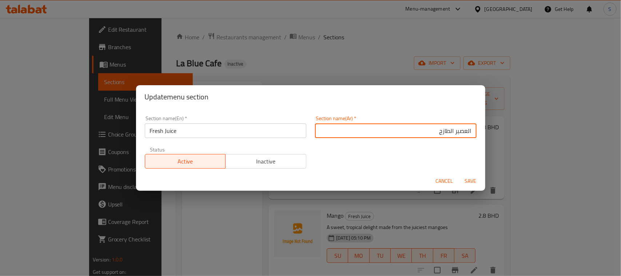
click at [474, 183] on span "Save" at bounding box center [470, 181] width 17 height 9
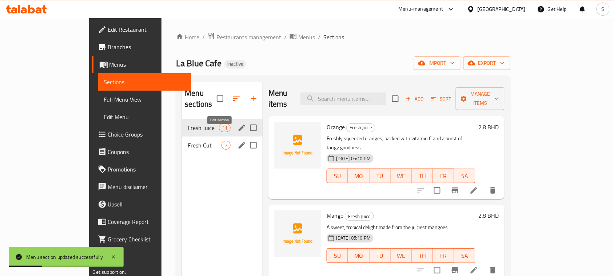
click at [238, 141] on icon "edit" at bounding box center [242, 145] width 9 height 9
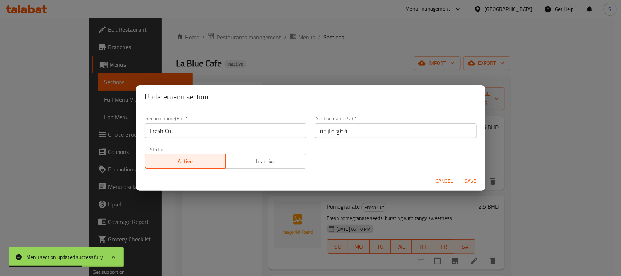
click at [354, 132] on input "قطع طازجة" at bounding box center [396, 130] width 162 height 15
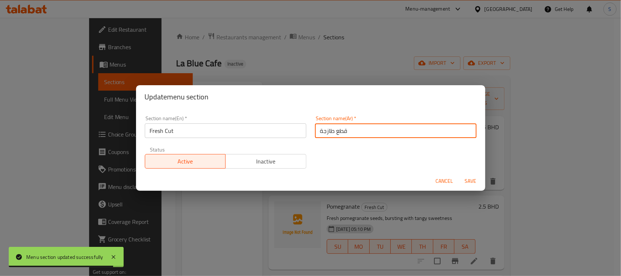
click at [437, 175] on button "Cancel" at bounding box center [444, 180] width 23 height 13
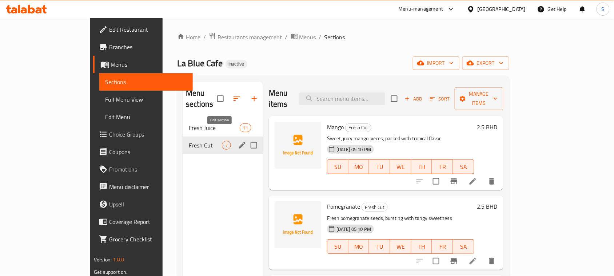
click at [238, 141] on icon "edit" at bounding box center [242, 145] width 9 height 9
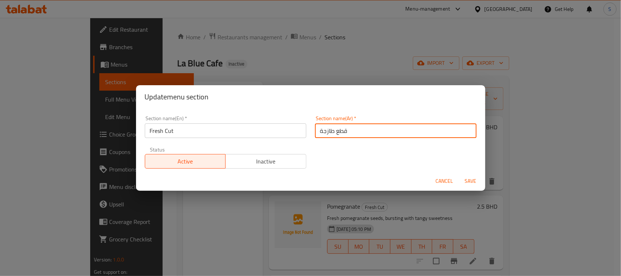
click at [360, 130] on input "قطع طازجة" at bounding box center [396, 130] width 162 height 15
type input "القطع الطازجة"
click at [459, 174] on button "Save" at bounding box center [470, 180] width 23 height 13
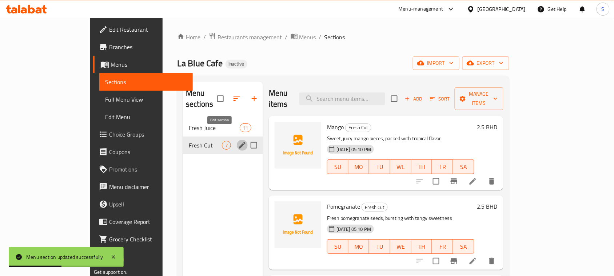
click at [201, 175] on div "Menu sections Fresh Juice 11 Fresh Cut 7" at bounding box center [223, 220] width 80 height 276
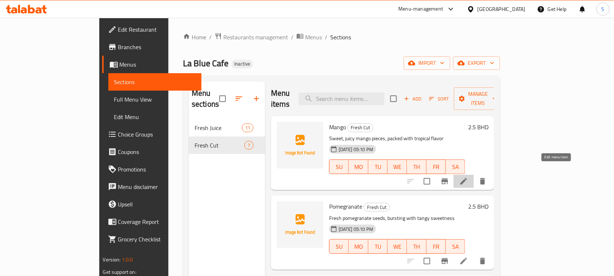
click at [469, 177] on icon at bounding box center [464, 181] width 9 height 9
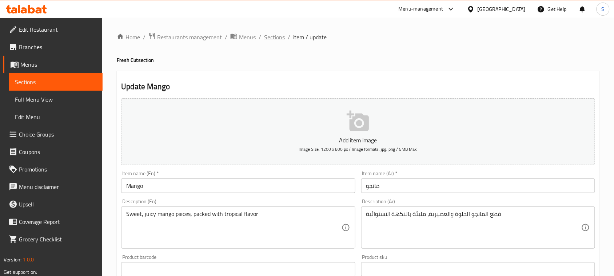
click at [268, 35] on span "Sections" at bounding box center [274, 37] width 21 height 9
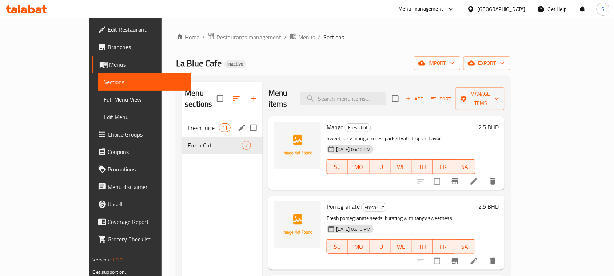
click at [191, 121] on div "Fresh Juice 11" at bounding box center [222, 127] width 81 height 17
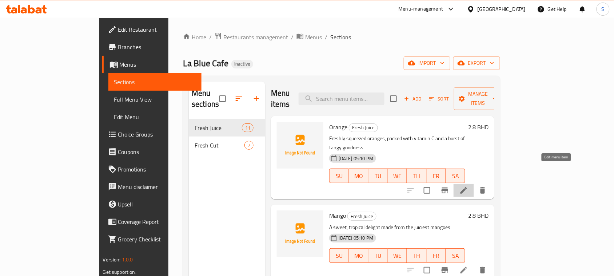
click at [469, 186] on icon at bounding box center [464, 190] width 9 height 9
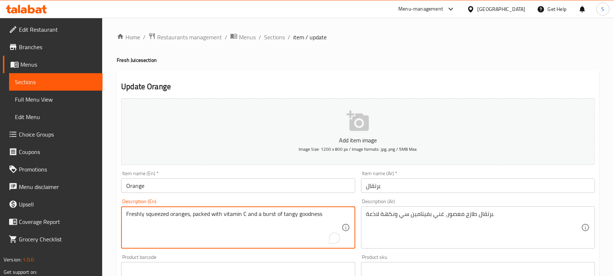
click at [191, 213] on textarea "Freshly squeezed oranges, packed with vitamin C and a burst of tangy goodness" at bounding box center [233, 227] width 215 height 35
type textarea "Freshly squeezed oranges packed with vitamin C and a burst of tangy goodness"
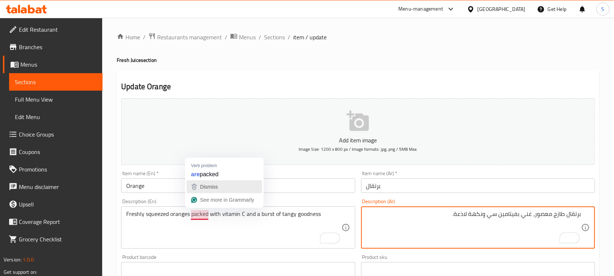
click at [214, 188] on span "Dismiss" at bounding box center [209, 187] width 18 height 6
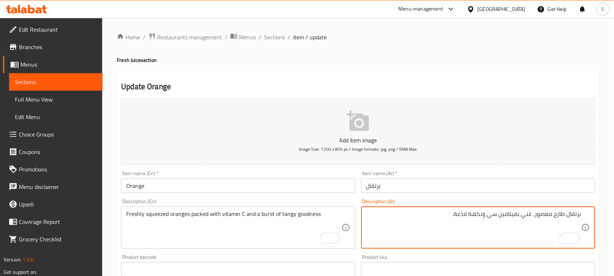
click at [534, 214] on textarea "برتقال طازج معصور، غني بفيتامين سي ونكهة لاذعة." at bounding box center [474, 227] width 215 height 35
click at [536, 215] on textarea "برتقال طازج معصور، غني بفيتامين سي ونكهة لاذعة." at bounding box center [474, 227] width 215 height 35
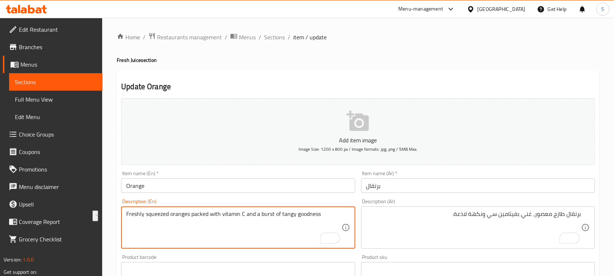
drag, startPoint x: 246, startPoint y: 214, endPoint x: 321, endPoint y: 214, distance: 74.3
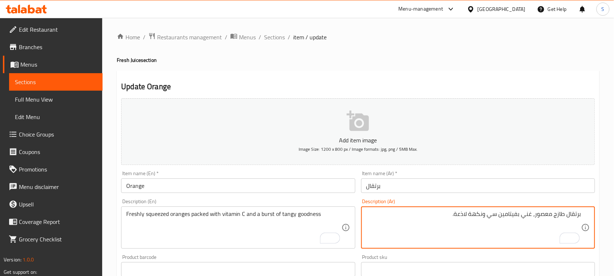
drag, startPoint x: 454, startPoint y: 219, endPoint x: 470, endPoint y: 214, distance: 17.1
paste textarea "كهة حامضة منعشة"
click at [476, 217] on textarea "برتقال طازج معصور، غني بفيتامين سي ونكهة نكهة حامضة منعشة" at bounding box center [474, 227] width 215 height 35
click at [466, 214] on textarea "برتقال طازج معصور، غني بفيتامين سي ونكهة نكهة حامضة منعشة" at bounding box center [474, 227] width 215 height 35
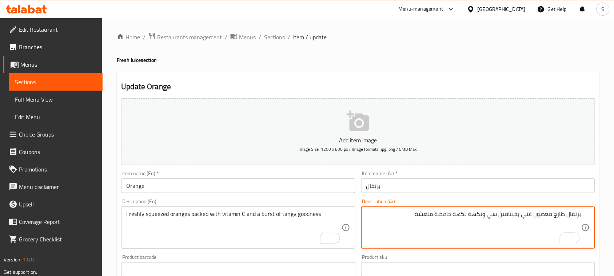
click at [466, 214] on textarea "برتقال طازج معصور، غني بفيتامين سي ونكهة نكهة حامضة منعشة" at bounding box center [474, 227] width 215 height 35
type textarea "برتقال طازج معصور، غني بفيتامين سي ونكهة حامضة منعشة"
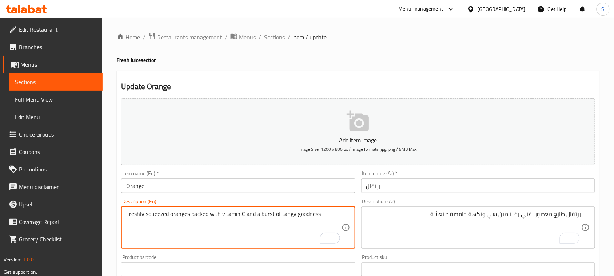
click at [127, 214] on textarea "Freshly squeezed oranges packed with vitamin C and a burst of tangy goodness" at bounding box center [233, 227] width 215 height 35
click at [190, 213] on textarea "Freshly squeezed oranges packed with vitamin C and a burst of tangy goodness" at bounding box center [233, 227] width 215 height 35
drag, startPoint x: 127, startPoint y: 215, endPoint x: 246, endPoint y: 215, distance: 119.0
click at [246, 215] on textarea "Freshly squeezed oranges, packed with vitamin C and a burst of tangy goodness" at bounding box center [233, 227] width 215 height 35
type textarea "Freshly squeezed oranges, packed with vitamin C and a burst of tangy goodness"
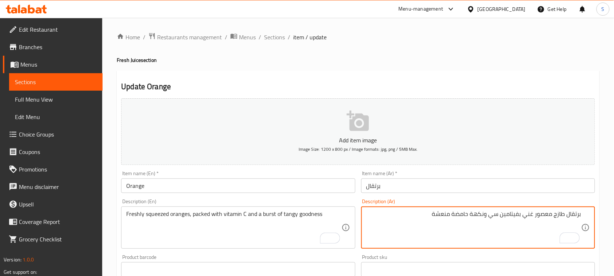
type textarea "برتقال طازج معصور غني بفيتامين سي ونكهة حامضة منعشة"
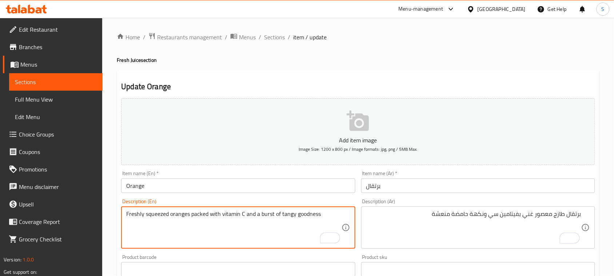
click at [202, 217] on textarea "Freshly squeezed oranges packed with vitamin C and a burst of tangy goodness" at bounding box center [233, 227] width 215 height 35
click at [201, 217] on textarea "Freshly squeezed oranges packed with vitamin C and a burst of tangy goodness" at bounding box center [233, 227] width 215 height 35
type textarea "Freshly squeezed oranges packed with vitamin C and a burst of tangy goodness"
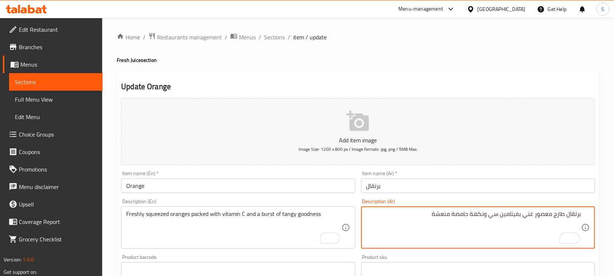
paste textarea "معبأة"
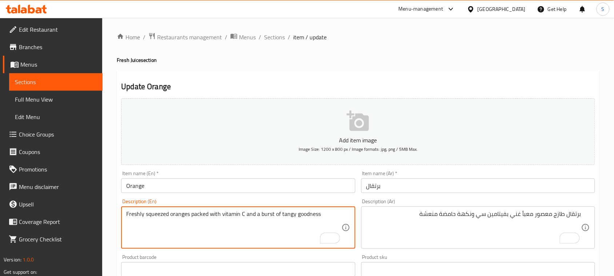
click at [299, 214] on textarea "Freshly squeezed oranges packed with vitamin C and a burst of tangy goodness" at bounding box center [233, 227] width 215 height 35
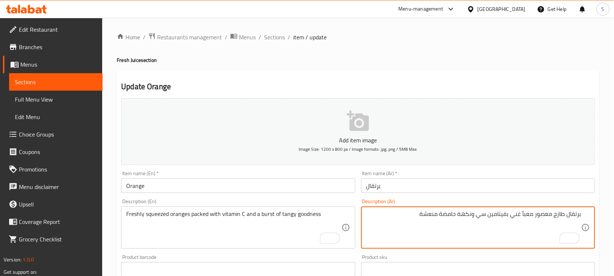
click at [449, 214] on textarea "برتقال طازج معصور معبأ غني بفيتامين سي ونكهة حامضة منعشة" at bounding box center [474, 227] width 215 height 35
click at [463, 213] on textarea "برتقال طازج معصور معبأ غني بفيتامين سي ونكهة حامضة منعشة" at bounding box center [474, 227] width 215 height 35
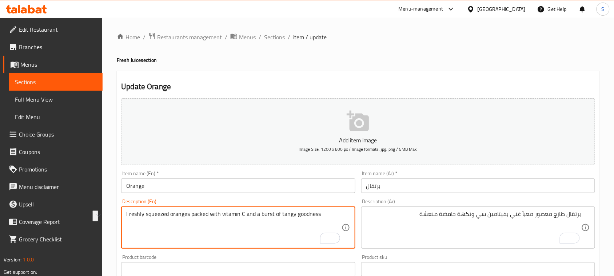
drag, startPoint x: 260, startPoint y: 214, endPoint x: 328, endPoint y: 215, distance: 67.4
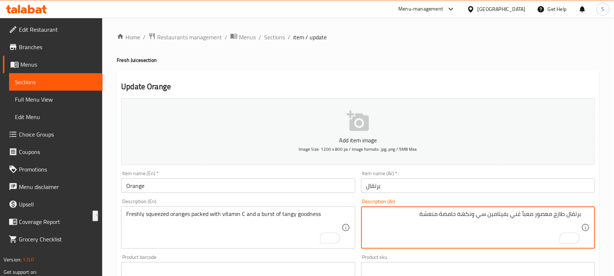
drag, startPoint x: 443, startPoint y: 215, endPoint x: 474, endPoint y: 210, distance: 30.9
paste textarea "ذاق حامضي"
type textarea "برتقال طازج معصور معبأ غني بفيتامين سي ومذاق حامضي منعشة"
click at [463, 216] on textarea "برتقال طازج معصور معبأ غني بفيتامين سي ومذاق حامضي منعشة" at bounding box center [474, 227] width 215 height 35
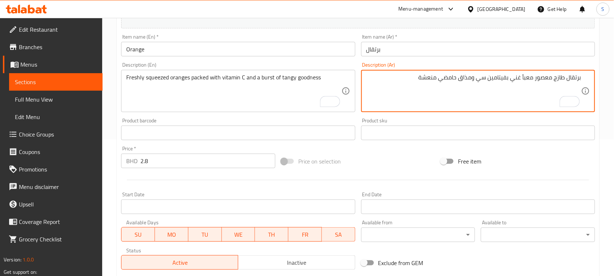
scroll to position [237, 0]
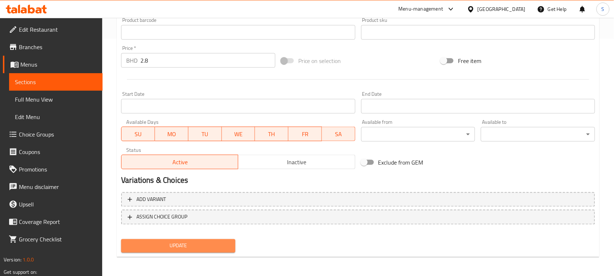
click at [187, 241] on span "Update" at bounding box center [178, 245] width 103 height 9
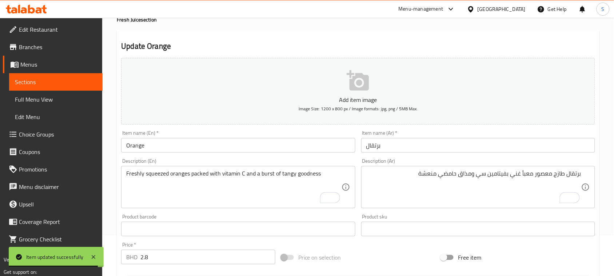
scroll to position [9, 0]
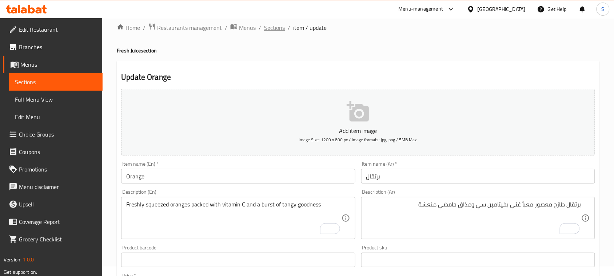
click at [268, 28] on span "Sections" at bounding box center [274, 27] width 21 height 9
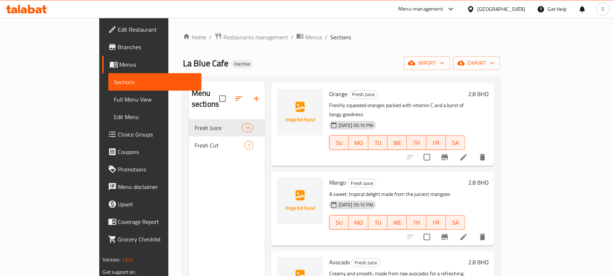
scroll to position [46, 0]
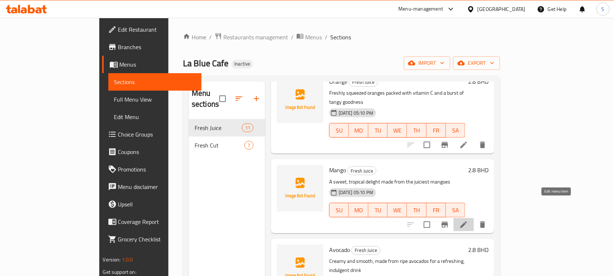
click at [469, 220] on icon at bounding box center [464, 224] width 9 height 9
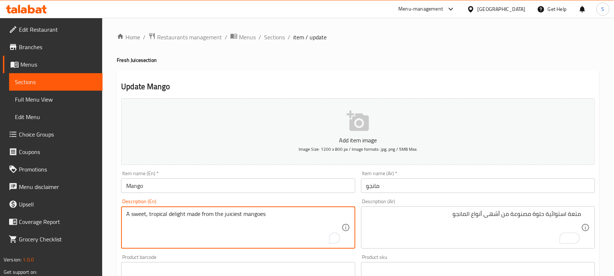
click at [225, 214] on textarea "A sweet, tropical delight made from the juiciest mangoes" at bounding box center [233, 227] width 215 height 35
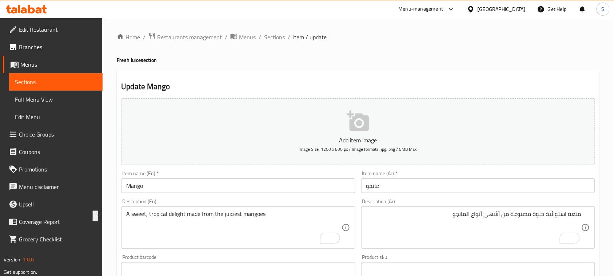
click at [478, 209] on div "متعة استوائية حلوة مصنوعة من أشهى أنواع المانجو Description (Ar)" at bounding box center [478, 227] width 234 height 42
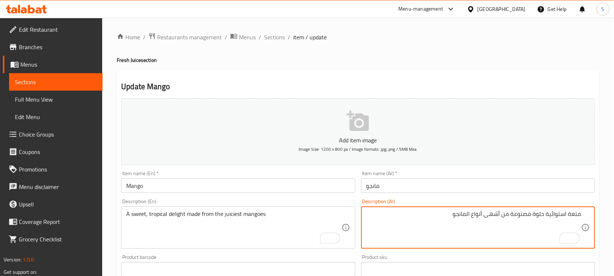
click at [478, 209] on div "متعة استوائية حلوة مصنوعة من أشهى أنواع المانجو Description (Ar)" at bounding box center [478, 227] width 234 height 42
paste textarea "طعم استوائي حل"
paste textarea "من أجود المانجو الطازج"
click at [439, 217] on textarea "متعة استوائية حلوة مصنوعة من أشهى أنواع المانجو" at bounding box center [474, 227] width 215 height 35
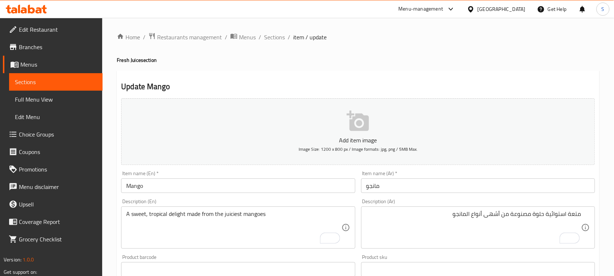
click at [128, 213] on textarea "A sweet, tropical delight made from the juiciest mangoes" at bounding box center [233, 227] width 215 height 35
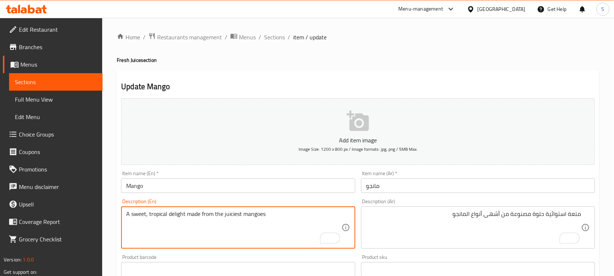
click at [159, 217] on textarea "A sweet, tropical delight made from the juiciest mangoes" at bounding box center [233, 227] width 215 height 35
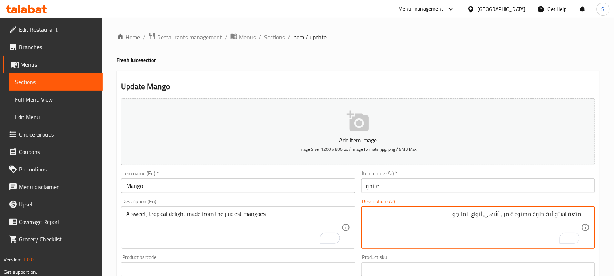
paste textarea "مزيج من الأفوكادو الناضج، ديلايت استوائي"
drag, startPoint x: 518, startPoint y: 222, endPoint x: 596, endPoint y: 221, distance: 77.6
click at [596, 221] on div "متعة استوائية حلوة مصنوعة من أشهى أنواع المانجو مزيج من الأفوكادو الناضج، ديلاي…" at bounding box center [478, 227] width 234 height 42
click at [543, 217] on textarea "متعة استوائية حلوة مصنوعة من أشهى أنواع المانجو ديلايت استوائي" at bounding box center [474, 227] width 215 height 35
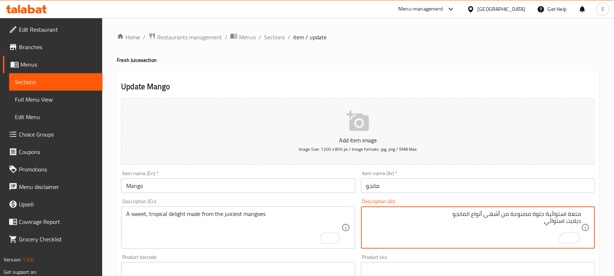
click at [541, 221] on textarea "متعة استوائية حلوة مصنوعة من أشهى أنواع المانجو ديلايت استوائي" at bounding box center [474, 227] width 215 height 35
paste textarea "حلوة"
click at [548, 221] on textarea "متعة استوائية حلوة مصنوعة من أشهى أنواع المانجو ديلايت استوائيحلوة" at bounding box center [474, 227] width 215 height 35
click at [531, 222] on textarea "متعة استوائية حلوة مصنوعة من أشهى أنواع المانجو ديلايت استوائي حلوة" at bounding box center [474, 227] width 215 height 35
drag, startPoint x: 532, startPoint y: 214, endPoint x: 455, endPoint y: 214, distance: 76.8
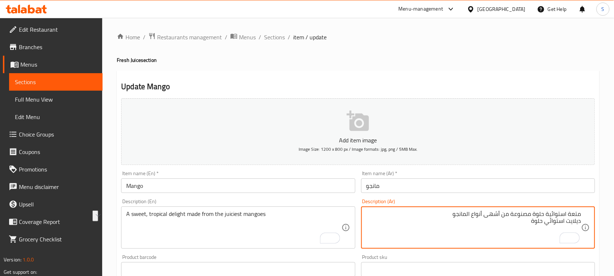
click at [455, 214] on textarea "متعة استوائية حلوة مصنوعة من أشهى أنواع المانجو ديلايت استوائي حلوة" at bounding box center [474, 227] width 215 height 35
click at [521, 220] on textarea "متعة استوائية حلوة مصنوعة من أشهى أنواع المانجو ديلايت استوائي حلوة" at bounding box center [474, 227] width 215 height 35
paste textarea "مصنوعة من أشهى أنواع المانجو"
click at [521, 213] on textarea "متعة استوائية حلوة مصنوعة من أشهى أنواع المانجو ديلايت استوائي حلوة مصنوعة من أ…" at bounding box center [474, 227] width 215 height 35
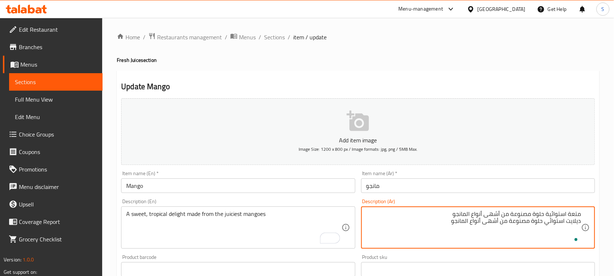
click at [521, 213] on textarea "متعة استوائية حلوة مصنوعة من أشهى أنواع المانجو ديلايت استوائي حلوة مصنوعة من أ…" at bounding box center [474, 227] width 215 height 35
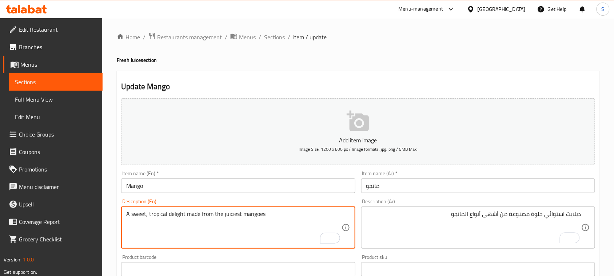
click at [225, 216] on textarea "A sweet, tropical delight made from the juiciest mangoes" at bounding box center [233, 227] width 215 height 35
click at [224, 215] on textarea "A sweet, tropical delight made from the juiciest mangoes" at bounding box center [233, 227] width 215 height 35
drag, startPoint x: 224, startPoint y: 215, endPoint x: 250, endPoint y: 210, distance: 26.7
click at [250, 210] on div "A sweet, tropical delight made from the juiciest mangoes Description (En)" at bounding box center [238, 227] width 234 height 42
drag, startPoint x: 223, startPoint y: 215, endPoint x: 278, endPoint y: 210, distance: 54.8
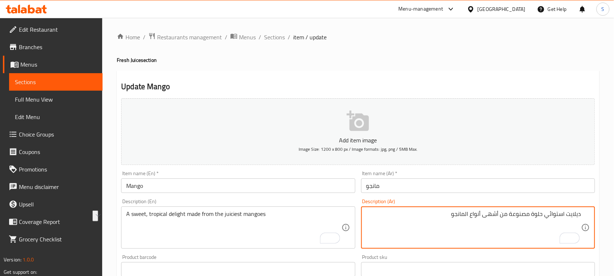
drag, startPoint x: 444, startPoint y: 215, endPoint x: 500, endPoint y: 212, distance: 55.4
paste textarea "مانجو طازج وعصيري"
click at [499, 213] on textarea "ديلايت استوائي حلوة مصنوعة من مانجو طازج وعصيري" at bounding box center [474, 227] width 215 height 35
drag, startPoint x: 466, startPoint y: 213, endPoint x: 481, endPoint y: 213, distance: 14.2
click at [481, 213] on textarea "ديلايت استوائي حلوة مصنوعة من المانجو طازج وعصيري" at bounding box center [474, 227] width 215 height 35
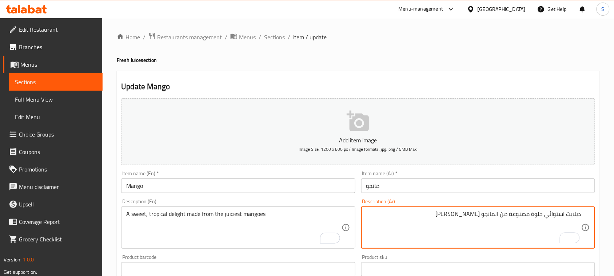
click at [462, 215] on textarea "ديلايت استوائي حلوة مصنوعة من المانجو [PERSON_NAME]" at bounding box center [474, 227] width 215 height 35
click at [458, 220] on textarea "ديلايت استوائي حلوة مصنوعة من المانجو العصيرية" at bounding box center [474, 227] width 215 height 35
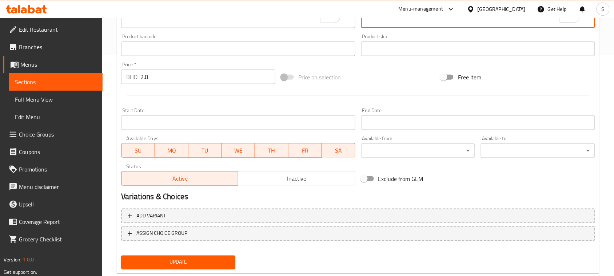
scroll to position [237, 0]
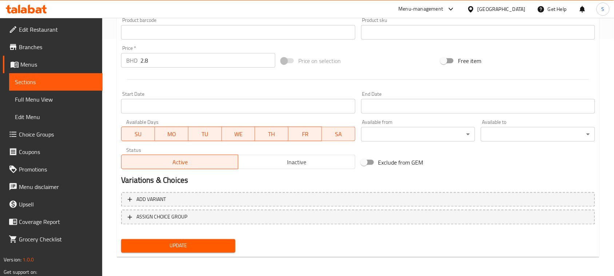
type textarea "ديلايت استوائي حلوة مصنوعة من المانجو العصيرية"
click at [206, 248] on span "Update" at bounding box center [178, 245] width 103 height 9
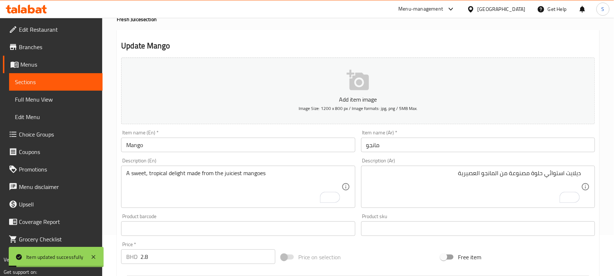
scroll to position [0, 0]
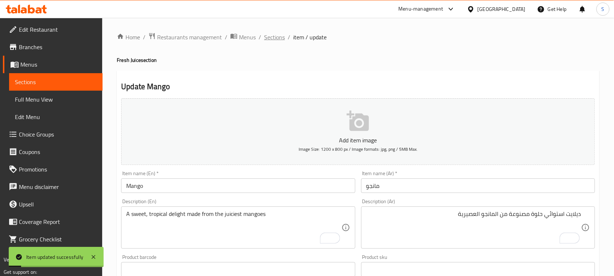
click at [277, 40] on span "Sections" at bounding box center [274, 37] width 21 height 9
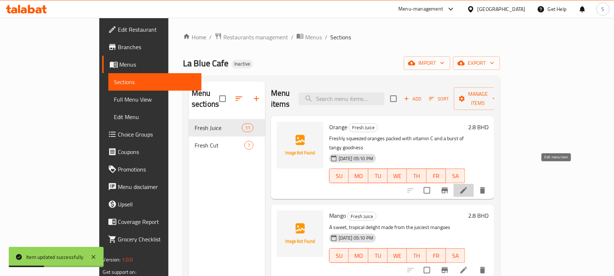
click at [467, 187] on icon at bounding box center [464, 190] width 7 height 7
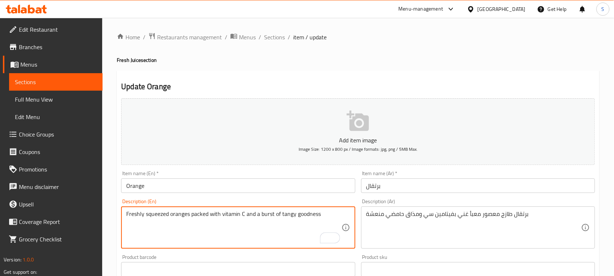
drag, startPoint x: 171, startPoint y: 217, endPoint x: 209, endPoint y: 215, distance: 38.3
drag, startPoint x: 260, startPoint y: 215, endPoint x: 280, endPoint y: 212, distance: 20.3
click at [280, 212] on textarea "Freshly squeezed oranges packed with vitamin C and a burst of tangy goodness" at bounding box center [233, 227] width 215 height 35
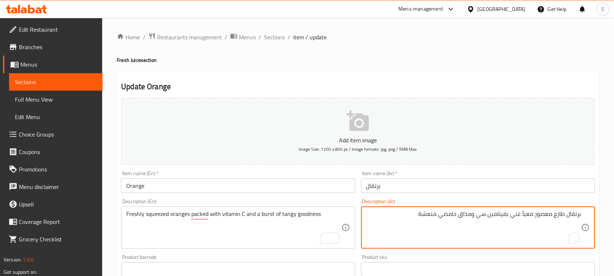
click at [405, 212] on textarea "برتقال طازج معصور معبأ غني بفيتامين سي ومذاق حامضي منعشة" at bounding box center [474, 227] width 215 height 35
paste textarea "أجود أنواع زبدة الكاكاو ومشبعة برائحة الفانيليا"
click at [521, 224] on textarea "برتقال طازج معصور معبأ غني بفيتامين سي ومذاق حامضي منعشة أجود أنواع زبدة الكاكا…" at bounding box center [474, 227] width 215 height 35
drag, startPoint x: 476, startPoint y: 213, endPoint x: 461, endPoint y: 214, distance: 14.6
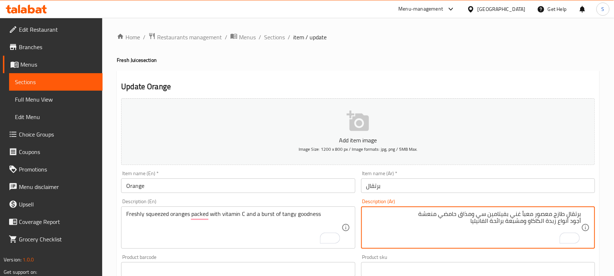
click at [461, 214] on textarea "برتقال طازج معصور معبأ غني بفيتامين سي ومذاق حامضي منعشة أجود أنواع زبدة الكاكا…" at bounding box center [474, 227] width 215 height 35
paste textarea "بعة"
type textarea "برتقال طازج معصور معبأ غني بفيتامين سي ومشبعة حامضي منعشة أجود أنواع زبدة الكاك…"
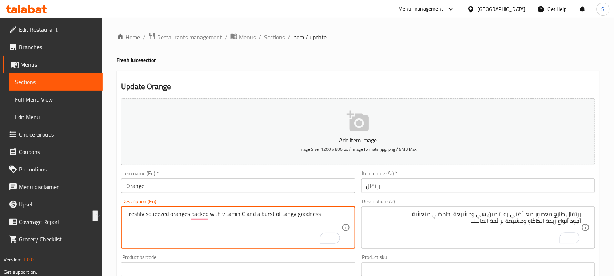
drag, startPoint x: 280, startPoint y: 214, endPoint x: 323, endPoint y: 216, distance: 42.6
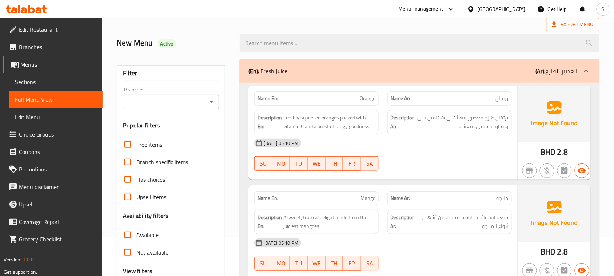
scroll to position [91, 0]
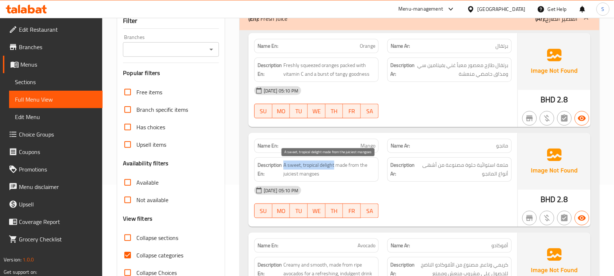
drag, startPoint x: 284, startPoint y: 166, endPoint x: 334, endPoint y: 165, distance: 49.9
click at [334, 165] on span "A sweet, tropical delight made from the juiciest mangoes" at bounding box center [330, 170] width 92 height 18
copy span "A sweet, tropical delight"
click at [309, 166] on span "A sweet, tropical delight made from the juiciest mangoes" at bounding box center [330, 170] width 92 height 18
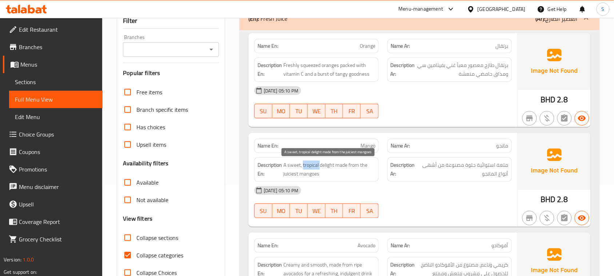
click at [309, 166] on span "A sweet, tropical delight made from the juiciest mangoes" at bounding box center [330, 170] width 92 height 18
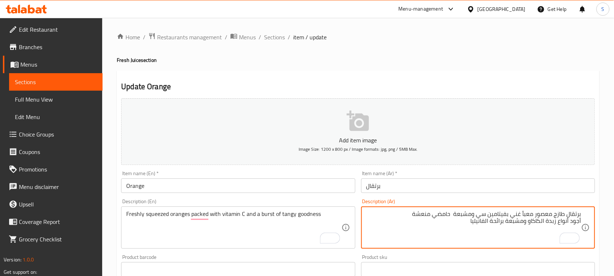
click at [448, 215] on textarea "برتقال طازج معصور معبأ غني بفيتامين سي ومشبعة حامضي منعشة أجود أنواع زبدة الكاك…" at bounding box center [474, 227] width 215 height 35
drag, startPoint x: 448, startPoint y: 215, endPoint x: 428, endPoint y: 216, distance: 19.7
click at [428, 216] on textarea "برتقال طازج معصور معبأ غني بفيتامين سي ومشبعة حامضي منعشة أجود أنواع زبدة الكاك…" at bounding box center [474, 227] width 215 height 35
click at [481, 225] on textarea "برتقال طازج معصور معبأ غني بفيتامين سي ومشبعة بالطعم اللازع أجود أنواع زبدة الك…" at bounding box center [474, 227] width 215 height 35
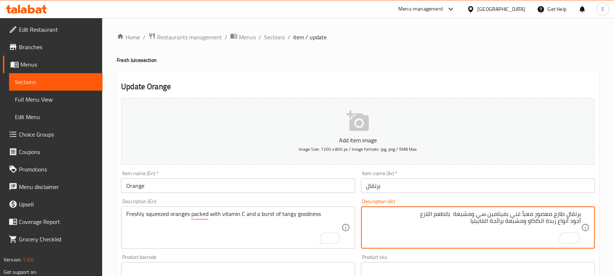
click at [481, 225] on textarea "برتقال طازج معصور معبأ غني بفيتامين سي ومشبعة بالطعم اللازع أجود أنواع زبدة الك…" at bounding box center [474, 227] width 215 height 35
type textarea "برتقال طازج معصور معبأ غني بفيتامين سي ومشبعة بالطعم اللازع"
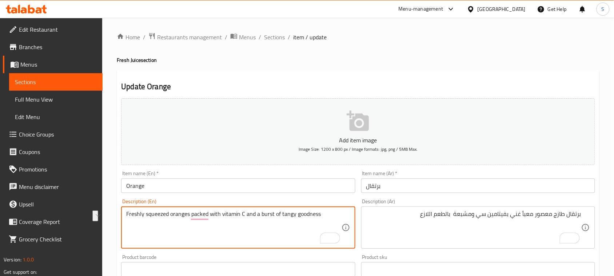
drag, startPoint x: 260, startPoint y: 212, endPoint x: 279, endPoint y: 213, distance: 19.3
click at [258, 212] on textarea "Freshly squeezed oranges packed with vitamin C and a burst of tangy goodness" at bounding box center [233, 227] width 215 height 35
drag, startPoint x: 257, startPoint y: 213, endPoint x: 275, endPoint y: 216, distance: 18.8
click at [275, 216] on textarea "Freshly squeezed oranges packed with vitamin C and burst of tangy goodness" at bounding box center [233, 227] width 215 height 35
click at [255, 214] on textarea "Freshly squeezed oranges packed with vitamin C and burst of tangy goodness" at bounding box center [233, 227] width 215 height 35
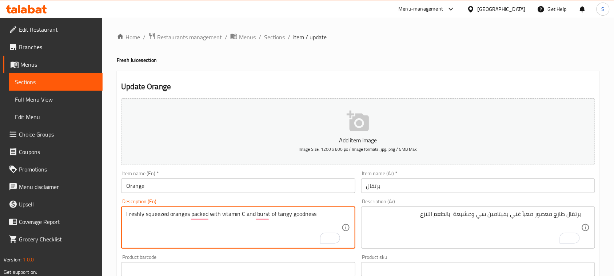
click at [256, 213] on textarea "Freshly squeezed oranges packed with vitamin C and burst of tangy goodness" at bounding box center [233, 227] width 215 height 35
drag, startPoint x: 257, startPoint y: 214, endPoint x: 321, endPoint y: 214, distance: 64.4
click at [321, 214] on textarea "Freshly squeezed oranges packed with vitamin C and a burst of tangy goodness" at bounding box center [233, 227] width 215 height 35
type textarea "Freshly squeezed oranges packed with vitamin C and a burst of tangy goodness"
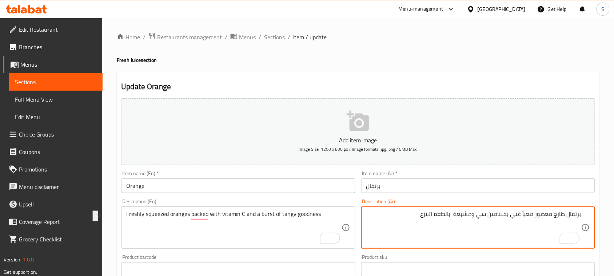
drag, startPoint x: 473, startPoint y: 215, endPoint x: 424, endPoint y: 210, distance: 49.4
paste textarea "اق حامضي"
type textarea "برتقال طازج معصور معبأ غني بفيتامين سي ومذاق حامضي منعش"
click at [455, 89] on h2 "Update Orange" at bounding box center [358, 86] width 474 height 11
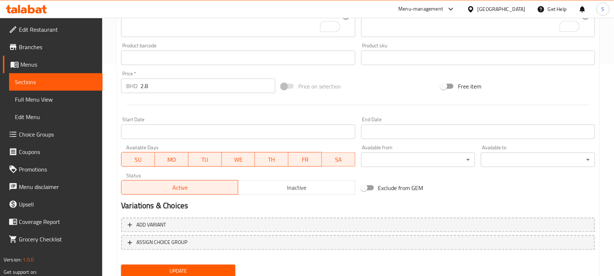
scroll to position [228, 0]
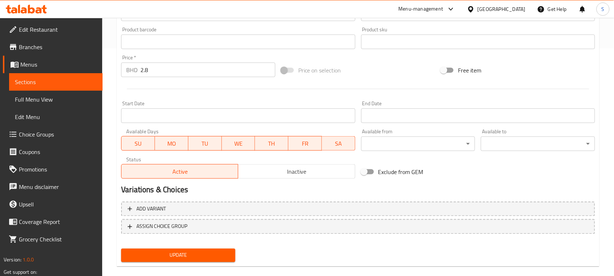
click at [221, 255] on span "Update" at bounding box center [178, 255] width 103 height 9
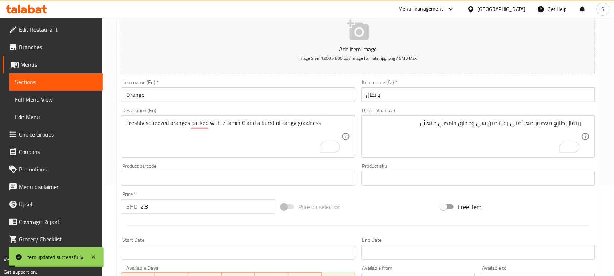
scroll to position [0, 0]
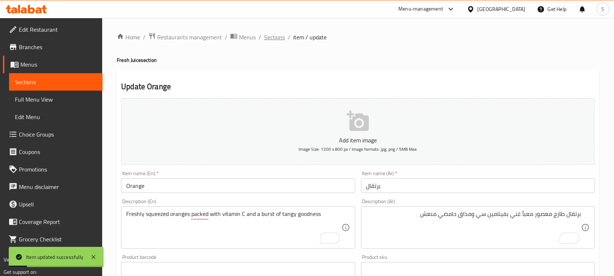
click at [277, 40] on span "Sections" at bounding box center [274, 37] width 21 height 9
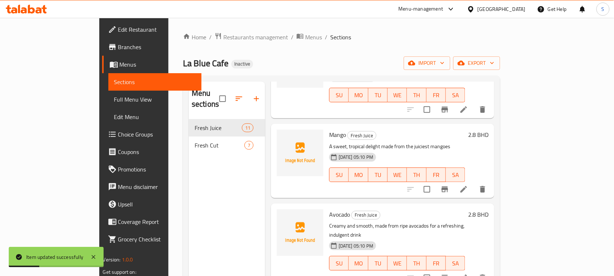
scroll to position [91, 0]
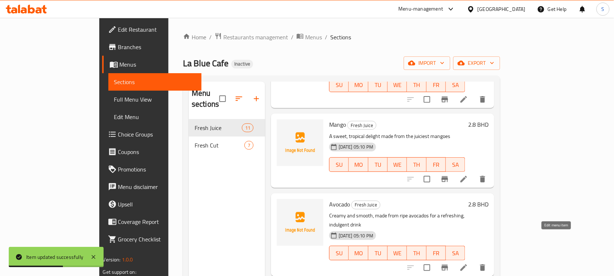
click at [467, 264] on icon at bounding box center [464, 267] width 7 height 7
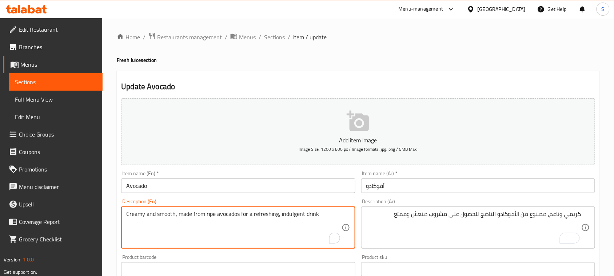
click at [290, 212] on textarea "Creamy and smooth, made from ripe avocados for a refreshing, indulgent drink" at bounding box center [233, 227] width 215 height 35
click at [242, 217] on textarea "Creamy and smooth, made from ripe avocados for a refreshing, indulgent drink" at bounding box center [233, 227] width 215 height 35
drag, startPoint x: 242, startPoint y: 216, endPoint x: 323, endPoint y: 215, distance: 81.2
click at [323, 215] on textarea "Creamy and smooth, made from ripe avocados for a refreshing, indulgent drink" at bounding box center [233, 227] width 215 height 35
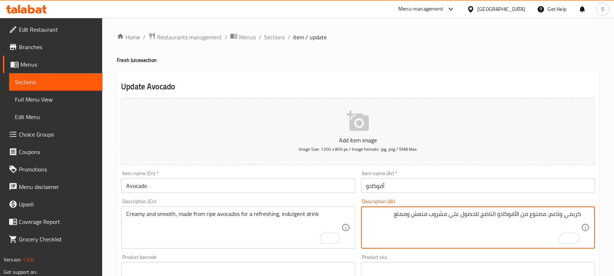
drag, startPoint x: 396, startPoint y: 215, endPoint x: 408, endPoint y: 212, distance: 12.6
type textarea "كريمي وناعم، مصنوع من الأفوكادو الناضج للحصول على مشروب منعش و لذيذ"
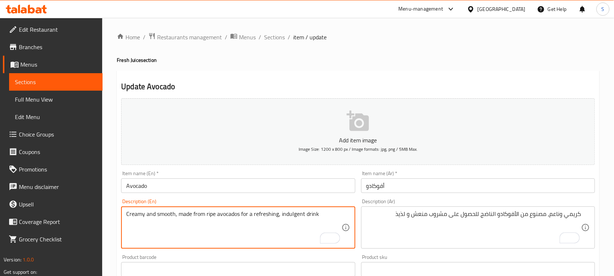
click at [285, 216] on textarea "Creamy and smooth, made from ripe avocados for a refreshing, indulgent drink" at bounding box center [233, 227] width 215 height 35
drag, startPoint x: 242, startPoint y: 216, endPoint x: 319, endPoint y: 210, distance: 77.0
click at [319, 210] on textarea "Creamy and smooth, made from ripe avocados for a refreshing, indulgent drink" at bounding box center [233, 227] width 215 height 35
click at [283, 218] on textarea "Creamy and smooth, made from ripe avocados for a refreshing, indulgent drink" at bounding box center [233, 227] width 215 height 35
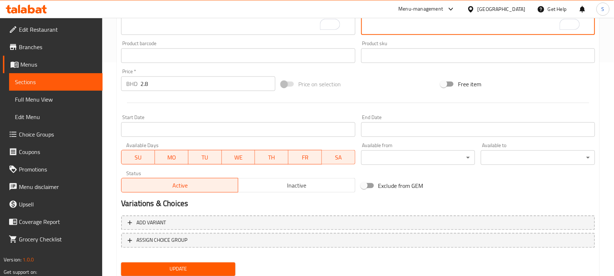
scroll to position [237, 0]
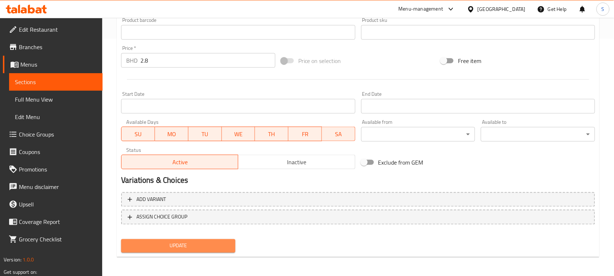
click at [188, 250] on button "Update" at bounding box center [178, 245] width 114 height 13
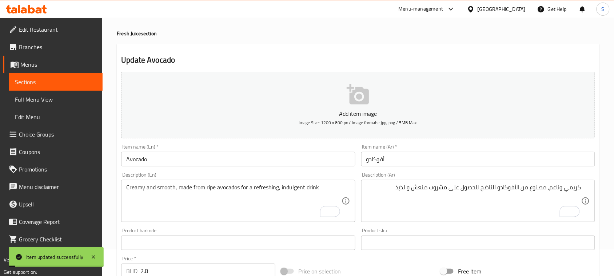
scroll to position [0, 0]
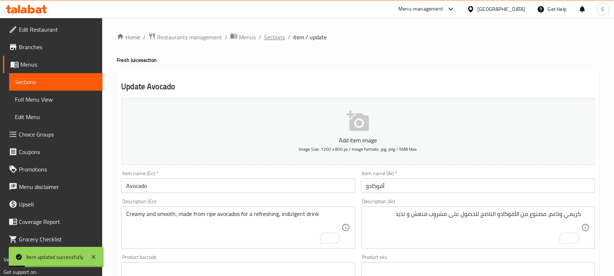
click at [272, 37] on span "Sections" at bounding box center [274, 37] width 21 height 9
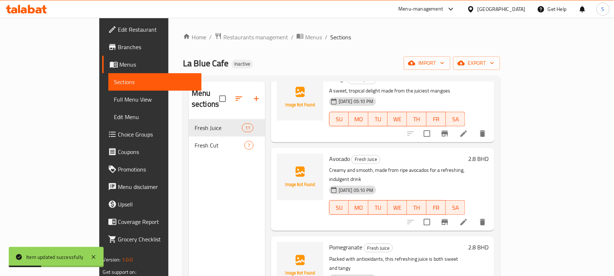
scroll to position [228, 0]
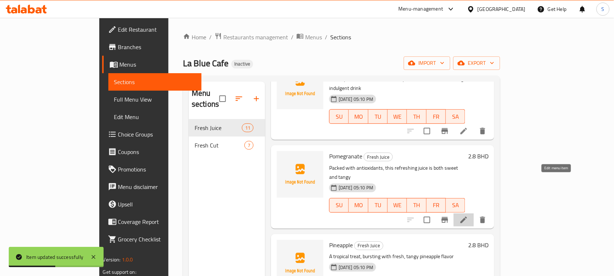
click at [469, 216] on icon at bounding box center [464, 220] width 9 height 9
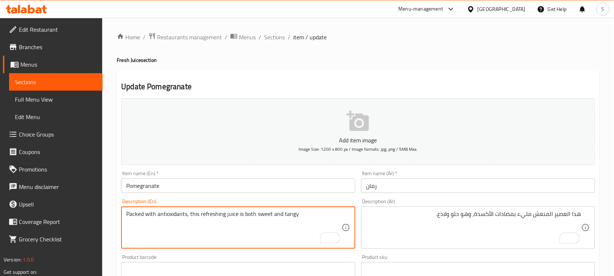
drag, startPoint x: 127, startPoint y: 214, endPoint x: 188, endPoint y: 216, distance: 61.2
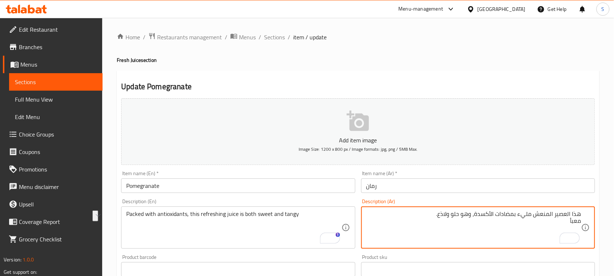
drag, startPoint x: 476, startPoint y: 216, endPoint x: 517, endPoint y: 210, distance: 41.2
click at [517, 210] on textarea "هذا العصير المنعش مليء بمضادات الأكسدة، وهو حلو ولاذع. معبأ" at bounding box center [474, 227] width 215 height 35
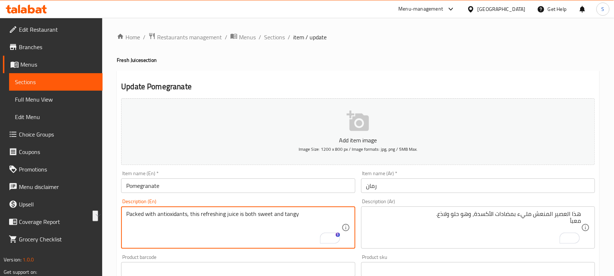
click at [238, 212] on textarea "Packed with antioxidants, this refreshing juice is both sweet and tangy" at bounding box center [233, 227] width 215 height 35
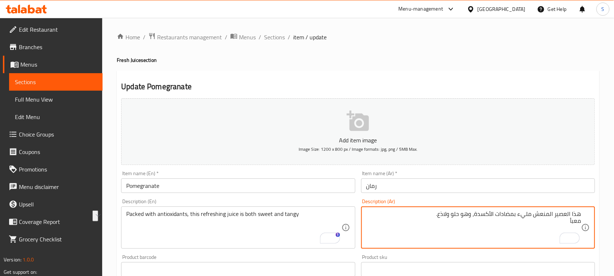
drag, startPoint x: 440, startPoint y: 213, endPoint x: 461, endPoint y: 210, distance: 20.3
click at [534, 213] on textarea "هذا العصير المنعش مليء بمضادات الأكسدة، وهو حلو ولاذع. معبأ" at bounding box center [474, 227] width 215 height 35
click at [533, 214] on textarea "هذا العصير المنعش مليء بمضادات الأكسدة، وهو حلو ولاذع. معبأ" at bounding box center [474, 227] width 215 height 35
paste textarea "حلو ولاذع"
drag, startPoint x: 452, startPoint y: 217, endPoint x: 464, endPoint y: 227, distance: 15.8
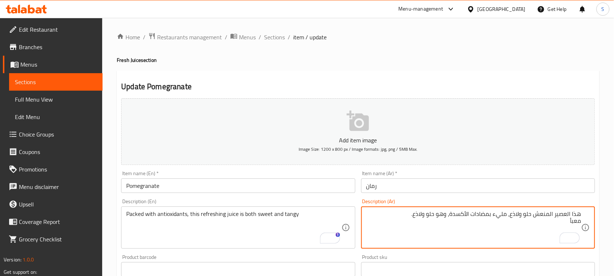
click at [414, 217] on textarea "هذا العصير المنعش حلو ولاذع، مليء بمضادات الأكسدة، وهو حلو ولاذع. معبأ" at bounding box center [474, 227] width 215 height 35
click at [576, 220] on textarea "هذا العصير المنعش حلو ولاذع، مليء بمضادات الأكسدة. معبأ" at bounding box center [474, 227] width 215 height 35
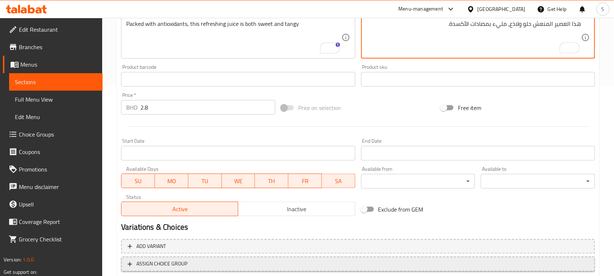
scroll to position [237, 0]
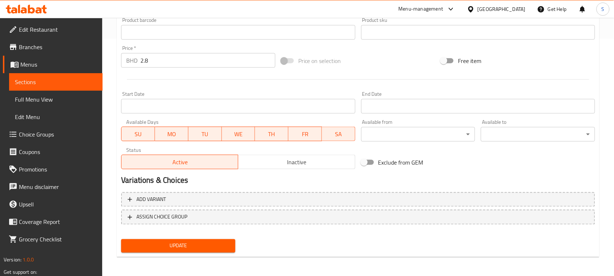
type textarea "هذا العصير المنعش حلو ولاذع، مليء بمضادات الأكسدة."
click at [181, 241] on span "Update" at bounding box center [178, 245] width 103 height 9
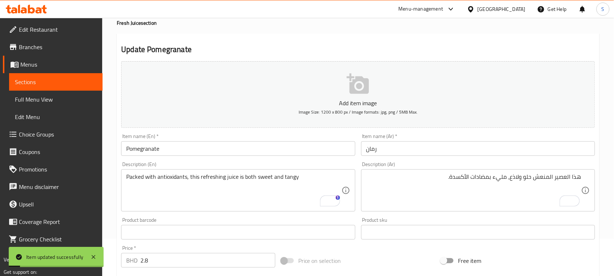
scroll to position [0, 0]
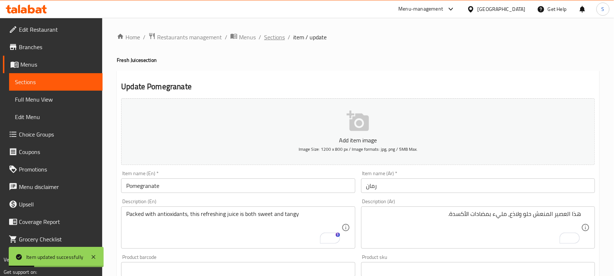
click at [273, 39] on span "Sections" at bounding box center [274, 37] width 21 height 9
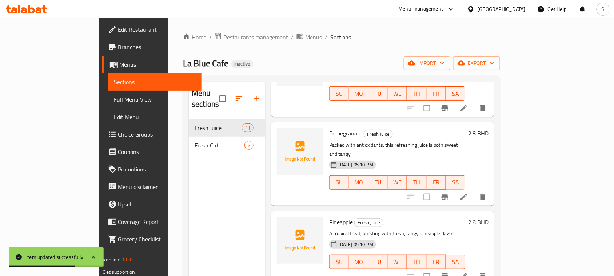
scroll to position [273, 0]
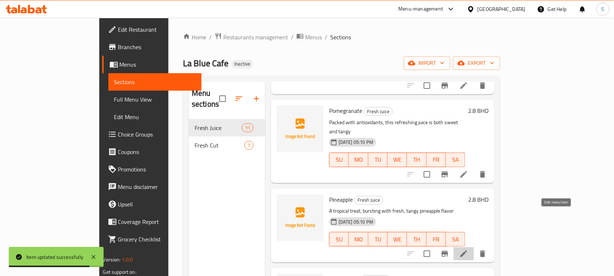
click at [469, 249] on icon at bounding box center [464, 253] width 9 height 9
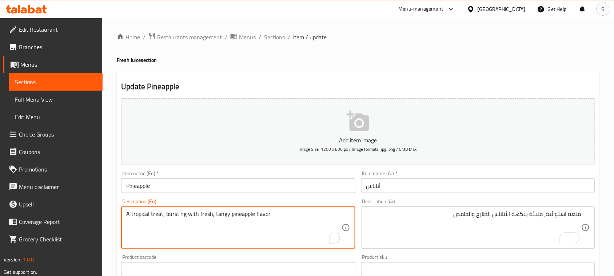
drag, startPoint x: 162, startPoint y: 216, endPoint x: 107, endPoint y: 219, distance: 55.8
click at [181, 213] on textarea "A tropical treat, bursting with fresh, tangy pineapple flavor" at bounding box center [233, 227] width 215 height 35
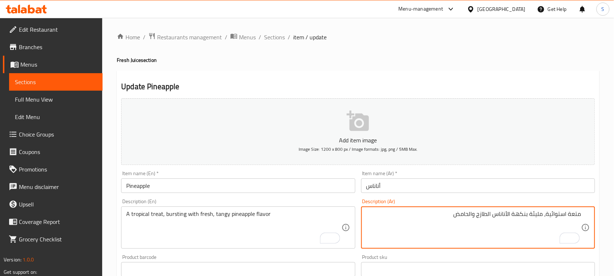
click at [573, 218] on textarea "متعة استوائية، مليئة بنكهة الأناناس الطازج والحامض" at bounding box center [474, 227] width 215 height 35
click at [531, 213] on textarea "مذاق استوائية، مليئة بنكهة الأناناس الطازج والحامض" at bounding box center [474, 227] width 215 height 35
click at [457, 214] on textarea "مذاق استوائية، مليئ بنكهة الأناناس الطازج والحامض" at bounding box center [474, 227] width 215 height 35
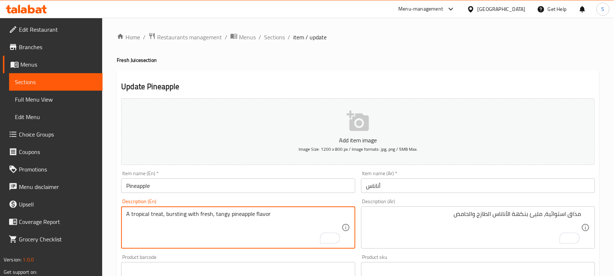
click at [222, 216] on textarea "A tropical treat, bursting with fresh, tangy pineapple flavor" at bounding box center [233, 227] width 215 height 35
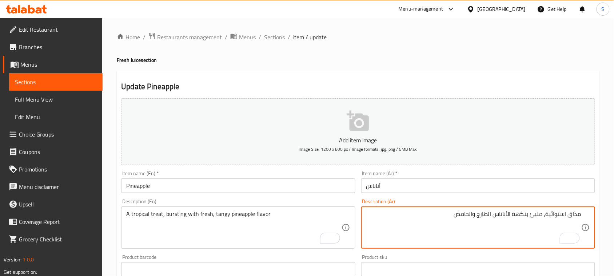
drag, startPoint x: 457, startPoint y: 212, endPoint x: 471, endPoint y: 212, distance: 13.8
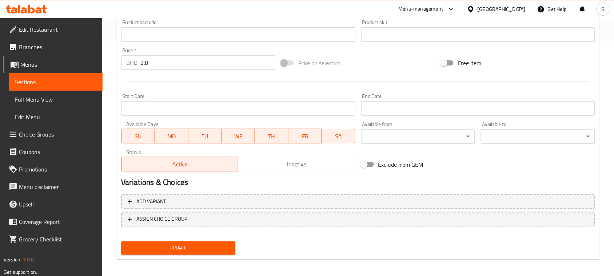
scroll to position [237, 0]
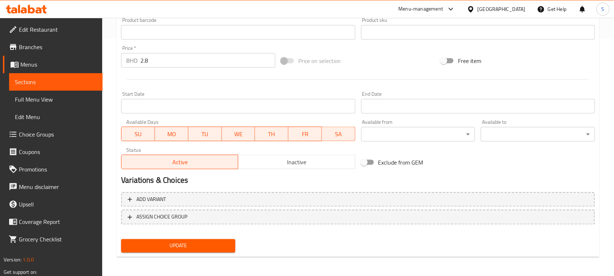
type textarea "مذاق استوائية، مليئ بنكهة الأناناس الطازج واللذيذة"
click at [174, 247] on span "Update" at bounding box center [178, 245] width 103 height 9
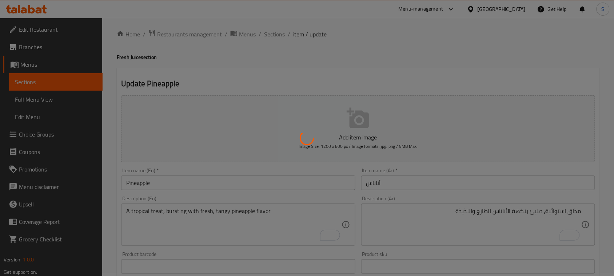
scroll to position [0, 0]
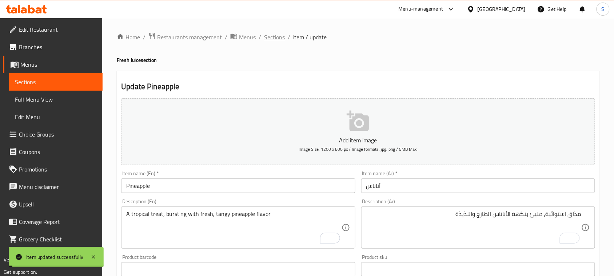
click at [278, 39] on span "Sections" at bounding box center [274, 37] width 21 height 9
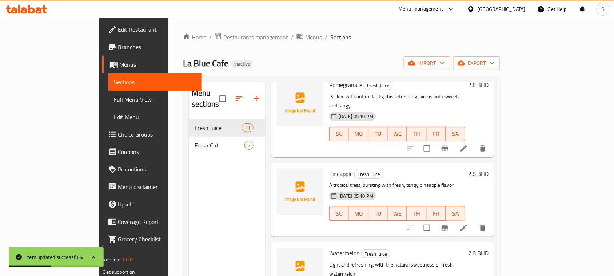
scroll to position [364, 0]
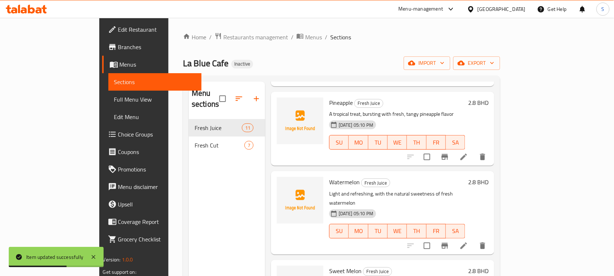
scroll to position [364, 0]
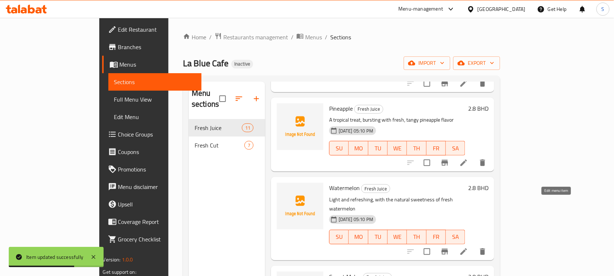
click at [469, 247] on icon at bounding box center [464, 251] width 9 height 9
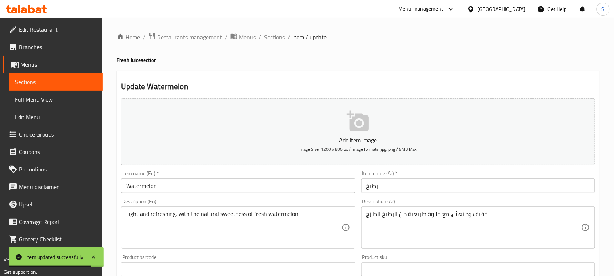
click at [440, 208] on div "خفيف ومنعش، مع حلاوة طبيعية من البطيخ الطازج Description (Ar)" at bounding box center [478, 227] width 234 height 42
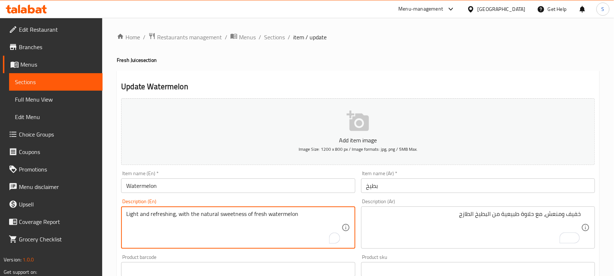
drag, startPoint x: 126, startPoint y: 217, endPoint x: 309, endPoint y: 212, distance: 182.4
click at [155, 217] on textarea "Light and refreshing, with the natural sweetness of fresh watermelon" at bounding box center [233, 227] width 215 height 35
drag, startPoint x: 127, startPoint y: 212, endPoint x: 177, endPoint y: 214, distance: 49.9
click at [177, 214] on textarea "Light and refreshing, with the natural sweetness of fresh watermelon" at bounding box center [233, 227] width 215 height 35
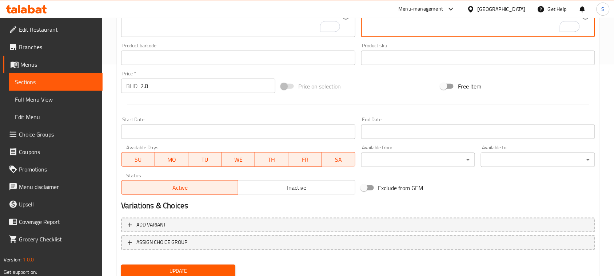
scroll to position [237, 0]
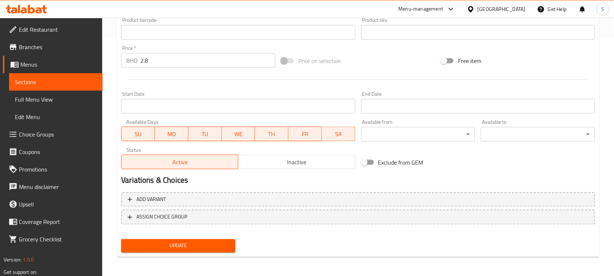
click at [203, 249] on button "Update" at bounding box center [178, 245] width 114 height 13
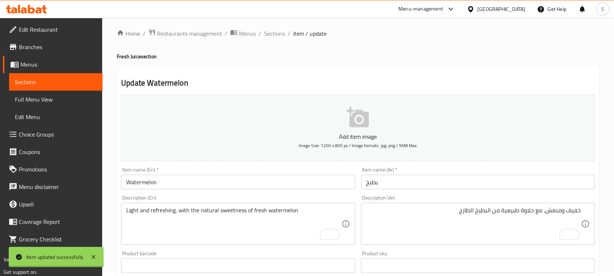
scroll to position [0, 0]
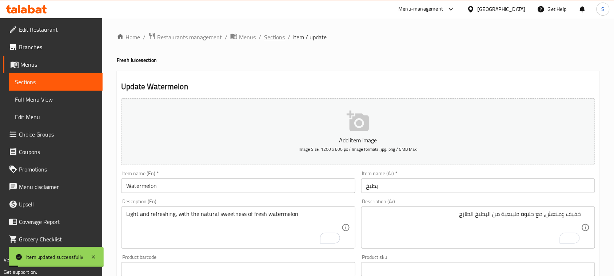
click at [268, 33] on span "Sections" at bounding box center [274, 37] width 21 height 9
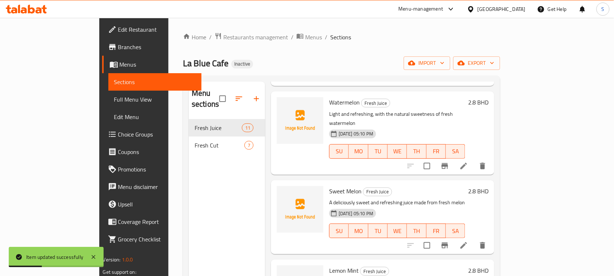
scroll to position [455, 0]
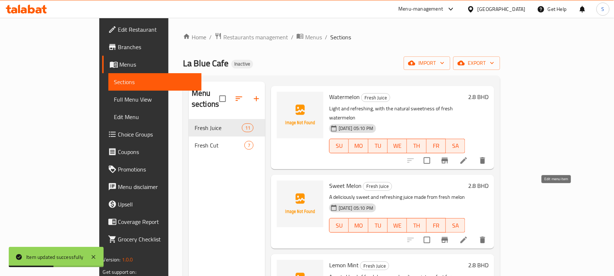
click at [467, 237] on icon at bounding box center [464, 240] width 7 height 7
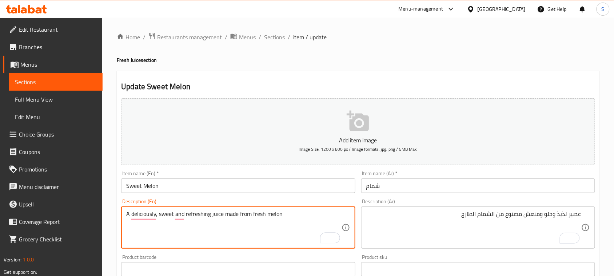
type textarea "A deliciously, sweet and refreshing juice made from fresh melon"
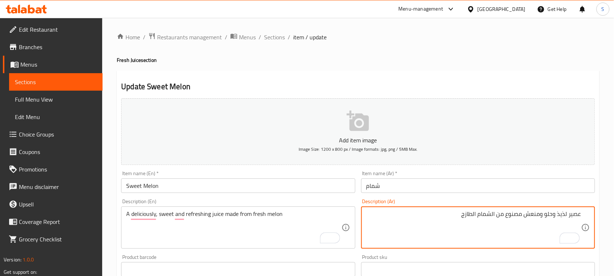
drag, startPoint x: 554, startPoint y: 216, endPoint x: 558, endPoint y: 215, distance: 4.1
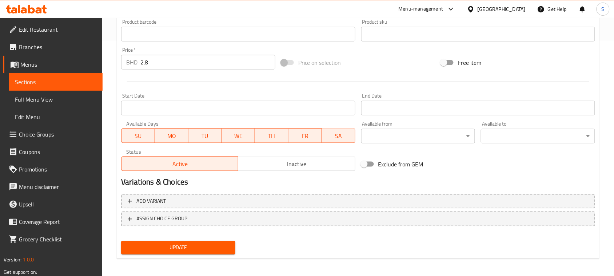
scroll to position [237, 0]
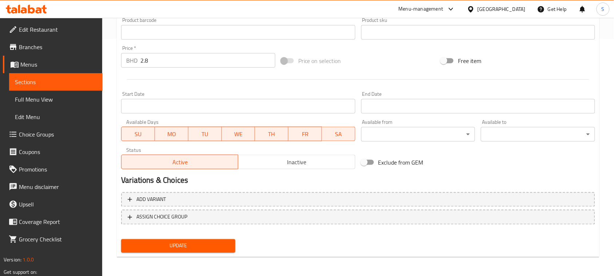
type textarea "عصير لذيذ، حلو ومنعش مصنوع من الشمام الطازج"
click at [189, 248] on span "Update" at bounding box center [178, 245] width 103 height 9
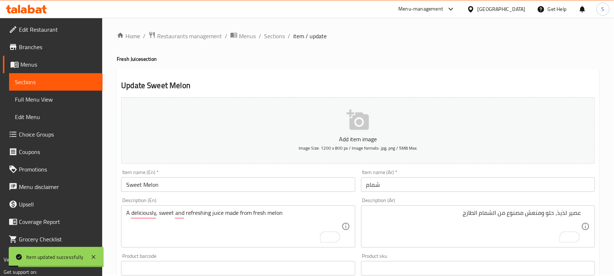
scroll to position [0, 0]
click at [266, 35] on span "Sections" at bounding box center [274, 37] width 21 height 9
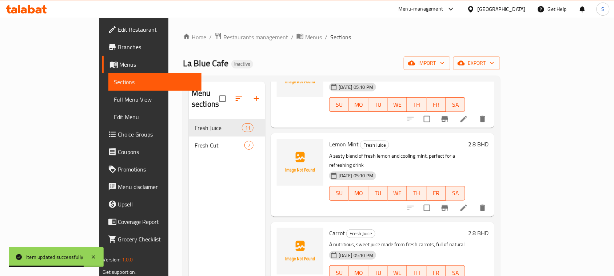
scroll to position [570, 0]
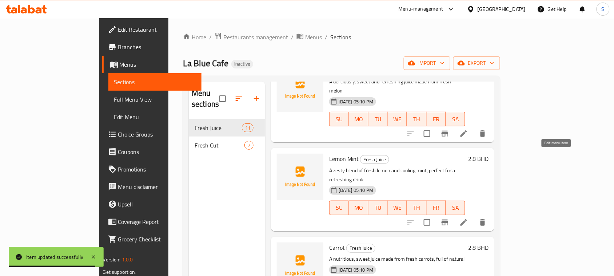
click at [469, 218] on icon at bounding box center [464, 222] width 9 height 9
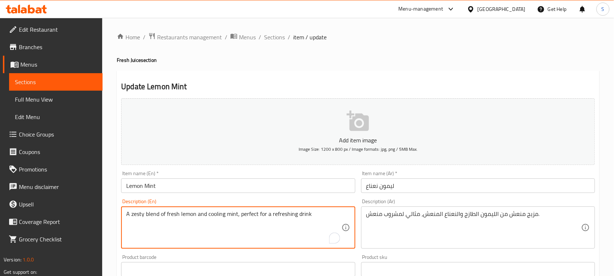
click at [141, 213] on textarea "A zesty blend of fresh lemon and cooling mint, perfect for a refreshing drink" at bounding box center [233, 227] width 215 height 35
click at [177, 216] on textarea "A zesty blend of fresh lemon and cooling mint, perfect for a refreshing drink" at bounding box center [233, 227] width 215 height 35
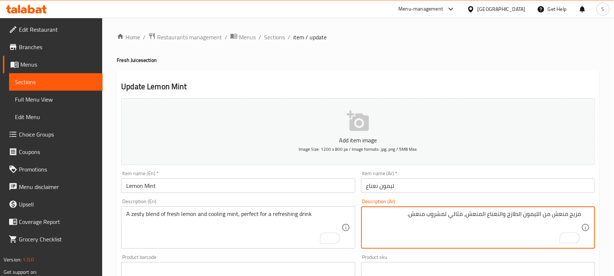
paste textarea "مزيج ليمون طازج ونعناع منعش لمذاق منعش ومنعش"
click at [576, 220] on textarea "مزيج منعش من الليمون الطازج والنعناع المنعش، مثالي لمشروب منعش. مزيج ليمون طازج…" at bounding box center [474, 227] width 215 height 35
click at [543, 215] on textarea "مزيج منعش من الليمون الطازج والنعناع المنعش، مثالي لمشروب منعش. مزيج ليمون طازج…" at bounding box center [474, 227] width 215 height 35
drag, startPoint x: 493, startPoint y: 214, endPoint x: 454, endPoint y: 210, distance: 39.2
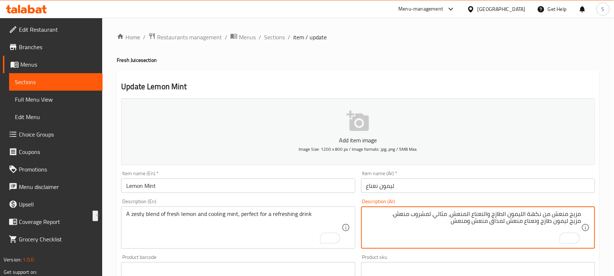
click at [454, 210] on textarea "مزيج منعش من نكهة الليمون الطازج والنعناع المنعش، مثالي لمشروب منعش. مزيج ليمون…" at bounding box center [474, 227] width 215 height 35
click at [474, 225] on textarea "مزيج منعش من نكهة الليمون الطازج والنعناع المنعش، مثالي لمشروب منعش. مزيج ليمون…" at bounding box center [474, 227] width 215 height 35
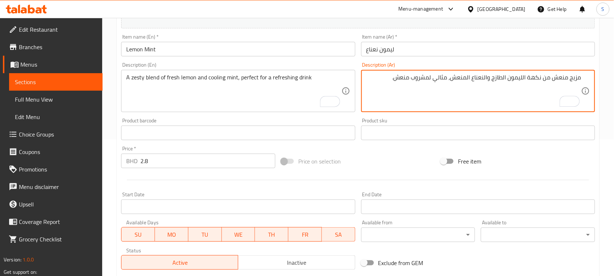
scroll to position [228, 0]
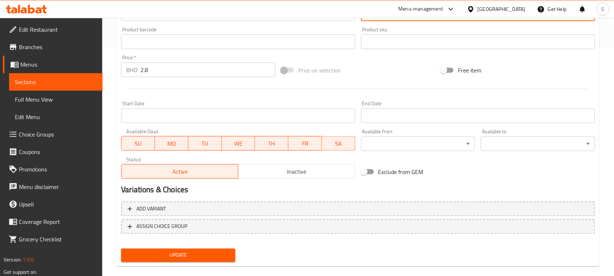
type textarea "مزيج منعش من نكهة الليمون الطازج والنعناع المنعش، مثالي لمشروب منعش."
click at [183, 257] on span "Update" at bounding box center [178, 255] width 103 height 9
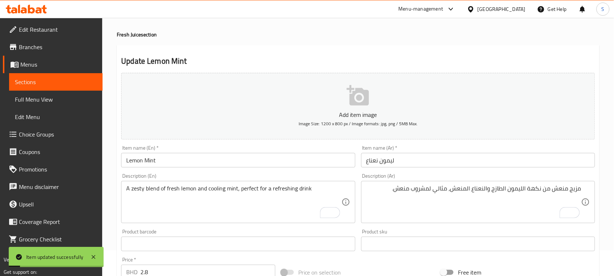
scroll to position [0, 0]
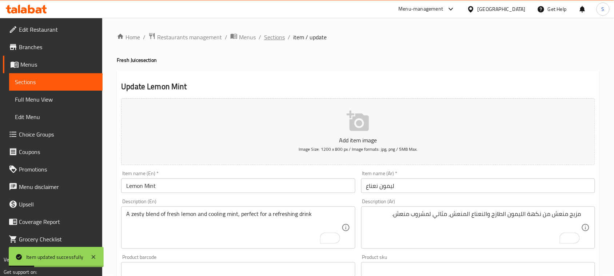
click at [270, 40] on span "Sections" at bounding box center [274, 37] width 21 height 9
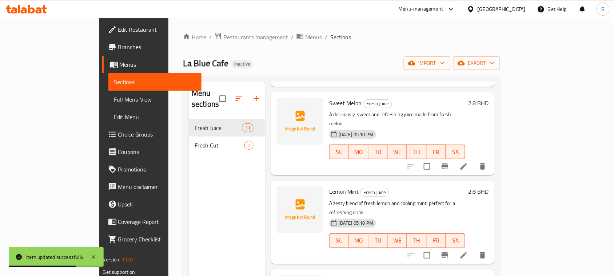
scroll to position [546, 0]
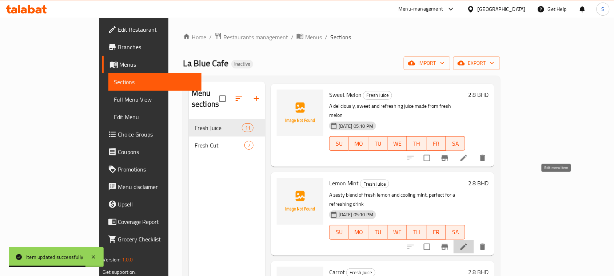
click at [467, 244] on icon at bounding box center [464, 247] width 7 height 7
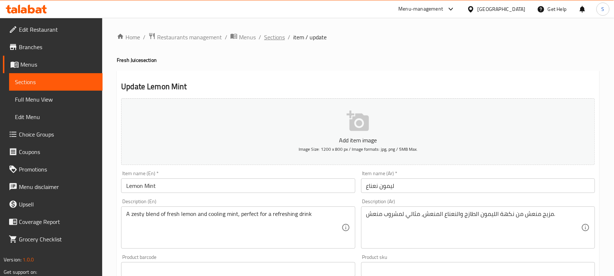
click at [273, 36] on span "Sections" at bounding box center [274, 37] width 21 height 9
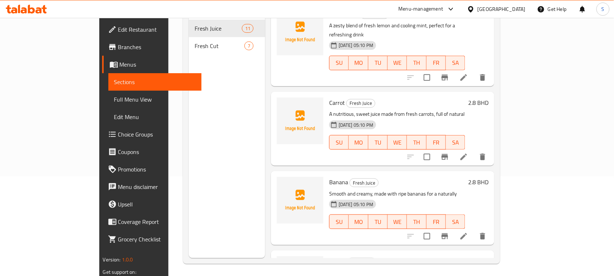
scroll to position [102, 0]
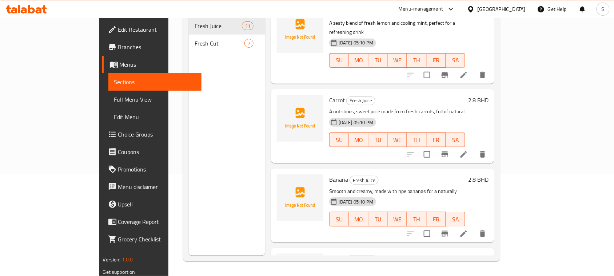
click at [469, 150] on icon at bounding box center [464, 154] width 9 height 9
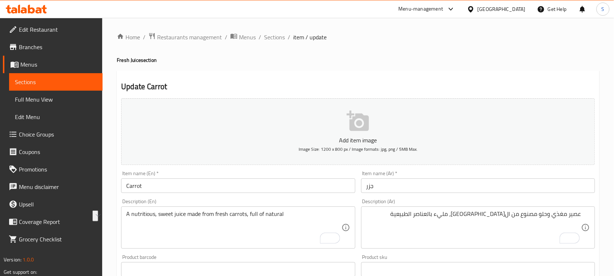
click at [332, 216] on textarea "A nutritious, sweet juice made from fresh carrots, full of natural" at bounding box center [233, 227] width 215 height 35
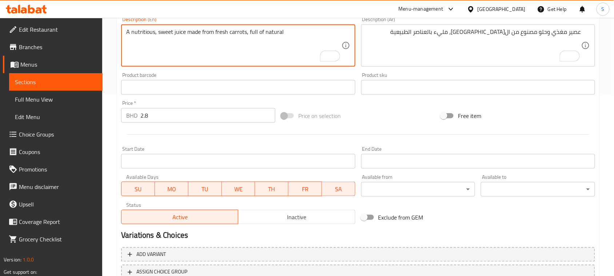
scroll to position [237, 0]
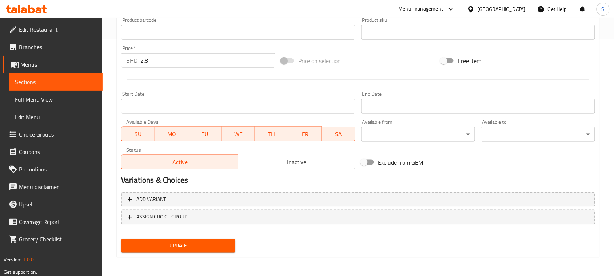
click at [178, 248] on span "Update" at bounding box center [178, 245] width 103 height 9
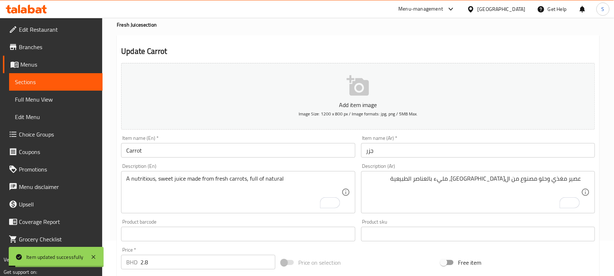
scroll to position [0, 0]
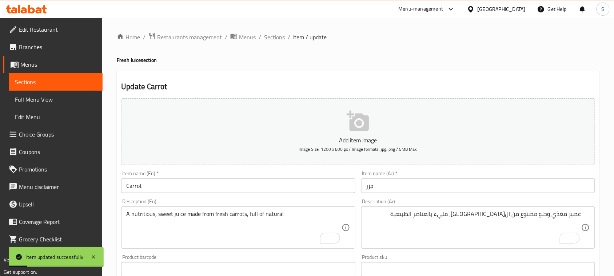
click at [271, 41] on span "Sections" at bounding box center [274, 37] width 21 height 9
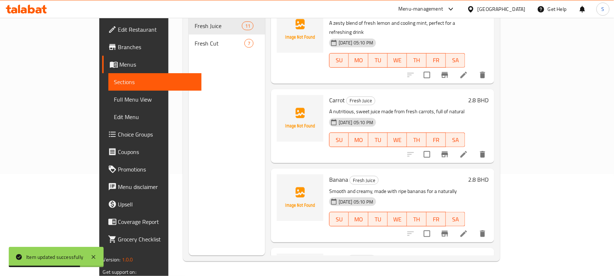
scroll to position [102, 0]
click at [474, 227] on li at bounding box center [464, 233] width 20 height 13
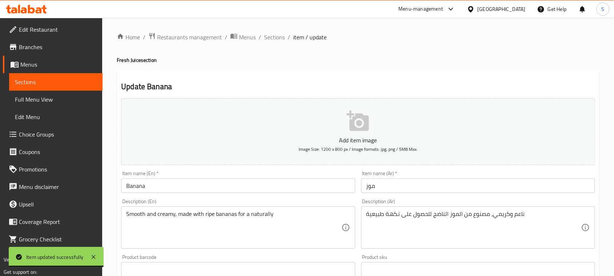
click at [414, 210] on div "ناعم وكريمي، مصنوع من الموز الناضج للحصول على نكهة طبيعية Description (Ar)" at bounding box center [478, 227] width 234 height 42
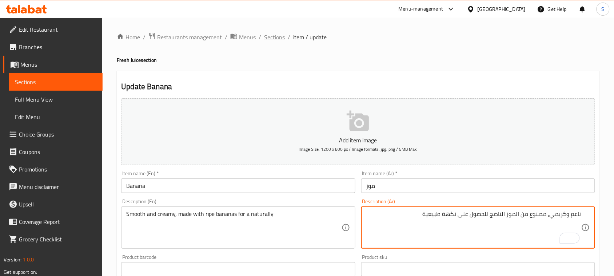
click at [273, 33] on span "Sections" at bounding box center [274, 37] width 21 height 9
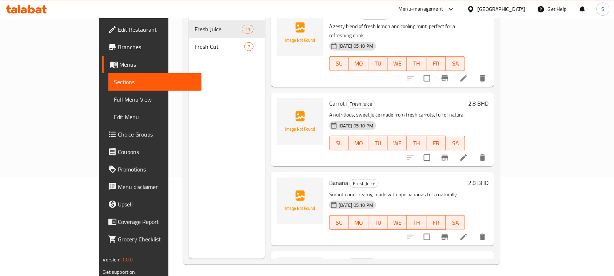
scroll to position [102, 0]
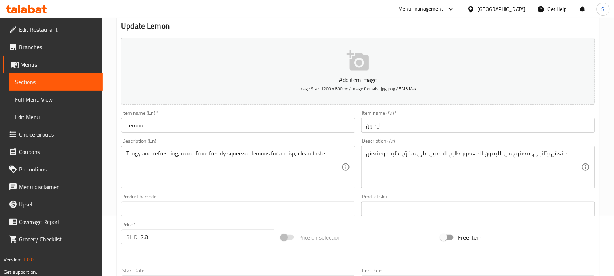
scroll to position [91, 0]
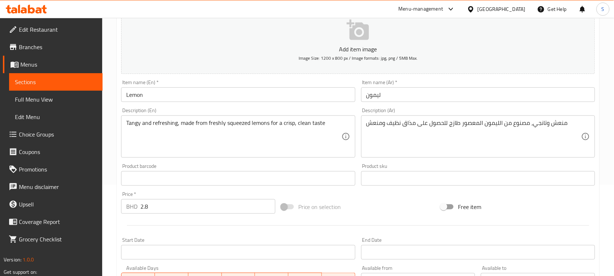
click at [434, 119] on div "منعش وتانجي، مصنوع من الليمون المعصور طازج للحصول على مذاق نظيف ومنعش Descripti…" at bounding box center [478, 136] width 234 height 42
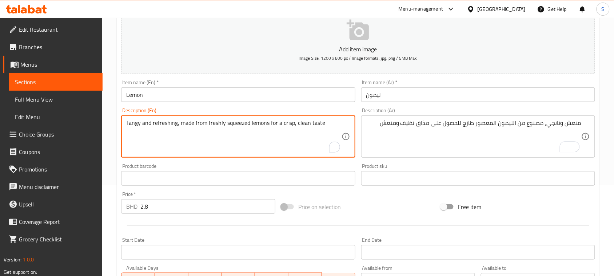
click at [135, 120] on textarea "Tangy and refreshing, made from freshly squeezed lemons for a crisp, clean taste" at bounding box center [233, 136] width 215 height 35
click at [130, 122] on textarea "Tangy and refreshing, made from freshly squeezed lemons for a crisp, clean taste" at bounding box center [233, 136] width 215 height 35
click at [128, 123] on textarea "Tangy and refreshing, made from freshly squeezed lemons for a crisp, clean taste" at bounding box center [233, 136] width 215 height 35
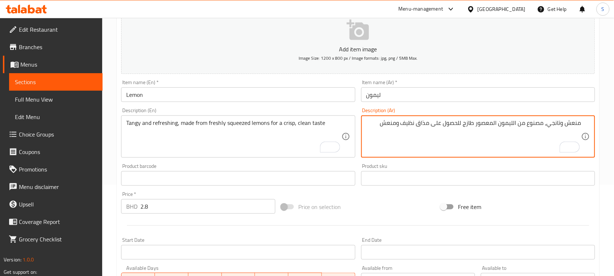
drag, startPoint x: 547, startPoint y: 124, endPoint x: 561, endPoint y: 122, distance: 13.6
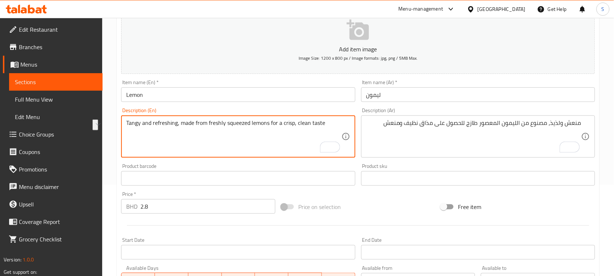
drag, startPoint x: 127, startPoint y: 126, endPoint x: 177, endPoint y: 126, distance: 49.9
drag, startPoint x: 282, startPoint y: 123, endPoint x: 294, endPoint y: 122, distance: 11.3
click at [294, 122] on textarea "Tangy and refreshing, made from freshly squeezed lemons for a crisp, clean taste" at bounding box center [233, 136] width 215 height 35
click at [304, 126] on textarea "Tangy and refreshing, made from freshly squeezed lemons for a crisp, clean taste" at bounding box center [233, 136] width 215 height 35
drag, startPoint x: 283, startPoint y: 122, endPoint x: 323, endPoint y: 120, distance: 40.1
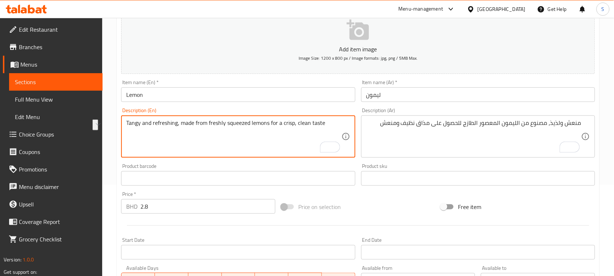
click at [323, 120] on textarea "Tangy and refreshing, made from freshly squeezed lemons for a crisp, clean taste" at bounding box center [233, 136] width 215 height 35
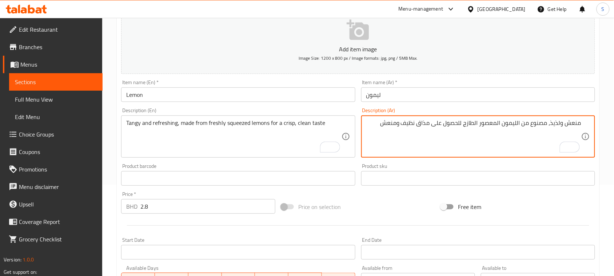
drag, startPoint x: 381, startPoint y: 119, endPoint x: 398, endPoint y: 120, distance: 16.8
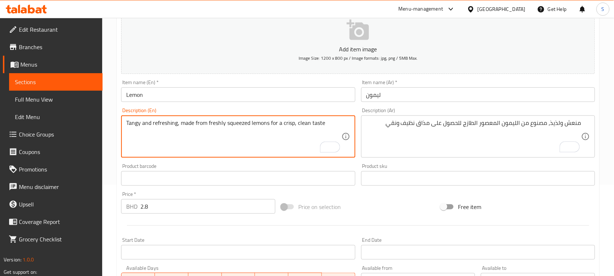
click at [284, 121] on textarea "Tangy and refreshing, made from freshly squeezed lemons for a crisp, clean taste" at bounding box center [233, 136] width 215 height 35
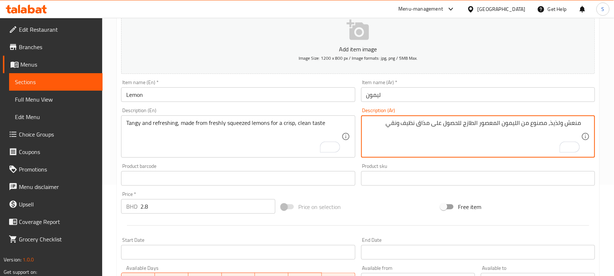
click at [399, 122] on textarea "منعش ولذيذ، مصنوع من الليمون المعصور الطازج للحصول على مذاق نظيف ونقي" at bounding box center [474, 136] width 215 height 35
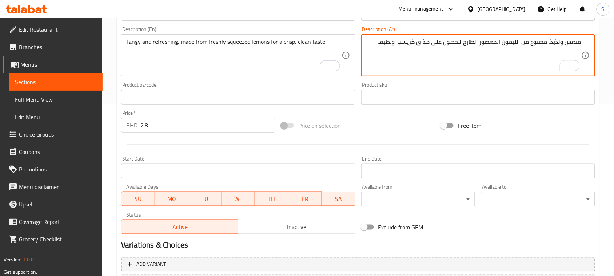
scroll to position [237, 0]
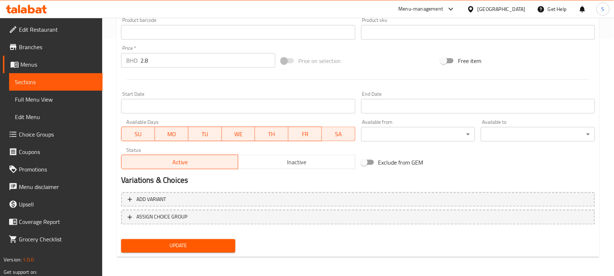
type textarea "منعش ولذيذ، مصنوع من الليمون المعصور الطازج للحصول على مذاق كريسب ونظيف"
click at [181, 246] on span "Update" at bounding box center [178, 245] width 103 height 9
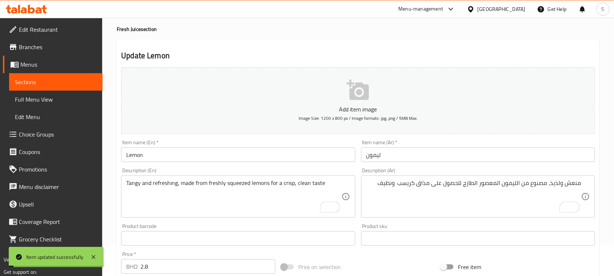
scroll to position [0, 0]
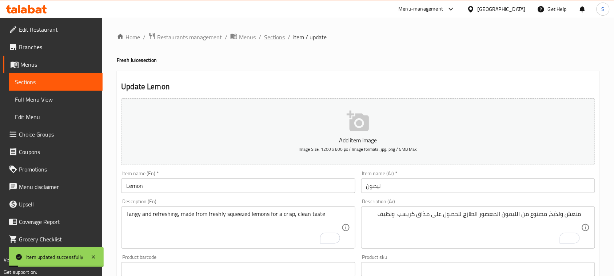
click at [273, 38] on span "Sections" at bounding box center [274, 37] width 21 height 9
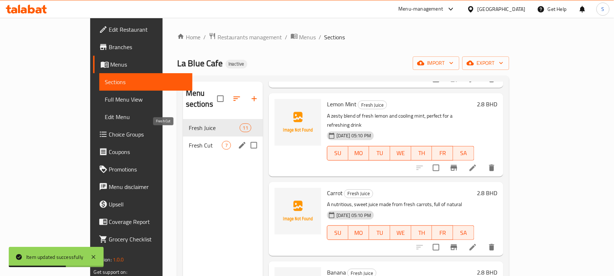
click at [197, 141] on span "Fresh Cut" at bounding box center [205, 145] width 33 height 9
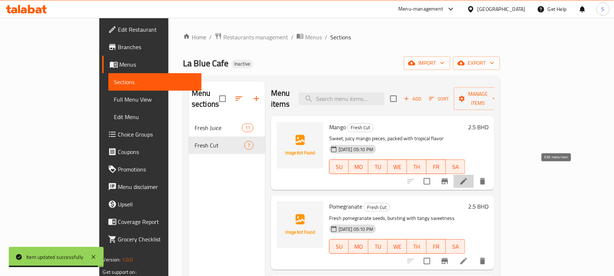
click at [469, 177] on icon at bounding box center [464, 181] width 9 height 9
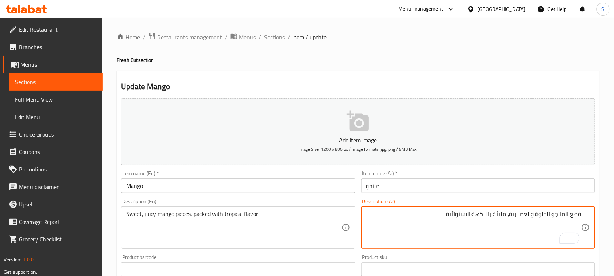
click at [496, 215] on textarea "قطع المانجو الحلوة والعصيرية، مليئة بالنكهة الاستوائية" at bounding box center [474, 227] width 215 height 35
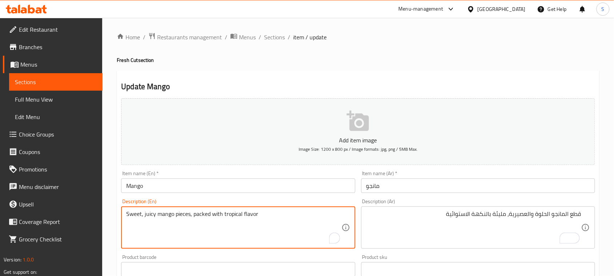
drag, startPoint x: 197, startPoint y: 215, endPoint x: 260, endPoint y: 213, distance: 62.3
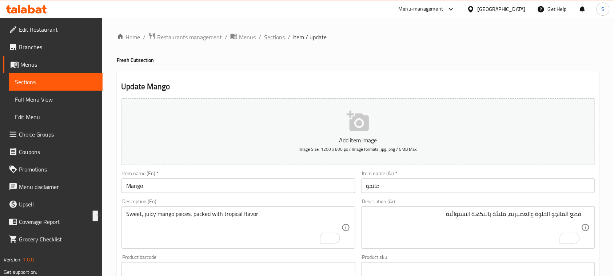
click at [266, 38] on span "Sections" at bounding box center [274, 37] width 21 height 9
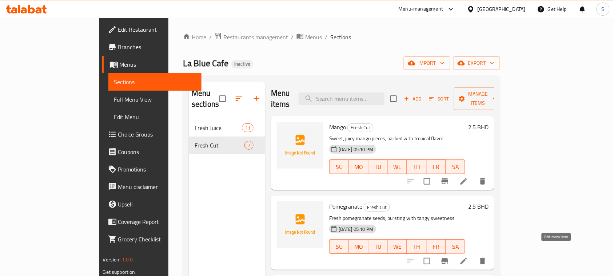
click at [467, 258] on icon at bounding box center [464, 261] width 7 height 7
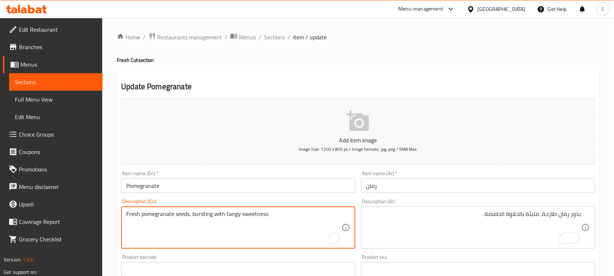
drag, startPoint x: 193, startPoint y: 216, endPoint x: 223, endPoint y: 213, distance: 29.9
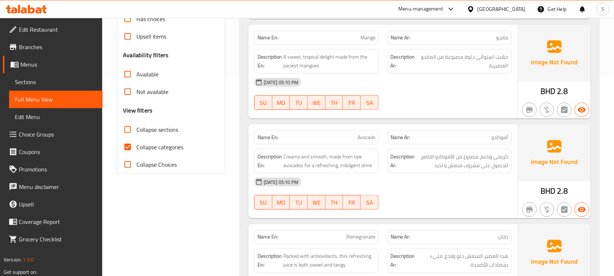
scroll to position [1028, 0]
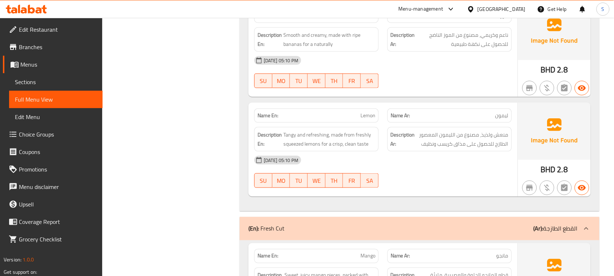
click at [39, 50] on span "Branches" at bounding box center [58, 47] width 78 height 9
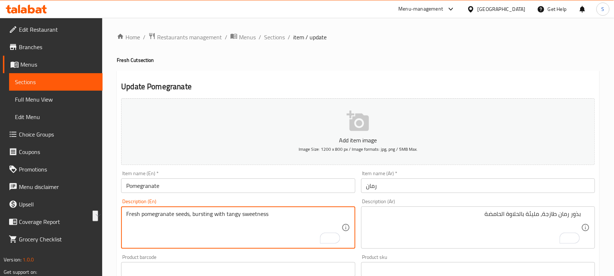
click at [194, 213] on textarea "Fresh pomegranate seeds, bursting with tangy sweetness" at bounding box center [233, 227] width 215 height 35
drag, startPoint x: 193, startPoint y: 213, endPoint x: 274, endPoint y: 223, distance: 81.0
click at [274, 223] on textarea "Fresh pomegranate seeds, bursting with tangy sweetness" at bounding box center [233, 227] width 215 height 35
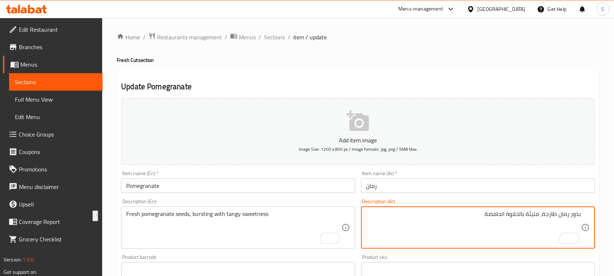
drag, startPoint x: 485, startPoint y: 211, endPoint x: 527, endPoint y: 214, distance: 41.6
paste textarea "عم حلو وحامض"
drag, startPoint x: 511, startPoint y: 214, endPoint x: 526, endPoint y: 212, distance: 15.0
click at [526, 212] on textarea "بذور رمان طازجة، مليئة بطعم حلو وحامض" at bounding box center [474, 227] width 215 height 35
click at [487, 215] on textarea "بذور رمان طازجة، مليئة بالحلاوة الحامضة" at bounding box center [474, 227] width 215 height 35
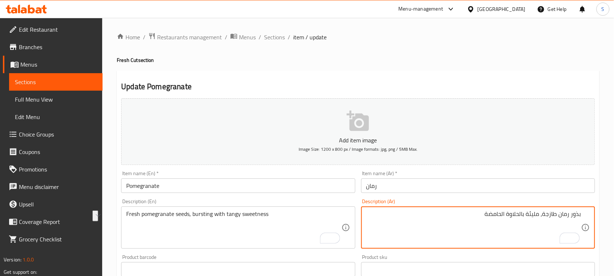
drag, startPoint x: 486, startPoint y: 215, endPoint x: 527, endPoint y: 213, distance: 40.8
click at [527, 213] on textarea "بذور رمان طازجة، مليئة بالحلاوة الحامضة" at bounding box center [474, 227] width 215 height 35
paste textarea "بطعم حلو وحامض"
click at [529, 213] on textarea "بذور رمان طازجة، مليئةبطعم حلو وحامض" at bounding box center [474, 227] width 215 height 35
click at [513, 215] on textarea "بذور رمان طازجة، مليئة بطعم حلو وحامض" at bounding box center [474, 227] width 215 height 35
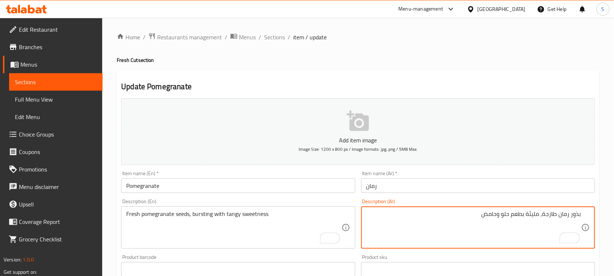
click at [511, 215] on textarea "بذور رمان طازجة، مليئة بطعم حلو وحامض" at bounding box center [474, 227] width 215 height 35
click at [495, 215] on textarea "بذور رمان طازجة، مليئة بطعم الحلو وحامض" at bounding box center [474, 227] width 215 height 35
drag, startPoint x: 482, startPoint y: 215, endPoint x: 494, endPoint y: 214, distance: 12.1
click at [494, 214] on textarea "بذور رمان طازجة، مليئة بطعم الحلو وحامض" at bounding box center [474, 227] width 215 height 35
click at [490, 214] on textarea "بذور رمان طازجة، مليئة بطعم الحلو اللزغ" at bounding box center [474, 227] width 215 height 35
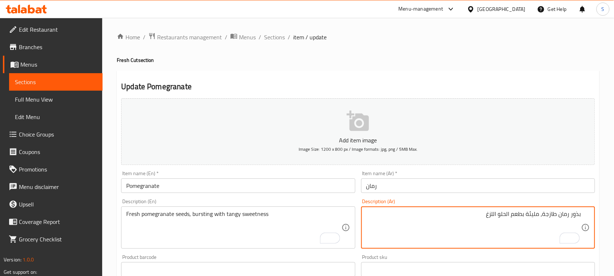
click at [490, 214] on textarea "بذور رمان طازجة، مليئة بطعم الحلو اللزغ" at bounding box center [474, 227] width 215 height 35
click at [513, 213] on textarea "بذور رمان طازجة، مليئة بطعم الحلو المنعش" at bounding box center [474, 227] width 215 height 35
type textarea "بذور رمان طازجة، مليئة بطعم الحلو المنعش"
drag, startPoint x: 513, startPoint y: 216, endPoint x: 523, endPoint y: 212, distance: 10.6
click at [523, 212] on textarea "بذور رمان طازجة، مليئة بطعم الحلو المنعش" at bounding box center [474, 227] width 215 height 35
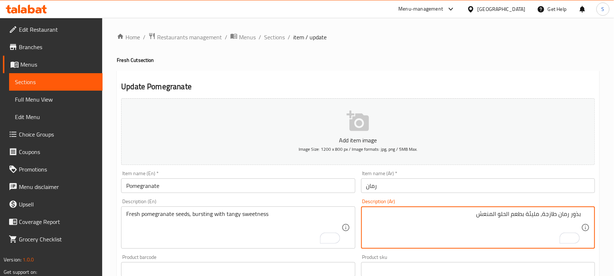
click at [510, 215] on textarea "بذور رمان طازجة، مليئة بطعم الحلو المنعش" at bounding box center [474, 227] width 215 height 35
drag, startPoint x: 524, startPoint y: 215, endPoint x: 514, endPoint y: 215, distance: 10.6
click at [439, 214] on textarea "بذور رمان طازجة، مليئة بطعم الحلو المنعش" at bounding box center [474, 227] width 215 height 35
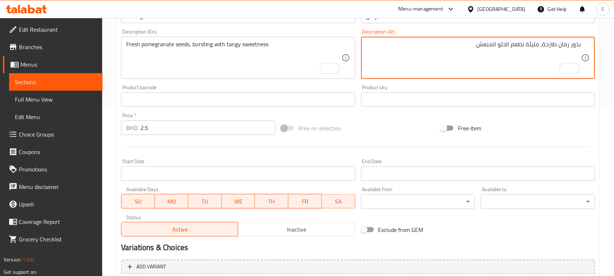
scroll to position [182, 0]
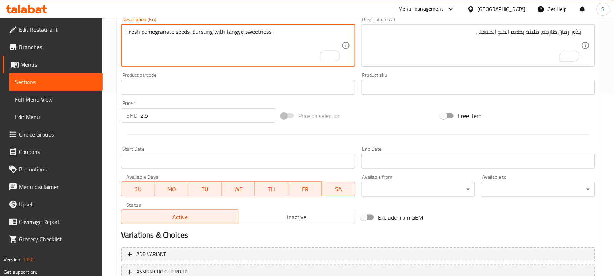
type textarea "Fresh pomegranate seeds, bursting with tangy sweetness"
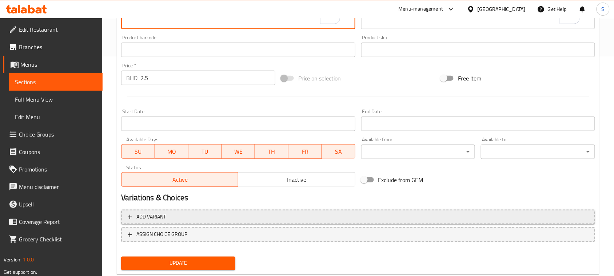
scroll to position [237, 0]
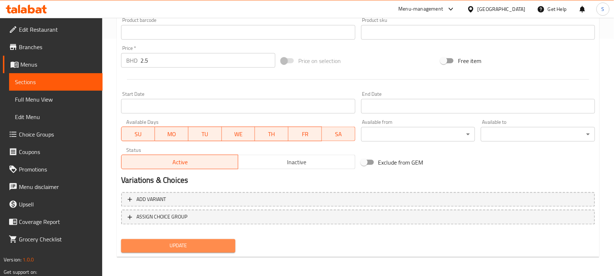
click at [212, 241] on span "Update" at bounding box center [178, 245] width 103 height 9
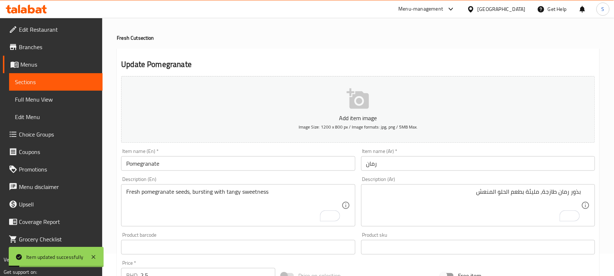
scroll to position [0, 0]
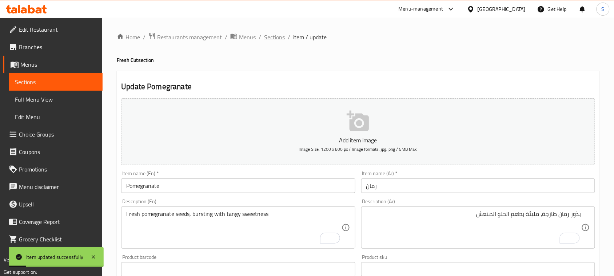
click at [278, 37] on span "Sections" at bounding box center [274, 37] width 21 height 9
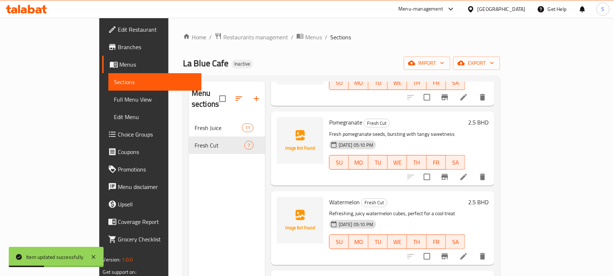
scroll to position [137, 0]
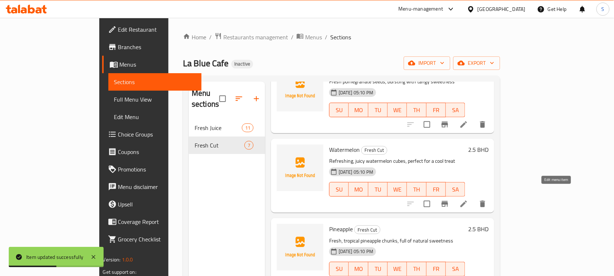
click at [469, 199] on icon at bounding box center [464, 203] width 9 height 9
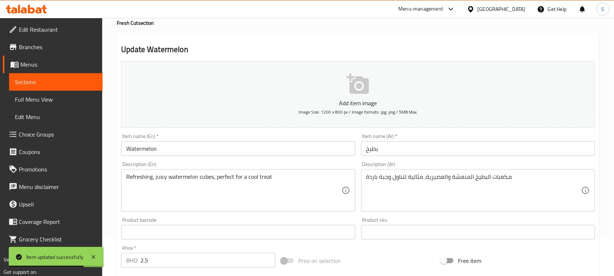
scroll to position [46, 0]
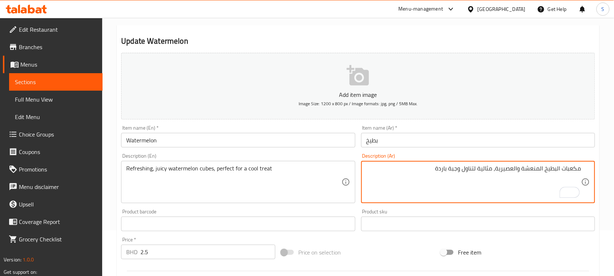
click at [558, 169] on textarea "مكعبات البطيخ المنعشة والعصيرية، مثالية لتناول وجبة باردة" at bounding box center [474, 182] width 215 height 35
click at [545, 169] on textarea "مكعبات بطيخ المنعشة والعصيرية، مثالية لتناول وجبة باردة" at bounding box center [474, 182] width 215 height 35
click at [522, 169] on textarea "مكعبات بطيخ منعشة والعصيرية، مثالية لتناول وجبة باردة" at bounding box center [474, 182] width 215 height 35
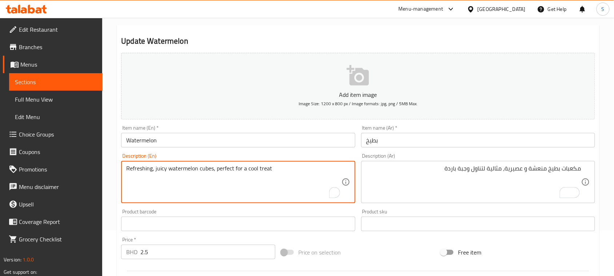
drag, startPoint x: 217, startPoint y: 170, endPoint x: 277, endPoint y: 167, distance: 60.5
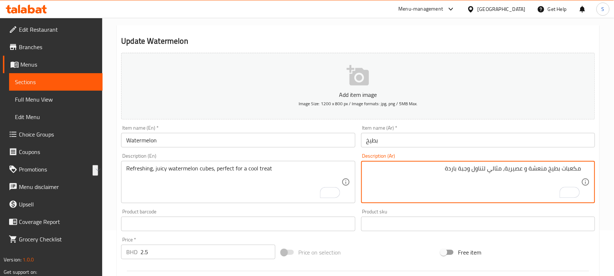
drag, startPoint x: 447, startPoint y: 171, endPoint x: 488, endPoint y: 168, distance: 41.3
click at [488, 168] on textarea "مكعبات بطيخ منعشة و عصيرية، مثالي لتناول وجبة باردة" at bounding box center [474, 182] width 215 height 35
type textarea "مكعبات بطيخ منعشة و عصيرية، مثالي لتجربة منعشة"
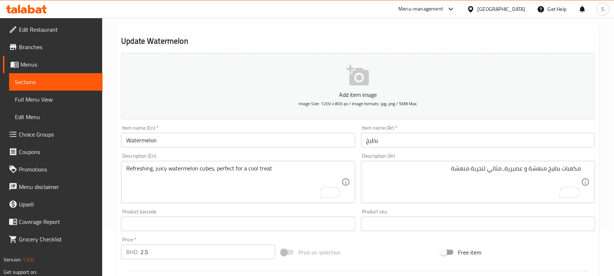
click at [335, 31] on div "Update Watermelon Add item image Image Size: 1200 x 800 px / Image formats: jpg…" at bounding box center [358, 237] width 483 height 424
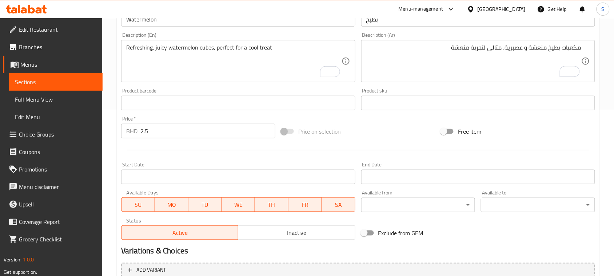
scroll to position [237, 0]
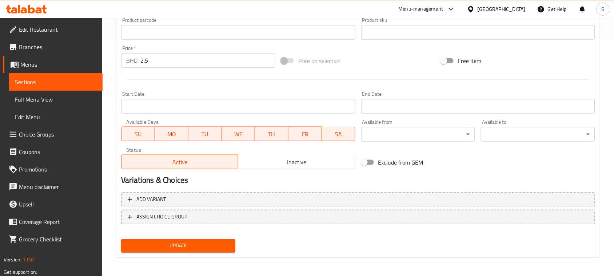
click at [203, 242] on span "Update" at bounding box center [178, 245] width 103 height 9
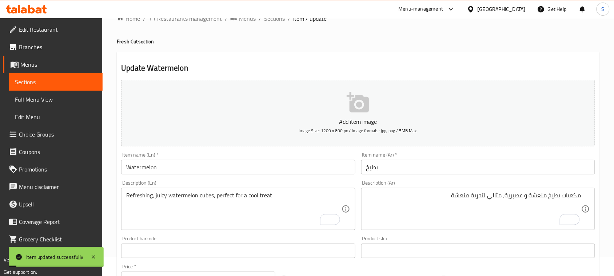
scroll to position [0, 0]
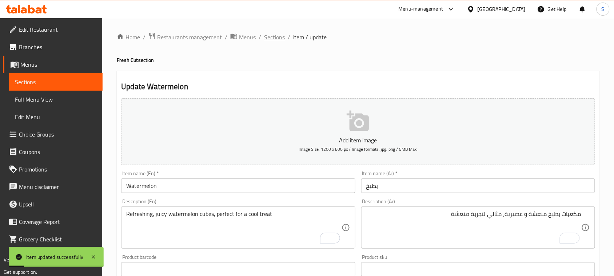
click at [277, 38] on span "Sections" at bounding box center [274, 37] width 21 height 9
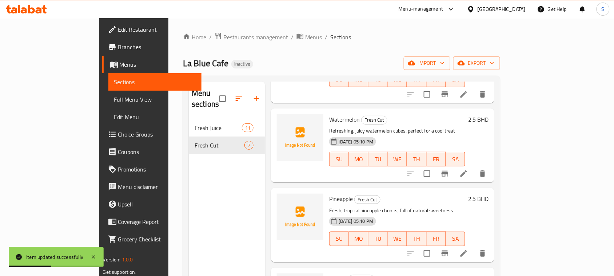
scroll to position [182, 0]
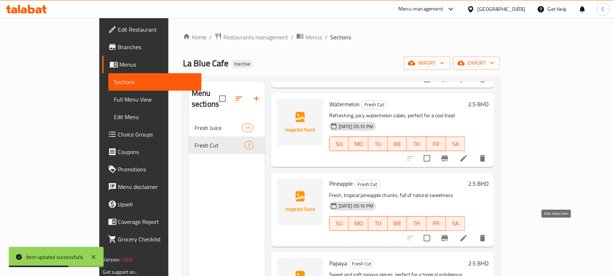
click at [469, 234] on icon at bounding box center [464, 238] width 9 height 9
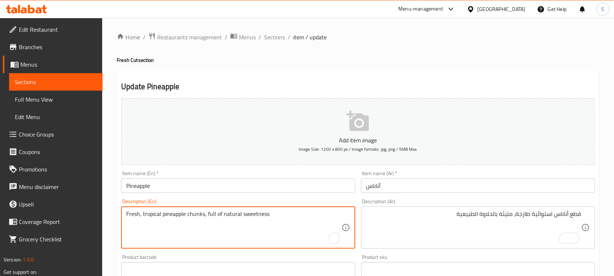
click at [193, 213] on textarea "Fresh, tropical pineapple chunks, full of natural sweetness" at bounding box center [233, 227] width 215 height 35
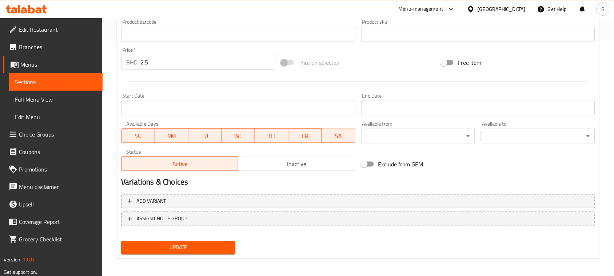
scroll to position [237, 0]
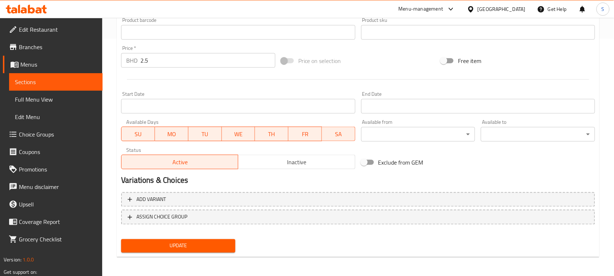
click at [213, 250] on button "Update" at bounding box center [178, 245] width 114 height 13
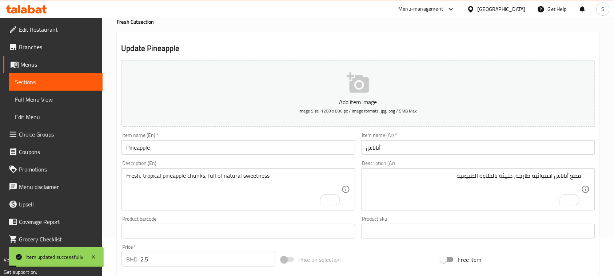
scroll to position [0, 0]
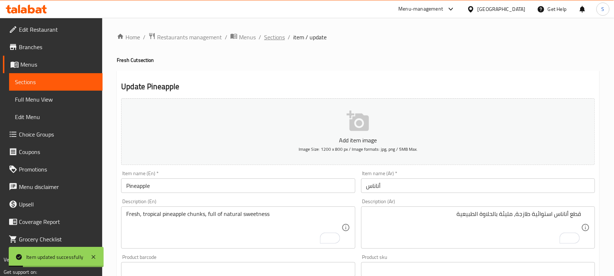
click at [270, 37] on span "Sections" at bounding box center [274, 37] width 21 height 9
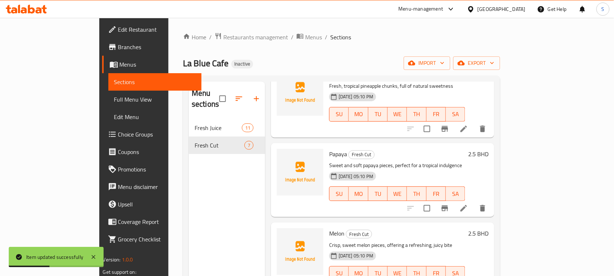
scroll to position [299, 0]
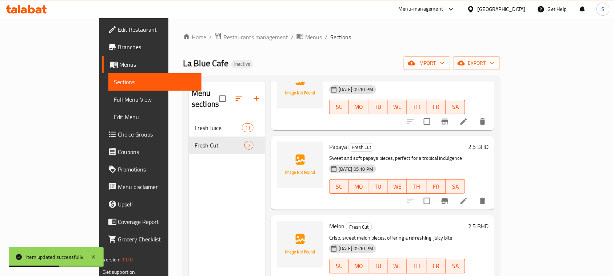
click at [474, 194] on li at bounding box center [464, 200] width 20 height 13
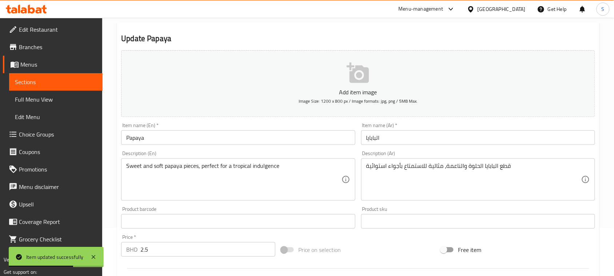
scroll to position [91, 0]
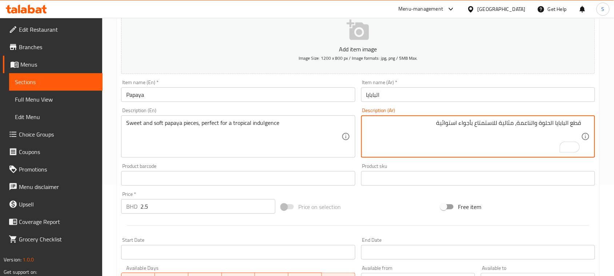
click at [377, 95] on input "البابايا" at bounding box center [478, 94] width 234 height 15
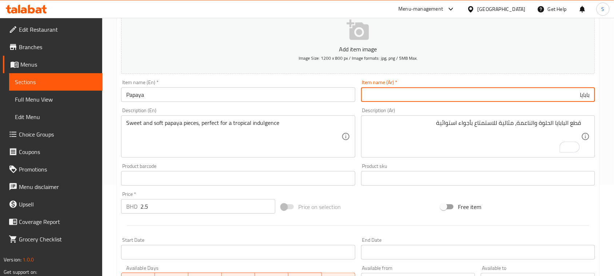
type input "بابايا"
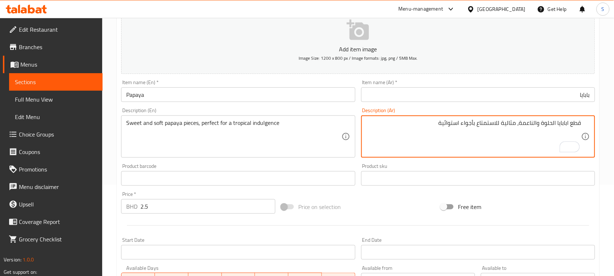
type textarea "قطع البابايا الحلوة والناعمة، مثالية للاستمتاع بأجواء استوائية"
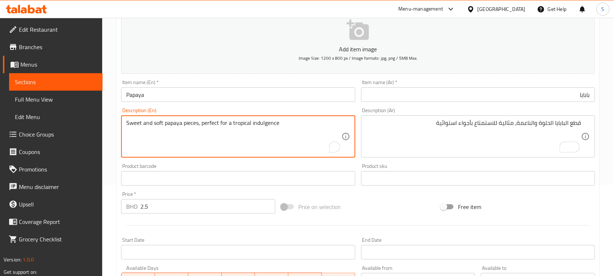
click at [268, 127] on textarea "Sweet and soft papaya pieces, perfect for a tropical indulgence" at bounding box center [233, 136] width 215 height 35
type textarea "Sweet and soft papaya pieces, perfect for a tropical indulgence"
drag, startPoint x: 201, startPoint y: 124, endPoint x: 300, endPoint y: 128, distance: 98.4
click at [300, 128] on textarea "Sweet and soft papaya pieces, perfect for a tropical indulgence" at bounding box center [233, 136] width 215 height 35
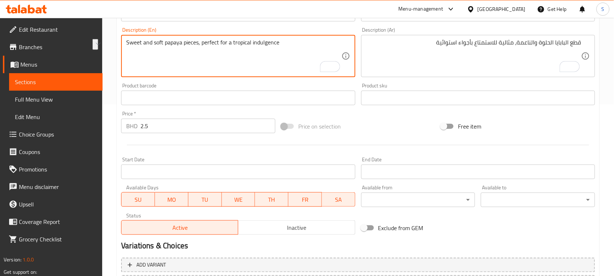
scroll to position [237, 0]
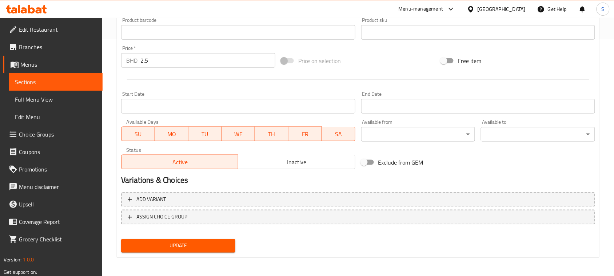
click at [197, 244] on span "Update" at bounding box center [178, 245] width 103 height 9
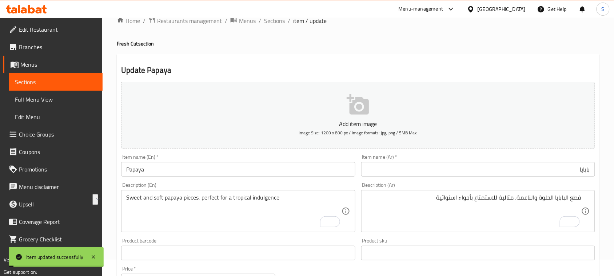
scroll to position [0, 0]
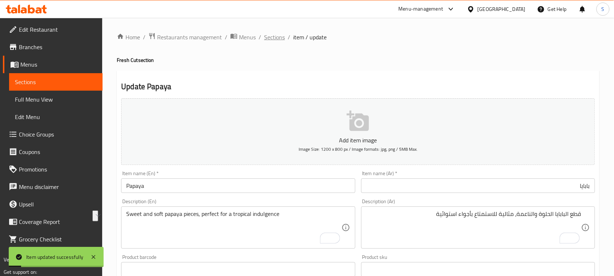
click at [270, 39] on span "Sections" at bounding box center [274, 37] width 21 height 9
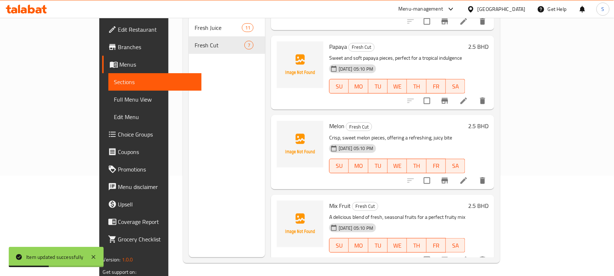
scroll to position [102, 0]
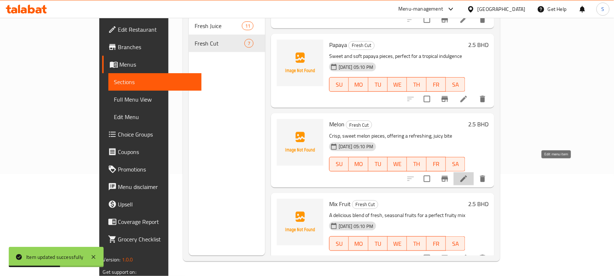
click at [469, 174] on icon at bounding box center [464, 178] width 9 height 9
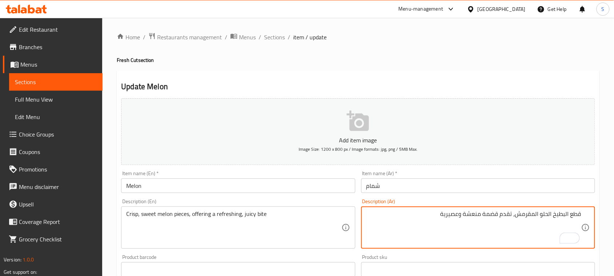
click at [566, 213] on textarea "قطع البطيخ الحلو المقرمش، تقدم قضمة منعشة وعصيرية" at bounding box center [474, 227] width 215 height 35
click at [552, 216] on textarea "قطع بطيخ الحلو المقرمش، تقدم قضمة منعشة وعصيرية" at bounding box center [474, 227] width 215 height 35
click at [508, 213] on textarea "قطع بطيخ [PERSON_NAME] وحلو المقرمش، تقدم قضمة منعشة وعصيرية" at bounding box center [474, 227] width 215 height 35
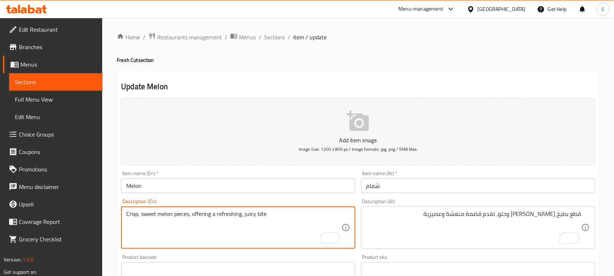
drag, startPoint x: 192, startPoint y: 214, endPoint x: 268, endPoint y: 218, distance: 75.5
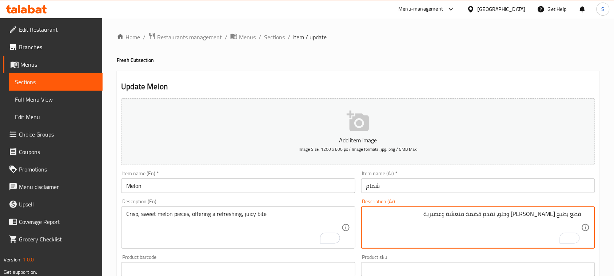
paste textarea "تقديم وجبة خفيفة منعشة وعصيرية"
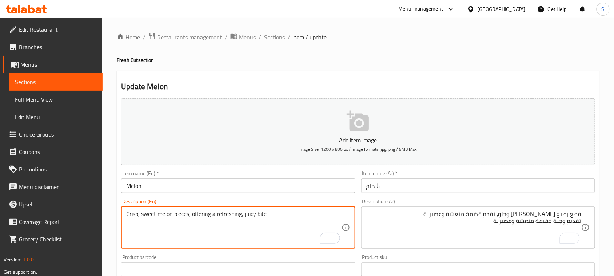
drag, startPoint x: 194, startPoint y: 212, endPoint x: 212, endPoint y: 213, distance: 18.2
drag, startPoint x: 192, startPoint y: 217, endPoint x: 268, endPoint y: 209, distance: 76.4
click at [268, 209] on div "Crisp, sweet melon pieces, offering a refreshing, juicy bite Description (En)" at bounding box center [238, 227] width 234 height 42
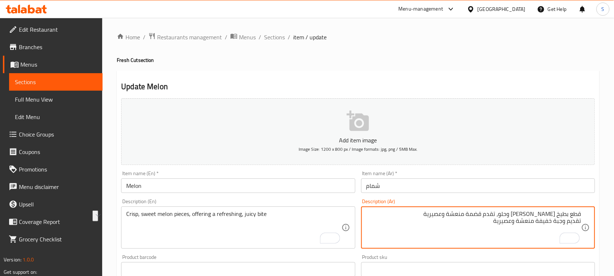
drag, startPoint x: 450, startPoint y: 215, endPoint x: 523, endPoint y: 211, distance: 72.5
paste textarea "يمنحك قضمة منعشة وطازج"
click at [515, 225] on textarea "قطع بطيخ كريسب وحلو، يمنحك قضمة منعشة وطازجة تقديم وجبة خفيفة منعشة وعصيرية" at bounding box center [474, 227] width 215 height 35
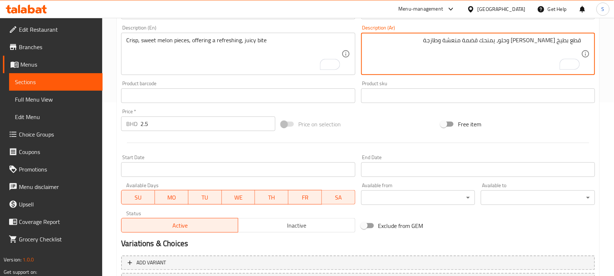
scroll to position [228, 0]
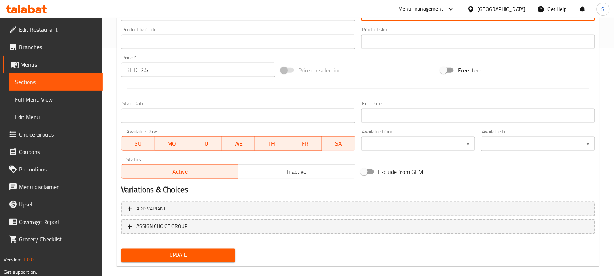
click at [197, 258] on span "Update" at bounding box center [178, 255] width 103 height 9
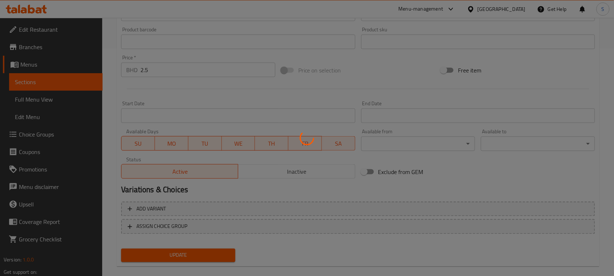
scroll to position [137, 0]
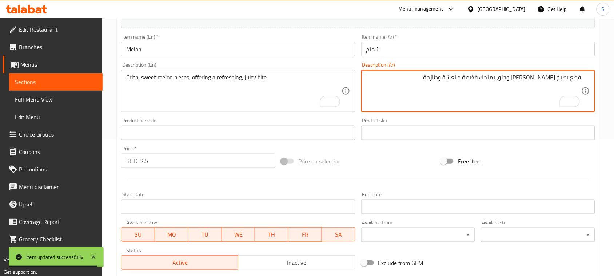
drag, startPoint x: 452, startPoint y: 78, endPoint x: 470, endPoint y: 79, distance: 17.5
paste textarea "صيري"
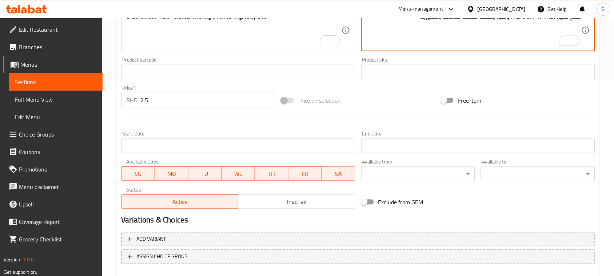
scroll to position [237, 0]
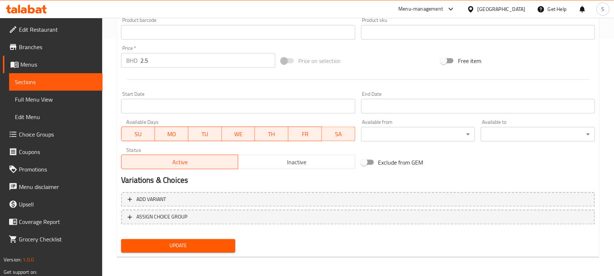
type textarea "قطع بطيخ [PERSON_NAME] وحلو، يمنحك قضمة منعشة وعصيرية"
click at [221, 246] on span "Update" at bounding box center [178, 245] width 103 height 9
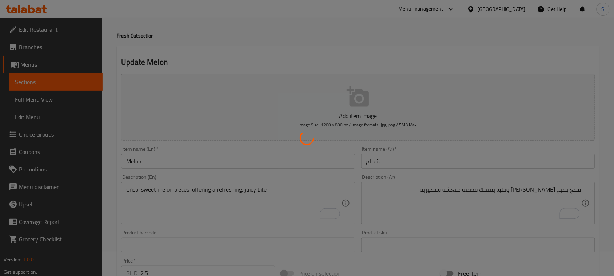
scroll to position [0, 0]
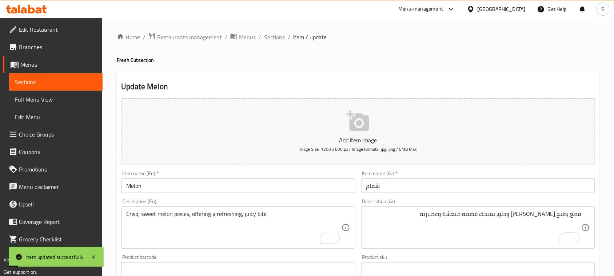
click at [280, 39] on span "Sections" at bounding box center [274, 37] width 21 height 9
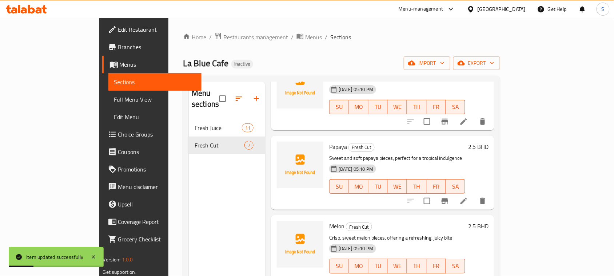
scroll to position [102, 0]
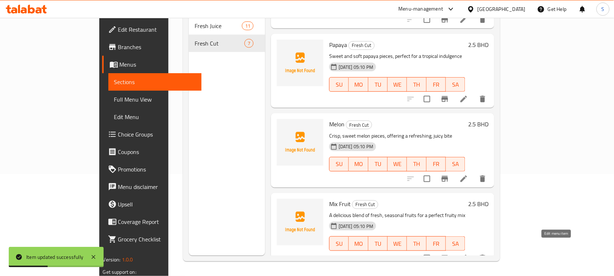
click at [469, 254] on icon at bounding box center [464, 258] width 9 height 9
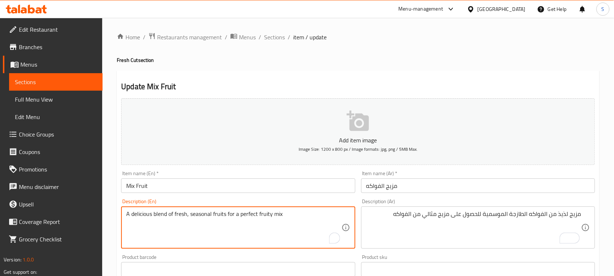
drag, startPoint x: 226, startPoint y: 215, endPoint x: 293, endPoint y: 218, distance: 67.0
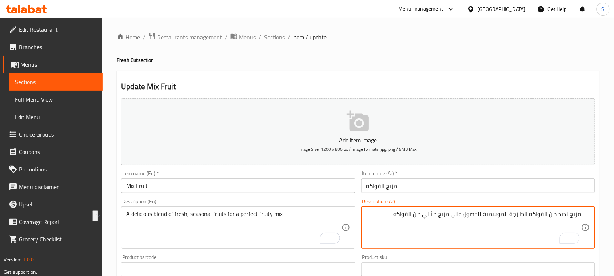
drag, startPoint x: 396, startPoint y: 213, endPoint x: 485, endPoint y: 210, distance: 88.9
click at [485, 210] on textarea "مزيج لذيذ من الفواكه الطازجة الموسمية للحصول على مزيج مثالي من الفواكه" at bounding box center [474, 227] width 215 height 35
paste textarea "لمزيج فواكه مثالي"
click at [466, 216] on textarea "مزيج لذيذ من الفواكه الطازجة الموسمية لمزيج فواكه مثالي" at bounding box center [474, 227] width 215 height 35
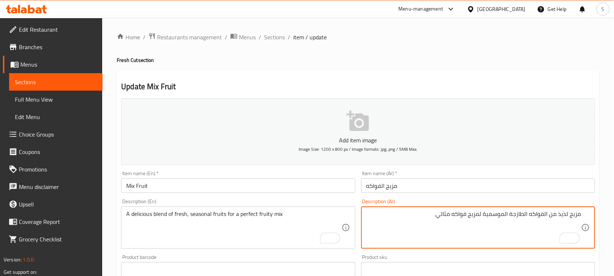
click at [463, 214] on textarea "مزيج لذيذ من الفواكه الطازجة الموسمية لمزيج فواكه مثالي" at bounding box center [474, 227] width 215 height 35
click at [443, 228] on textarea "مزيج لذيذ من الفواكه الطازجة الموسمية لمزيج فاكهي مثالي" at bounding box center [474, 227] width 215 height 35
click at [454, 214] on textarea "مزيج لذيذ من الفواكه الطازجة الموسمية لمزيج فاكهي مثالي" at bounding box center [474, 227] width 215 height 35
click at [446, 230] on textarea "مزيج لذيذ من الفواكه الطازجة الموسمية لمزيج فاكهة مثالي" at bounding box center [474, 227] width 215 height 35
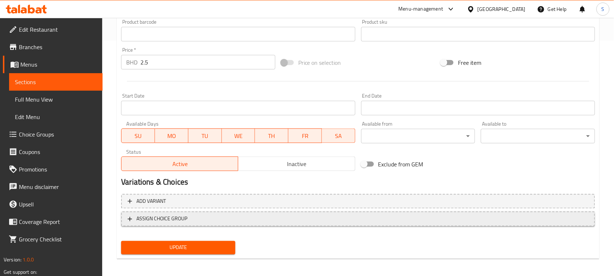
scroll to position [237, 0]
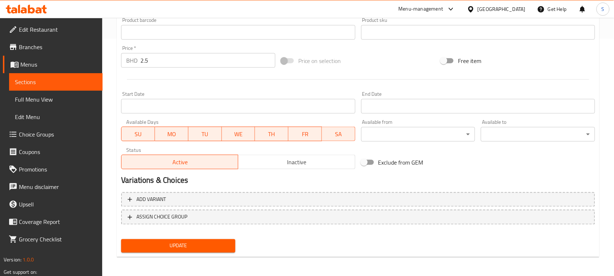
type textarea "مزيج لذيذ من الفواكه الطازجة الموسمية لمزيج فاكهة مثالي"
click at [228, 246] on span "Update" at bounding box center [178, 245] width 103 height 9
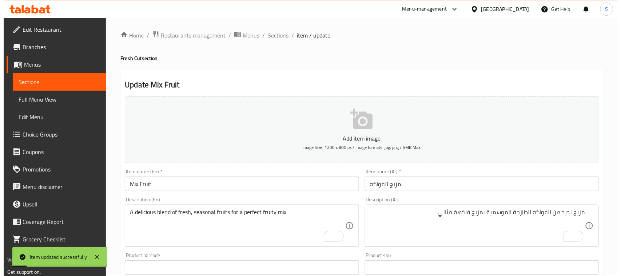
scroll to position [0, 0]
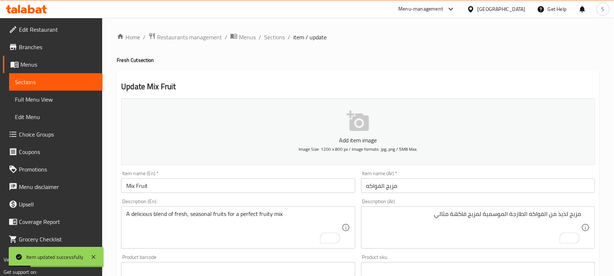
click at [276, 42] on div "Home / Restaurants management / Menus / Sections / item / update Fresh Cut sect…" at bounding box center [358, 265] width 483 height 467
click at [276, 41] on span "Sections" at bounding box center [274, 37] width 21 height 9
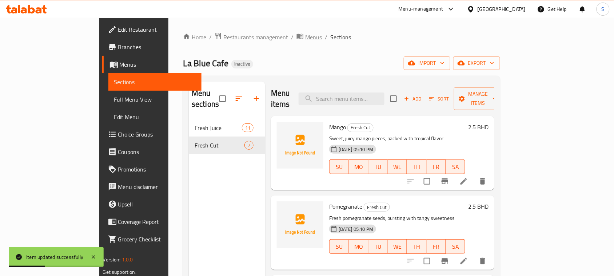
click at [305, 38] on span "Menus" at bounding box center [313, 37] width 17 height 9
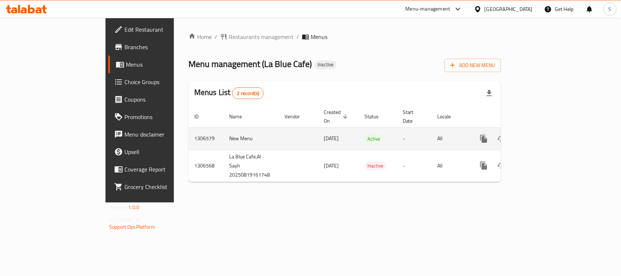
click at [189, 130] on td "1306579" at bounding box center [206, 138] width 35 height 22
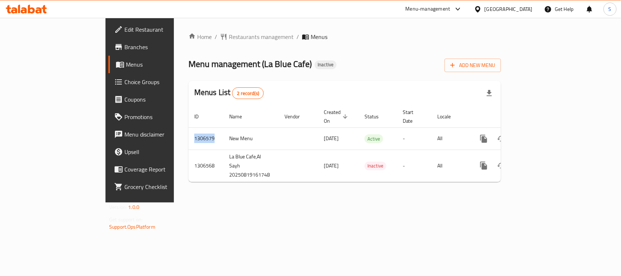
copy td "1306579"
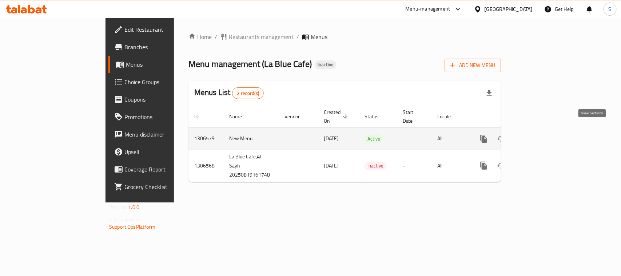
click at [541, 134] on icon "enhanced table" at bounding box center [536, 138] width 9 height 9
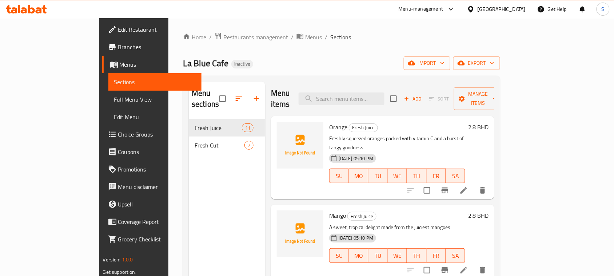
click at [114, 101] on span "Full Menu View" at bounding box center [155, 99] width 82 height 9
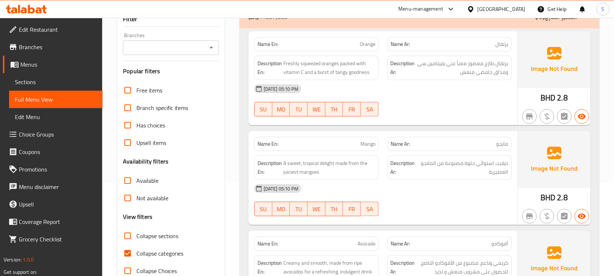
scroll to position [137, 0]
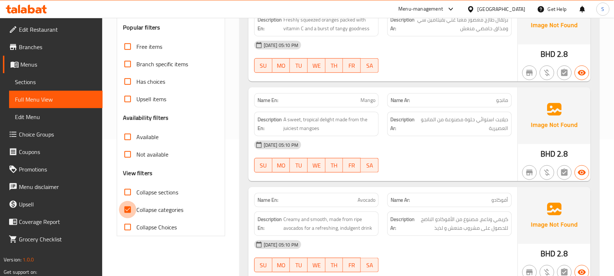
click at [132, 208] on input "Collapse categories" at bounding box center [127, 209] width 17 height 17
checkbox input "false"
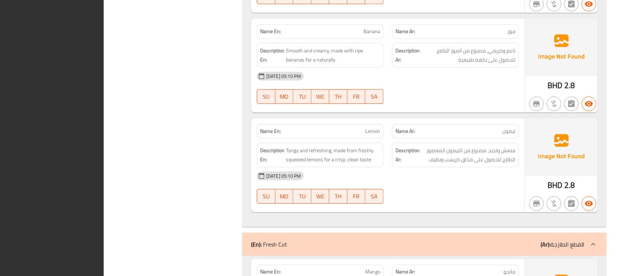
scroll to position [1214, 0]
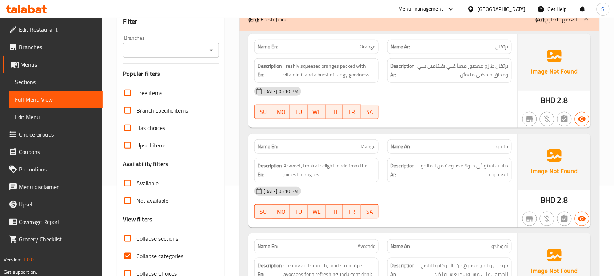
scroll to position [91, 0]
click at [130, 258] on input "Collapse categories" at bounding box center [127, 254] width 17 height 17
checkbox input "false"
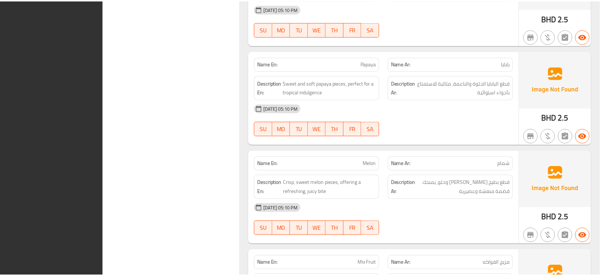
scroll to position [1713, 0]
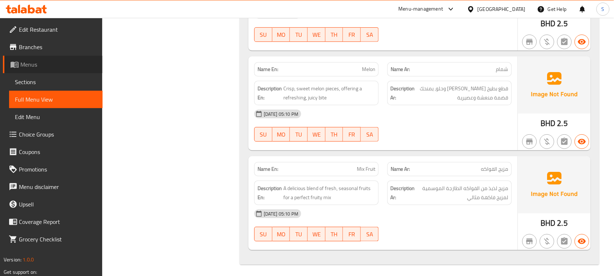
click at [37, 68] on span "Menus" at bounding box center [58, 64] width 76 height 9
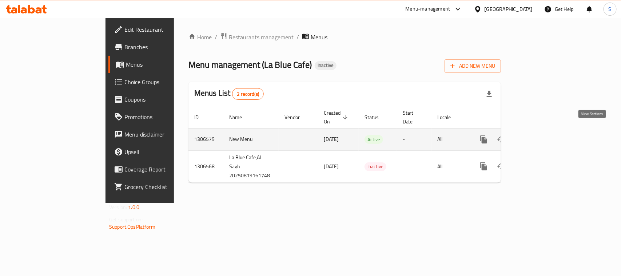
click at [541, 135] on icon "enhanced table" at bounding box center [536, 139] width 9 height 9
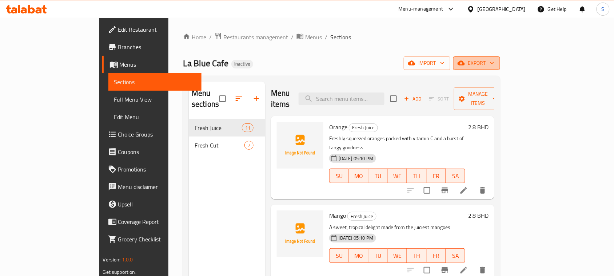
click at [495, 66] on span "export" at bounding box center [476, 63] width 35 height 9
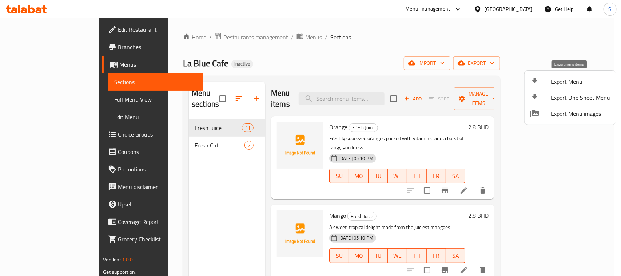
click at [564, 81] on span "Export Menu" at bounding box center [580, 81] width 59 height 9
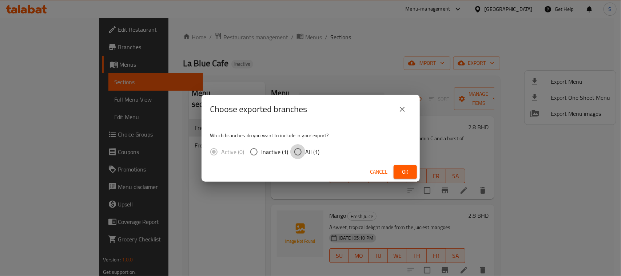
click at [292, 152] on input "All (1)" at bounding box center [298, 151] width 15 height 15
radio input "true"
click at [404, 171] on span "Ok" at bounding box center [406, 171] width 12 height 9
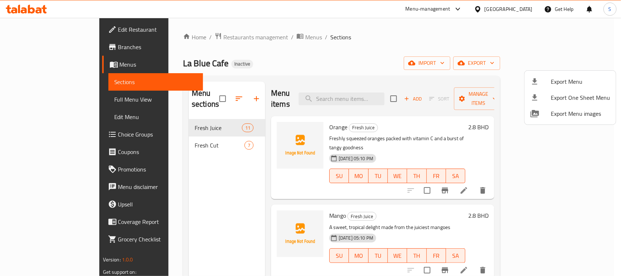
click at [391, 60] on div at bounding box center [310, 138] width 621 height 276
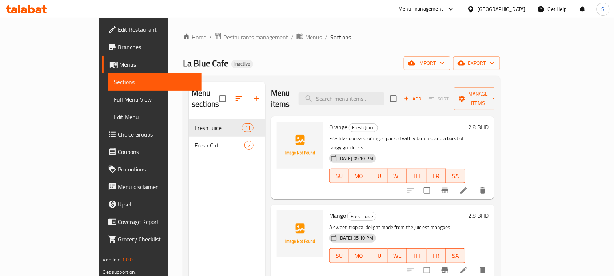
click at [343, 35] on ol "Home / Restaurants management / Menus / Sections" at bounding box center [341, 36] width 317 height 9
